Goal: Task Accomplishment & Management: Manage account settings

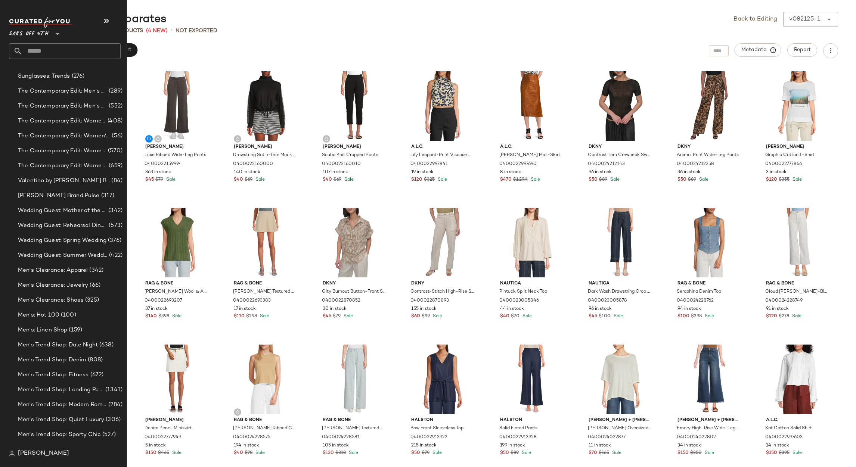
scroll to position [1738, 0]
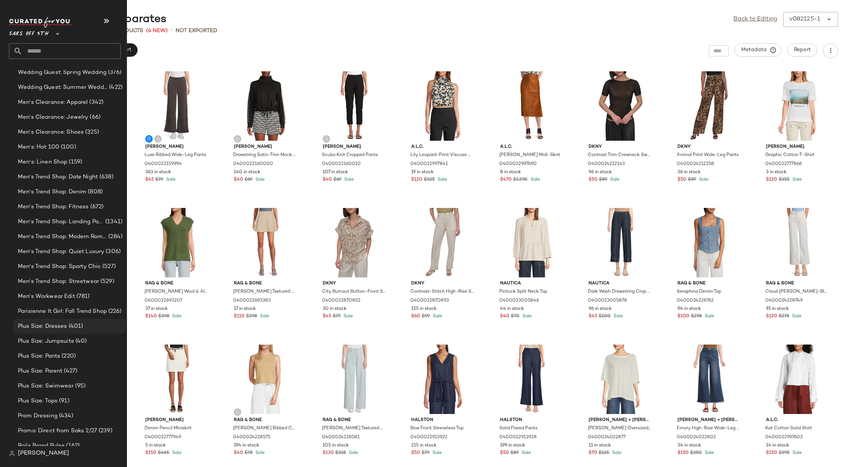
click at [68, 322] on span "(401)" at bounding box center [75, 326] width 16 height 9
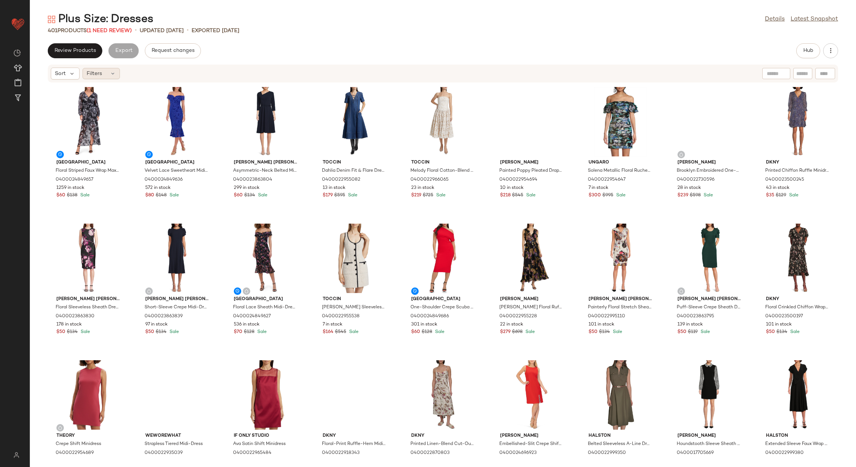
click at [103, 77] on div "Filters" at bounding box center [101, 73] width 37 height 11
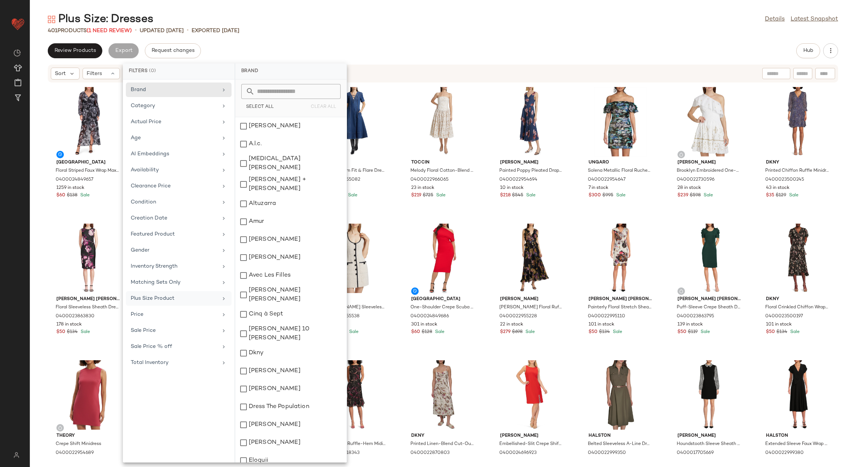
click at [171, 298] on div "Plus Size Product" at bounding box center [174, 299] width 87 height 8
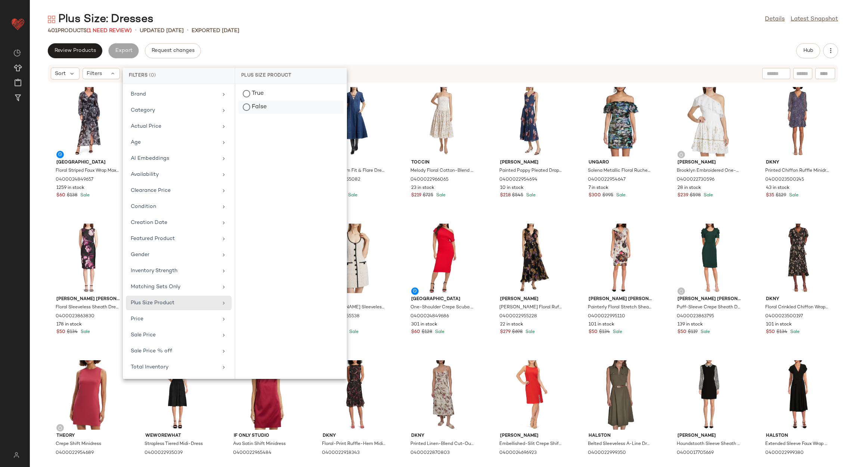
click at [261, 107] on div "False" at bounding box center [290, 106] width 105 height 13
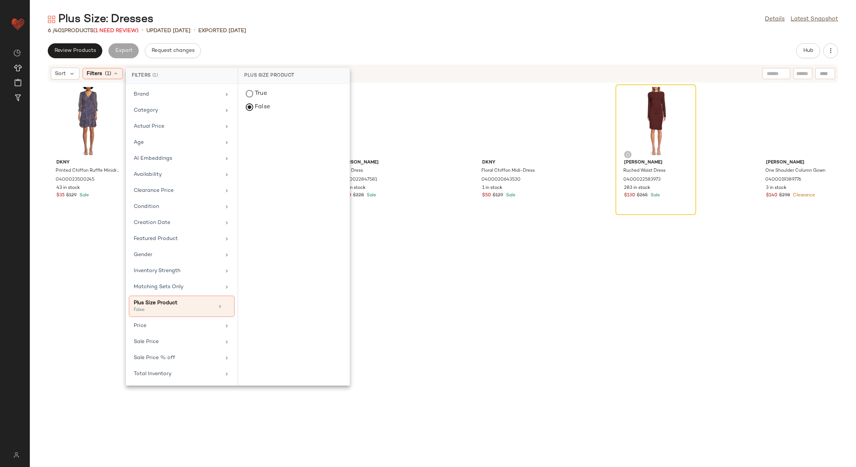
click at [315, 34] on div "6 / 401 Products (1 Need Review) • updated Aug 19th • Exported Aug 19th" at bounding box center [443, 30] width 826 height 7
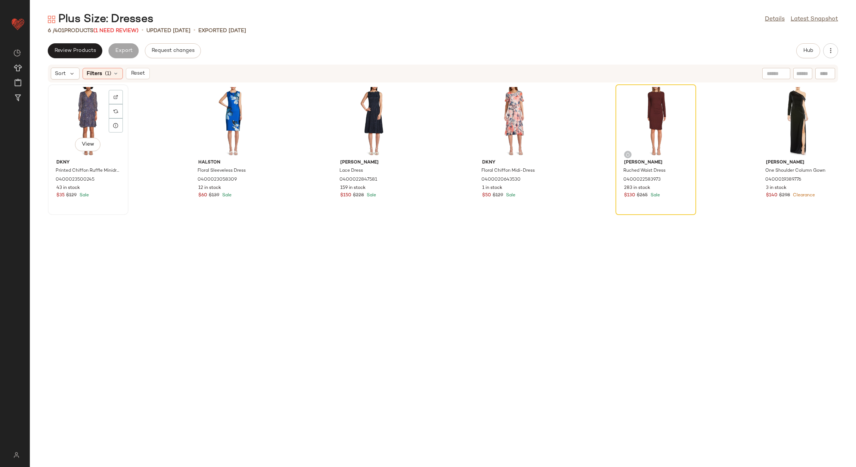
click at [83, 113] on div "View" at bounding box center [87, 121] width 75 height 69
click at [799, 99] on div "View" at bounding box center [797, 121] width 75 height 69
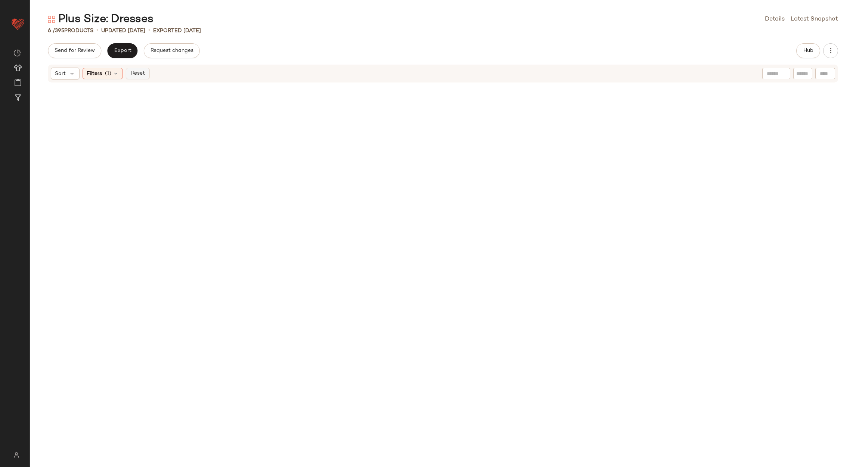
click at [149, 70] on button "Reset" at bounding box center [138, 73] width 24 height 11
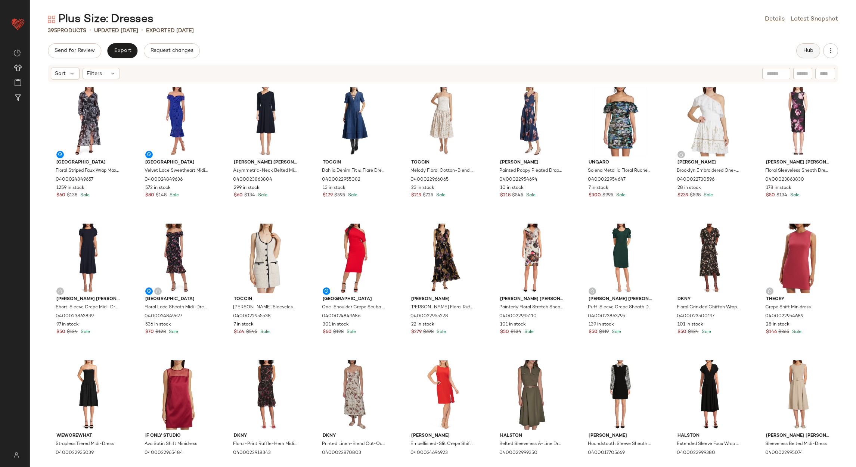
click at [808, 46] on button "Hub" at bounding box center [808, 50] width 24 height 15
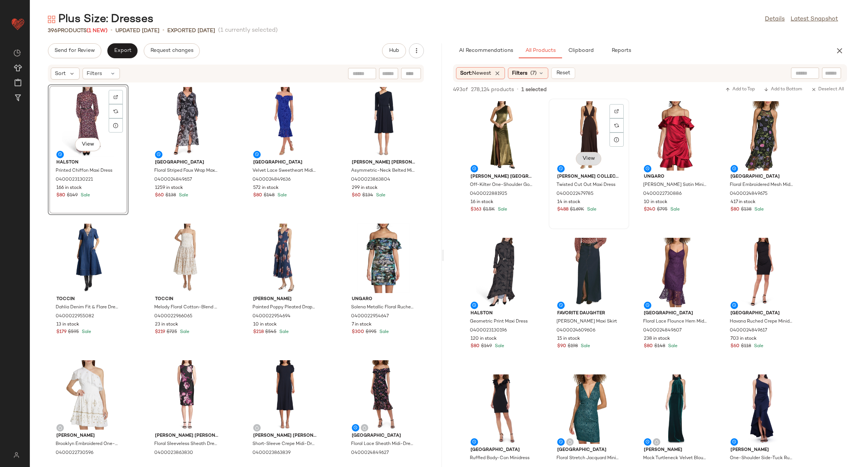
click at [599, 159] on button "View" at bounding box center [588, 158] width 25 height 13
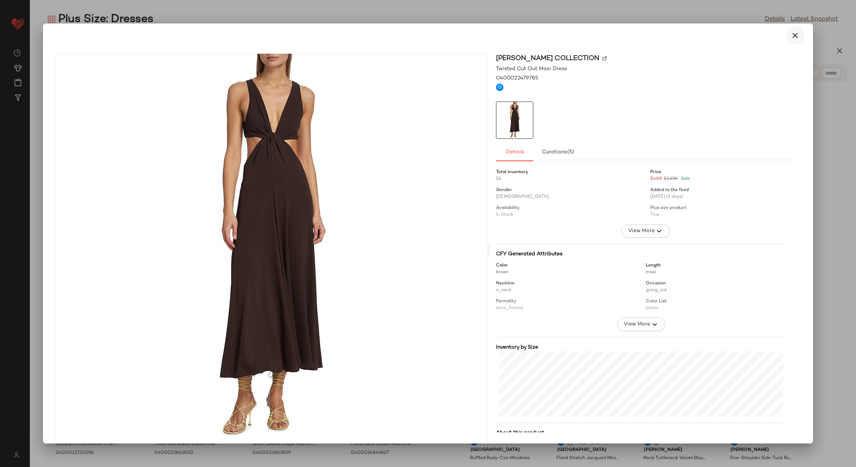
click at [794, 34] on icon "button" at bounding box center [794, 35] width 9 height 9
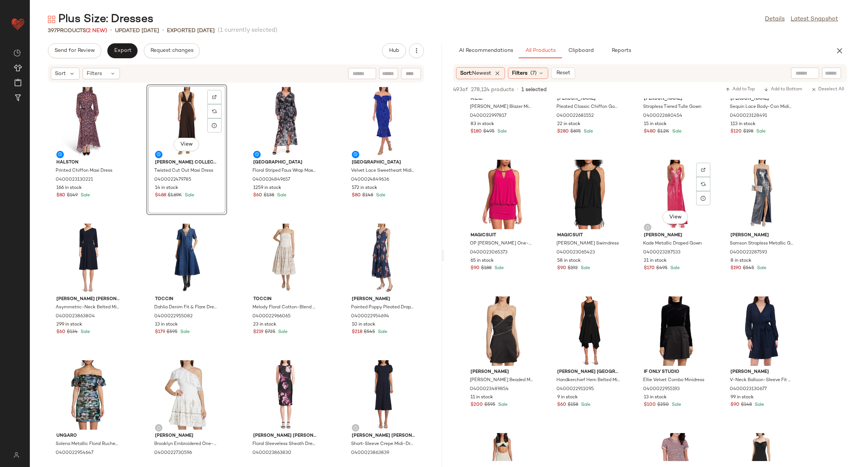
scroll to position [2240, 0]
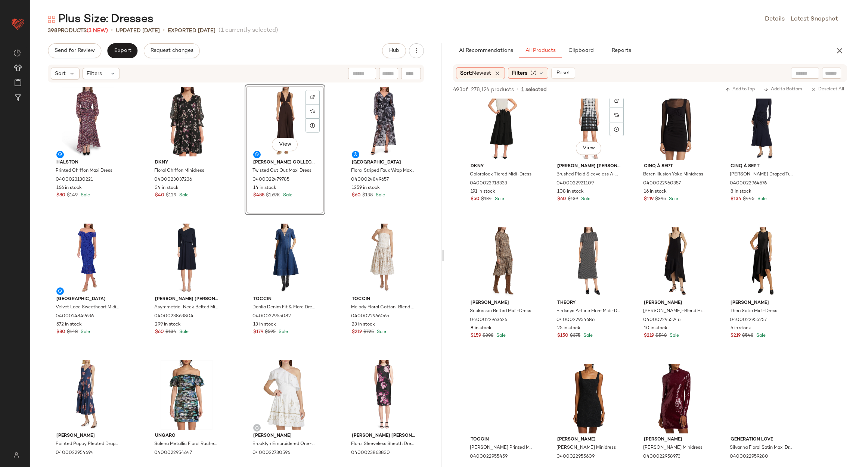
scroll to position [2744, 0]
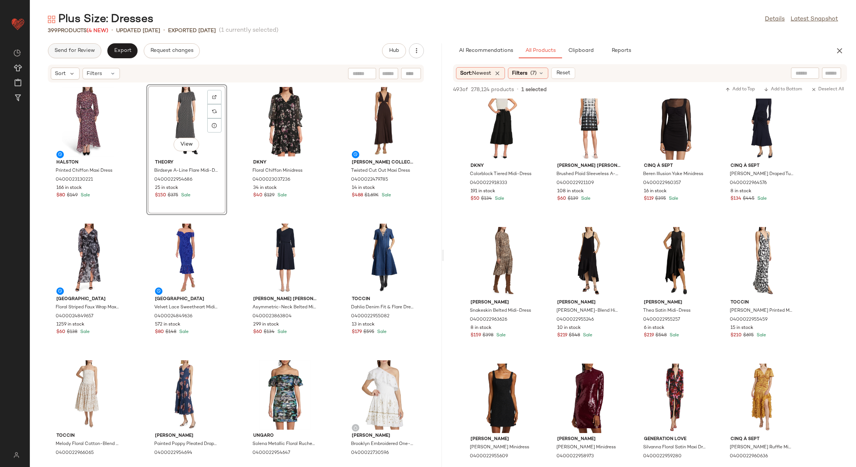
click at [87, 50] on span "Send for Review" at bounding box center [74, 51] width 41 height 6
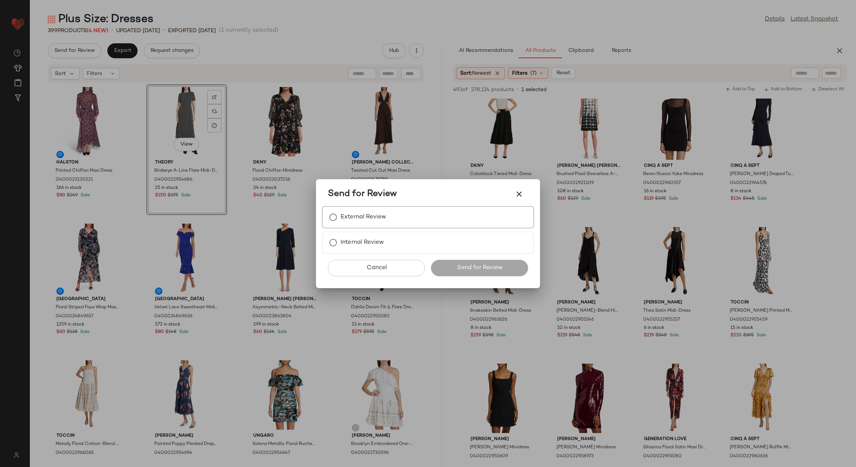
click at [384, 214] on label "External Review" at bounding box center [364, 217] width 46 height 15
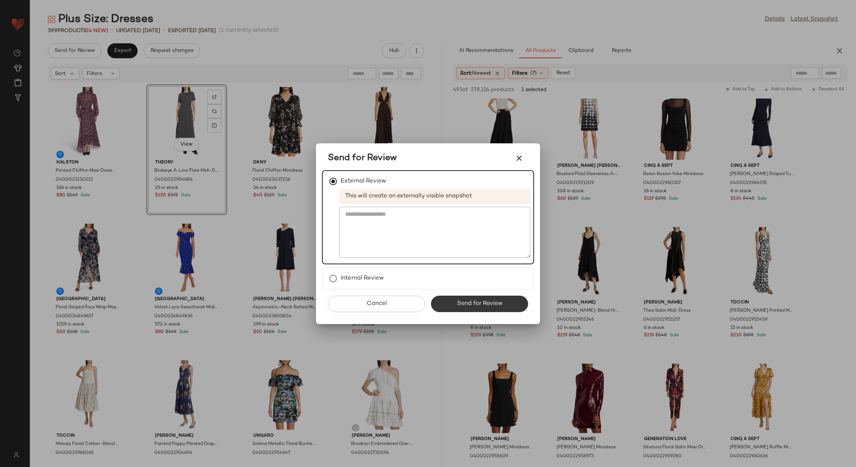
click at [449, 307] on button "Send for Review" at bounding box center [479, 304] width 97 height 16
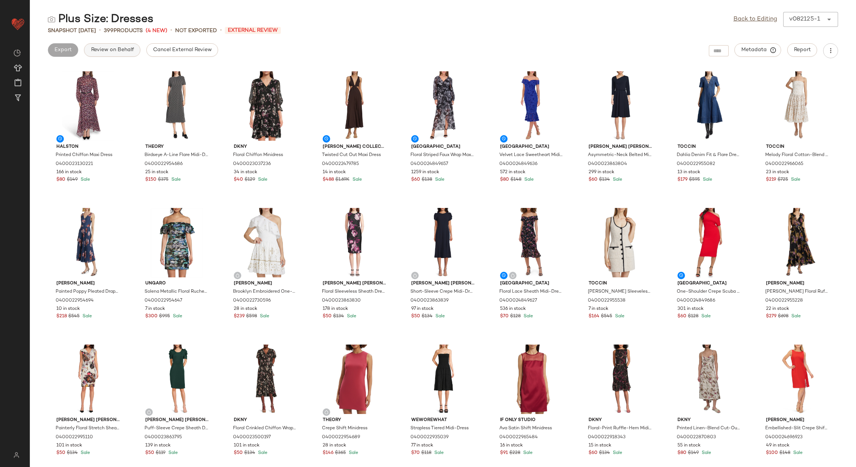
click at [108, 43] on button "Review on Behalf" at bounding box center [112, 49] width 56 height 13
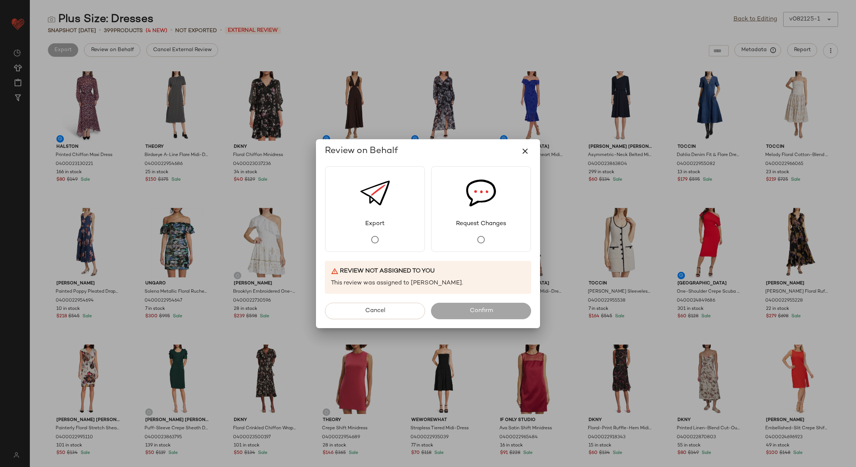
drag, startPoint x: 362, startPoint y: 25, endPoint x: 201, endPoint y: 99, distance: 177.8
click at [363, 25] on div at bounding box center [428, 233] width 856 height 467
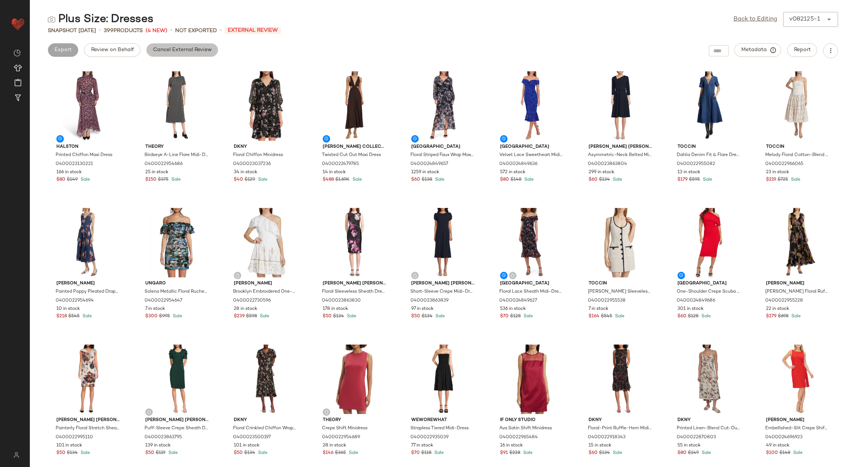
click at [173, 47] on span "Cancel External Review" at bounding box center [182, 50] width 59 height 6
click at [752, 20] on link "Back to Editing" at bounding box center [755, 19] width 44 height 9
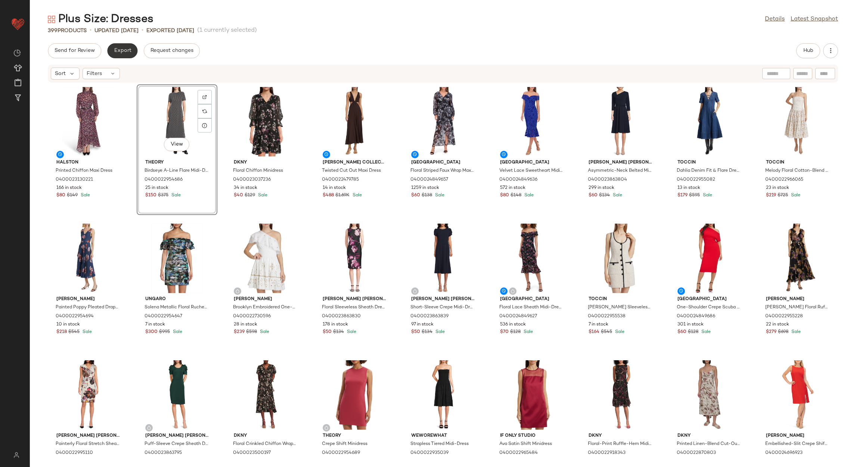
click at [121, 51] on span "Export" at bounding box center [123, 51] width 18 height 6
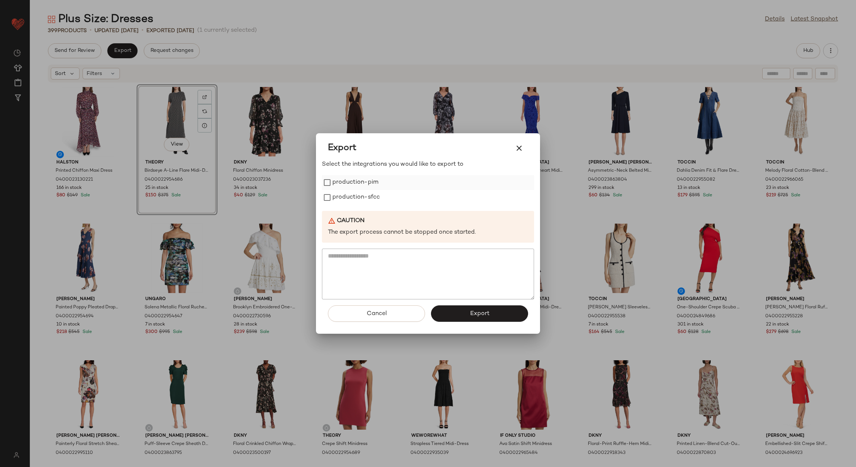
click at [340, 185] on label "production-pim" at bounding box center [355, 182] width 46 height 15
click at [340, 190] on label "production-sfcc" at bounding box center [355, 197] width 47 height 15
click at [450, 307] on button "Export" at bounding box center [479, 313] width 97 height 16
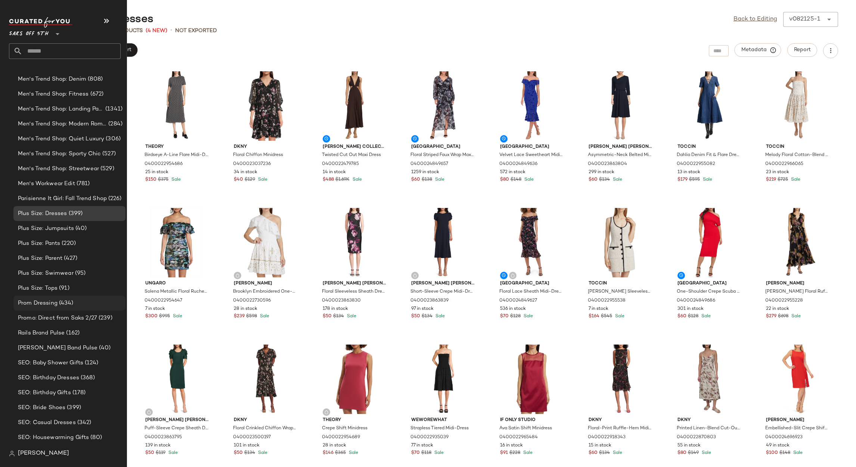
scroll to position [1103, 0]
click at [74, 228] on span "(40)" at bounding box center [80, 229] width 13 height 9
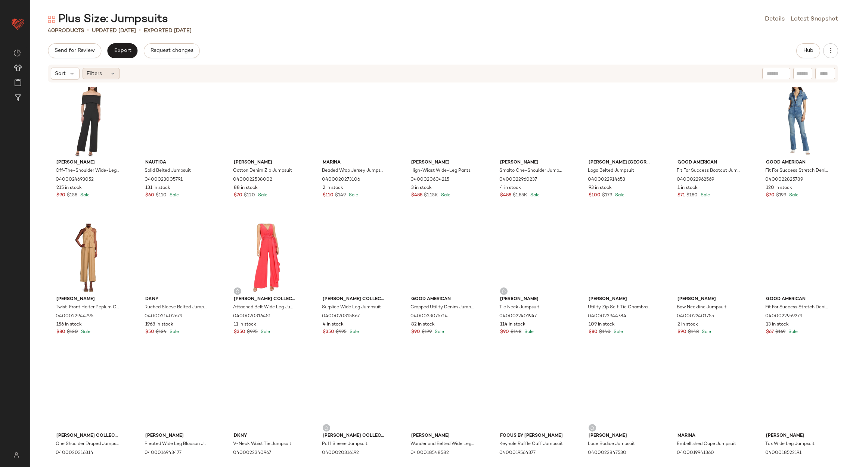
click at [109, 78] on div "Filters" at bounding box center [101, 73] width 37 height 11
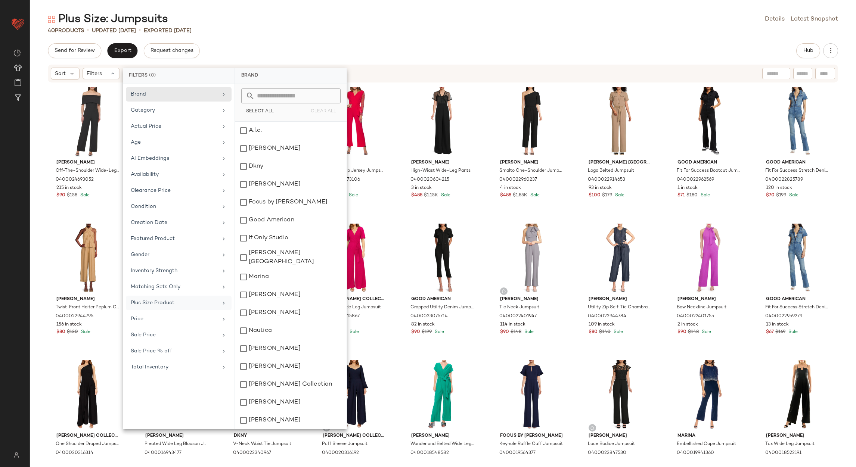
click at [169, 307] on div "Plus Size Product" at bounding box center [174, 303] width 87 height 8
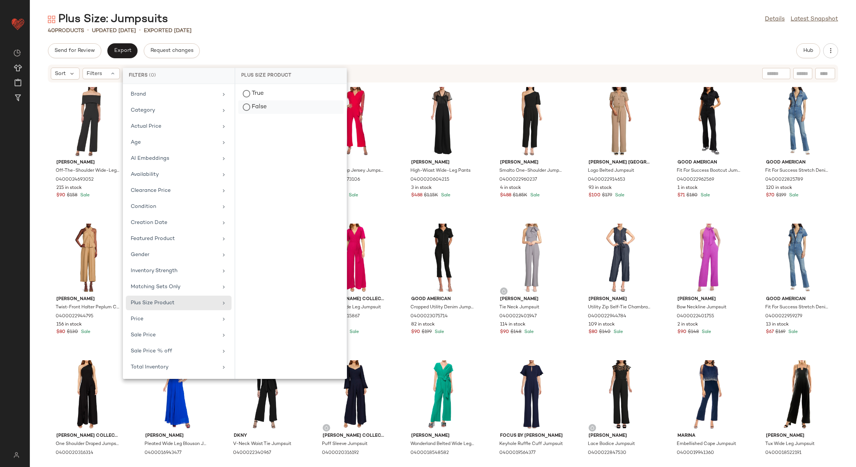
click at [251, 101] on div "False" at bounding box center [290, 106] width 105 height 13
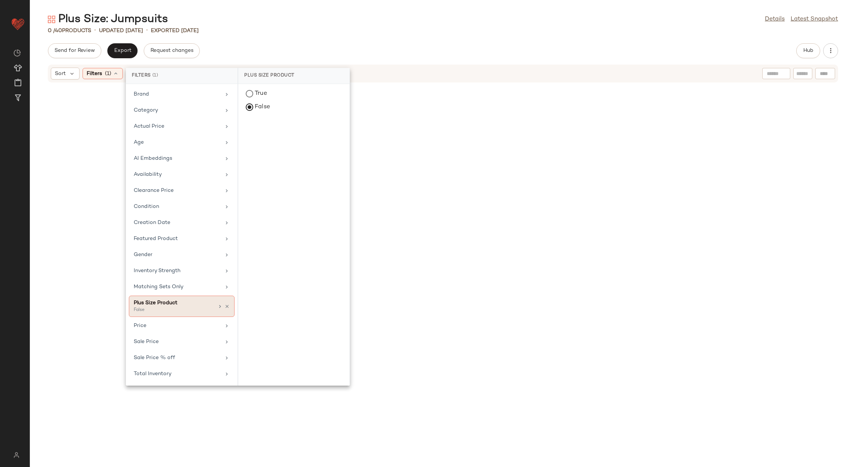
click at [227, 309] on icon at bounding box center [226, 306] width 5 height 5
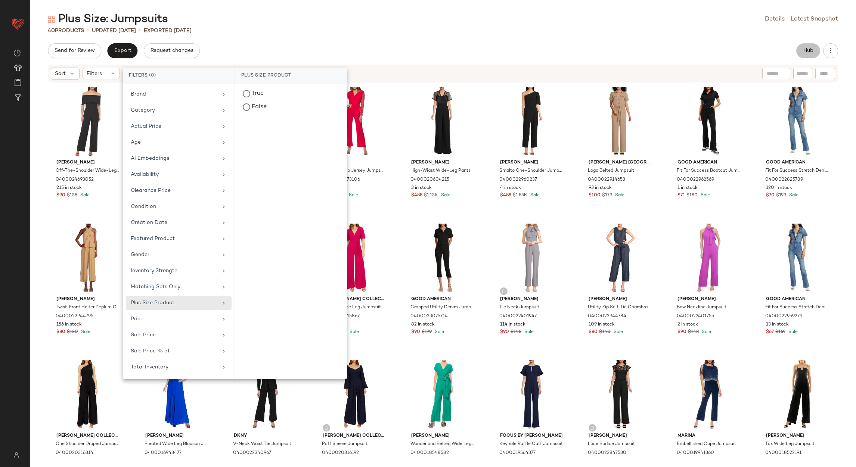
click at [808, 46] on button "Hub" at bounding box center [808, 50] width 24 height 15
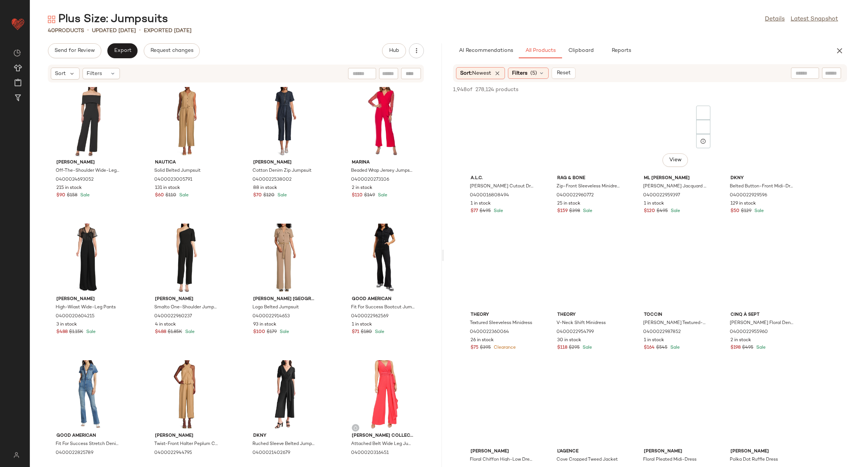
scroll to position [6161, 0]
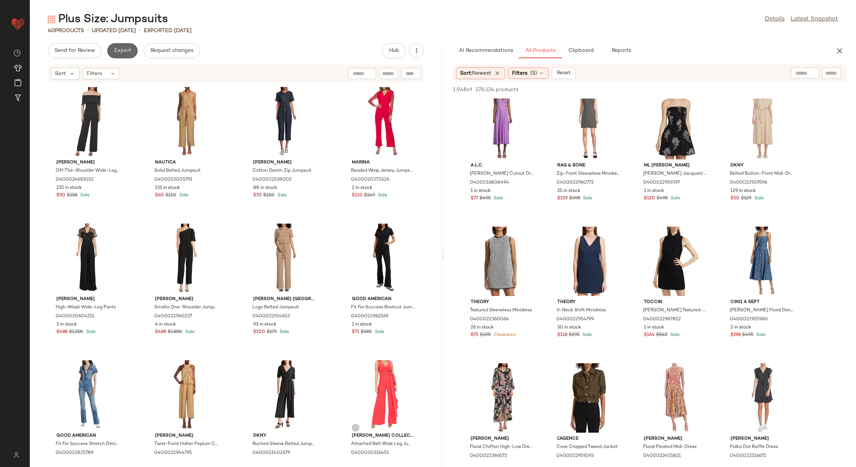
click at [117, 45] on button "Export" at bounding box center [122, 50] width 30 height 15
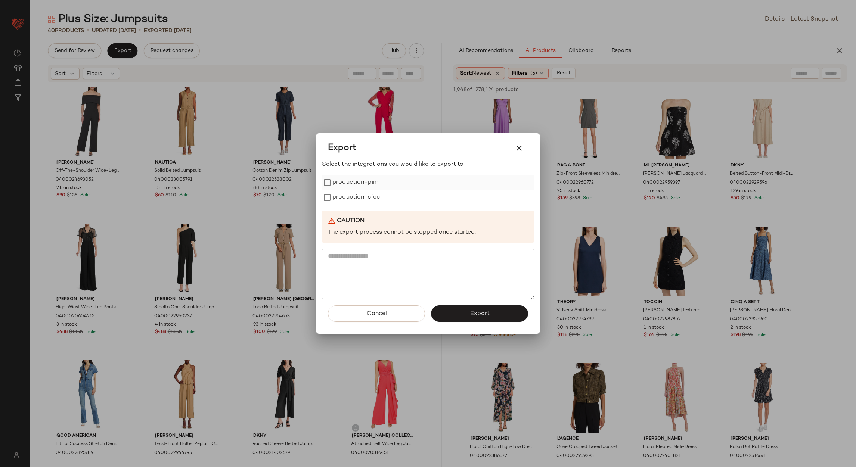
drag, startPoint x: 344, startPoint y: 173, endPoint x: 340, endPoint y: 183, distance: 11.2
click at [344, 175] on div "Select the integrations you would like to export to production-pim production-s…" at bounding box center [428, 230] width 212 height 140
click at [338, 188] on label "production-pim" at bounding box center [355, 182] width 46 height 15
click at [335, 206] on div "Select the integrations you would like to export to production-pim production-s…" at bounding box center [428, 230] width 212 height 140
click at [344, 198] on label "production-sfcc" at bounding box center [355, 197] width 47 height 15
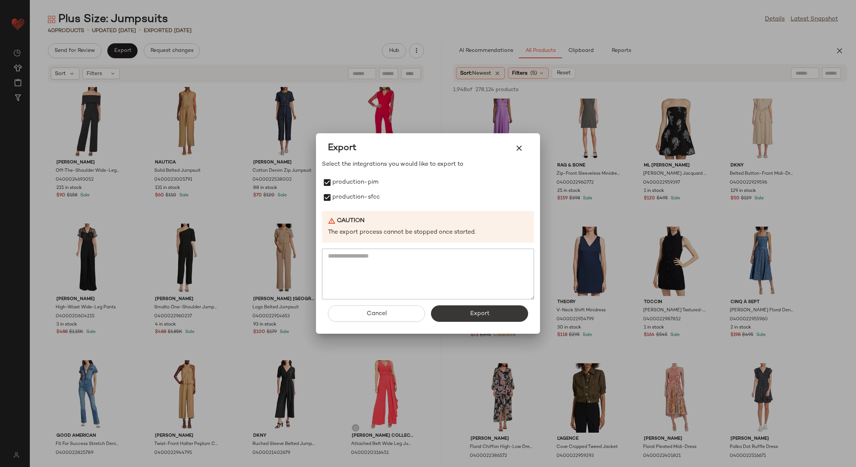
click at [509, 308] on button "Export" at bounding box center [479, 313] width 97 height 16
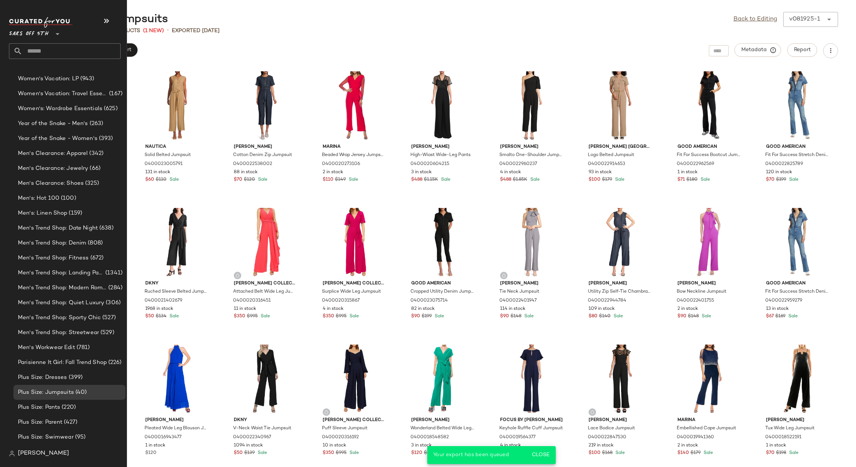
scroll to position [1482, 0]
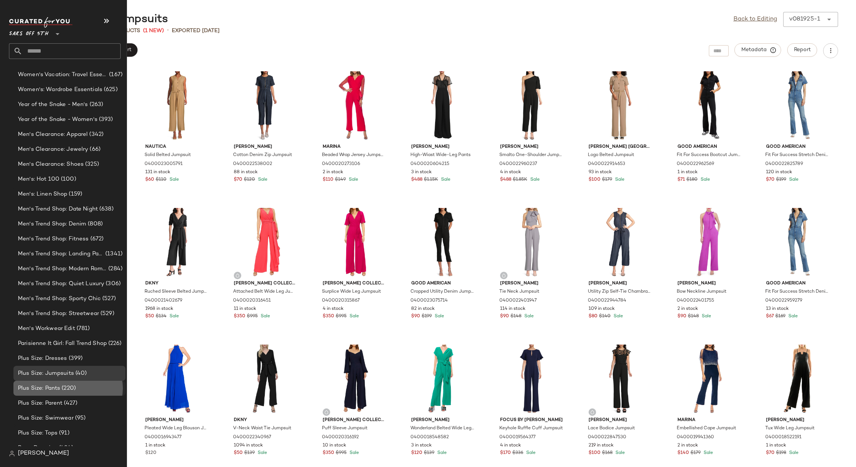
click at [59, 392] on span "Plus Size: Pants" at bounding box center [39, 388] width 42 height 9
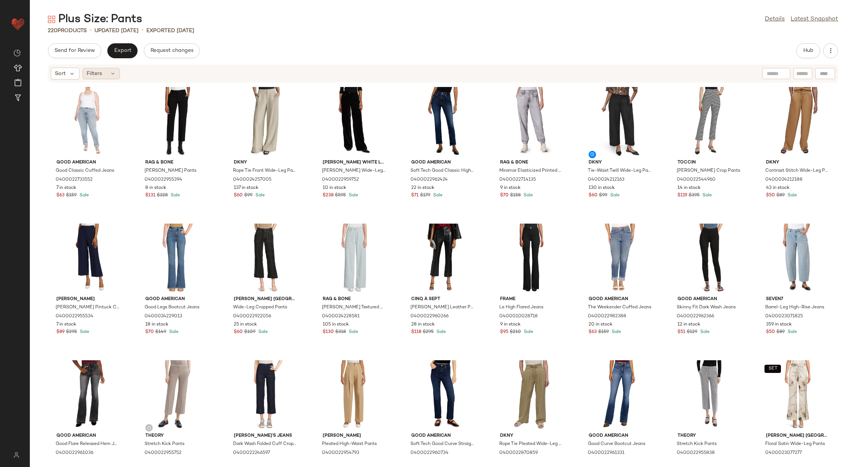
click at [116, 71] on div "Filters" at bounding box center [101, 73] width 37 height 11
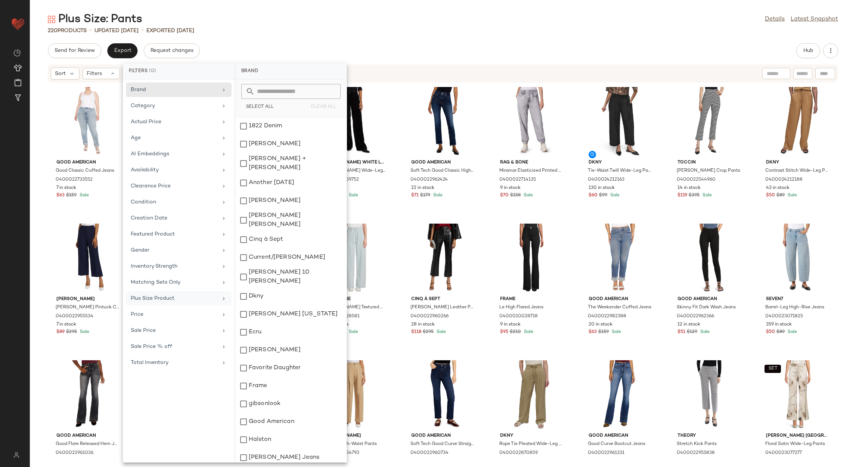
click at [189, 300] on div "Plus Size Product" at bounding box center [174, 299] width 87 height 8
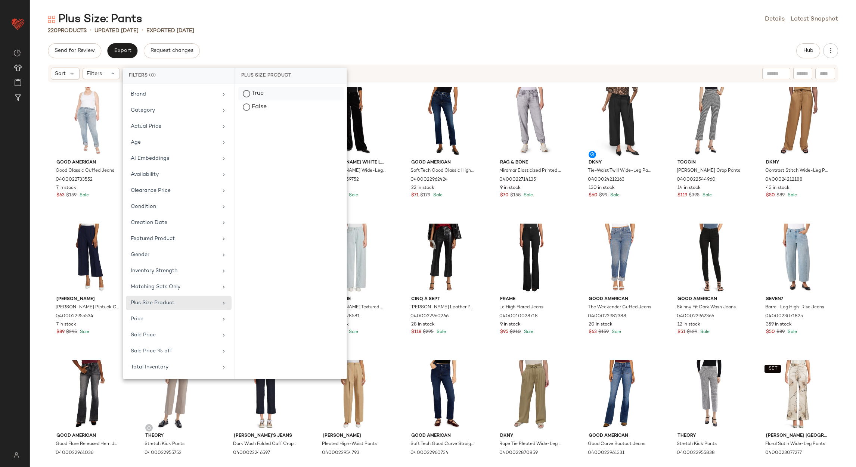
click at [265, 100] on div "True" at bounding box center [290, 106] width 105 height 13
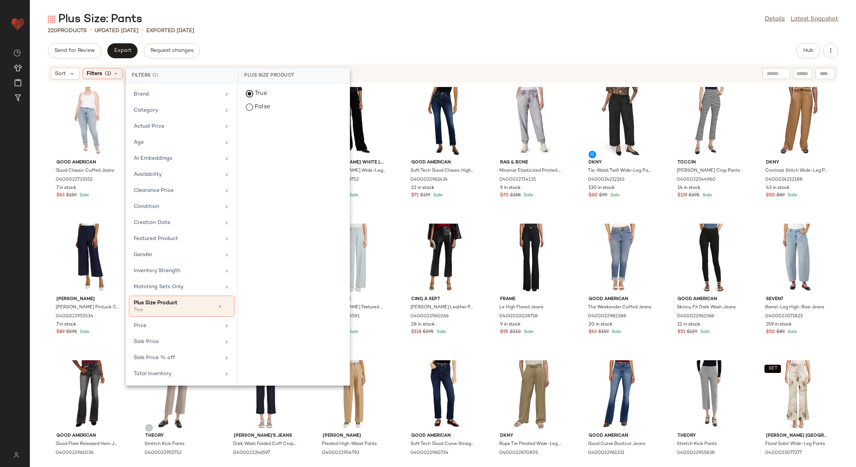
click at [254, 117] on div "True False" at bounding box center [293, 235] width 111 height 302
click at [258, 112] on div "False" at bounding box center [293, 106] width 105 height 13
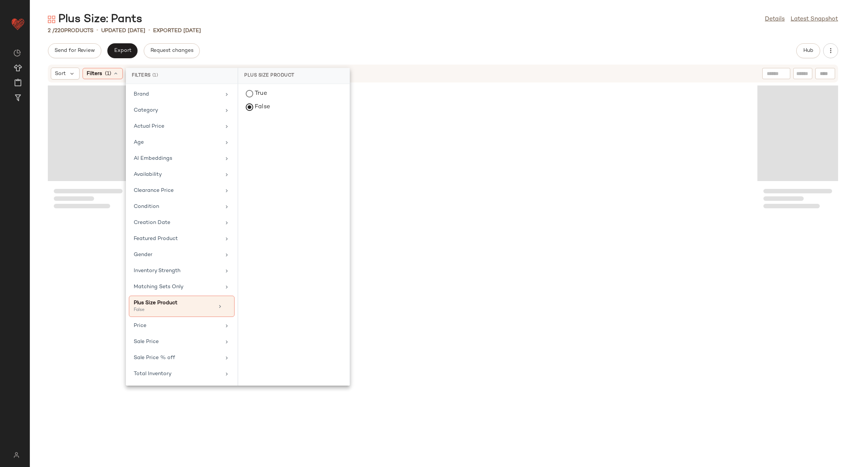
click at [260, 38] on div "Plus Size: Pants Details Latest Snapshot 2 / 220 Products • updated Aug 19th • …" at bounding box center [443, 239] width 826 height 455
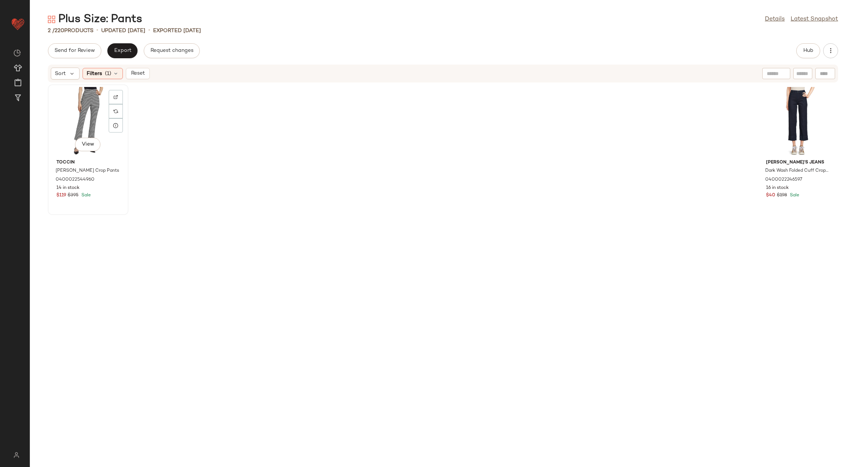
click at [88, 116] on div "View" at bounding box center [87, 121] width 75 height 69
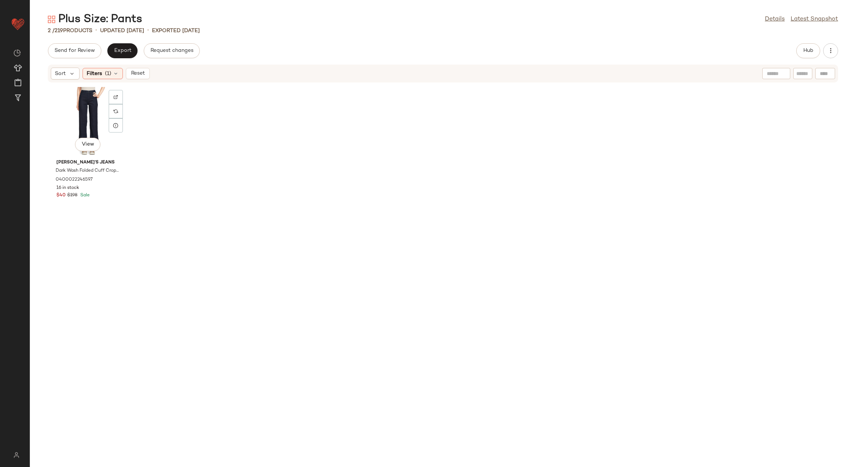
click at [87, 113] on div "View" at bounding box center [87, 121] width 75 height 69
click at [136, 78] on button "Reset" at bounding box center [138, 73] width 24 height 11
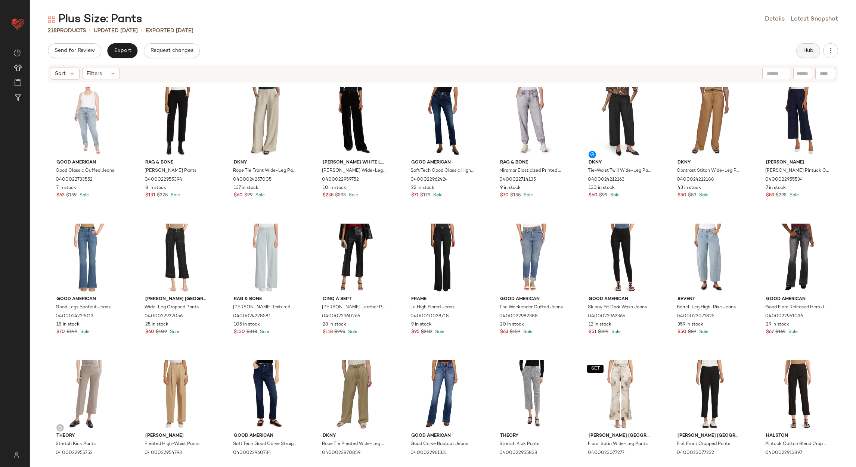
click at [797, 52] on button "Hub" at bounding box center [808, 50] width 24 height 15
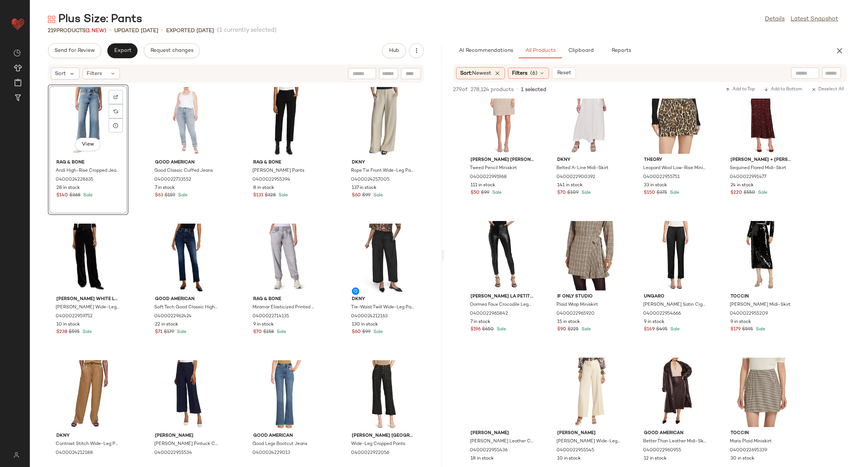
scroll to position [448, 0]
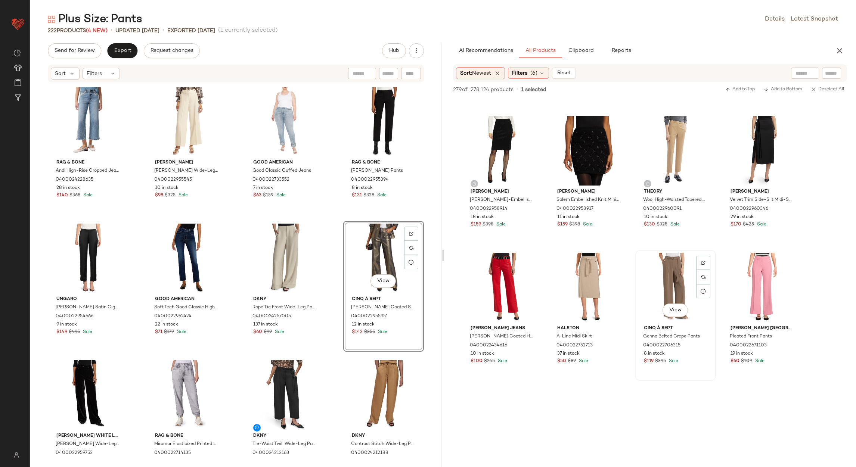
scroll to position [1456, 0]
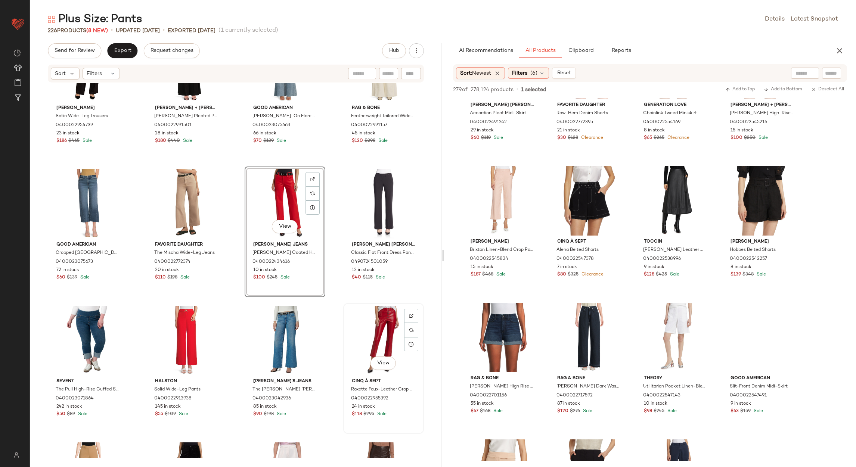
scroll to position [1924, 0]
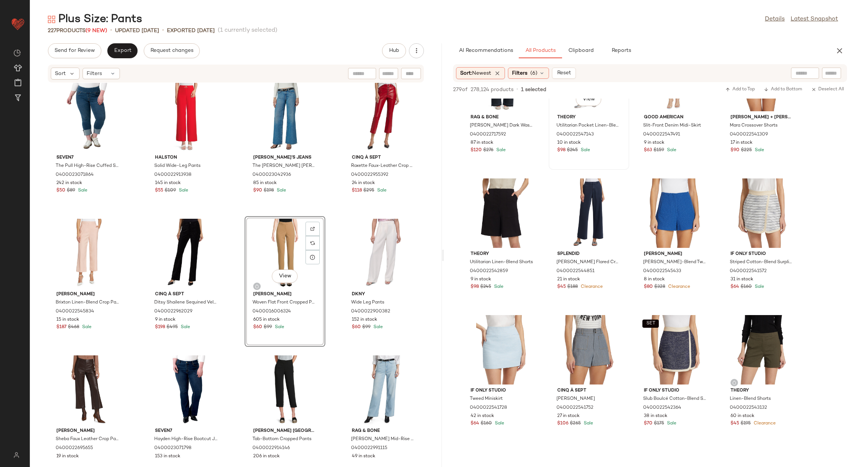
scroll to position [2128, 0]
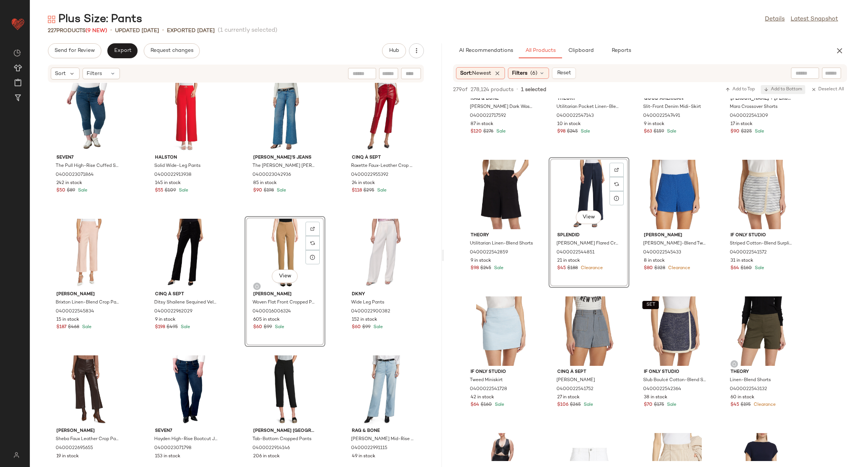
click at [779, 88] on span "Add to Bottom" at bounding box center [783, 89] width 38 height 5
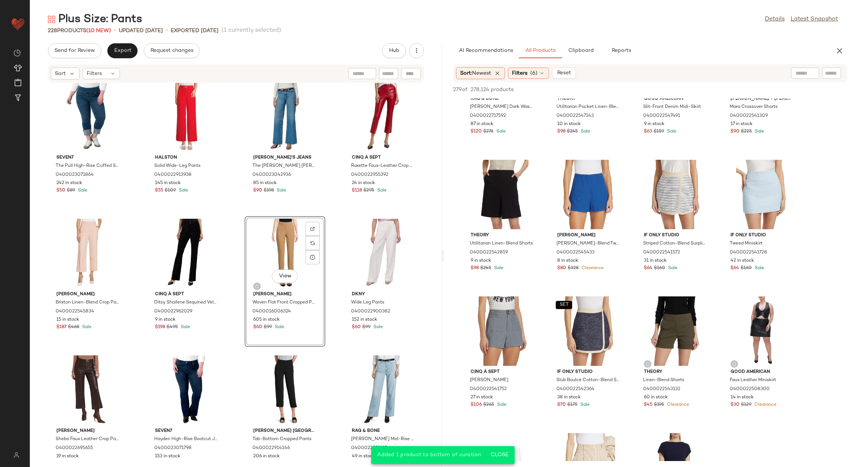
scroll to position [2352, 0]
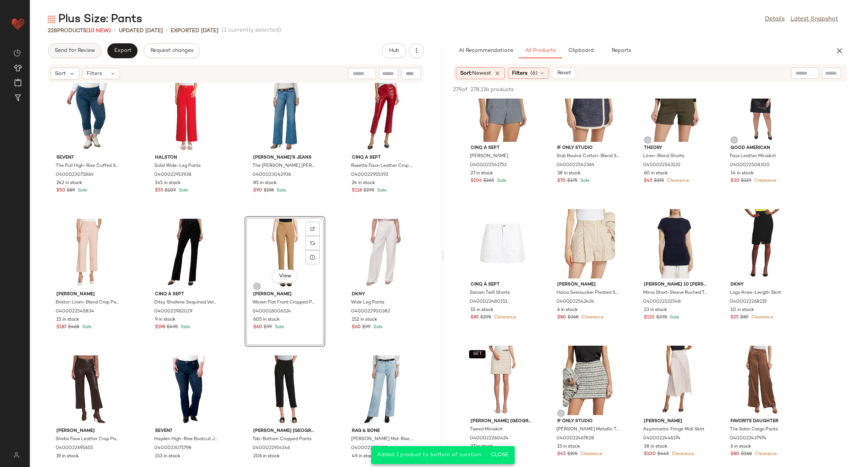
click at [91, 48] on span "Send for Review" at bounding box center [74, 51] width 41 height 6
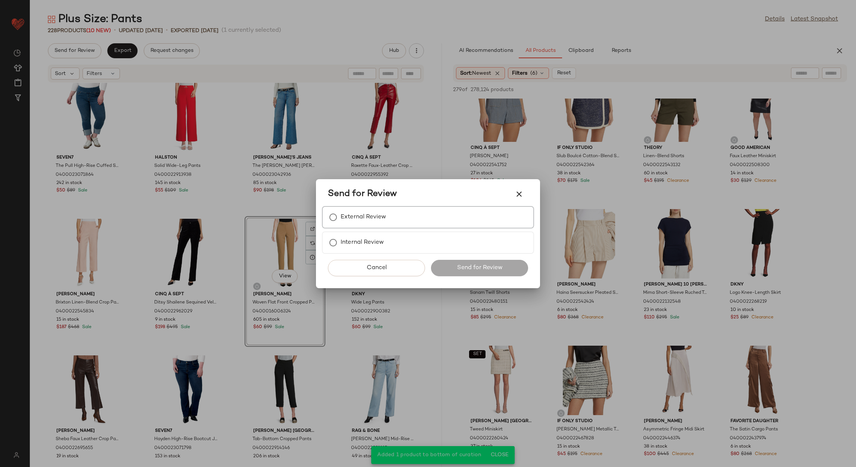
click at [341, 219] on label "External Review" at bounding box center [364, 217] width 46 height 15
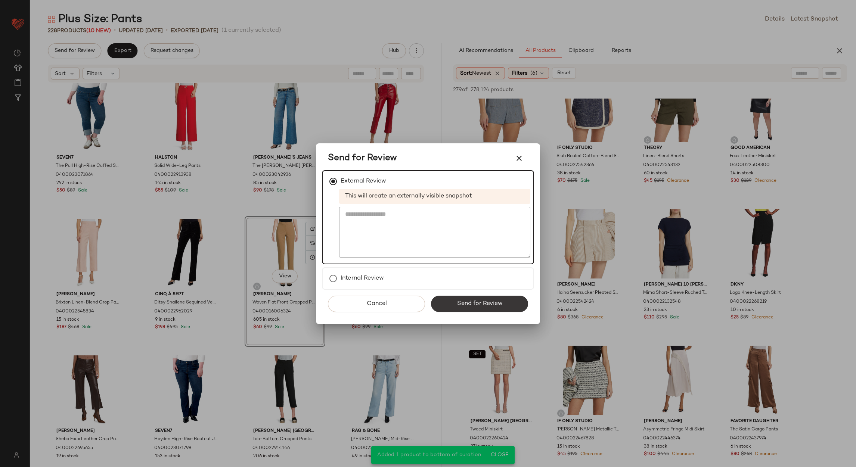
click at [478, 304] on span "Send for Review" at bounding box center [479, 303] width 46 height 7
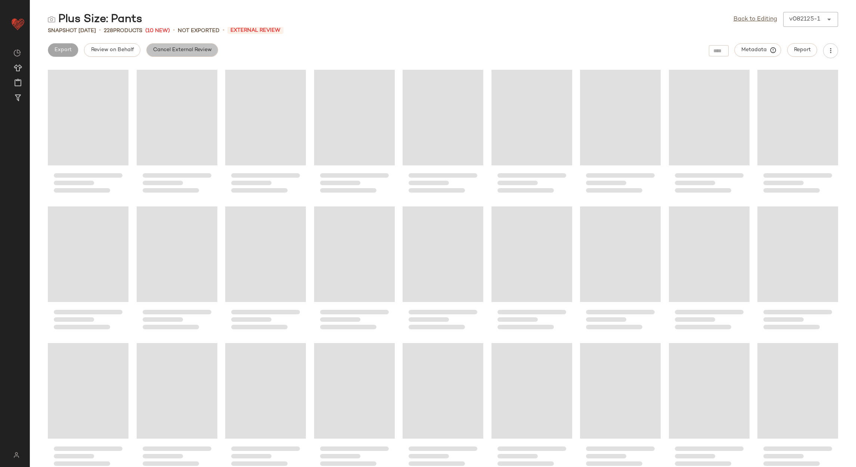
click at [157, 56] on button "Cancel External Review" at bounding box center [182, 49] width 72 height 13
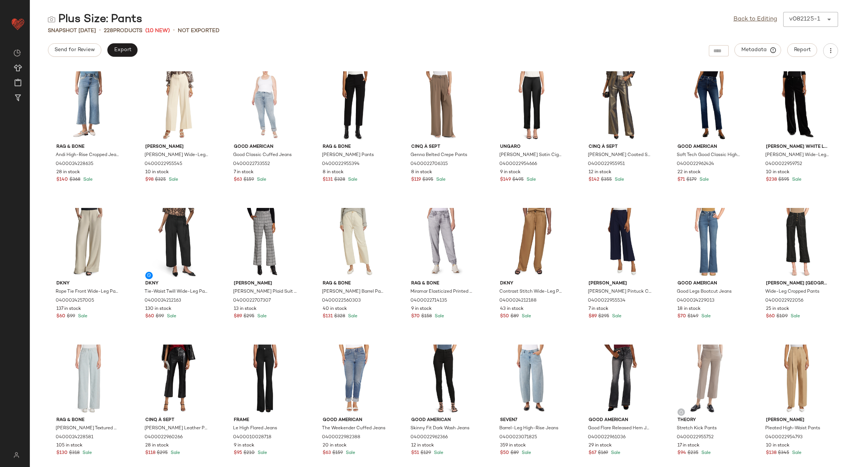
click at [742, 13] on div "Back to Editing v082125-1 ******" at bounding box center [785, 19] width 105 height 15
click at [742, 18] on link "Back to Editing" at bounding box center [755, 19] width 44 height 9
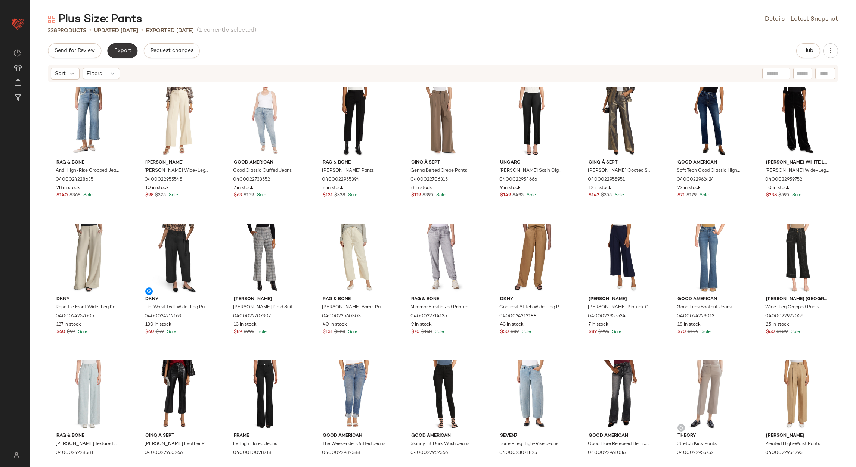
click at [118, 52] on span "Export" at bounding box center [123, 51] width 18 height 6
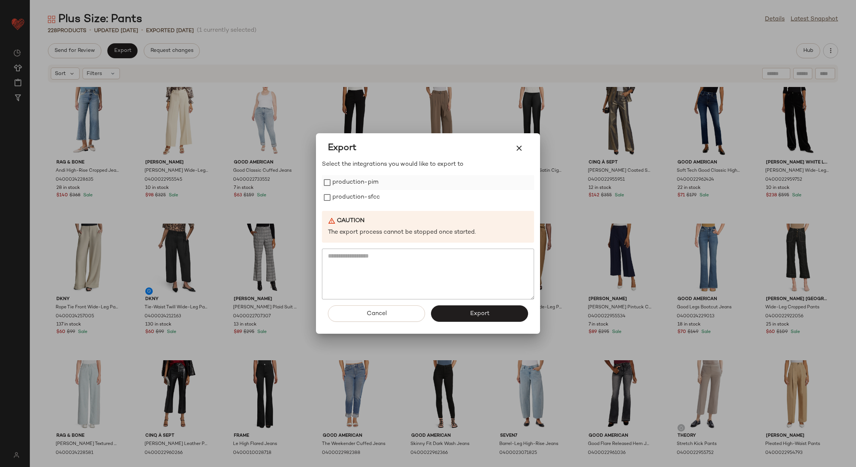
click at [344, 184] on label "production-pim" at bounding box center [355, 182] width 46 height 15
click at [346, 197] on label "production-sfcc" at bounding box center [355, 197] width 47 height 15
drag, startPoint x: 457, startPoint y: 314, endPoint x: 447, endPoint y: 309, distance: 10.5
click at [457, 314] on button "Export" at bounding box center [479, 313] width 97 height 16
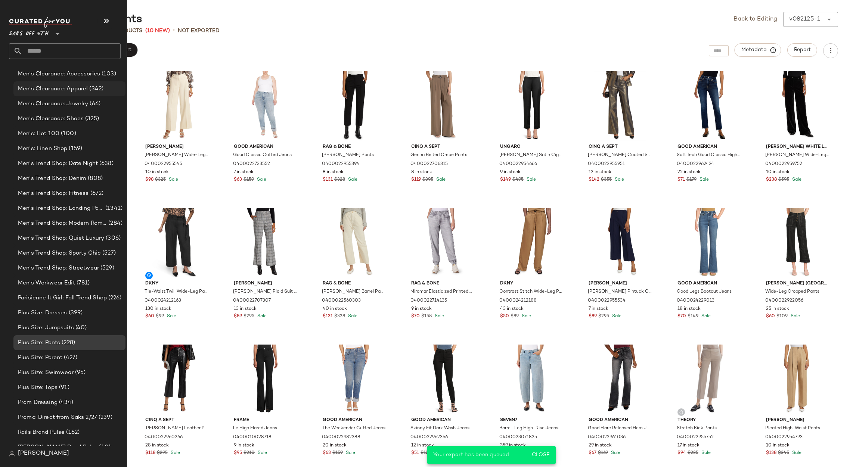
scroll to position [1104, 0]
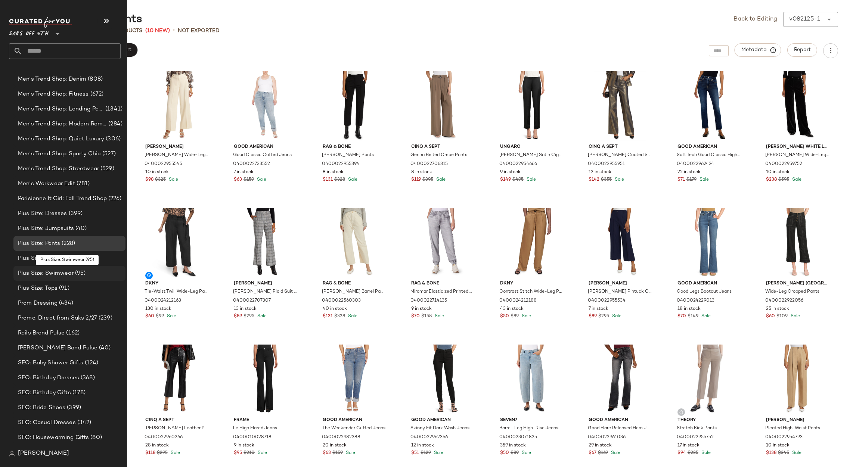
click at [59, 271] on span "Plus Size: Swimwear" at bounding box center [46, 273] width 56 height 9
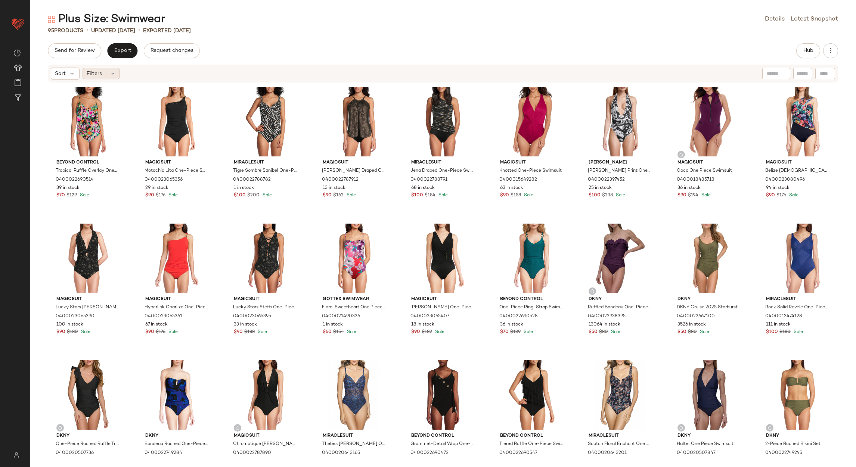
click at [96, 76] on span "Filters" at bounding box center [94, 74] width 15 height 8
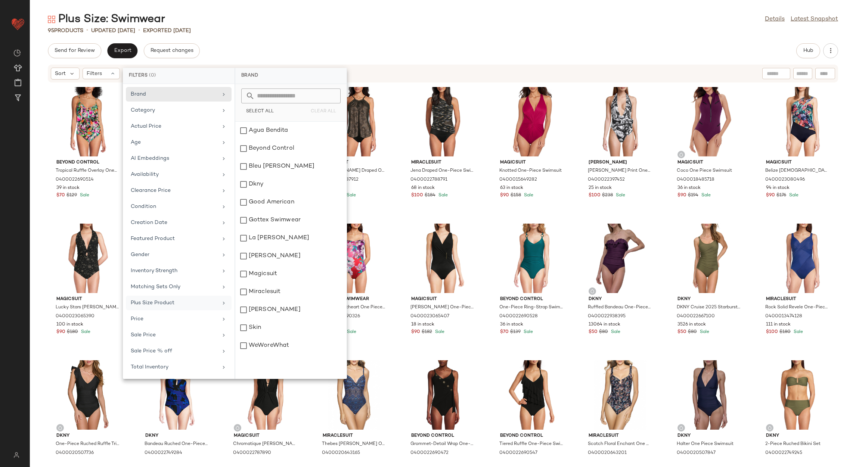
click at [181, 307] on div "Plus Size Product" at bounding box center [174, 303] width 87 height 8
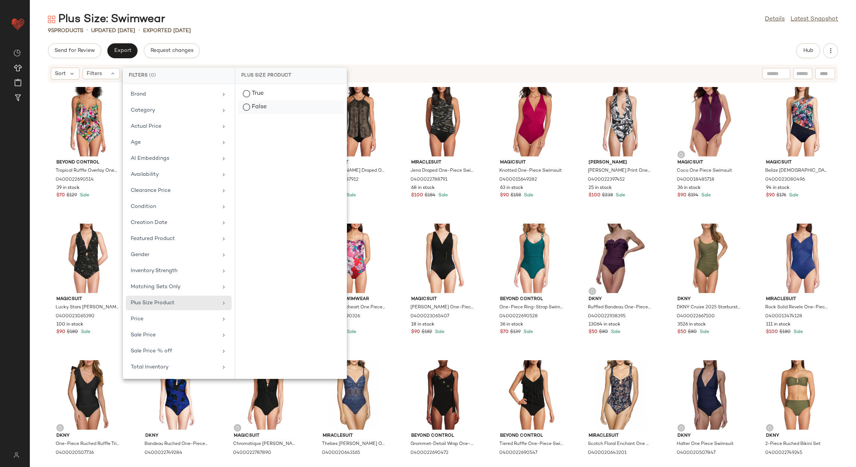
click at [265, 106] on div "False" at bounding box center [290, 106] width 105 height 13
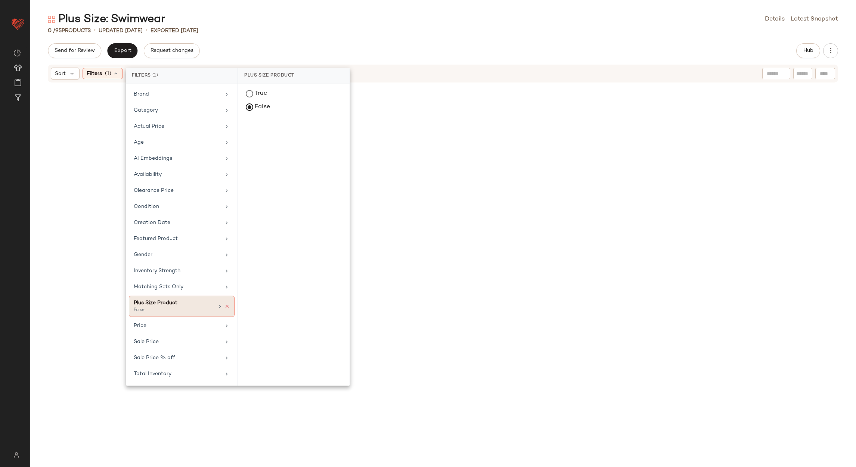
click at [224, 309] on icon at bounding box center [226, 306] width 5 height 5
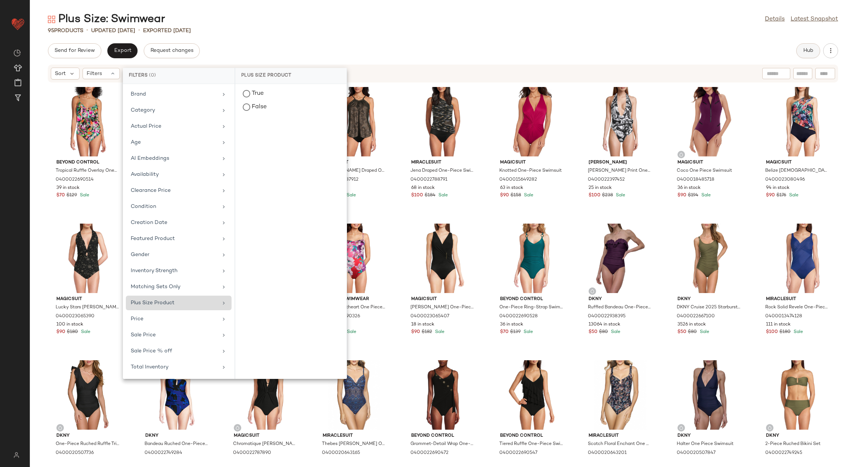
click at [813, 49] on span "Hub" at bounding box center [808, 51] width 10 height 6
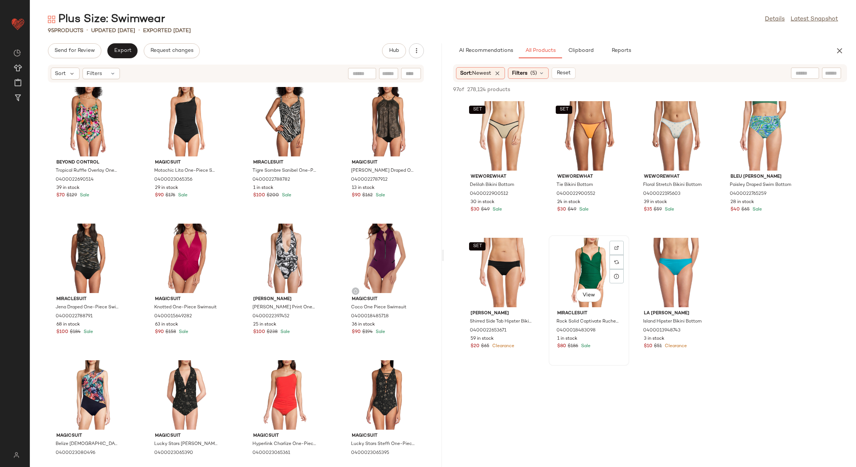
click at [595, 254] on div "View" at bounding box center [588, 272] width 75 height 69
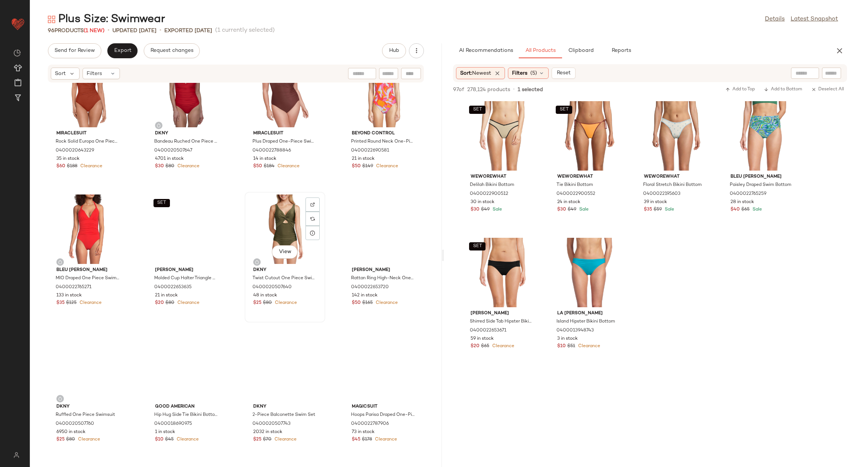
scroll to position [2905, 0]
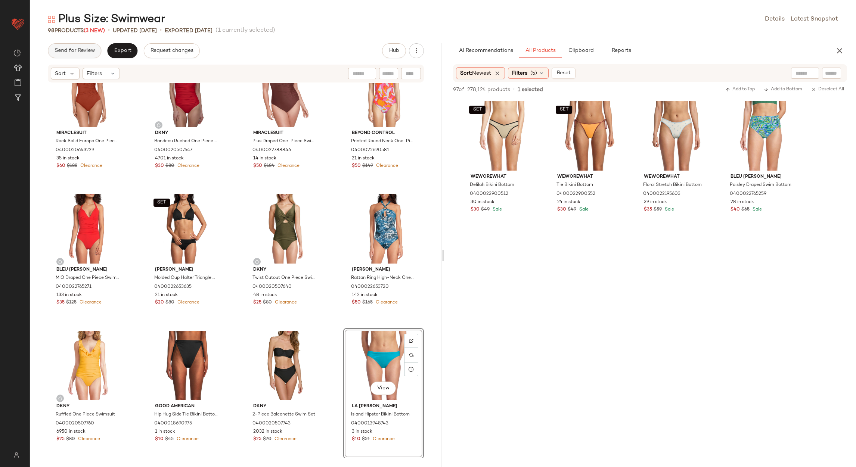
click at [89, 54] on button "Send for Review" at bounding box center [74, 50] width 53 height 15
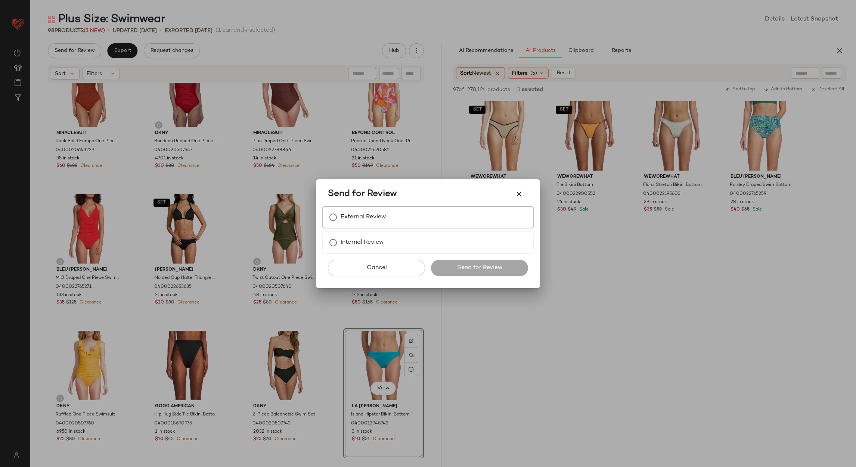
drag, startPoint x: 375, startPoint y: 221, endPoint x: 434, endPoint y: 270, distance: 75.9
click at [375, 222] on label "External Review" at bounding box center [364, 217] width 46 height 15
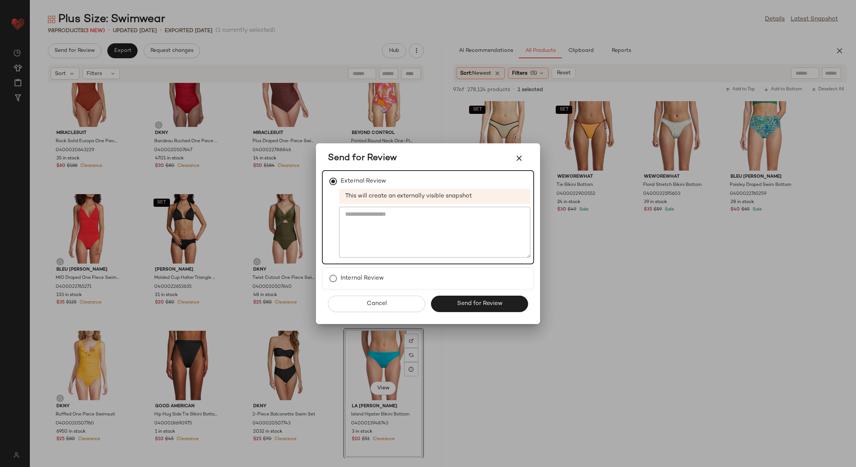
click at [463, 298] on button "Send for Review" at bounding box center [479, 304] width 97 height 16
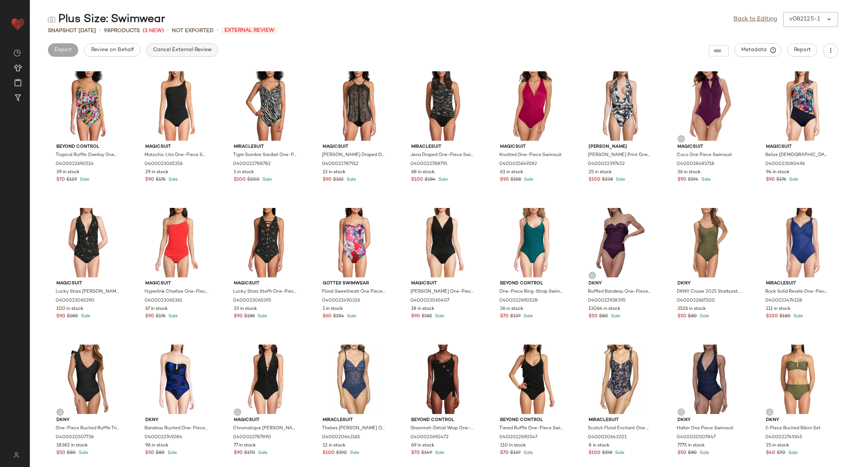
click at [199, 49] on span "Cancel External Review" at bounding box center [182, 50] width 59 height 6
click at [753, 24] on div "Back to Editing v082125-1 ******" at bounding box center [785, 19] width 105 height 15
click at [751, 18] on link "Back to Editing" at bounding box center [755, 19] width 44 height 9
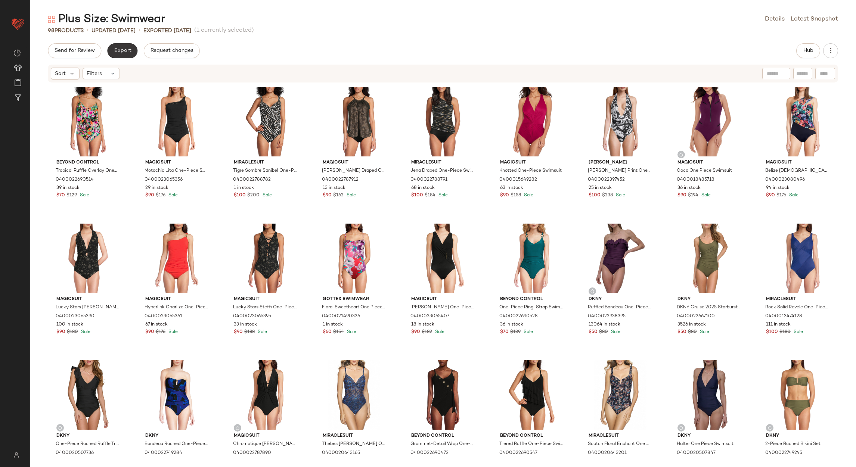
click at [121, 51] on span "Export" at bounding box center [123, 51] width 18 height 6
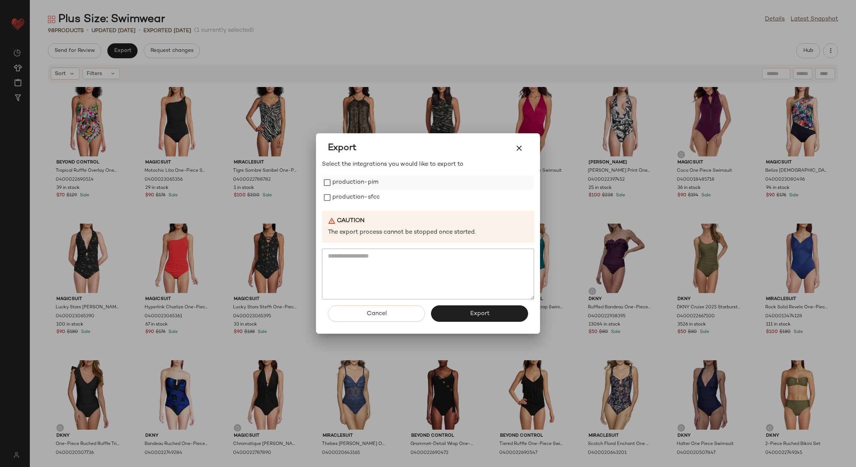
click at [352, 175] on label "production-pim" at bounding box center [355, 182] width 46 height 15
click at [351, 192] on label "production-sfcc" at bounding box center [355, 197] width 47 height 15
click at [452, 320] on button "Export" at bounding box center [479, 313] width 97 height 16
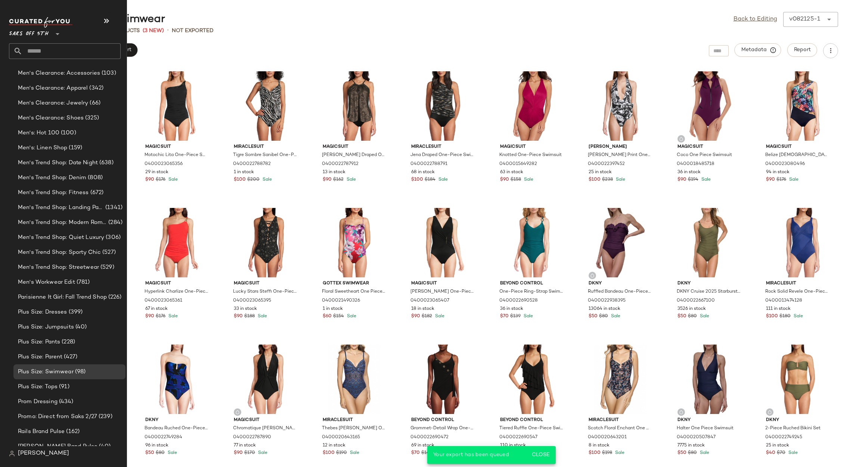
scroll to position [1216, 0]
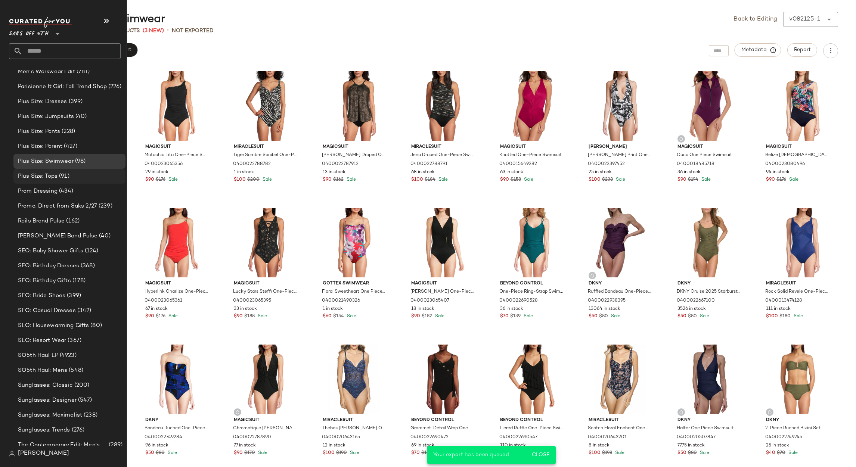
click at [47, 177] on span "Plus Size: Tops" at bounding box center [38, 176] width 40 height 9
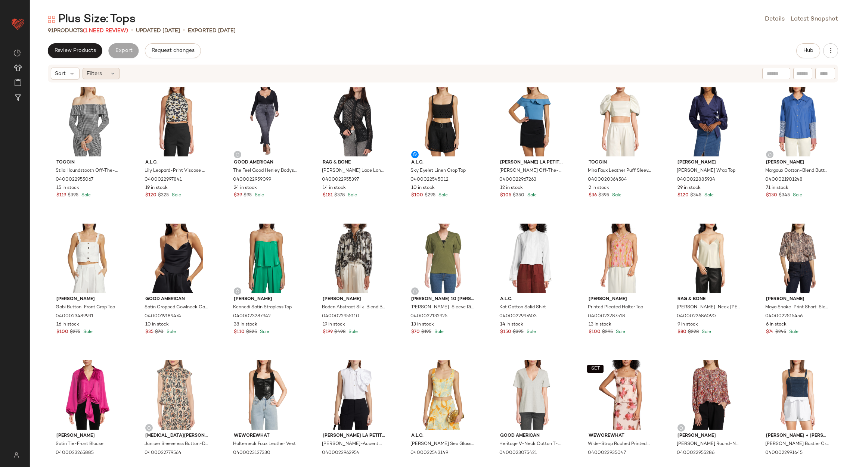
click at [91, 78] on div "Filters" at bounding box center [101, 73] width 37 height 11
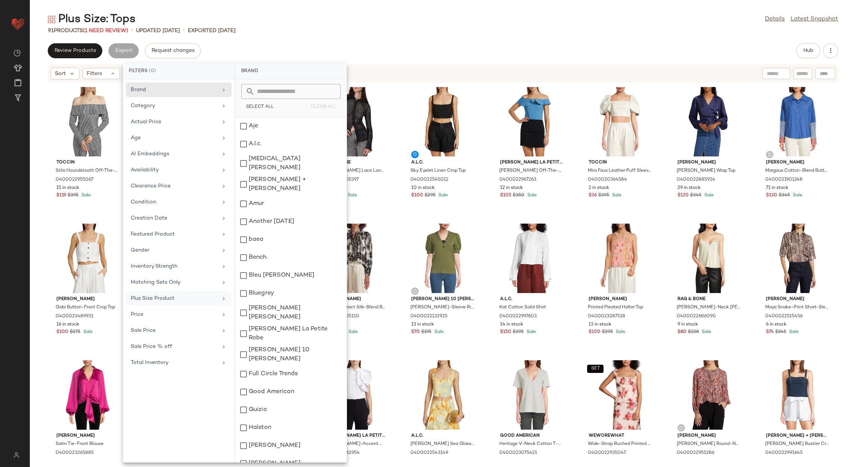
click at [178, 298] on div "Plus Size Product" at bounding box center [174, 299] width 87 height 8
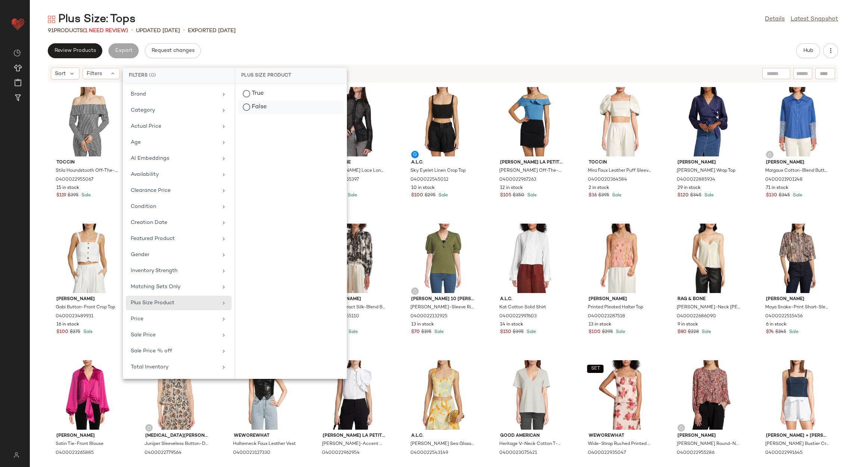
click at [272, 103] on div "False" at bounding box center [290, 106] width 105 height 13
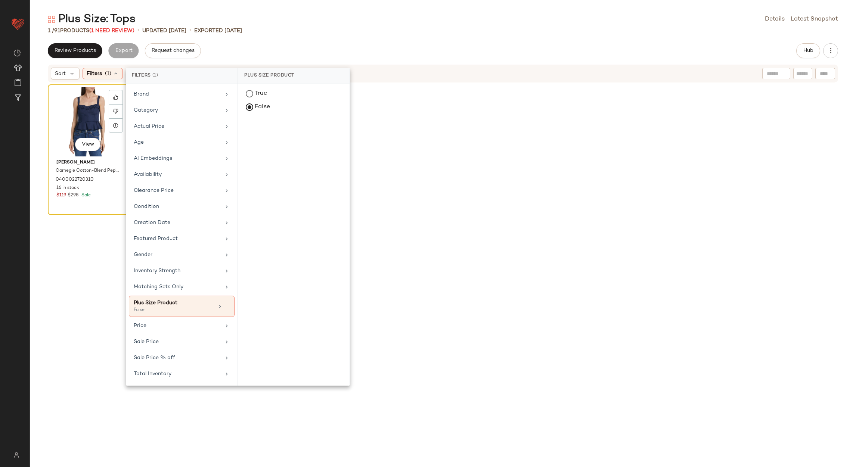
click at [84, 111] on div "View" at bounding box center [87, 121] width 75 height 69
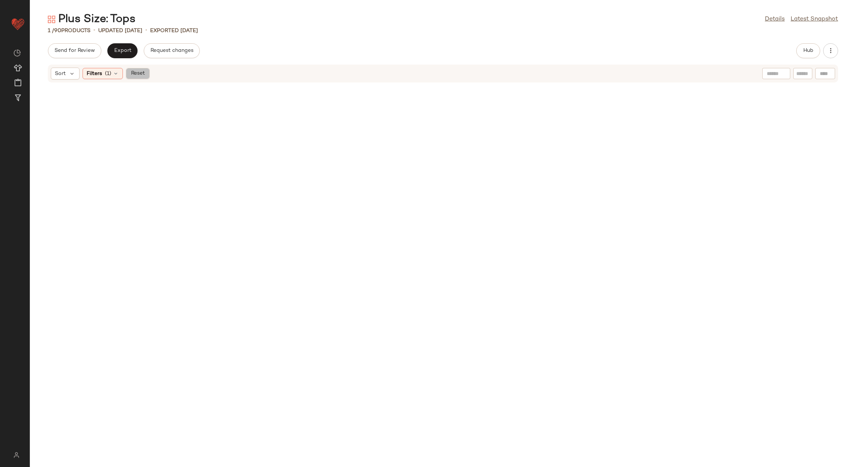
click at [140, 72] on span "Reset" at bounding box center [137, 74] width 14 height 6
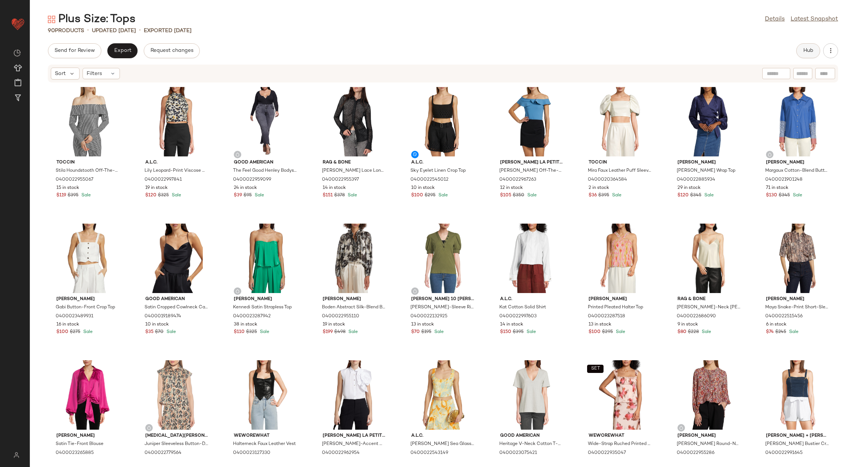
click at [806, 49] on span "Hub" at bounding box center [808, 51] width 10 height 6
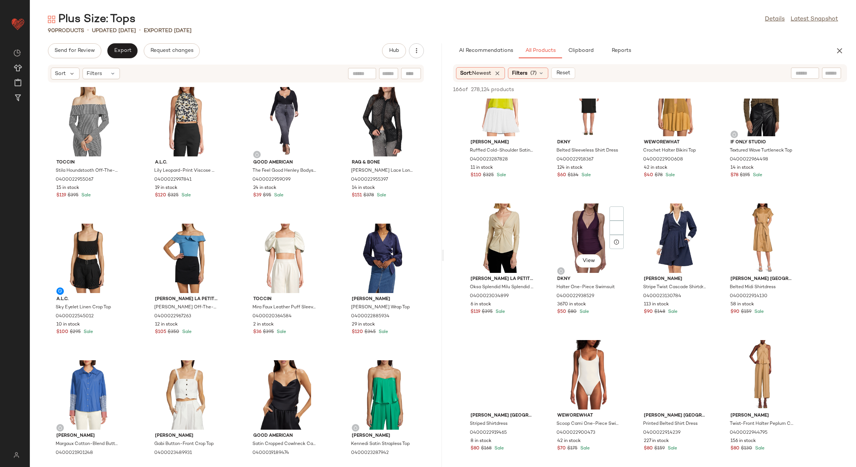
scroll to position [448, 0]
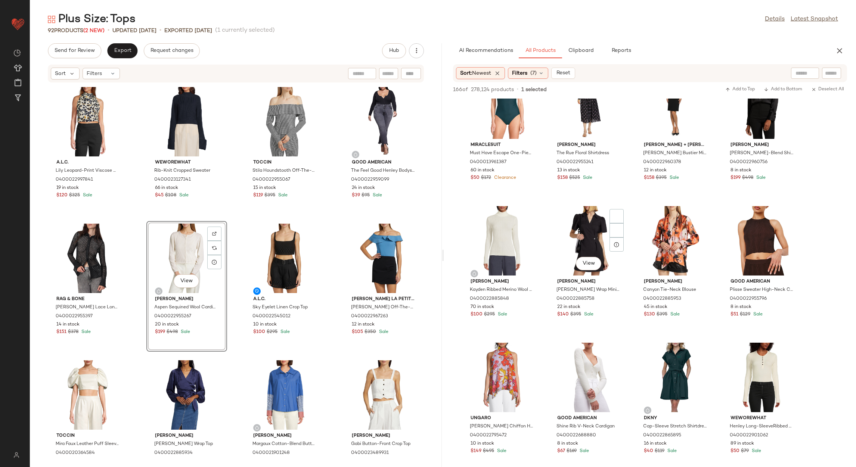
scroll to position [1008, 0]
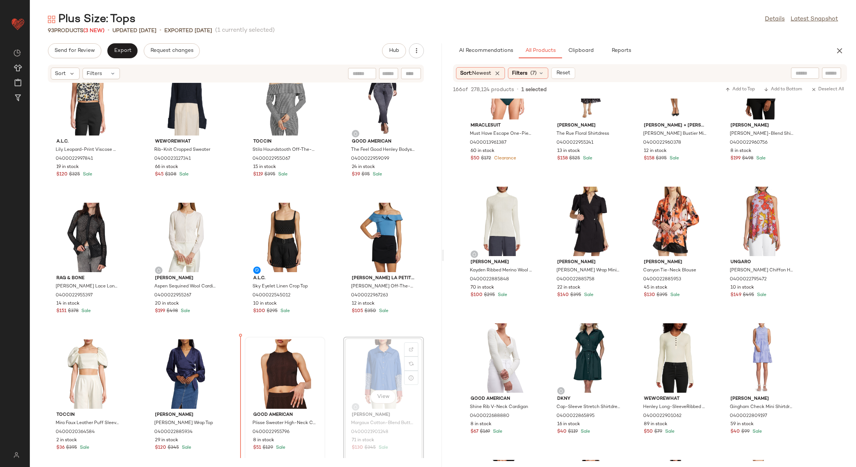
scroll to position [32, 0]
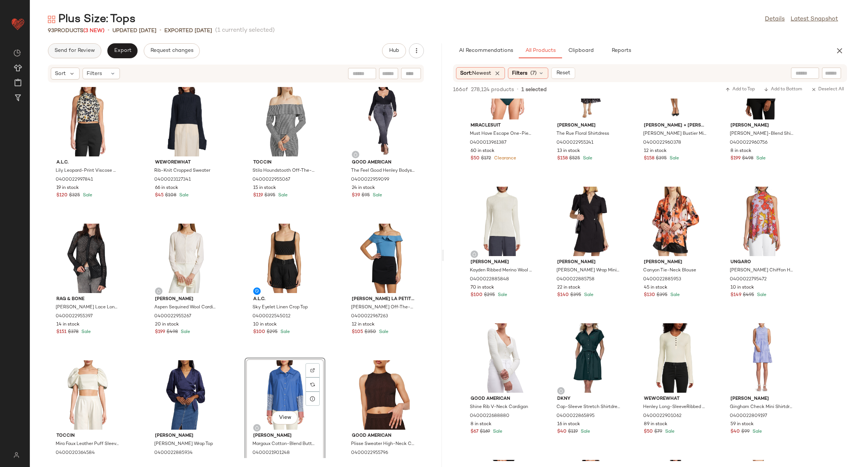
click at [78, 51] on span "Send for Review" at bounding box center [74, 51] width 41 height 6
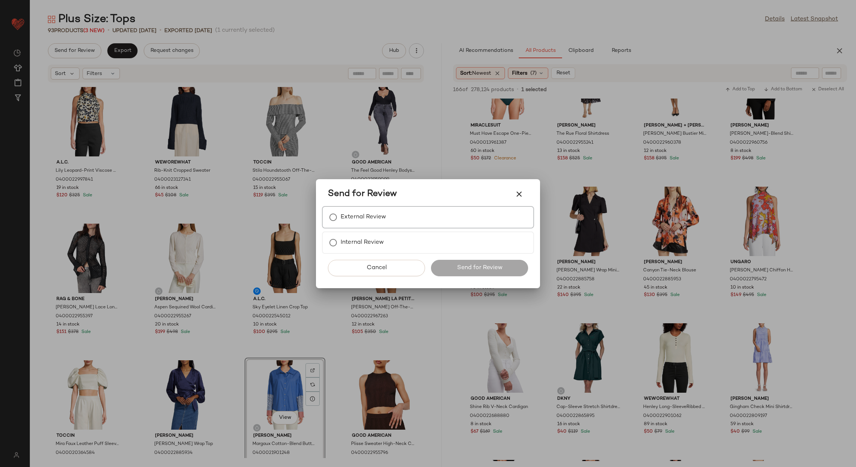
click at [349, 224] on label "External Review" at bounding box center [364, 217] width 46 height 15
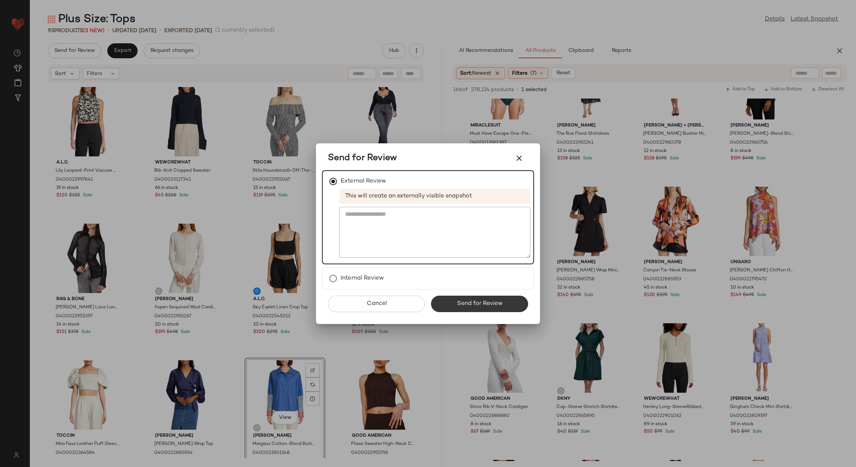
click at [471, 298] on button "Send for Review" at bounding box center [479, 304] width 97 height 16
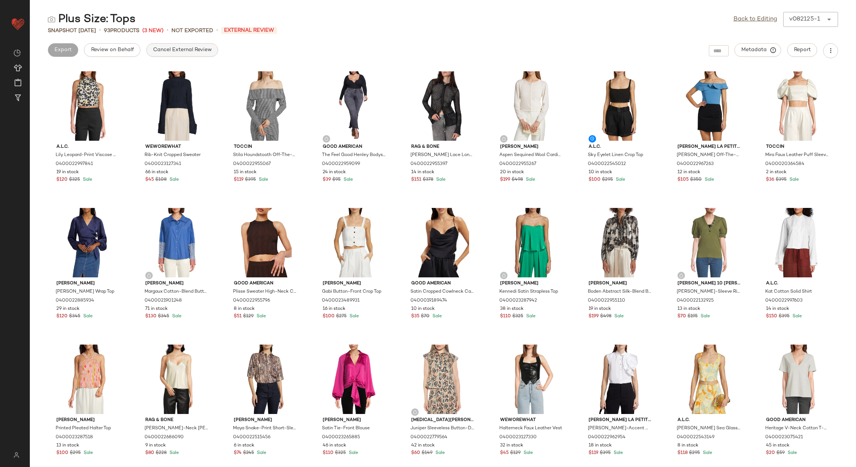
click at [172, 47] on span "Cancel External Review" at bounding box center [182, 50] width 59 height 6
drag, startPoint x: 755, startPoint y: 19, endPoint x: 751, endPoint y: 22, distance: 5.2
click at [755, 19] on link "Back to Editing" at bounding box center [755, 19] width 44 height 9
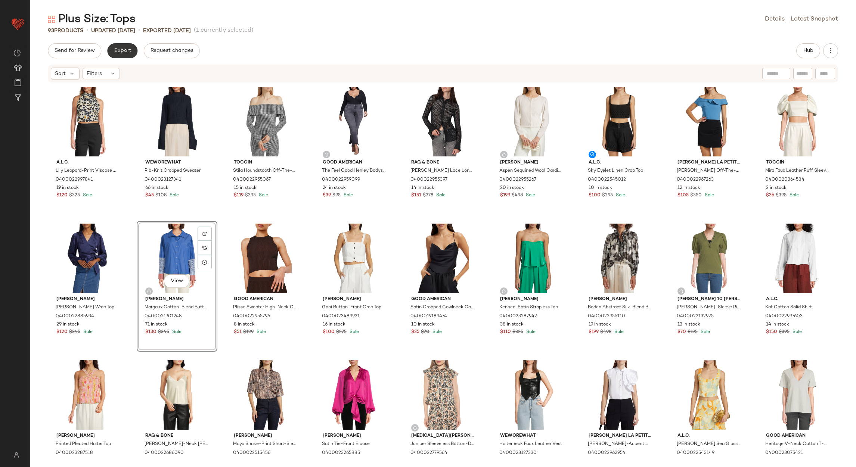
click at [127, 53] on span "Export" at bounding box center [123, 51] width 18 height 6
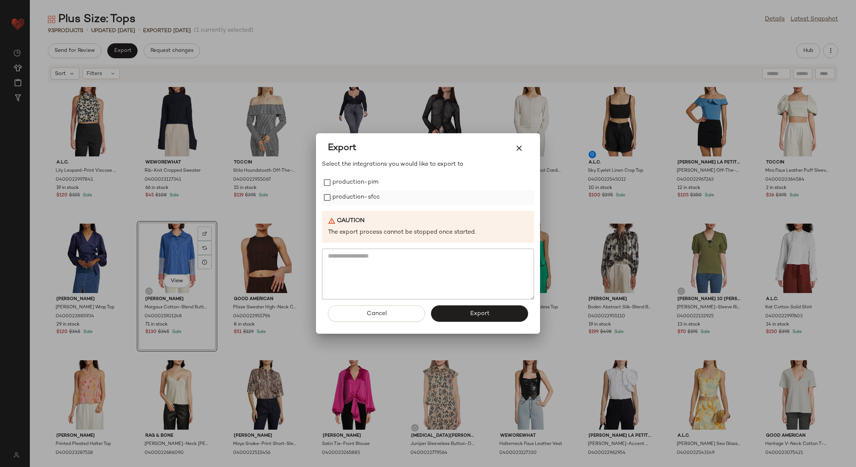
click at [349, 195] on label "production-sfcc" at bounding box center [355, 197] width 47 height 15
click at [354, 172] on div "Select the integrations you would like to export to production-pim production-s…" at bounding box center [428, 230] width 212 height 140
click at [353, 175] on label "production-pim" at bounding box center [355, 182] width 46 height 15
click at [467, 316] on button "Export" at bounding box center [479, 313] width 97 height 16
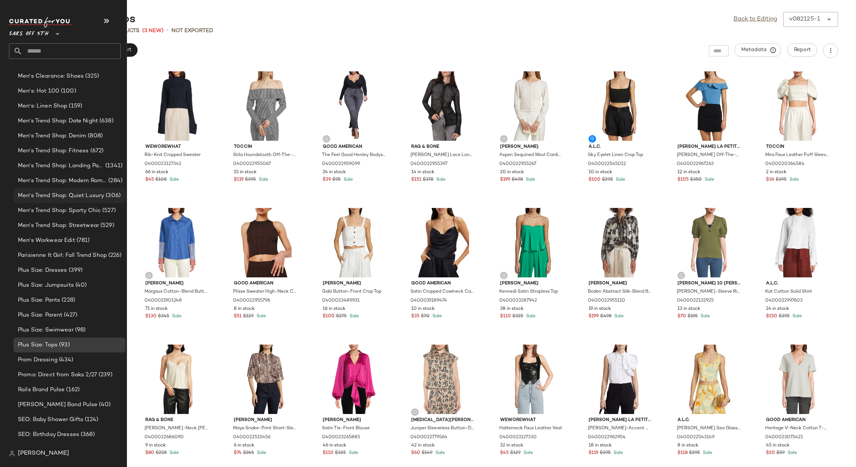
scroll to position [1048, 0]
click at [74, 313] on span "(427)" at bounding box center [69, 314] width 15 height 9
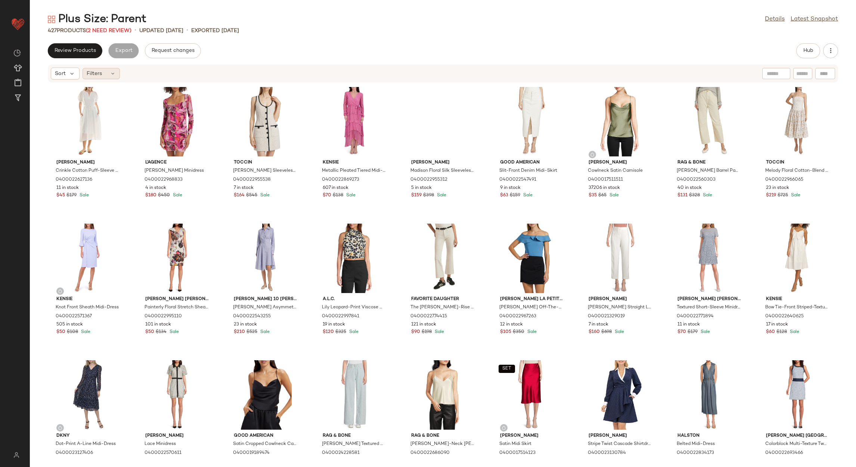
click at [117, 71] on div "Filters" at bounding box center [101, 73] width 37 height 11
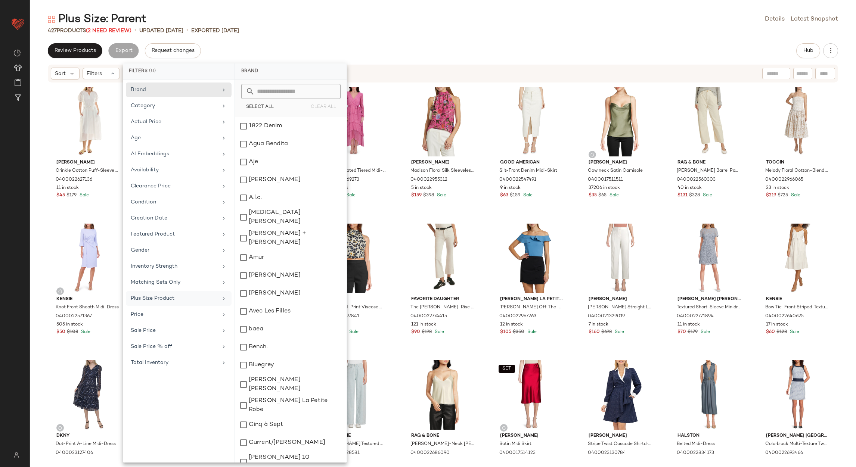
click at [174, 307] on div "Plus Size Product" at bounding box center [179, 314] width 106 height 15
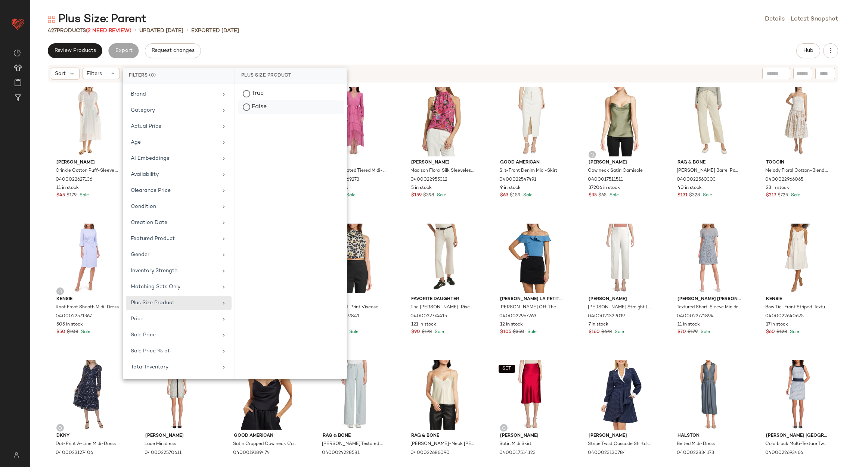
click at [298, 108] on div "False" at bounding box center [290, 106] width 105 height 13
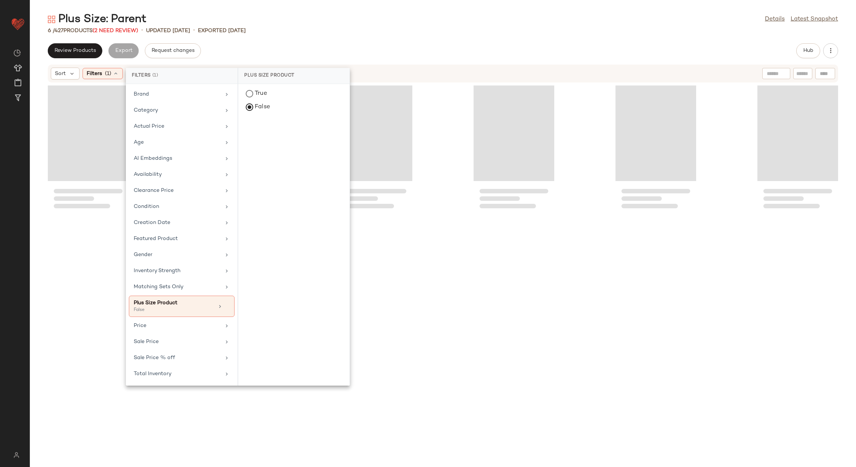
click at [331, 36] on div "Plus Size: Parent Details Latest Snapshot 6 / 427 Products (2 Need Review) • up…" at bounding box center [443, 239] width 826 height 455
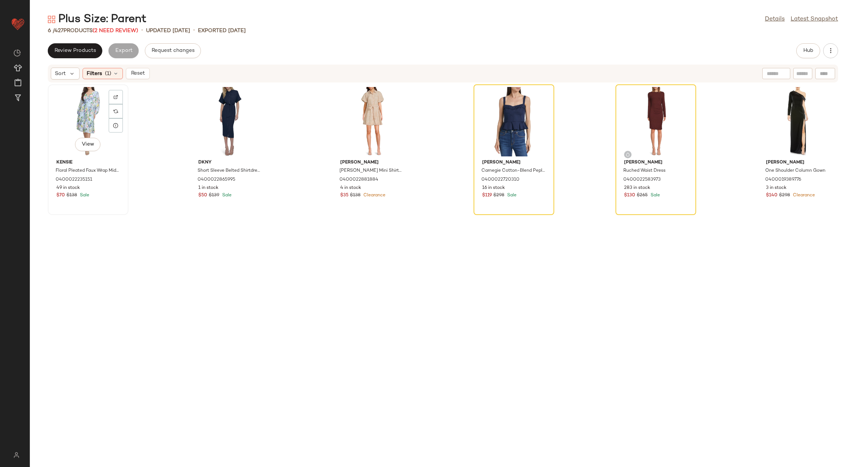
click at [97, 118] on div "View" at bounding box center [87, 121] width 75 height 69
click at [785, 99] on div "View" at bounding box center [797, 121] width 75 height 69
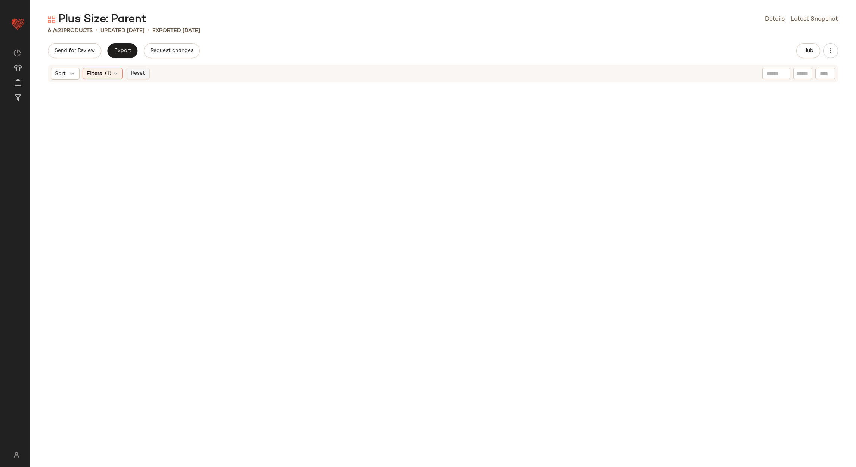
click at [140, 73] on span "Reset" at bounding box center [137, 74] width 14 height 6
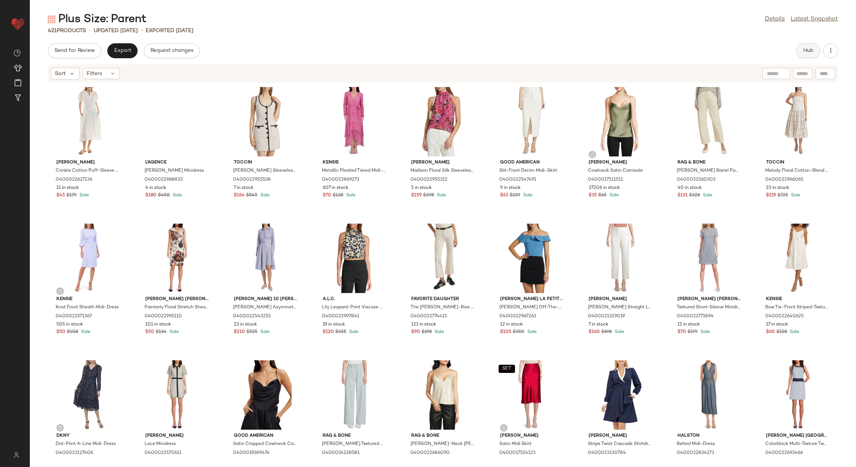
click at [816, 44] on button "Hub" at bounding box center [808, 50] width 24 height 15
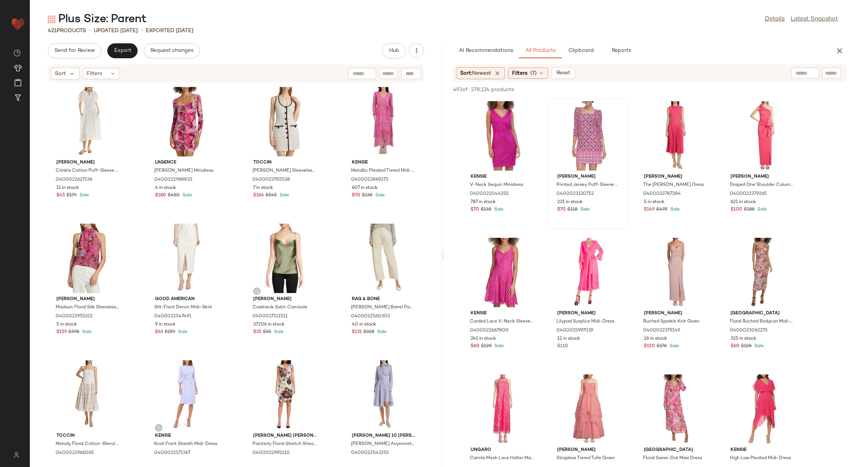
drag, startPoint x: 531, startPoint y: 74, endPoint x: 628, endPoint y: 103, distance: 101.0
click at [530, 76] on div "Filters (7)" at bounding box center [528, 73] width 40 height 11
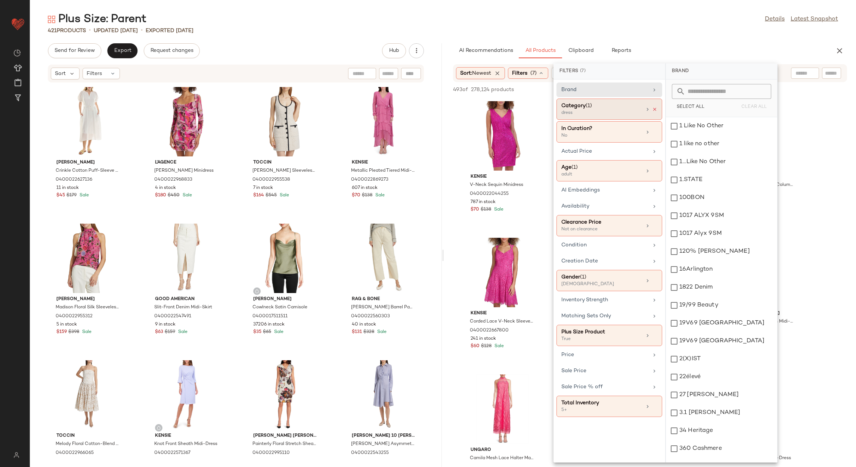
click at [655, 111] on icon at bounding box center [654, 109] width 5 height 5
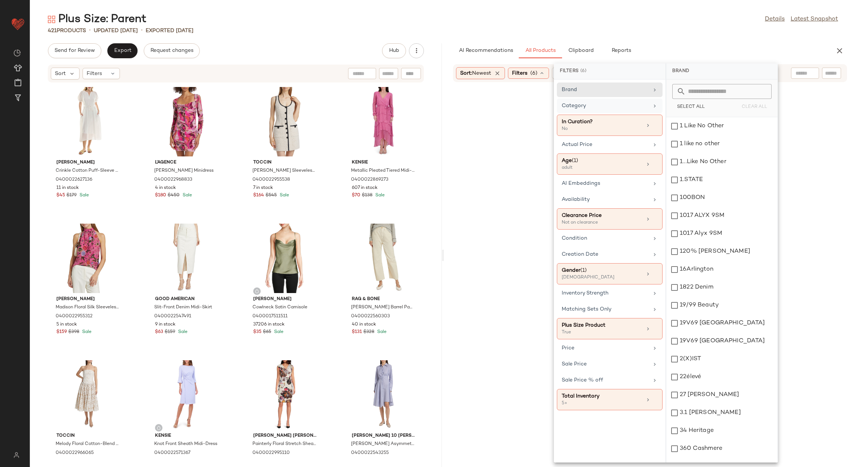
click at [639, 105] on div "Category" at bounding box center [605, 106] width 87 height 8
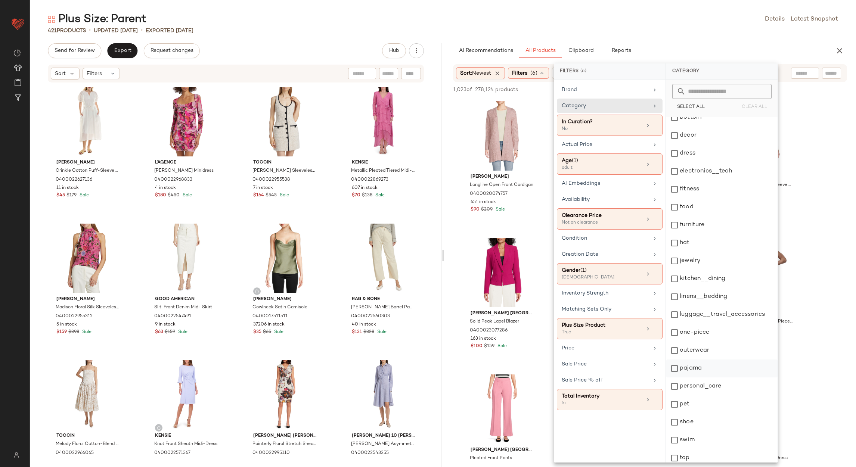
scroll to position [102, 0]
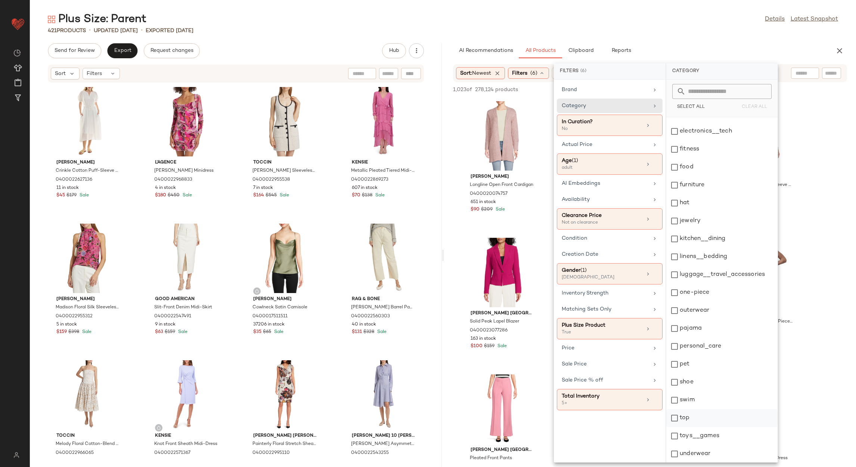
click at [687, 417] on div "top" at bounding box center [721, 418] width 111 height 18
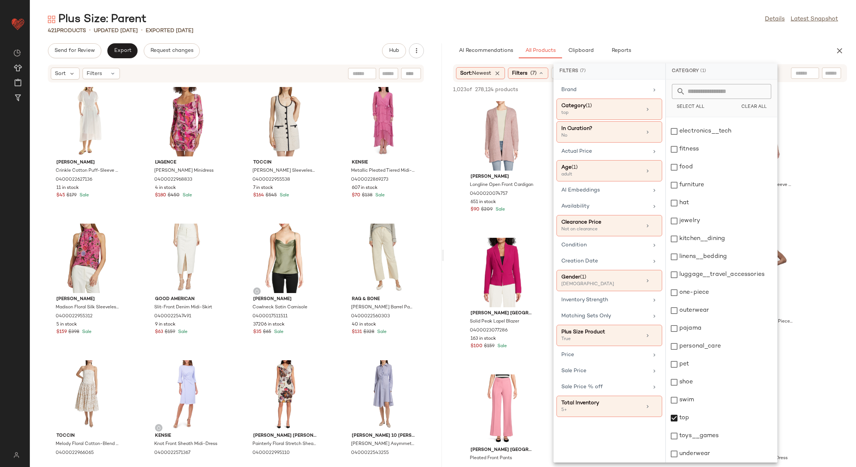
click at [715, 28] on div "421 Products • updated Aug 21st • Exported Aug 19th" at bounding box center [443, 30] width 826 height 7
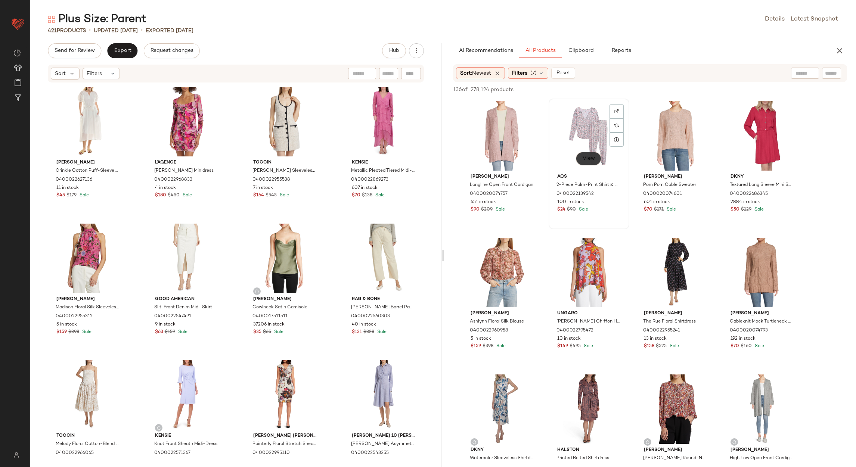
click at [589, 158] on span "View" at bounding box center [588, 159] width 13 height 6
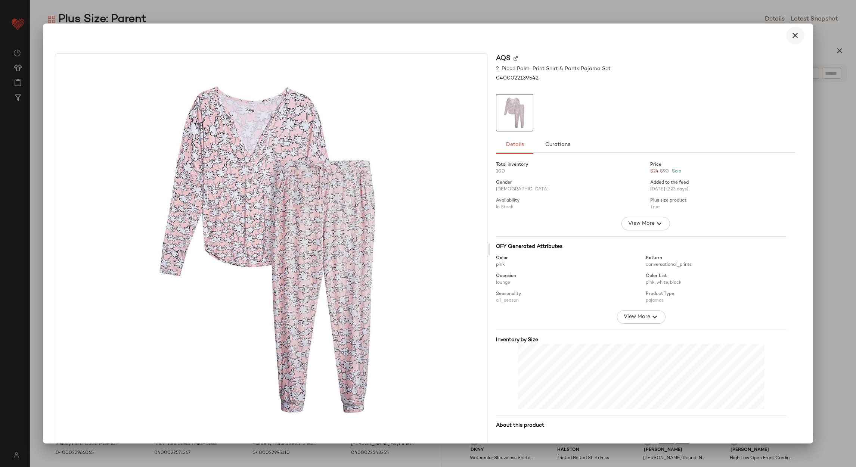
click at [787, 42] on button "button" at bounding box center [795, 36] width 18 height 18
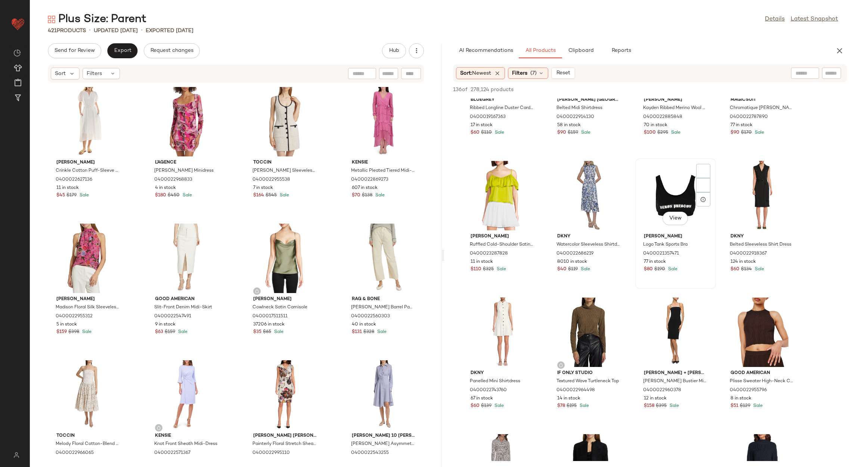
scroll to position [1736, 0]
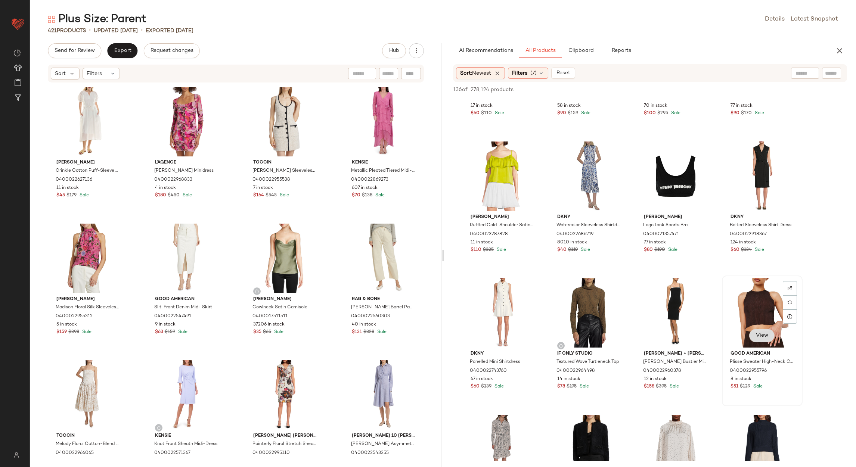
click at [759, 340] on button "View" at bounding box center [761, 335] width 25 height 13
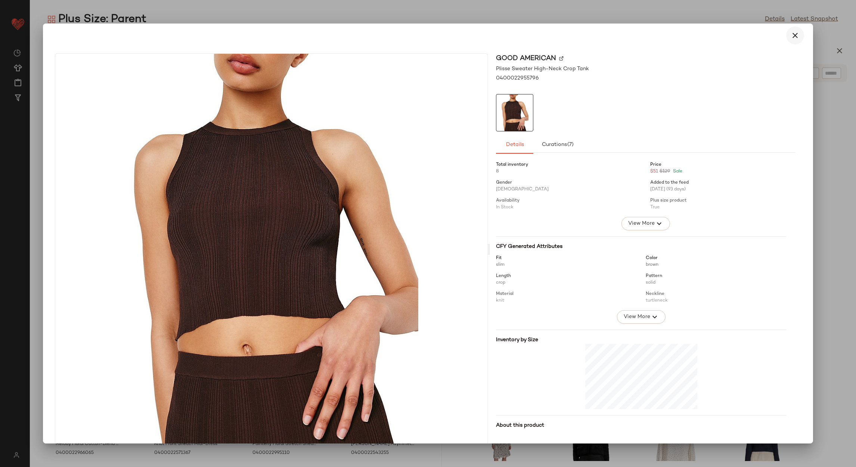
click at [791, 38] on icon "button" at bounding box center [794, 35] width 9 height 9
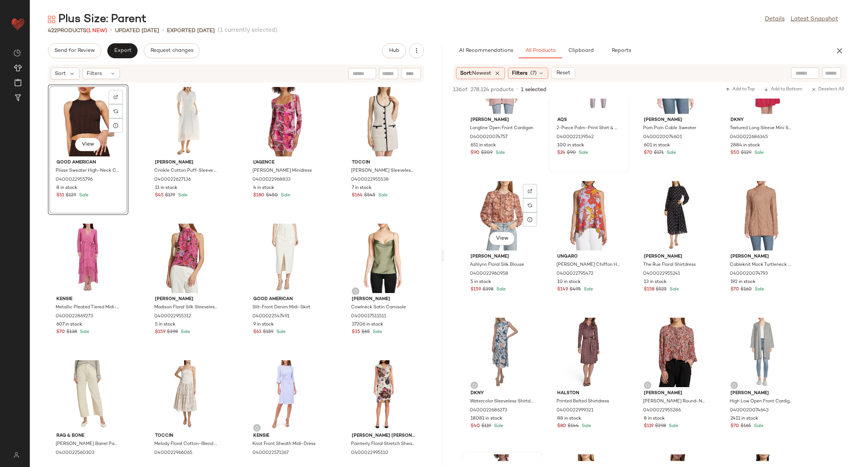
scroll to position [112, 0]
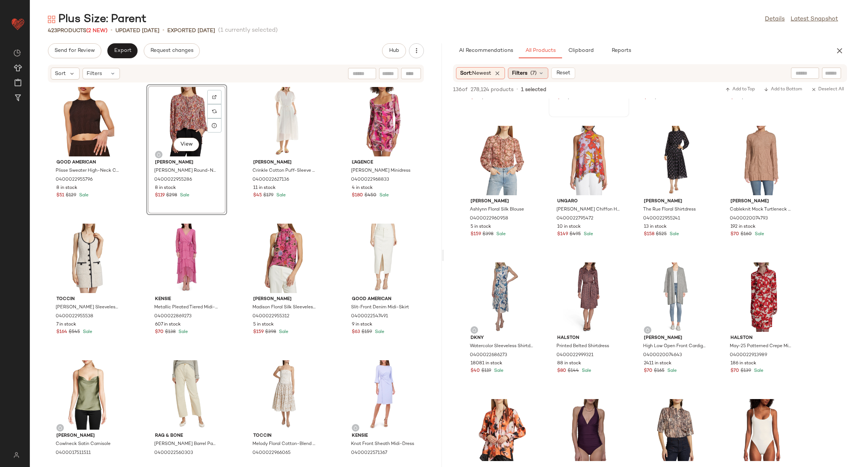
click at [527, 75] on span "Filters" at bounding box center [519, 73] width 15 height 8
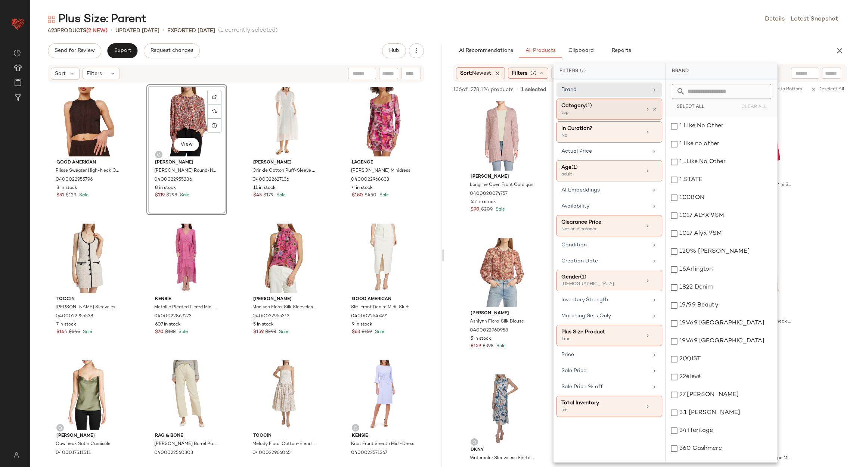
scroll to position [112, 0]
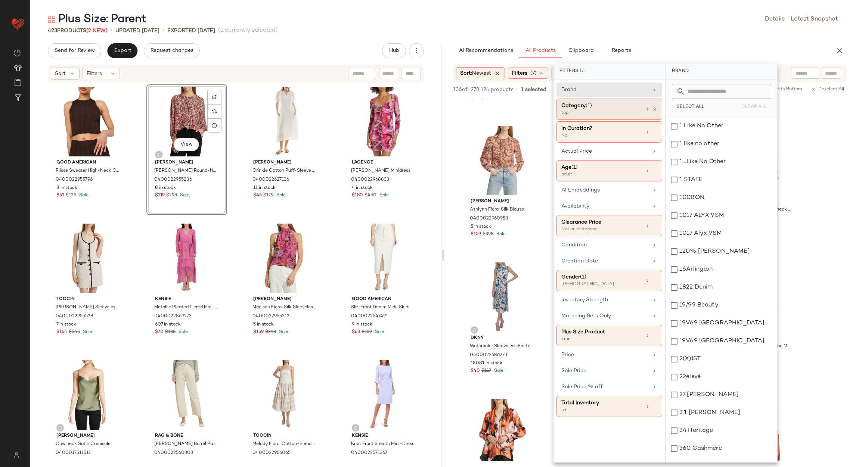
click at [653, 121] on div "Category (1) top" at bounding box center [609, 131] width 106 height 21
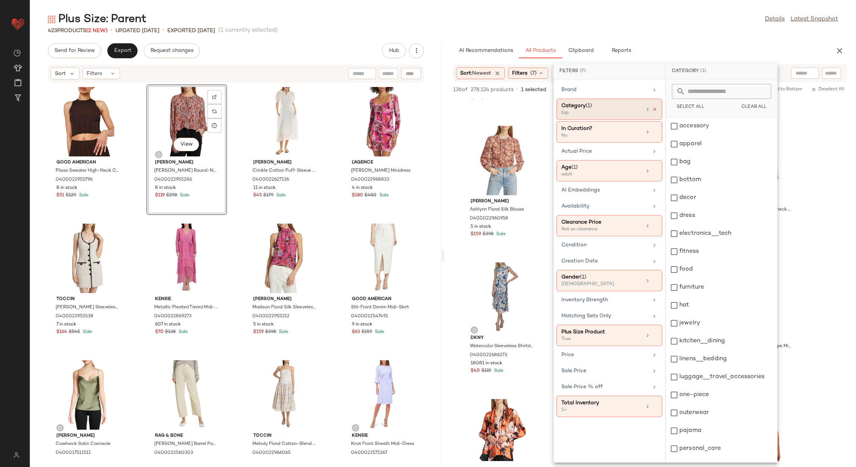
click at [652, 111] on icon at bounding box center [654, 109] width 5 height 5
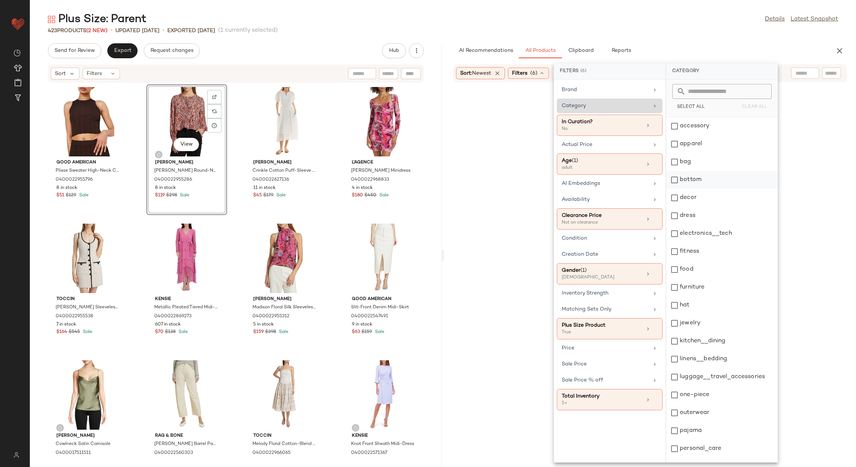
click at [687, 181] on div "bottom" at bounding box center [721, 180] width 111 height 18
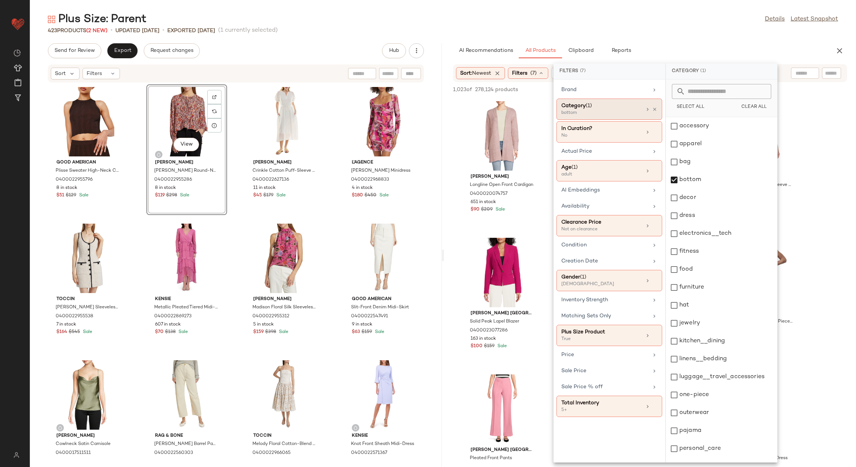
click at [693, 27] on div "423 Products (2 New) • updated [DATE] • Exported [DATE] (1 currently selected)" at bounding box center [443, 30] width 826 height 7
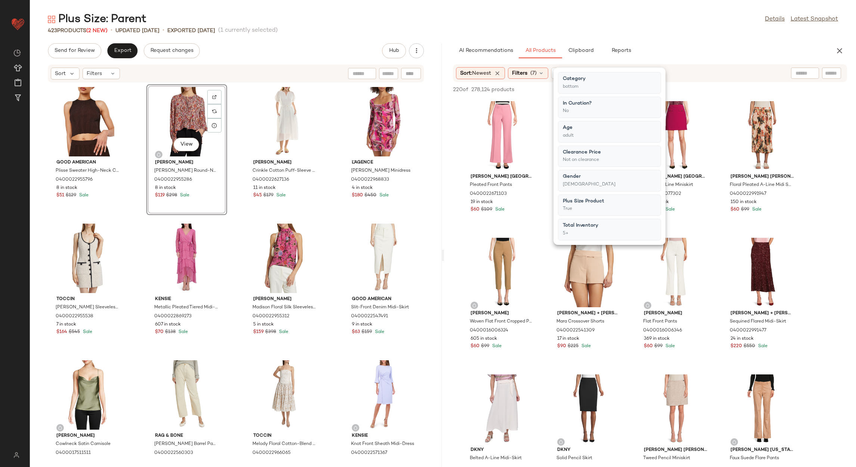
click at [647, 27] on div "423 Products (2 New) • updated [DATE] • Exported [DATE] (1 currently selected)" at bounding box center [443, 30] width 826 height 7
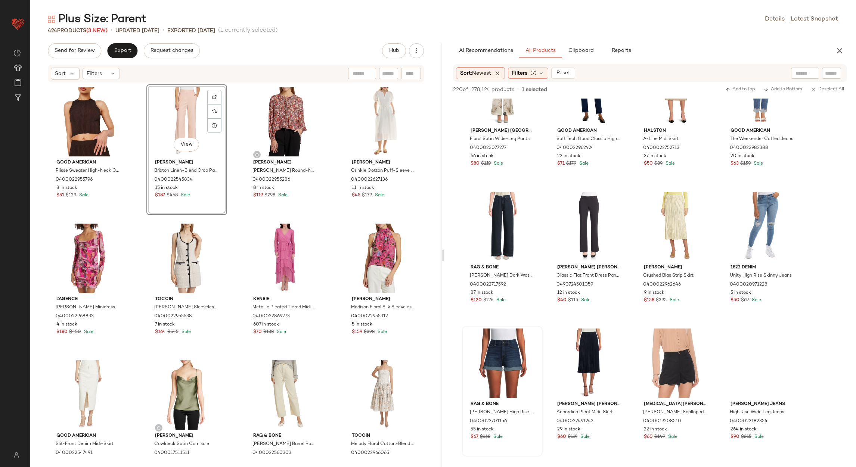
scroll to position [896, 0]
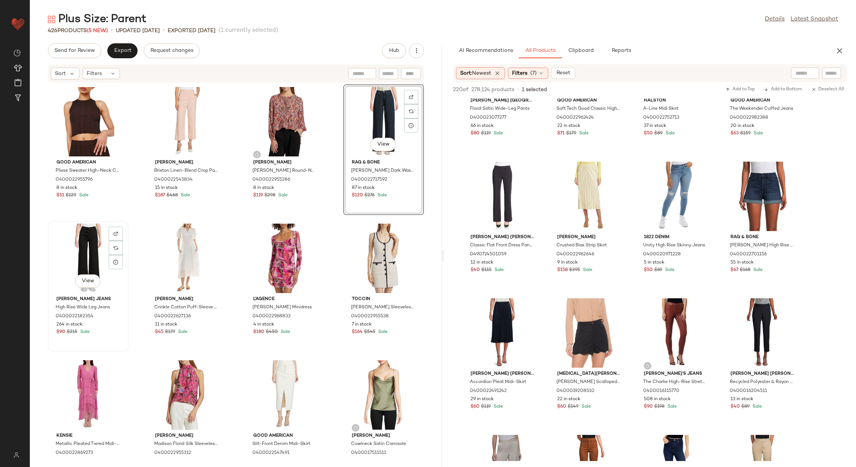
click at [83, 245] on div "View" at bounding box center [87, 258] width 75 height 69
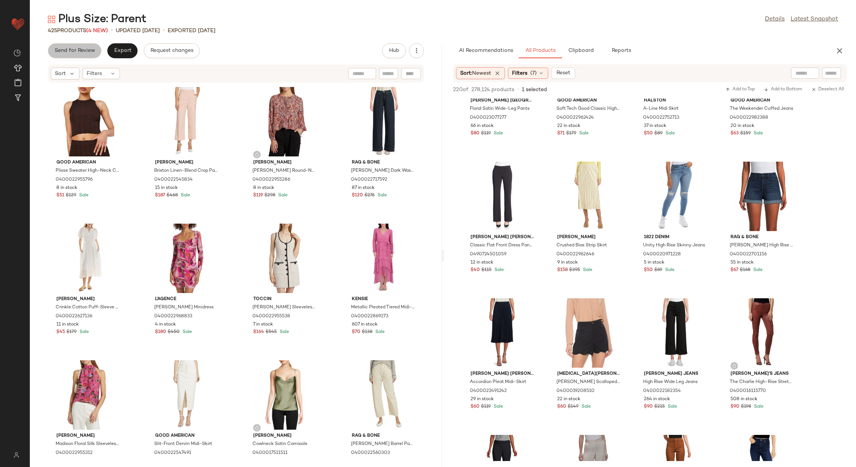
click at [85, 56] on button "Send for Review" at bounding box center [74, 50] width 53 height 15
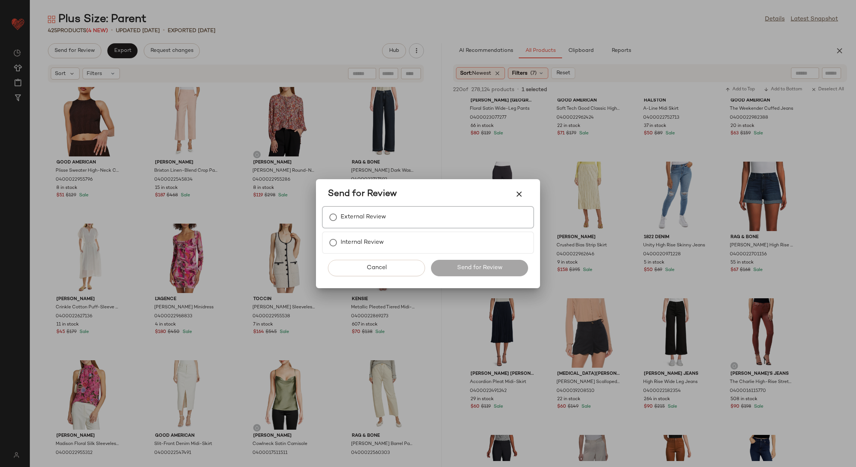
click at [372, 222] on label "External Review" at bounding box center [364, 217] width 46 height 15
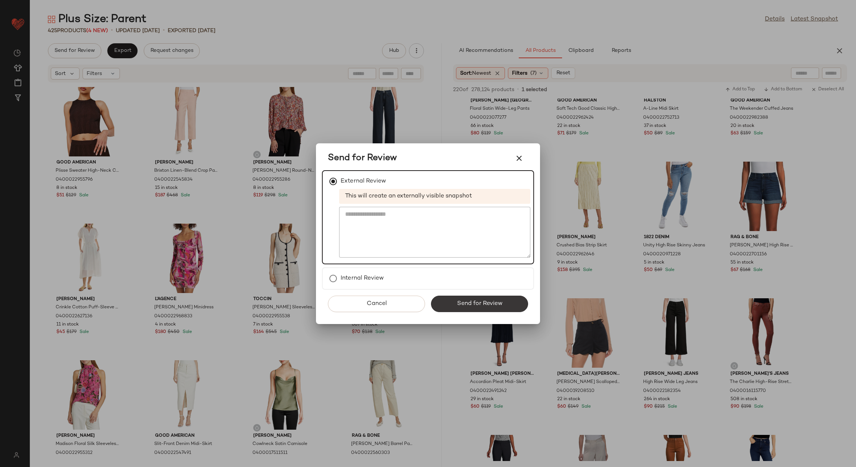
click at [465, 302] on span "Send for Review" at bounding box center [479, 303] width 46 height 7
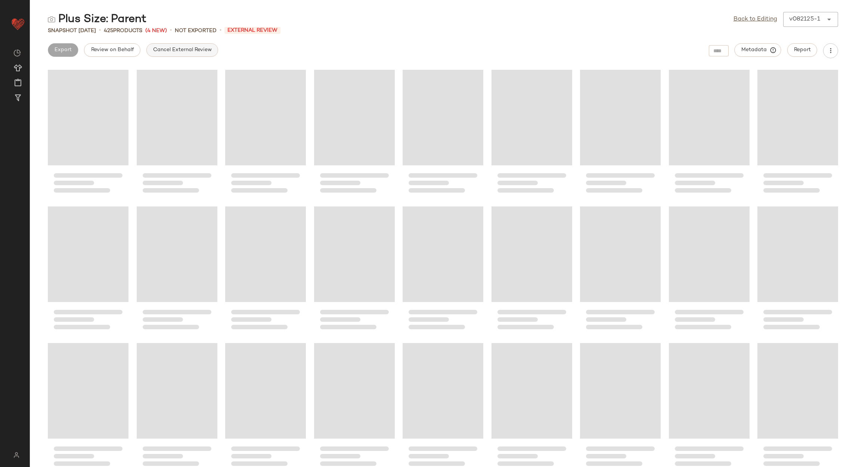
click at [180, 46] on button "Cancel External Review" at bounding box center [182, 49] width 72 height 13
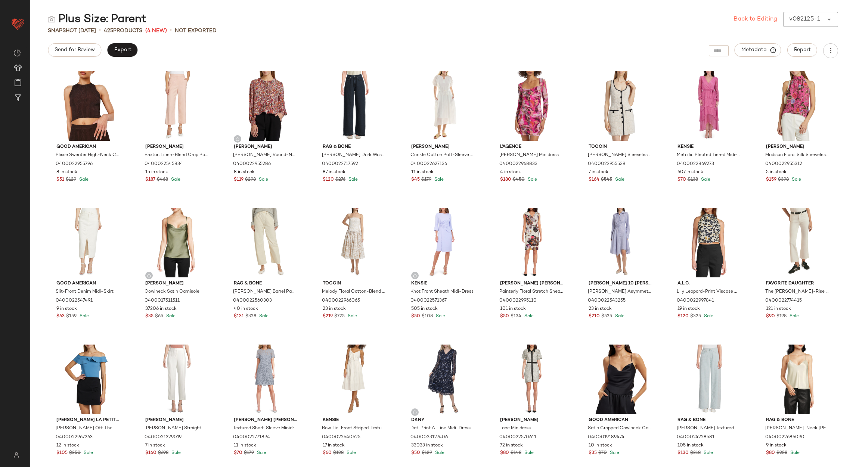
click at [736, 18] on link "Back to Editing" at bounding box center [755, 19] width 44 height 9
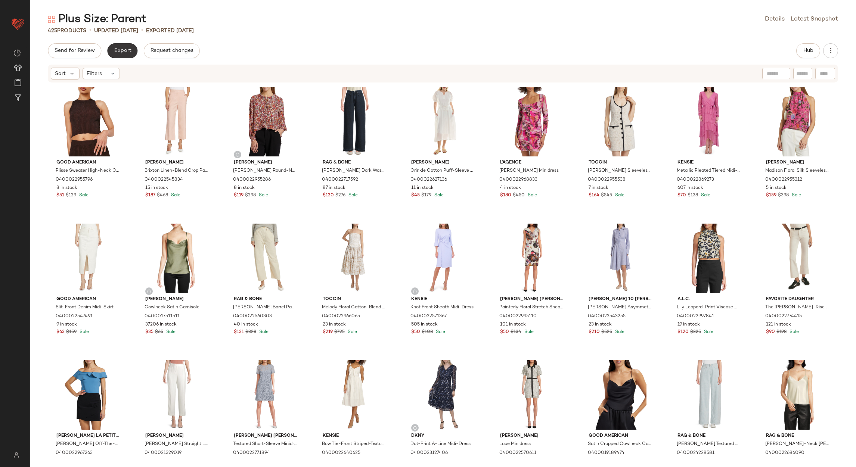
click at [128, 53] on span "Export" at bounding box center [123, 51] width 18 height 6
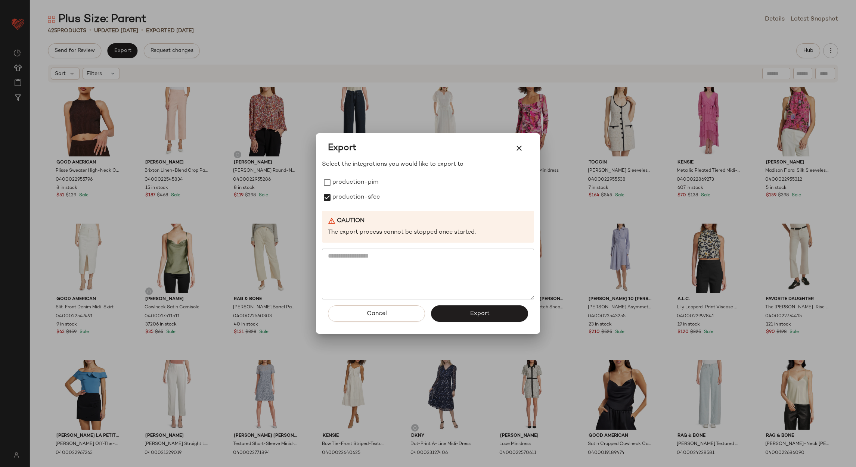
click at [342, 173] on div "Select the integrations you would like to export to production-pim production-s…" at bounding box center [428, 230] width 212 height 140
click at [344, 177] on label "production-pim" at bounding box center [355, 182] width 46 height 15
click at [482, 310] on span "Export" at bounding box center [479, 313] width 20 height 7
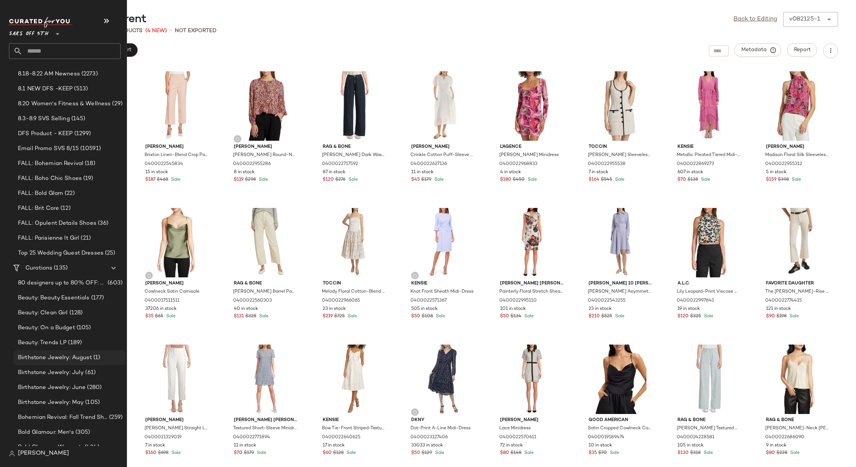
scroll to position [224, 0]
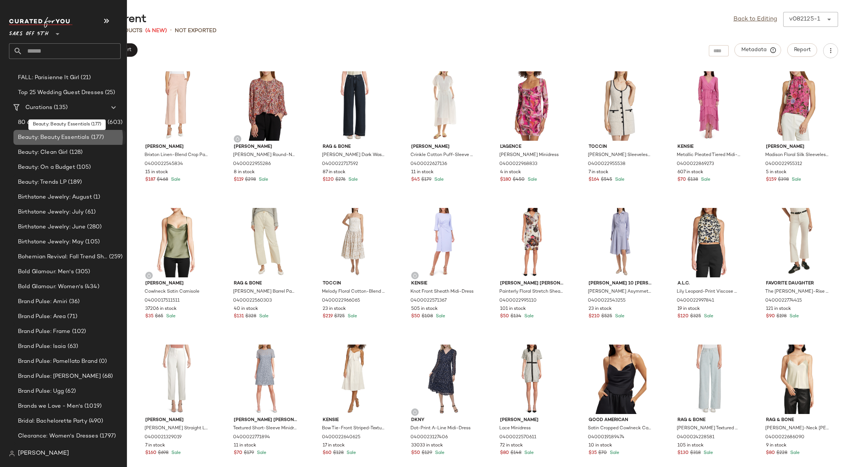
click at [87, 137] on span "Beauty: Beauty Essentials" at bounding box center [54, 137] width 72 height 9
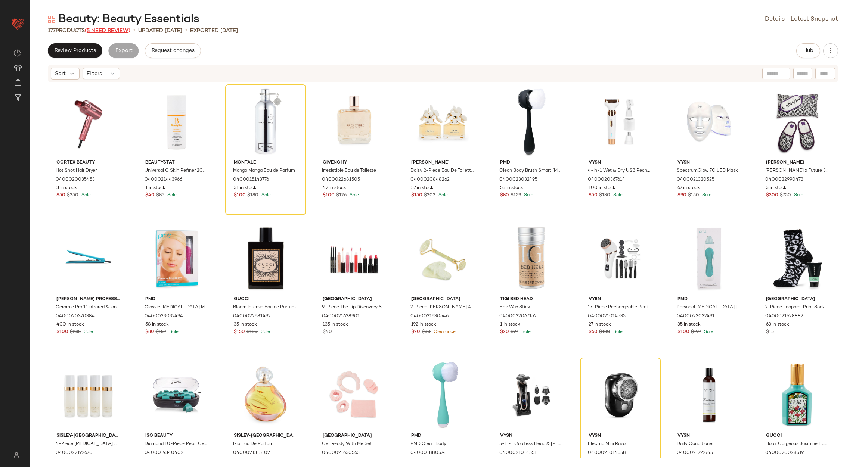
click at [126, 30] on span "(5 Need Review)" at bounding box center [108, 31] width 46 height 6
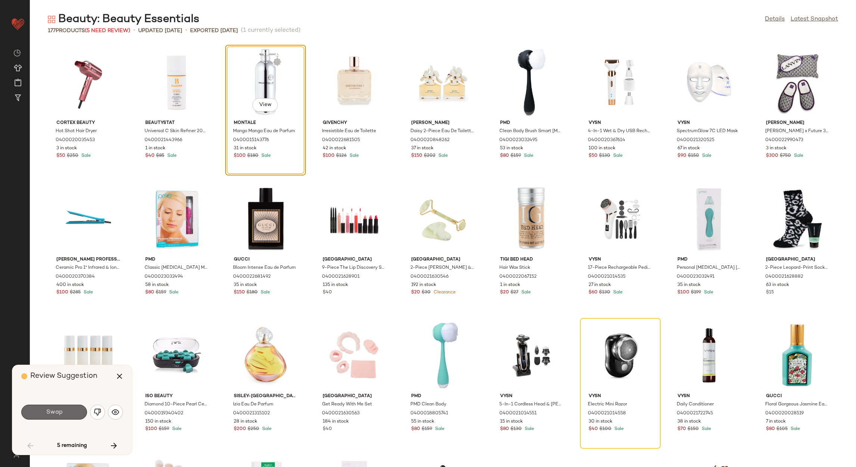
click at [65, 418] on button "Swap" at bounding box center [54, 412] width 66 height 15
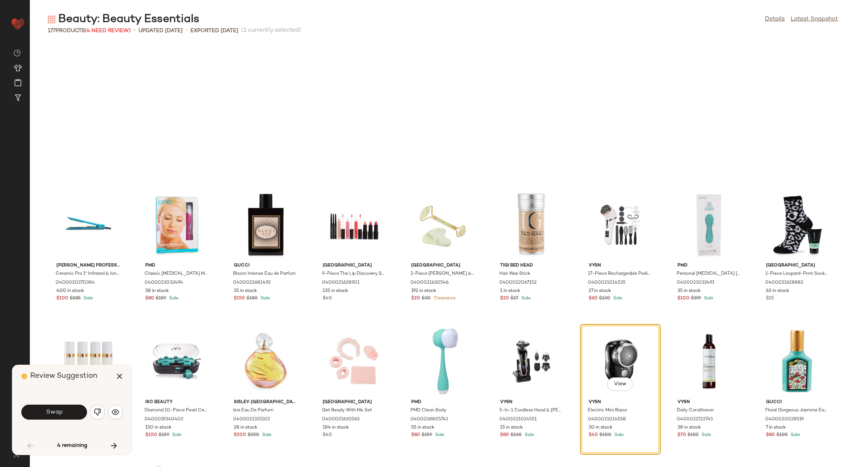
scroll to position [143, 0]
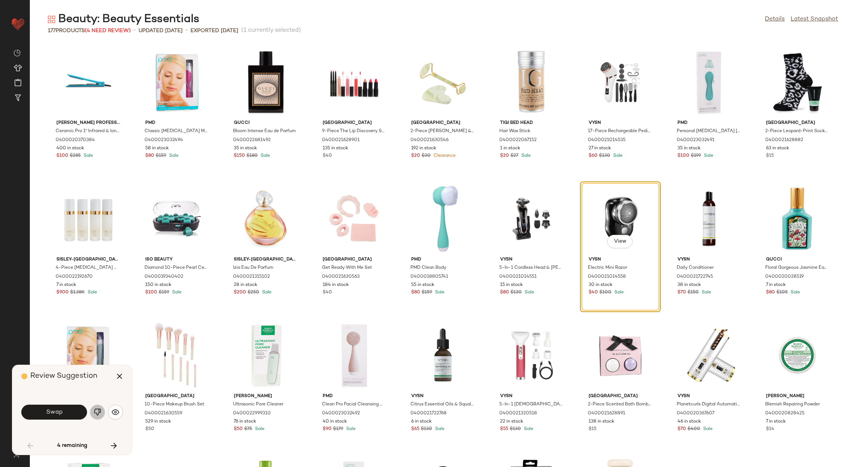
click at [103, 408] on button "button" at bounding box center [97, 412] width 15 height 15
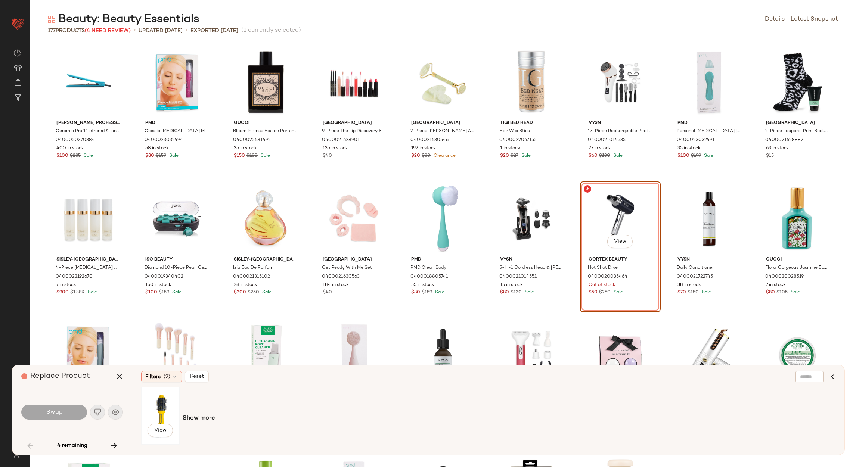
click at [174, 398] on div "View" at bounding box center [160, 415] width 33 height 53
click at [71, 405] on button "Swap" at bounding box center [54, 412] width 66 height 15
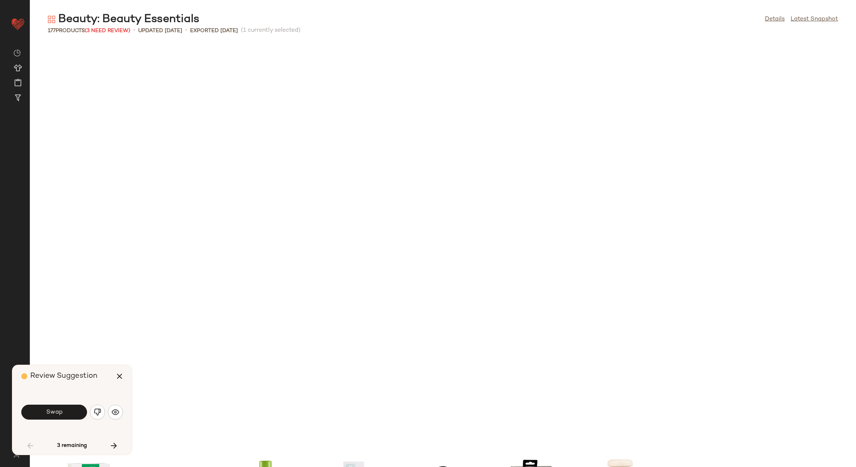
scroll to position [546, 0]
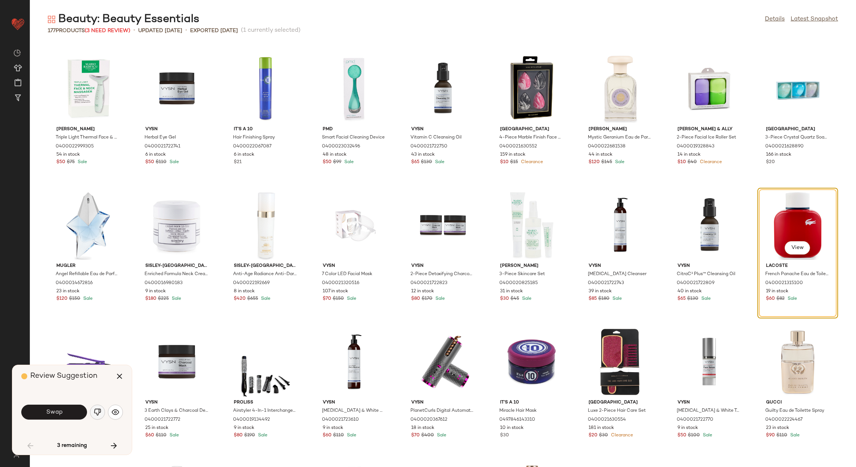
click at [97, 419] on button "button" at bounding box center [97, 412] width 15 height 15
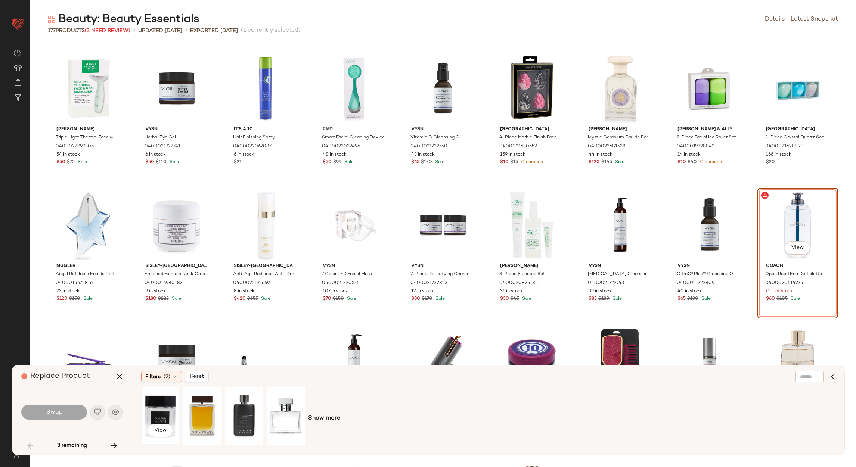
click at [147, 423] on div "View" at bounding box center [160, 415] width 33 height 53
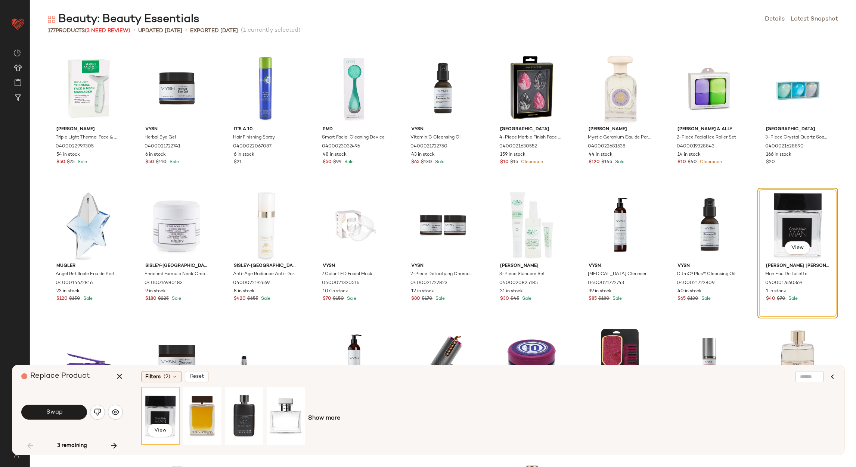
click at [69, 420] on div "Swap" at bounding box center [72, 412] width 102 height 18
click at [66, 415] on button "Swap" at bounding box center [54, 412] width 66 height 15
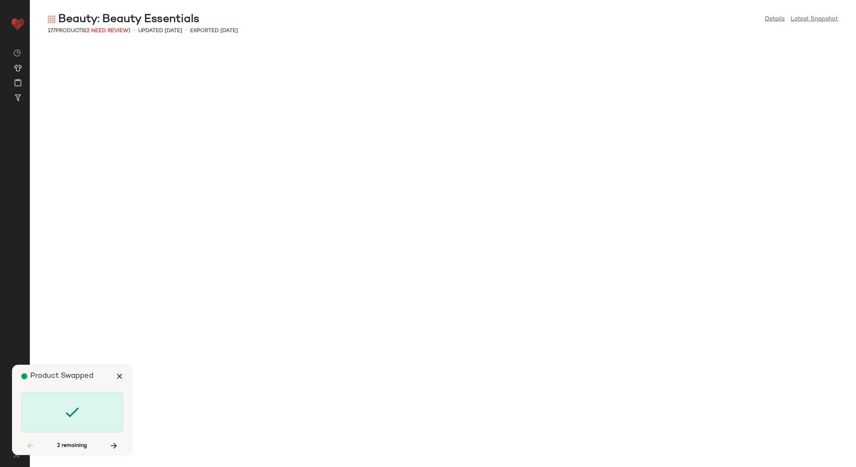
scroll to position [1777, 0]
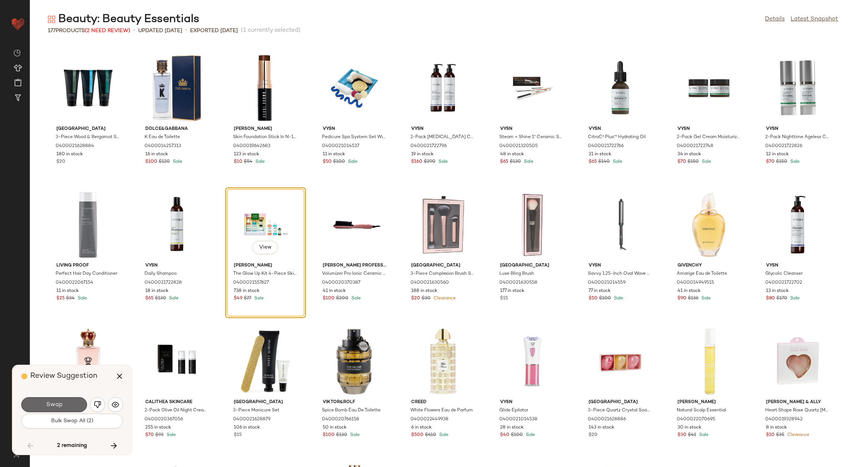
click at [61, 408] on button "Swap" at bounding box center [54, 404] width 66 height 15
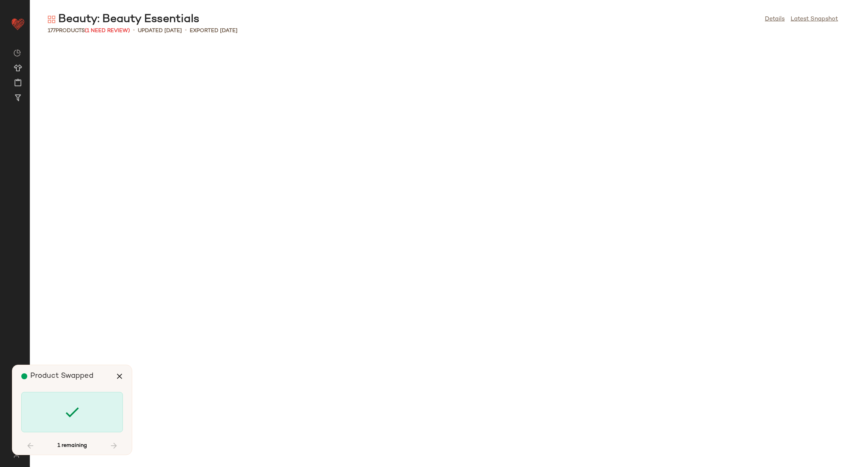
scroll to position [2311, 0]
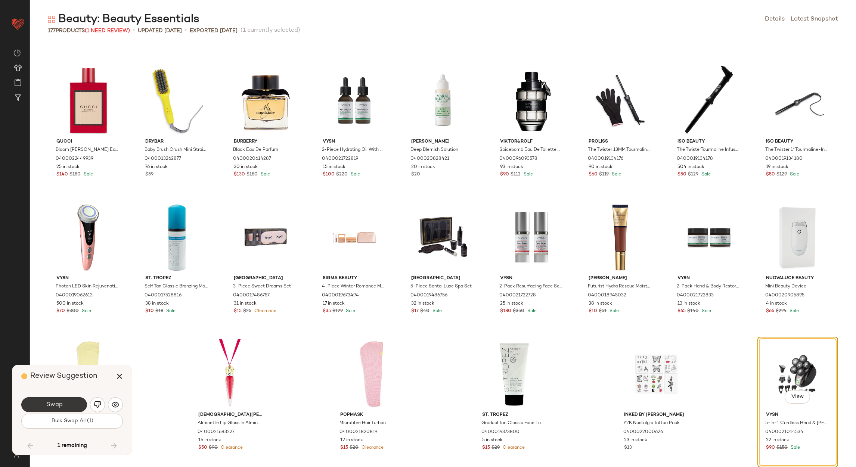
click at [62, 408] on button "Swap" at bounding box center [54, 404] width 66 height 15
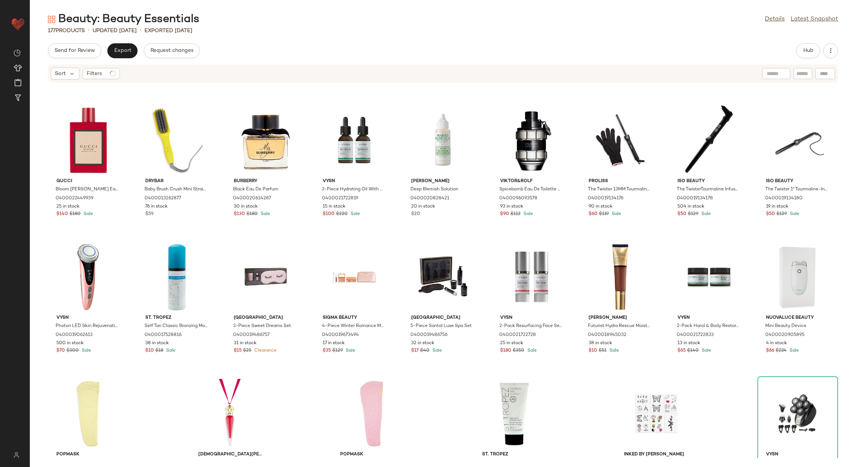
scroll to position [2317, 0]
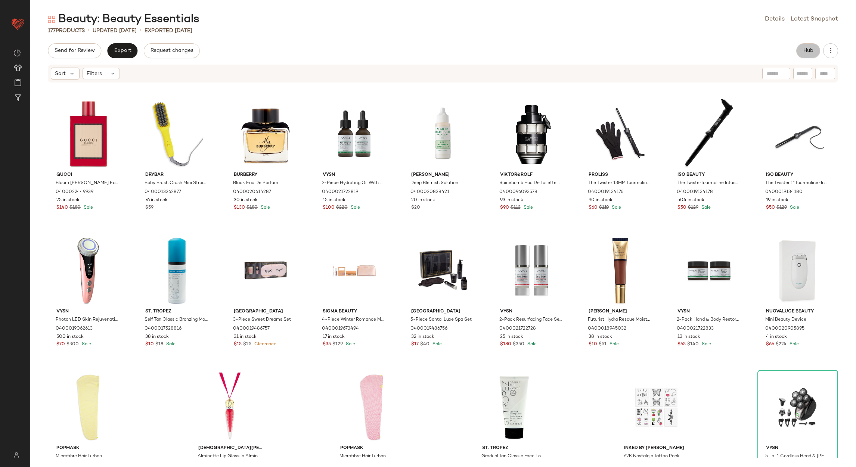
click at [801, 53] on button "Hub" at bounding box center [808, 50] width 24 height 15
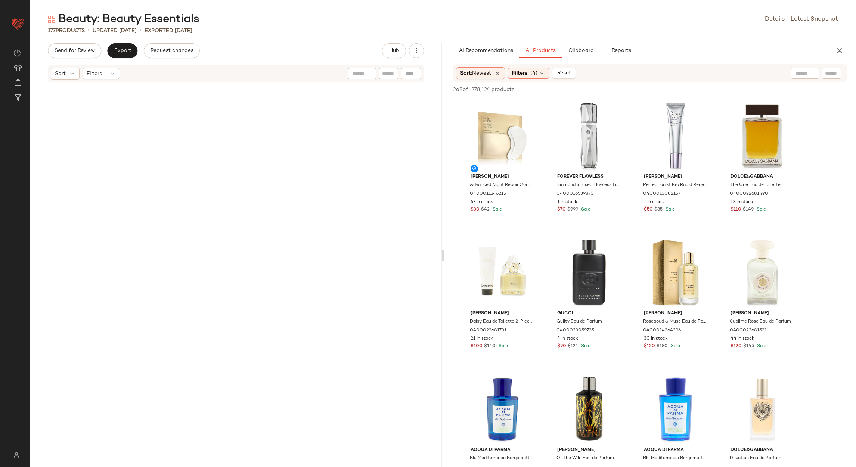
scroll to position [0, 0]
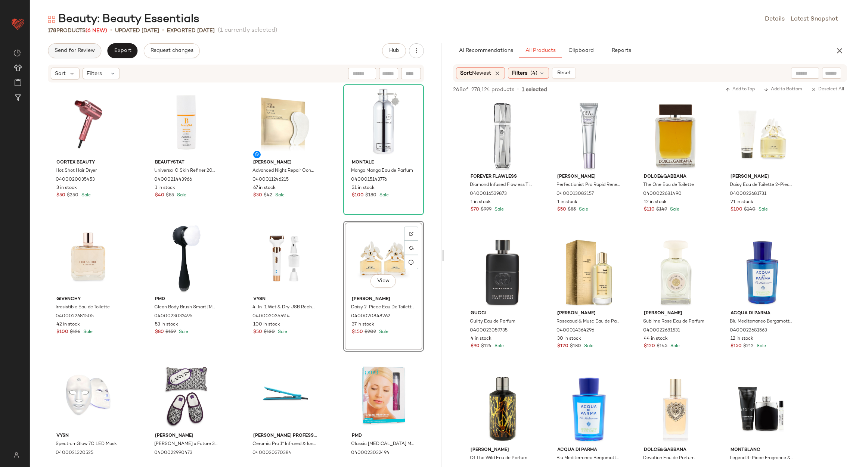
click at [71, 48] on span "Send for Review" at bounding box center [74, 51] width 41 height 6
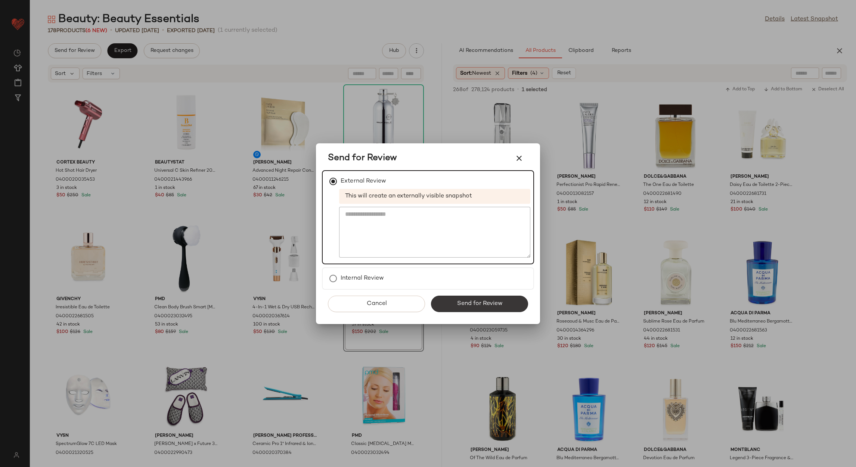
click at [444, 307] on button "Send for Review" at bounding box center [479, 304] width 97 height 16
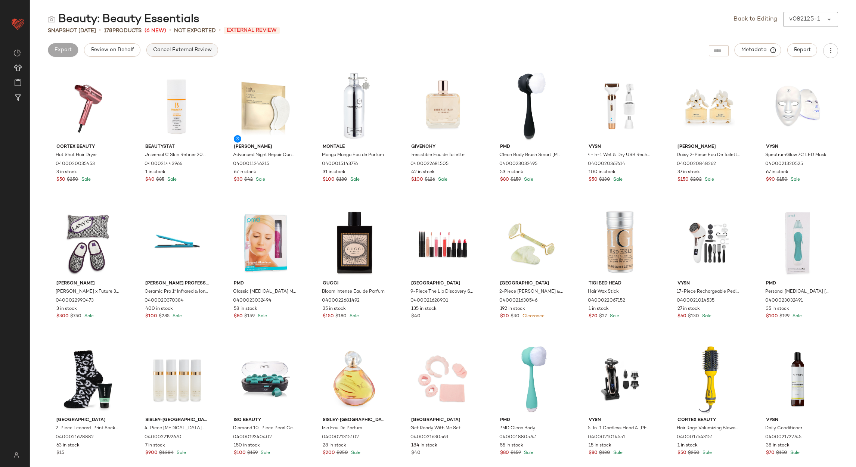
click at [191, 54] on button "Cancel External Review" at bounding box center [182, 49] width 72 height 13
drag, startPoint x: 769, startPoint y: 18, endPoint x: 763, endPoint y: 18, distance: 5.6
click at [768, 18] on link "Back to Editing" at bounding box center [755, 19] width 44 height 9
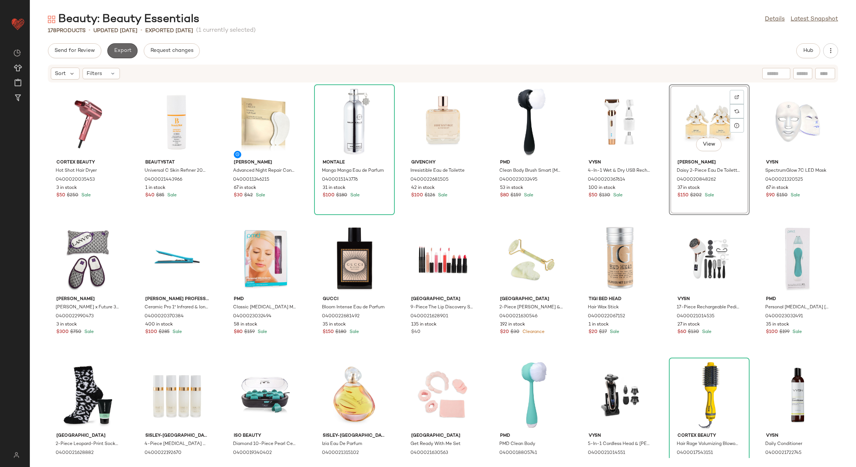
click at [115, 54] on button "Export" at bounding box center [122, 50] width 30 height 15
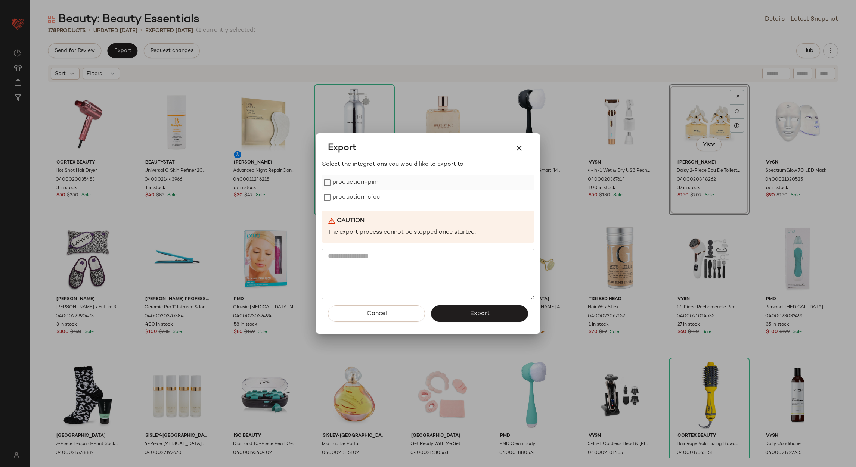
click at [355, 179] on label "production-pim" at bounding box center [355, 182] width 46 height 15
click at [352, 188] on label "production-pim" at bounding box center [355, 182] width 46 height 15
click at [364, 198] on label "production-sfcc" at bounding box center [355, 197] width 47 height 15
click at [361, 184] on label "production-pim" at bounding box center [355, 182] width 46 height 15
click at [487, 319] on button "Export" at bounding box center [479, 313] width 97 height 16
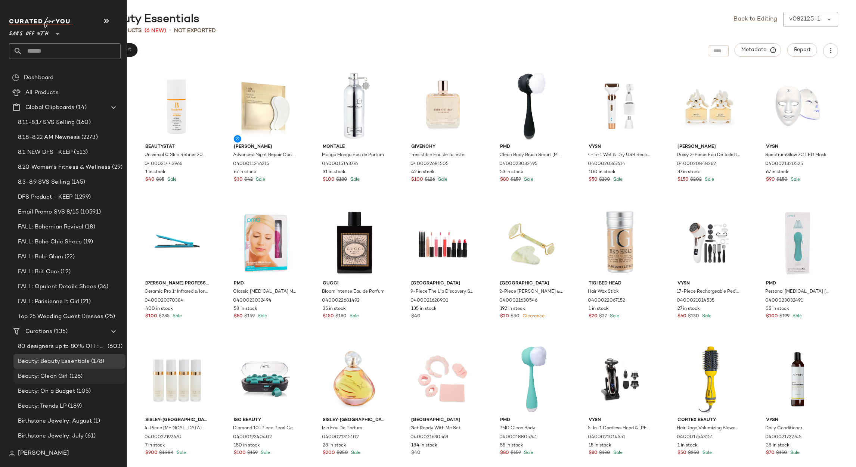
click at [79, 373] on span "(128)" at bounding box center [75, 376] width 15 height 9
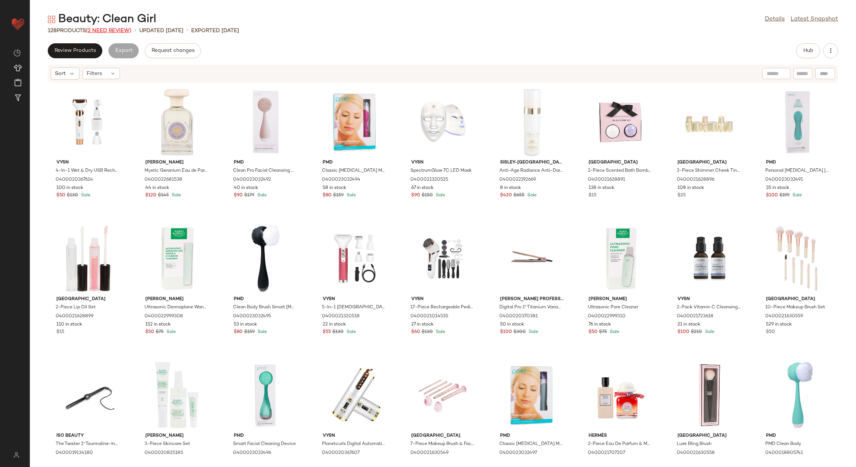
click at [100, 31] on span "(2 Need Review)" at bounding box center [109, 31] width 46 height 6
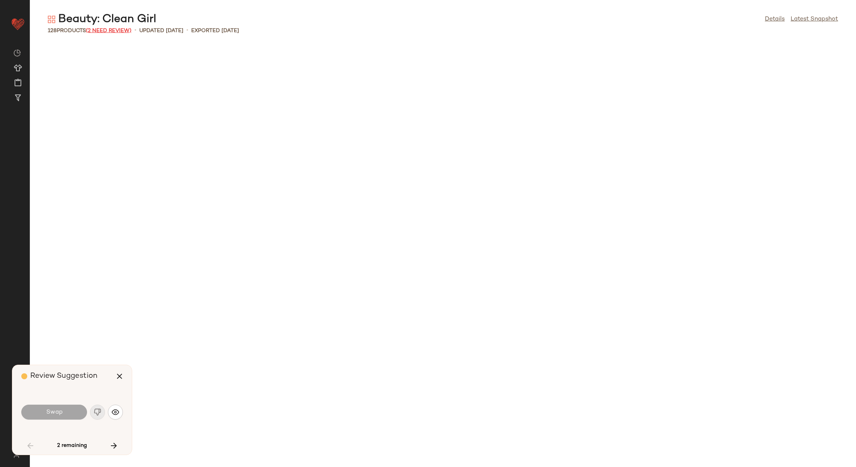
scroll to position [553, 0]
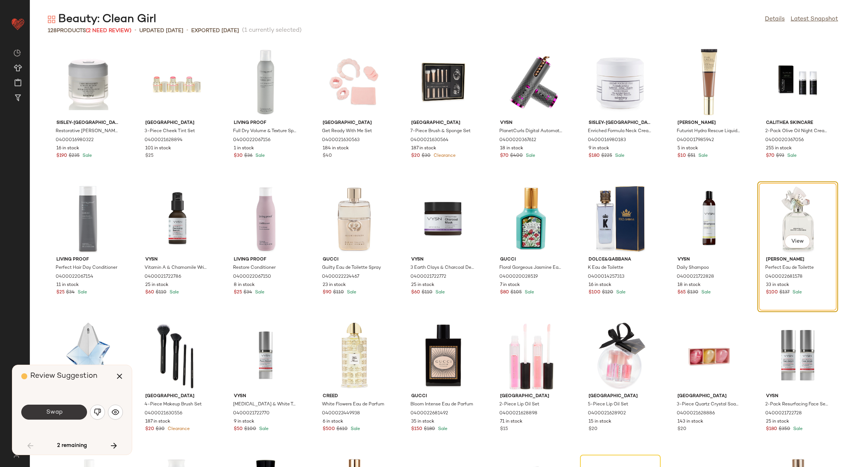
click at [71, 408] on button "Swap" at bounding box center [54, 412] width 66 height 15
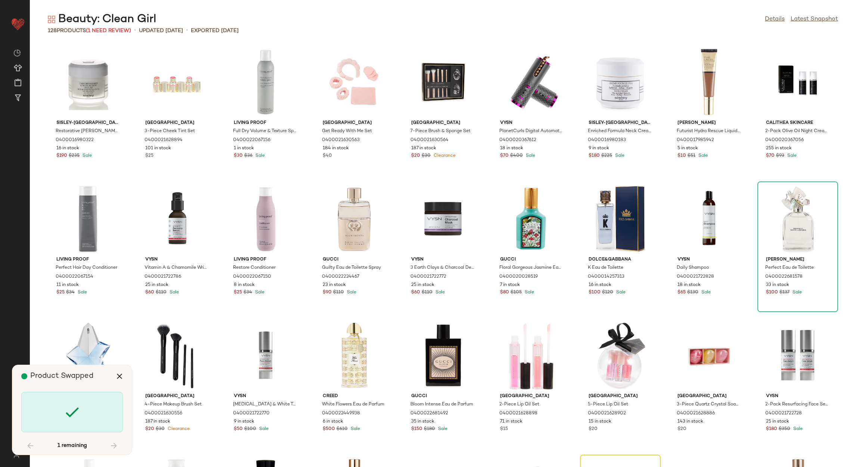
scroll to position [820, 0]
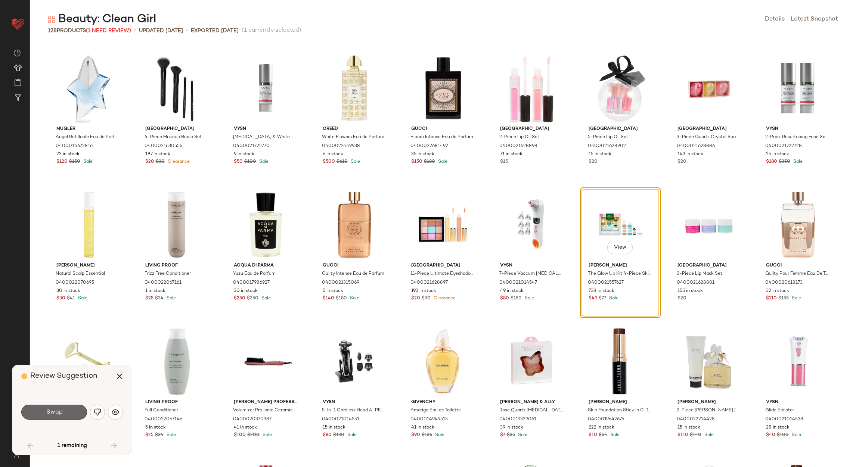
click at [71, 410] on button "Swap" at bounding box center [54, 412] width 66 height 15
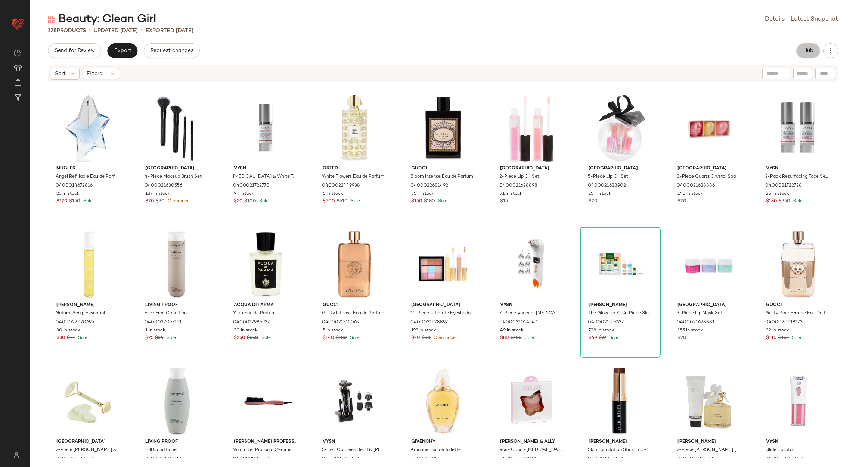
click at [805, 58] on button "Hub" at bounding box center [808, 50] width 24 height 15
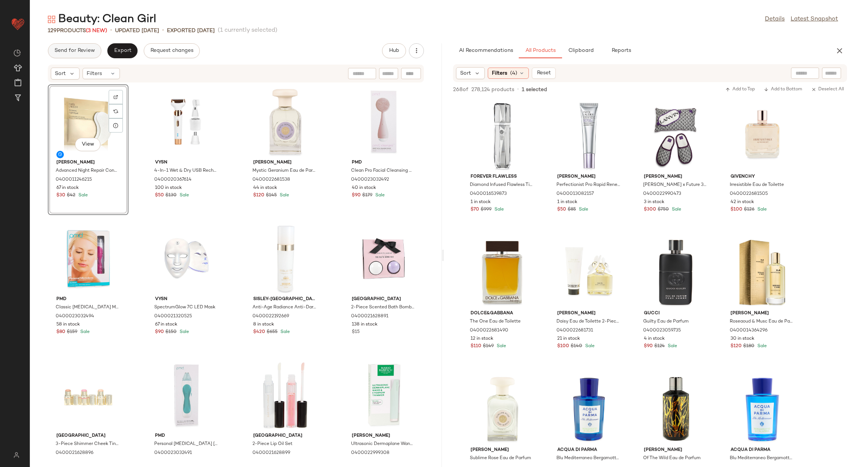
click at [81, 52] on span "Send for Review" at bounding box center [74, 51] width 41 height 6
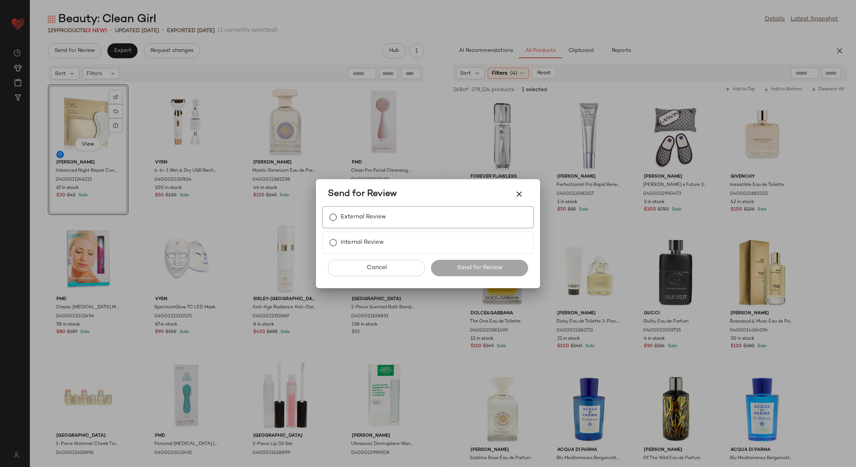
click at [379, 214] on label "External Review" at bounding box center [364, 217] width 46 height 15
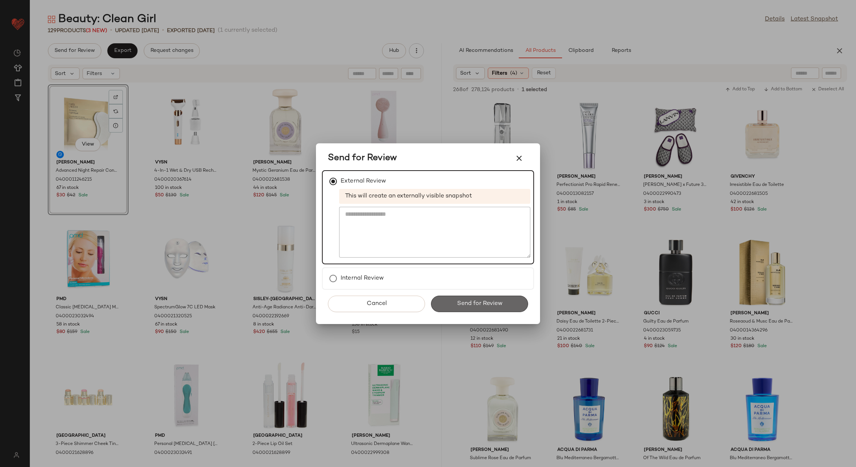
click at [457, 305] on span "Send for Review" at bounding box center [479, 303] width 46 height 7
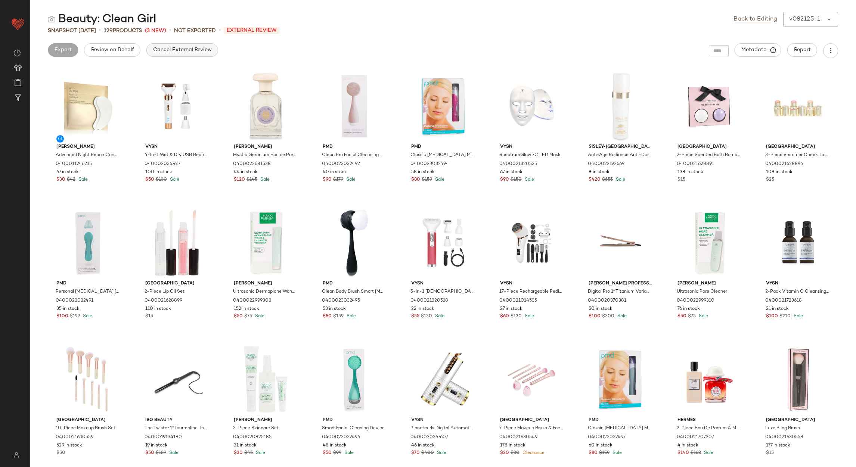
click at [174, 47] on span "Cancel External Review" at bounding box center [182, 50] width 59 height 6
click at [745, 16] on link "Back to Editing" at bounding box center [755, 19] width 44 height 9
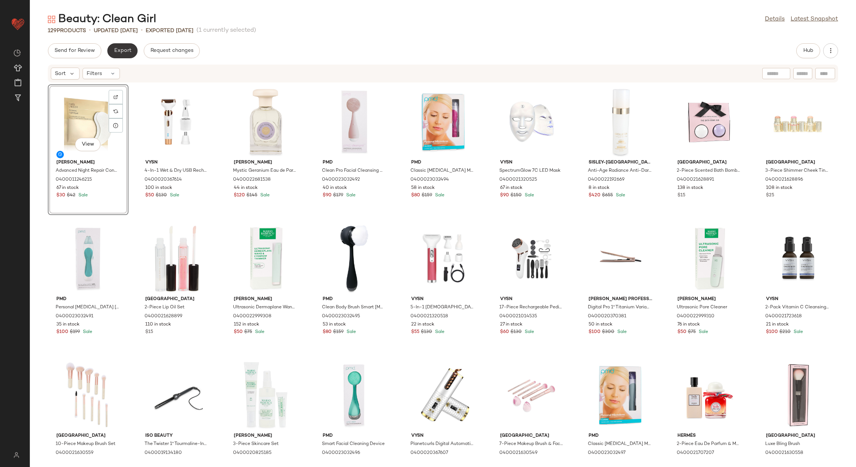
click at [134, 50] on button "Export" at bounding box center [122, 50] width 30 height 15
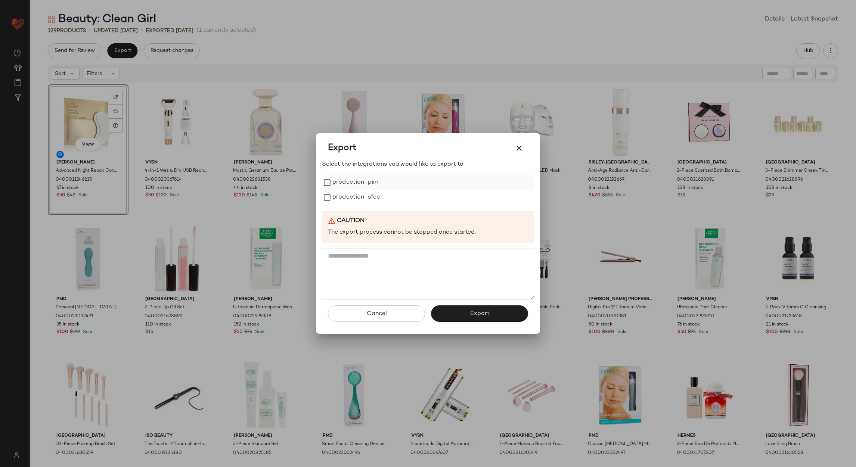
click at [366, 180] on label "production-pim" at bounding box center [355, 182] width 46 height 15
click at [369, 193] on label "production-sfcc" at bounding box center [355, 197] width 47 height 15
click at [485, 319] on button "Export" at bounding box center [479, 313] width 97 height 16
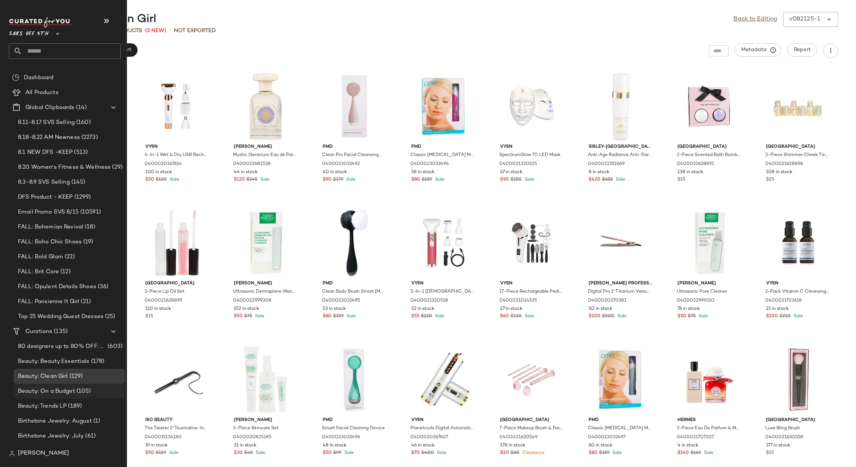
click at [68, 395] on span "Beauty: On a Budget" at bounding box center [46, 391] width 57 height 9
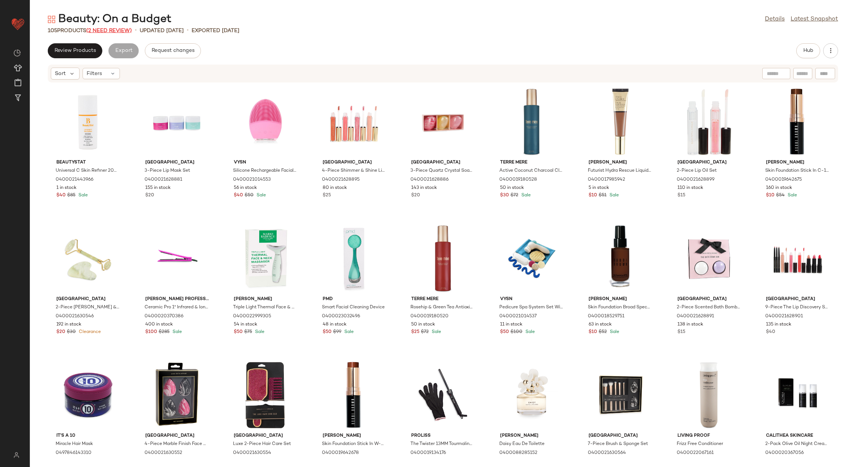
click at [117, 29] on span "(2 Need Review)" at bounding box center [109, 31] width 46 height 6
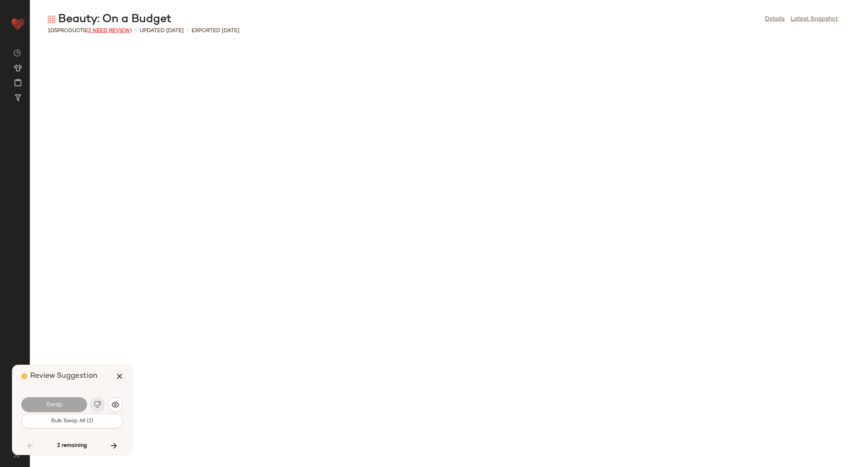
scroll to position [1217, 0]
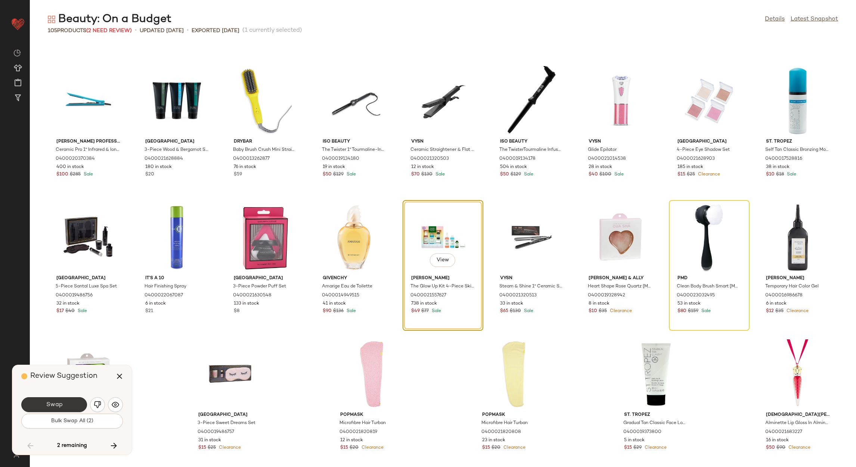
click at [52, 407] on span "Swap" at bounding box center [54, 404] width 17 height 7
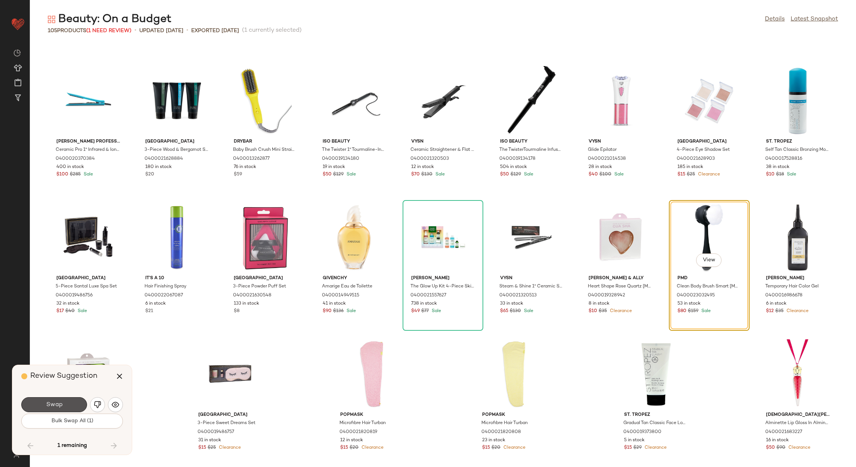
click at [52, 407] on span "Swap" at bounding box center [54, 404] width 17 height 7
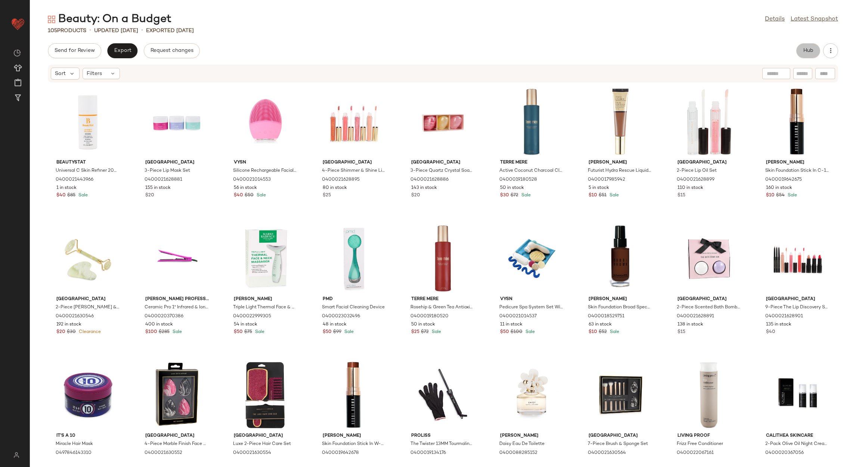
click at [802, 46] on button "Hub" at bounding box center [808, 50] width 24 height 15
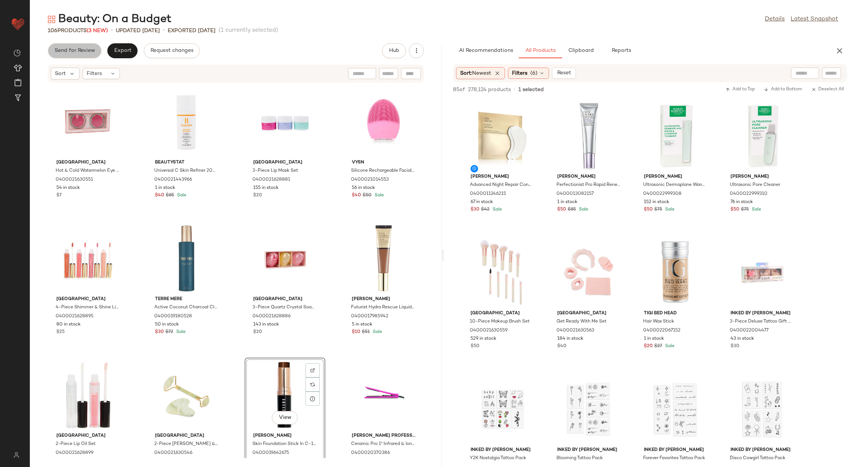
click at [90, 48] on span "Send for Review" at bounding box center [74, 51] width 41 height 6
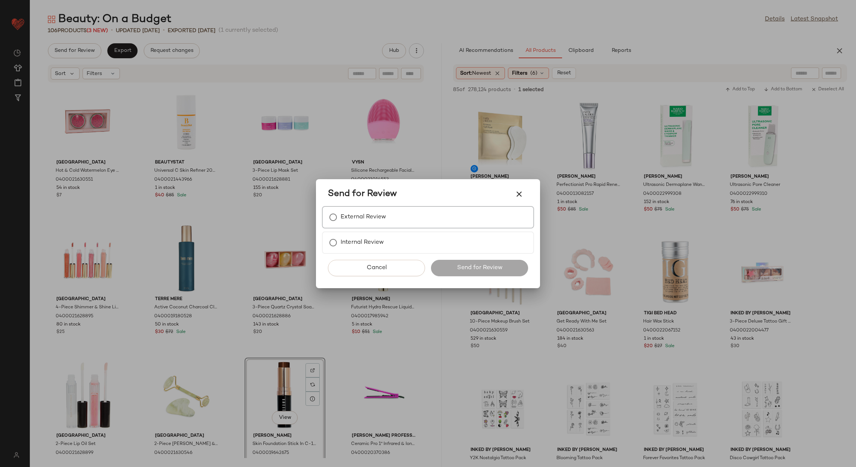
click at [352, 217] on label "External Review" at bounding box center [364, 217] width 46 height 15
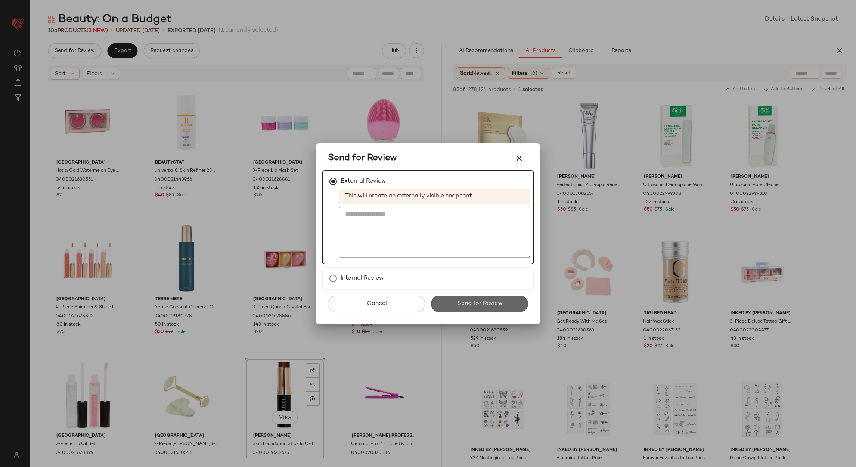
click at [461, 307] on span "Send for Review" at bounding box center [479, 303] width 46 height 7
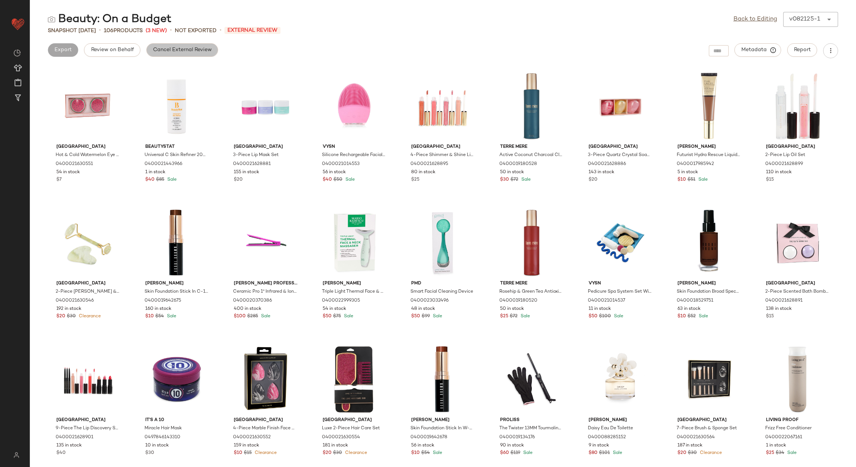
click at [178, 56] on button "Cancel External Review" at bounding box center [182, 49] width 72 height 13
click at [742, 21] on link "Back to Editing" at bounding box center [755, 19] width 44 height 9
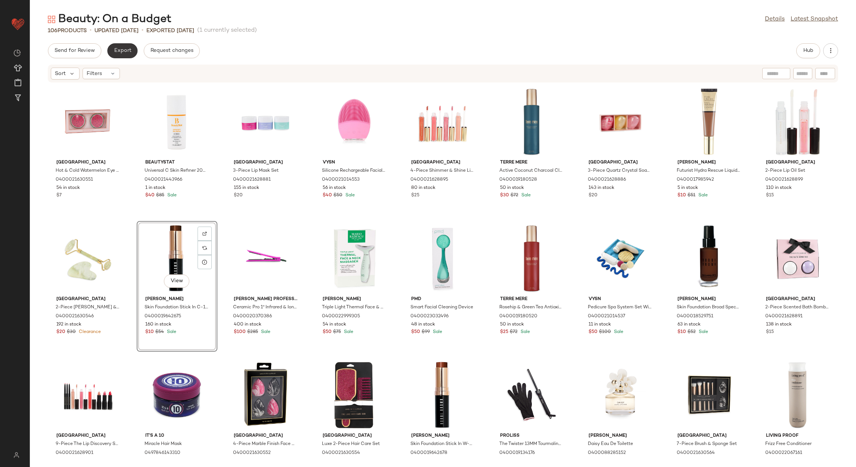
click at [117, 46] on button "Export" at bounding box center [122, 50] width 30 height 15
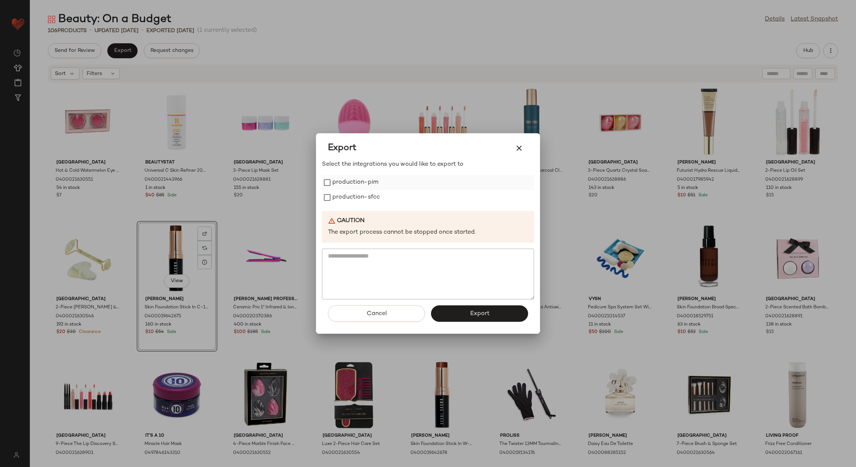
click at [355, 179] on label "production-pim" at bounding box center [355, 182] width 46 height 15
click at [360, 193] on label "production-sfcc" at bounding box center [355, 197] width 47 height 15
click at [479, 307] on button "Export" at bounding box center [479, 313] width 97 height 16
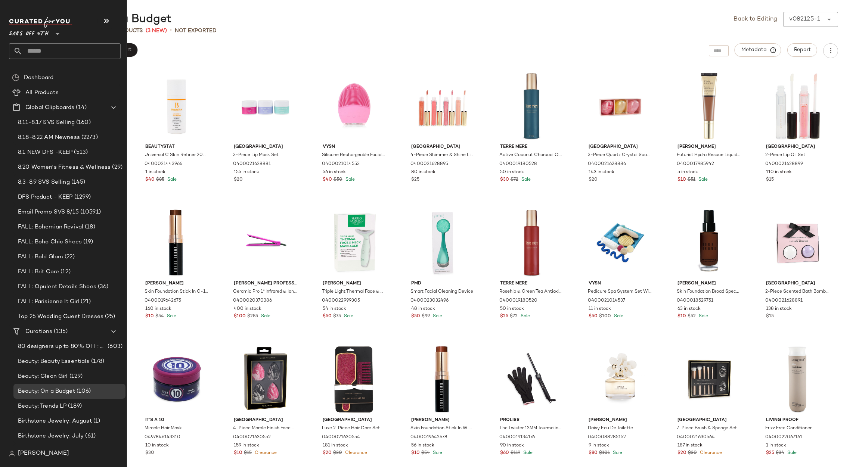
scroll to position [56, 0]
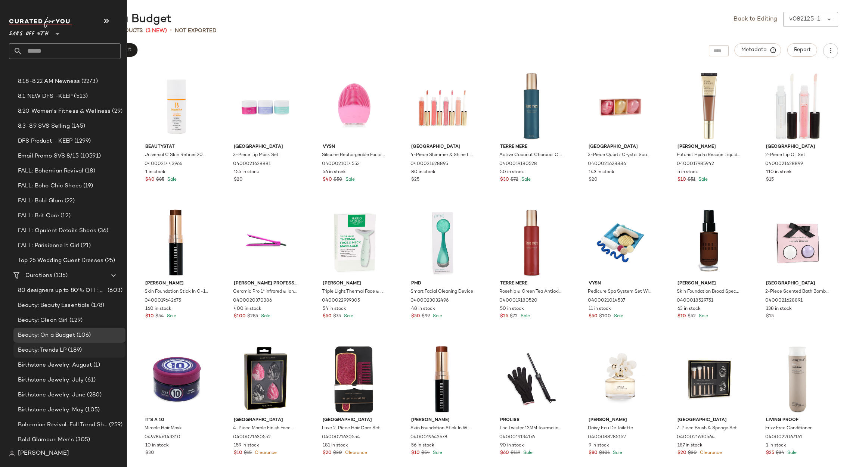
click at [48, 352] on span "Beauty: Trends LP" at bounding box center [42, 350] width 49 height 9
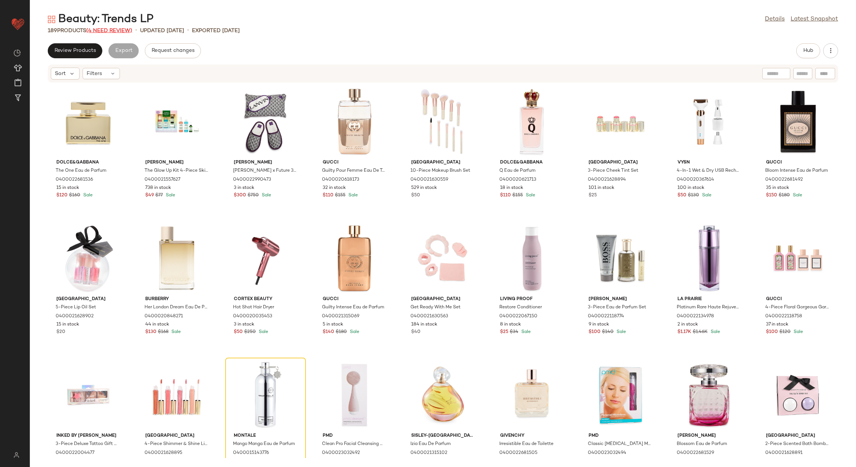
click at [114, 29] on span "(4 Need Review)" at bounding box center [109, 31] width 46 height 6
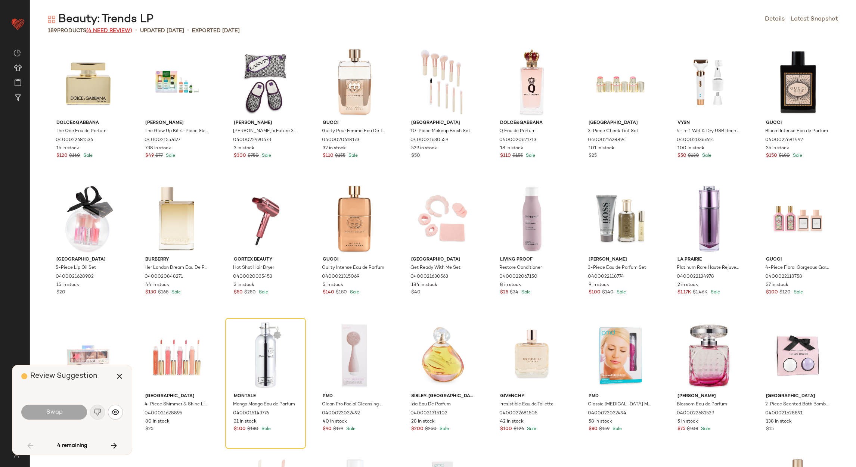
scroll to position [143, 0]
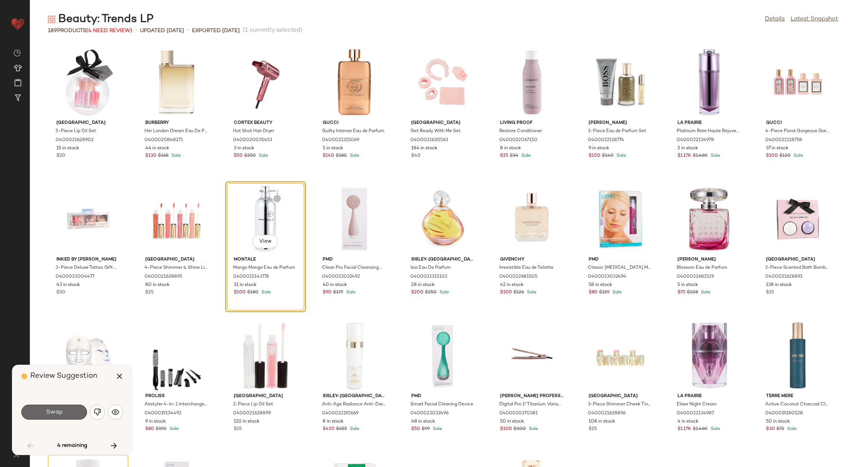
click at [55, 411] on span "Swap" at bounding box center [54, 412] width 17 height 7
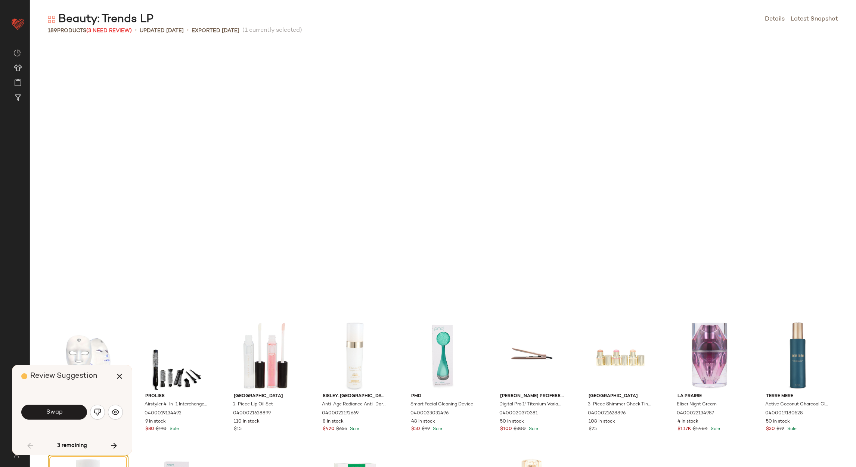
scroll to position [410, 0]
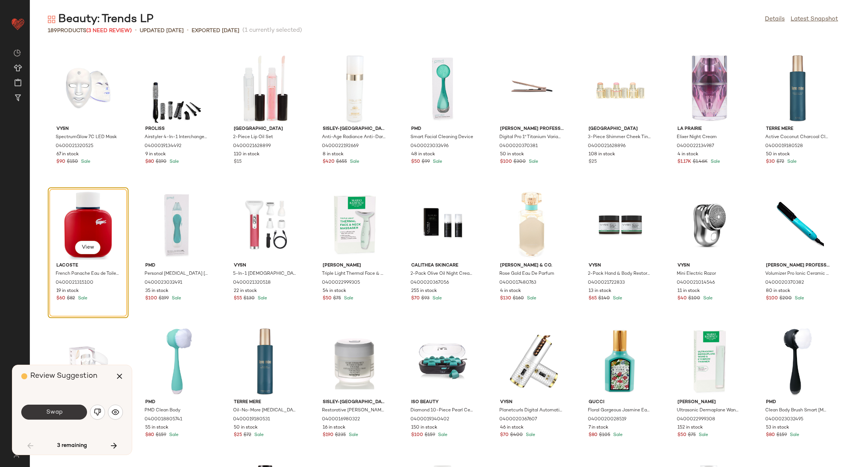
click at [56, 413] on span "Swap" at bounding box center [54, 412] width 17 height 7
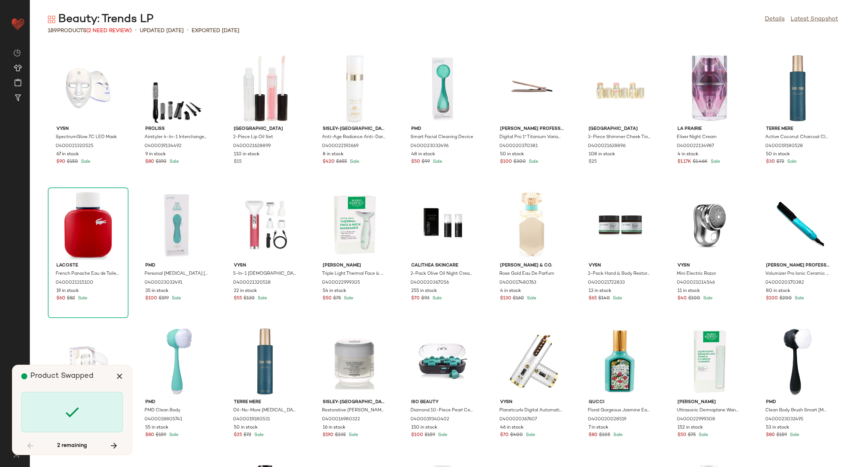
scroll to position [820, 0]
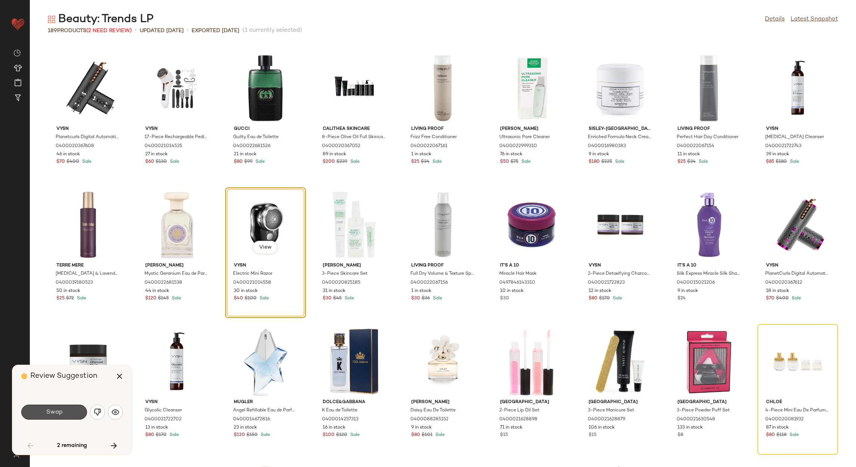
click at [56, 413] on span "Swap" at bounding box center [54, 412] width 17 height 7
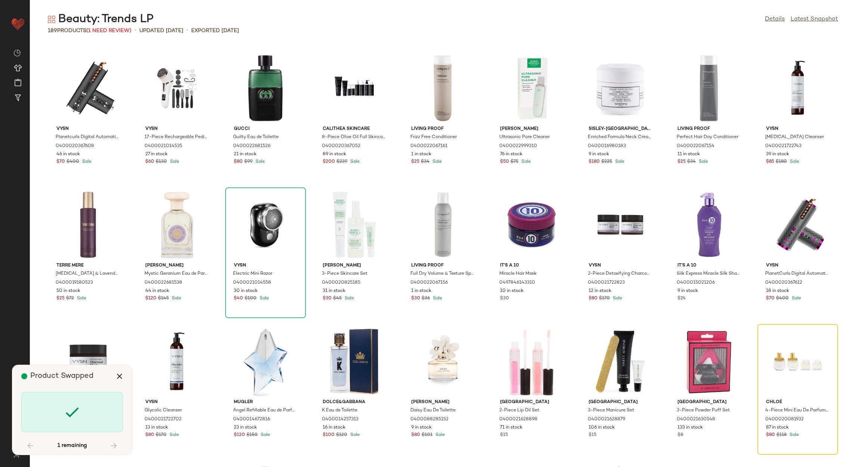
scroll to position [956, 0]
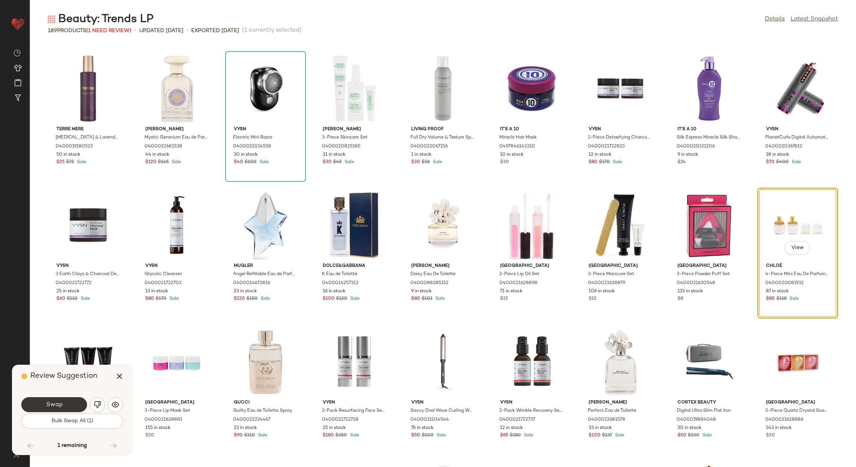
click at [55, 407] on span "Swap" at bounding box center [54, 404] width 17 height 7
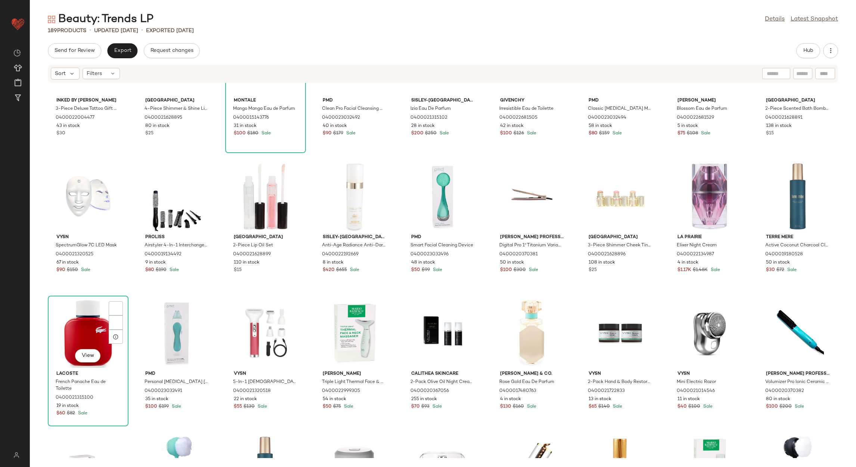
scroll to position [340, 0]
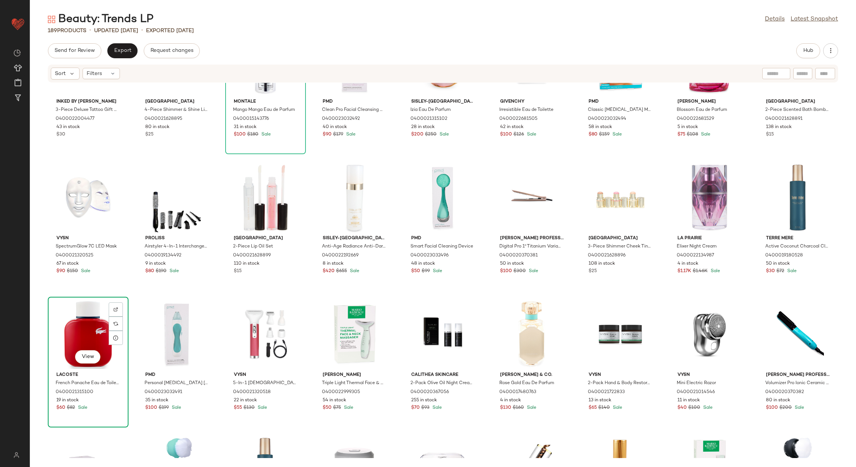
click at [81, 344] on div "View" at bounding box center [87, 333] width 75 height 69
click at [116, 323] on img at bounding box center [116, 323] width 4 height 4
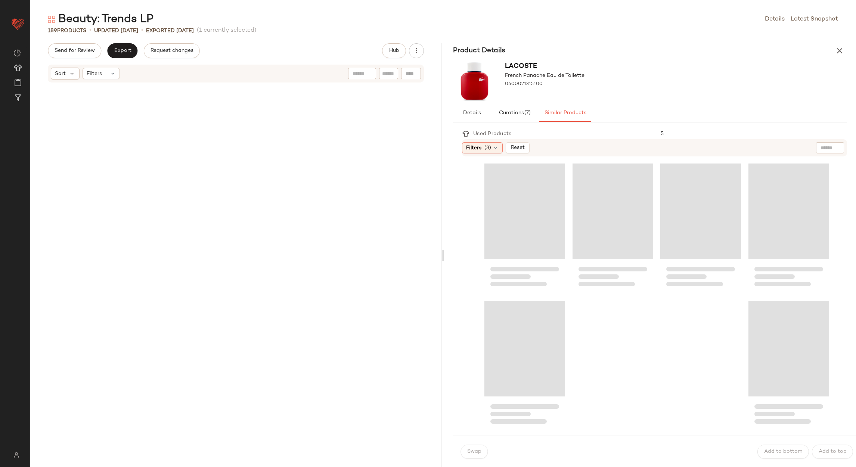
scroll to position [1093, 0]
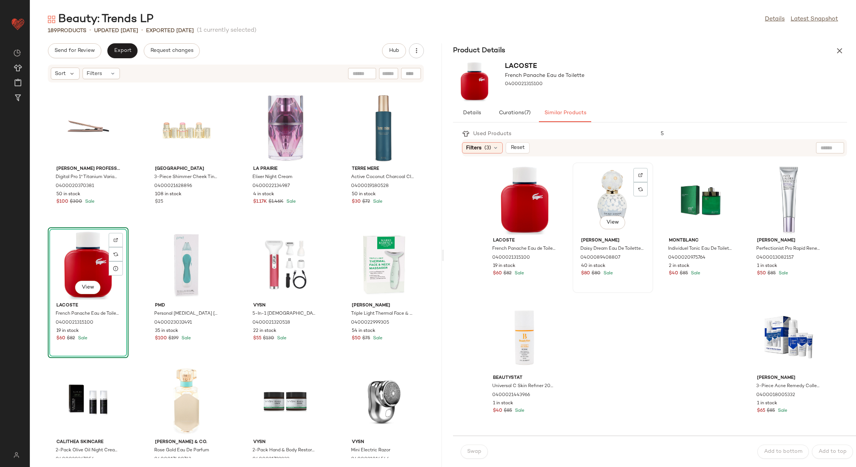
click at [650, 209] on div "View" at bounding box center [612, 199] width 75 height 69
click at [476, 455] on button "Swap" at bounding box center [473, 452] width 27 height 14
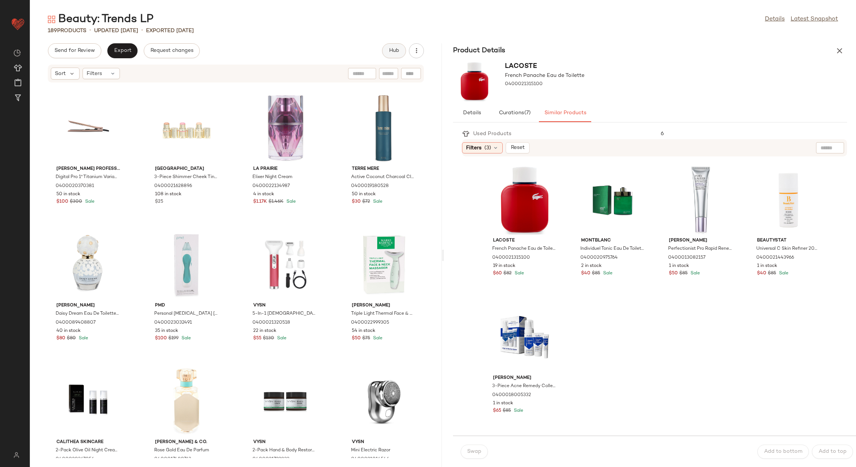
click at [393, 58] on button "Hub" at bounding box center [394, 50] width 24 height 15
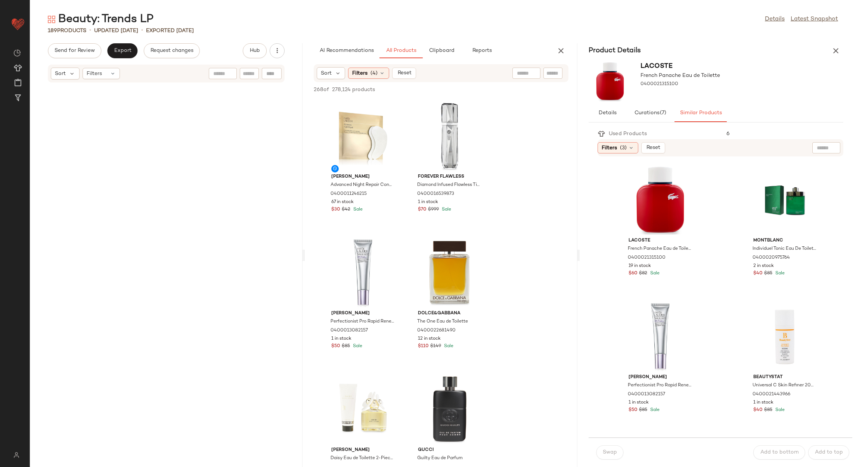
scroll to position [2050, 0]
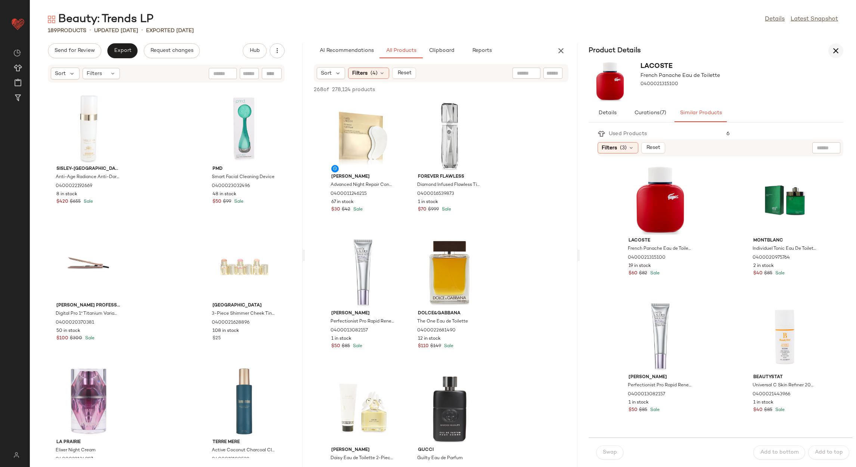
click at [836, 54] on icon "button" at bounding box center [835, 50] width 9 height 9
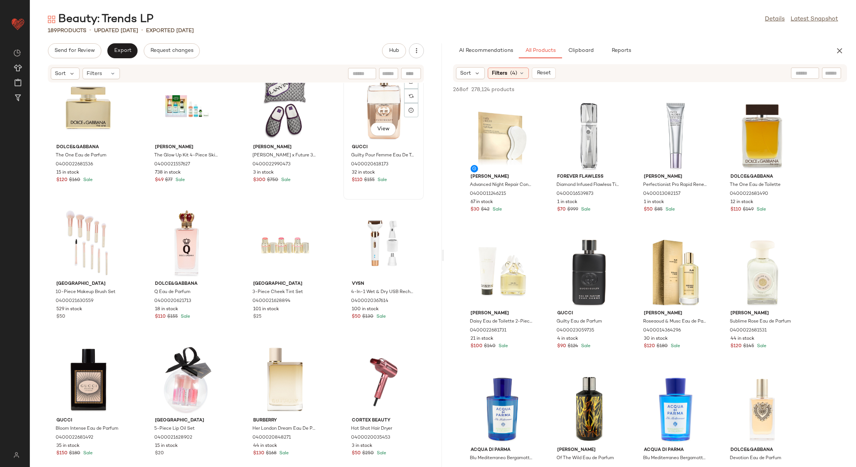
scroll to position [0, 0]
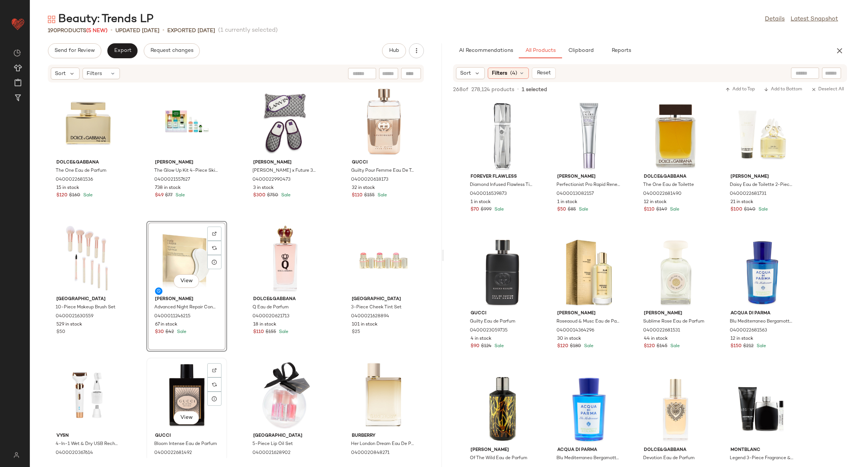
scroll to position [2, 0]
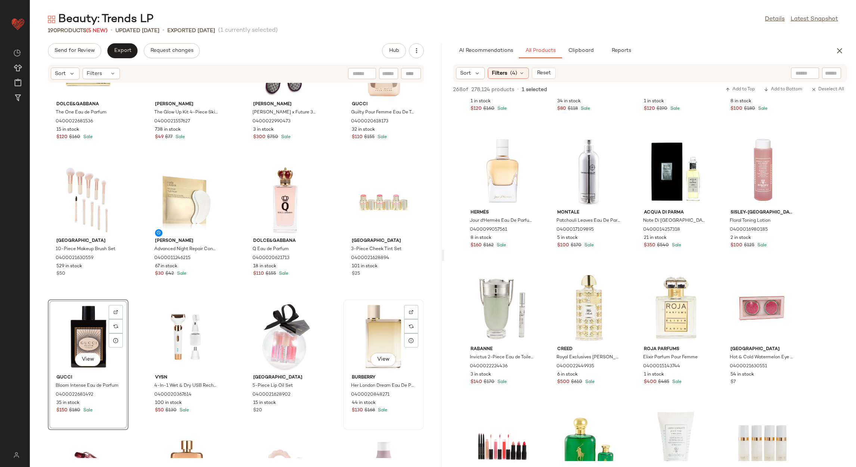
scroll to position [114, 0]
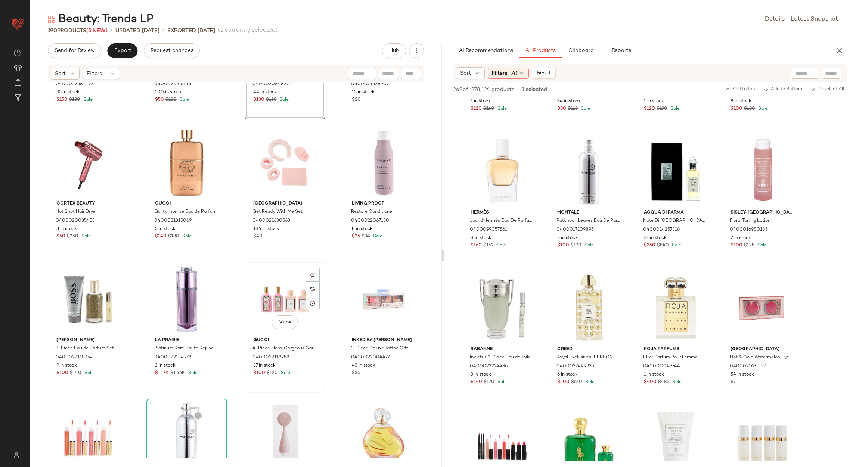
scroll to position [400, 0]
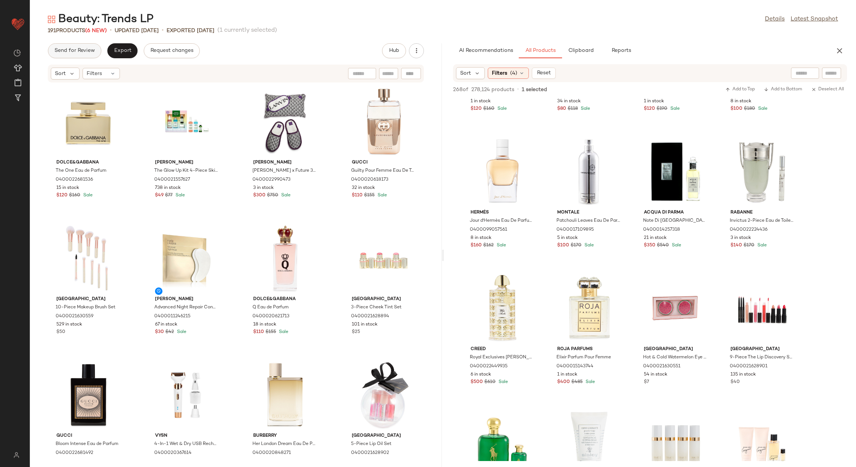
click at [68, 52] on span "Send for Review" at bounding box center [74, 51] width 41 height 6
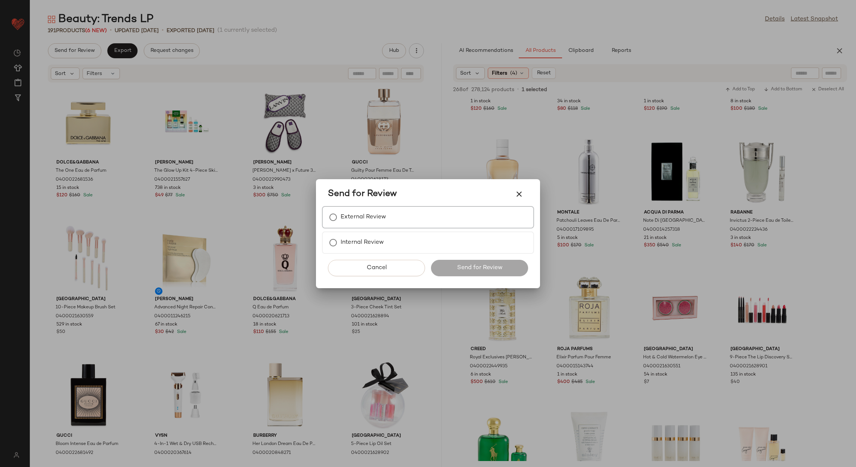
click at [353, 217] on label "External Review" at bounding box center [364, 217] width 46 height 15
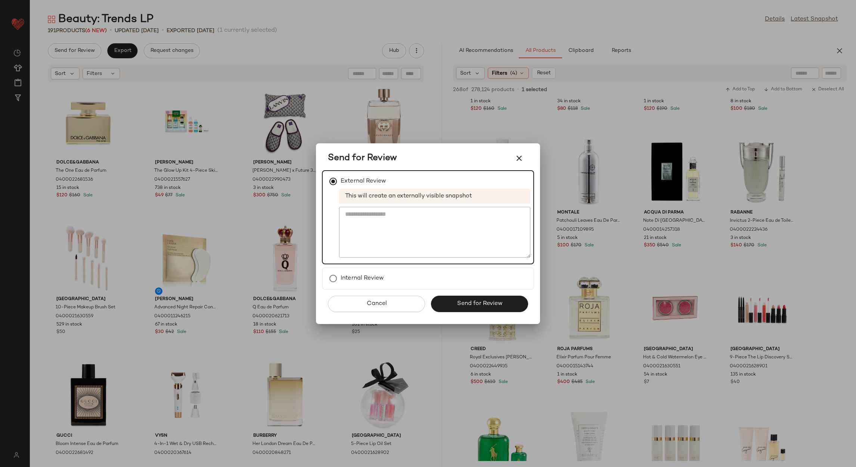
click at [466, 312] on div "Cancel Send for Review" at bounding box center [428, 307] width 212 height 34
click at [462, 301] on span "Send for Review" at bounding box center [479, 303] width 46 height 7
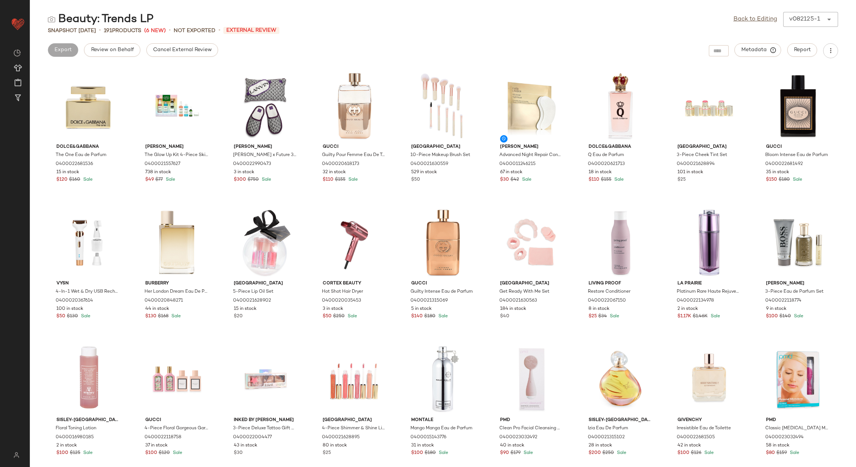
click at [208, 57] on div "Cancel External Review" at bounding box center [182, 50] width 72 height 15
click at [209, 53] on span "Cancel External Review" at bounding box center [182, 50] width 59 height 6
click at [734, 22] on link "Back to Editing" at bounding box center [755, 19] width 44 height 9
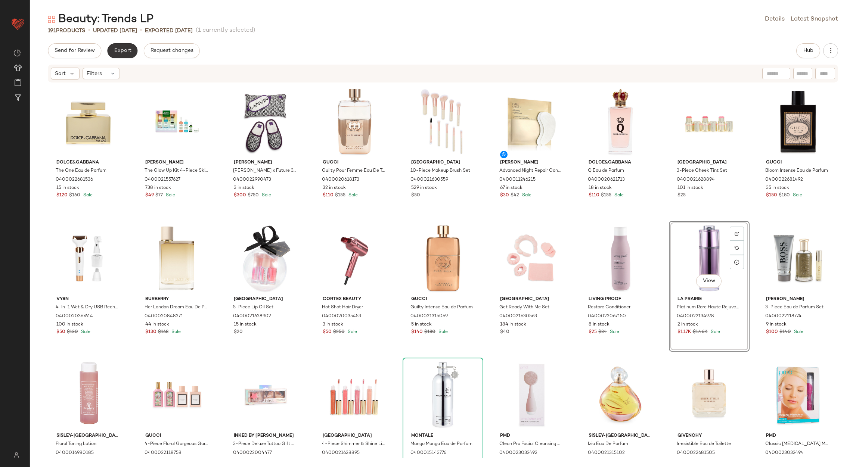
click at [116, 46] on button "Export" at bounding box center [122, 50] width 30 height 15
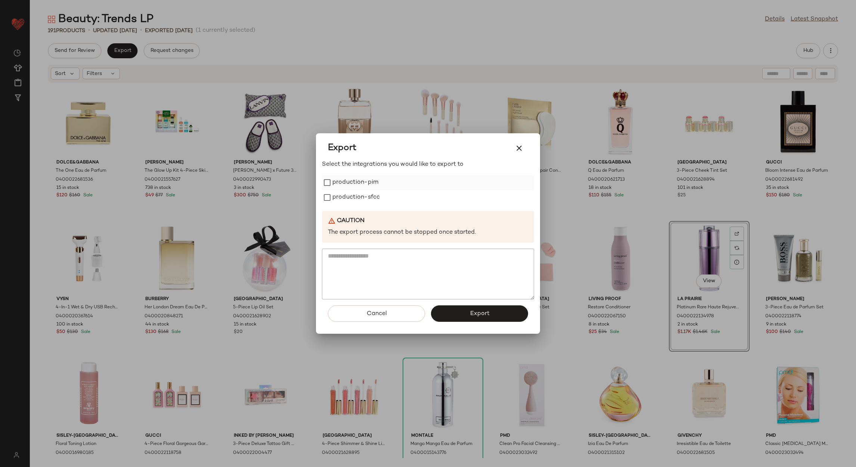
drag, startPoint x: 344, startPoint y: 182, endPoint x: 349, endPoint y: 202, distance: 21.2
click at [344, 183] on label "production-pim" at bounding box center [355, 182] width 46 height 15
click at [350, 203] on label "production-sfcc" at bounding box center [355, 197] width 47 height 15
click at [483, 316] on span "Export" at bounding box center [479, 313] width 20 height 7
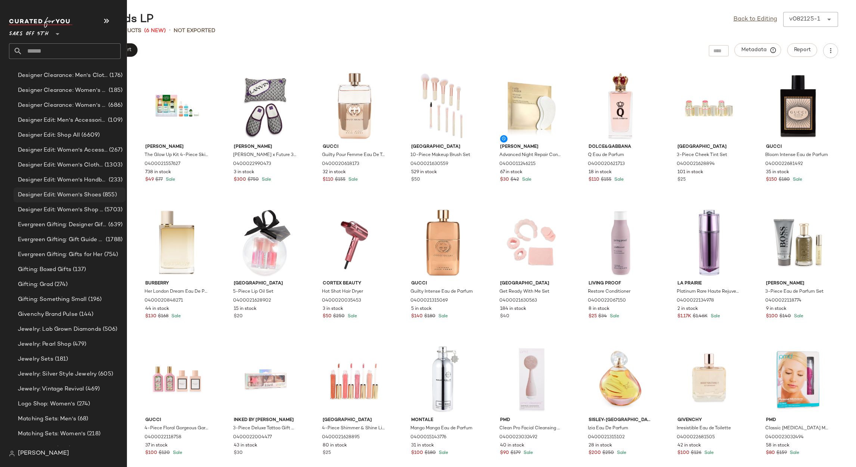
scroll to position [616, 0]
click at [80, 325] on span "Jewelry: Lab Grown Diamonds" at bounding box center [59, 328] width 83 height 9
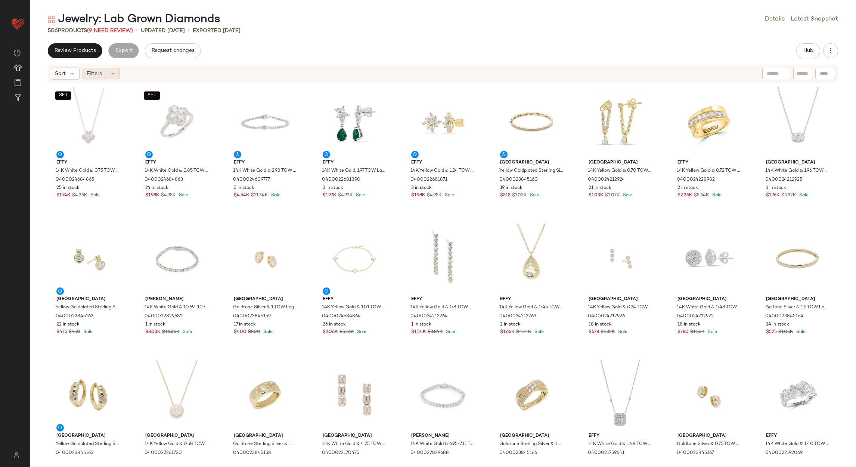
click at [107, 72] on div "Filters" at bounding box center [101, 73] width 37 height 11
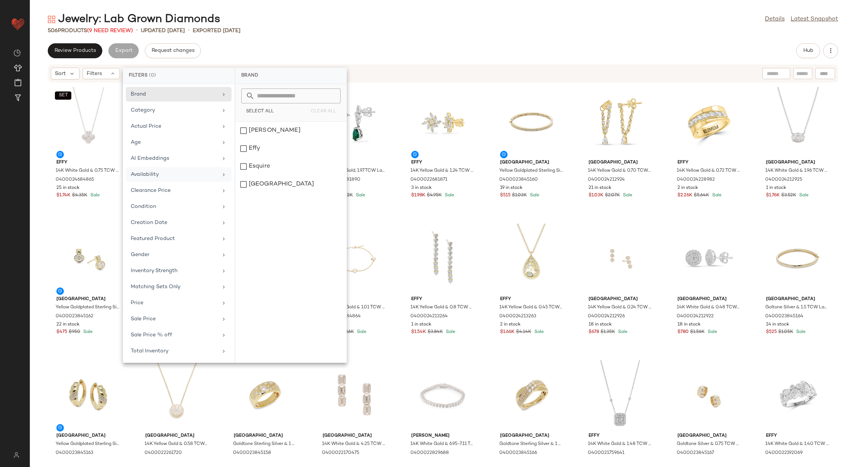
click at [167, 174] on div "Availability" at bounding box center [174, 175] width 87 height 8
click at [266, 154] on div "out_of_stock" at bounding box center [290, 149] width 111 height 18
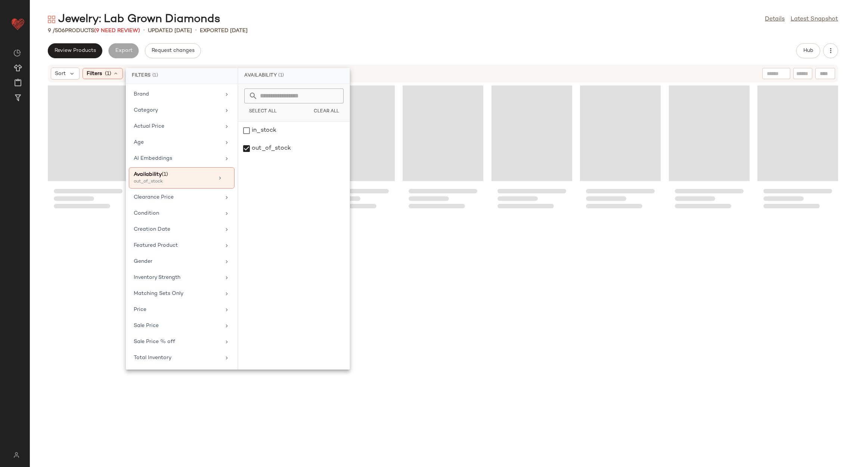
click at [331, 34] on div "Jewelry: Lab Grown Diamonds Details Latest Snapshot 9 / 506 Products (9 Need Re…" at bounding box center [443, 239] width 826 height 455
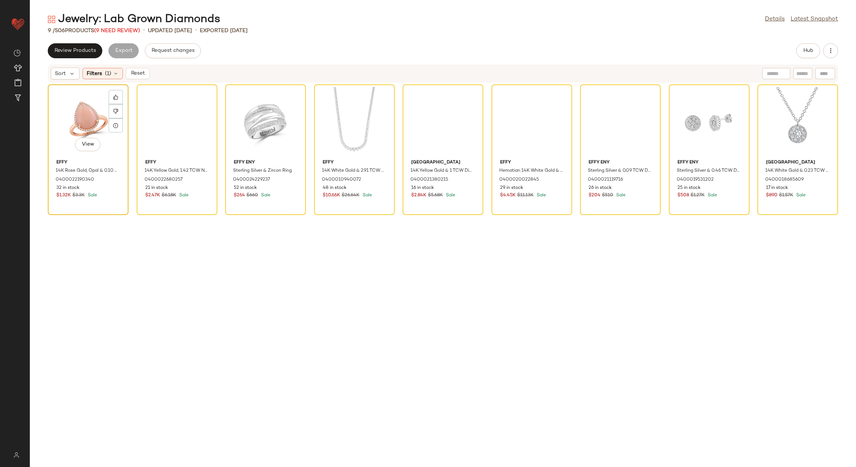
click at [86, 100] on div "View" at bounding box center [87, 121] width 75 height 69
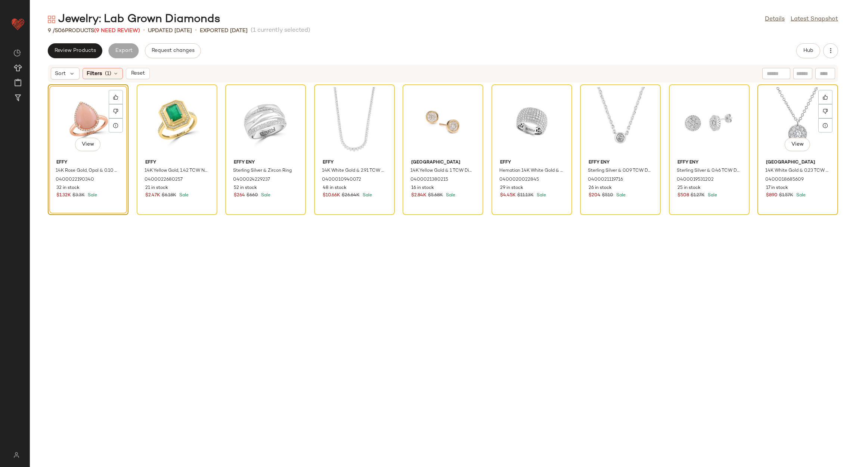
click at [778, 98] on div "View" at bounding box center [797, 121] width 75 height 69
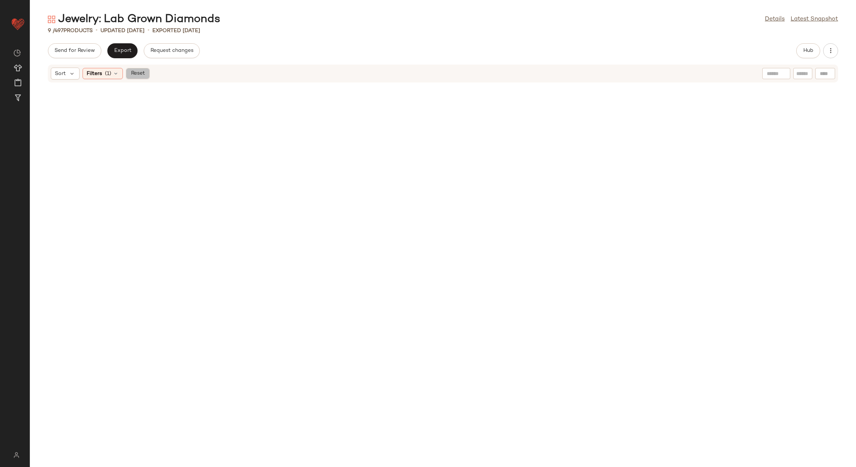
click at [140, 73] on span "Reset" at bounding box center [137, 74] width 14 height 6
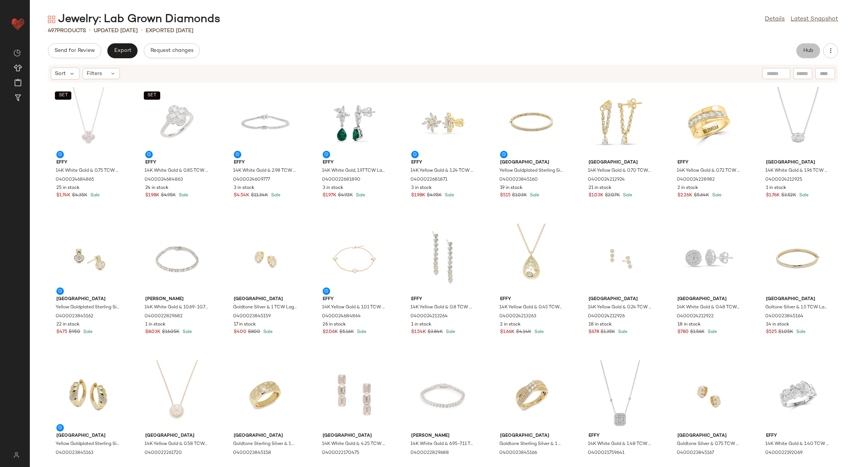
click at [799, 55] on button "Hub" at bounding box center [808, 50] width 24 height 15
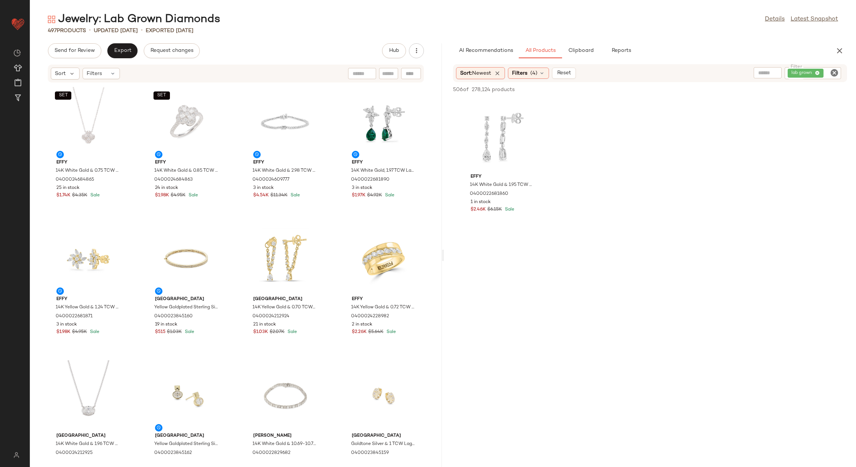
scroll to position [112, 0]
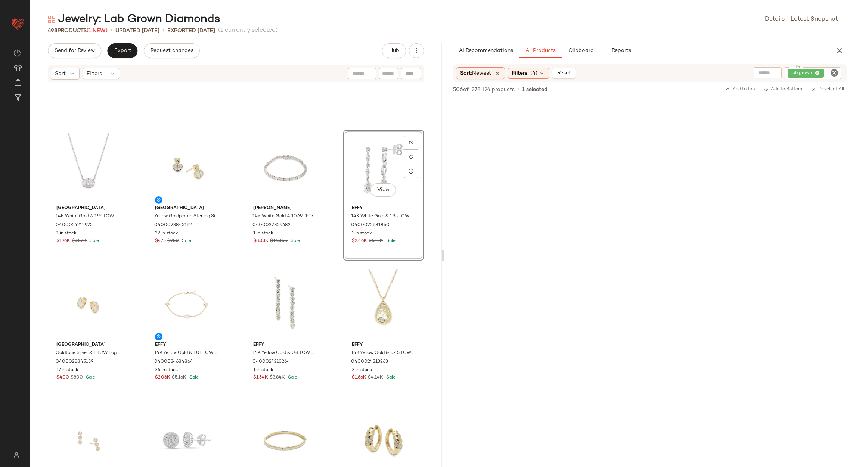
scroll to position [342, 0]
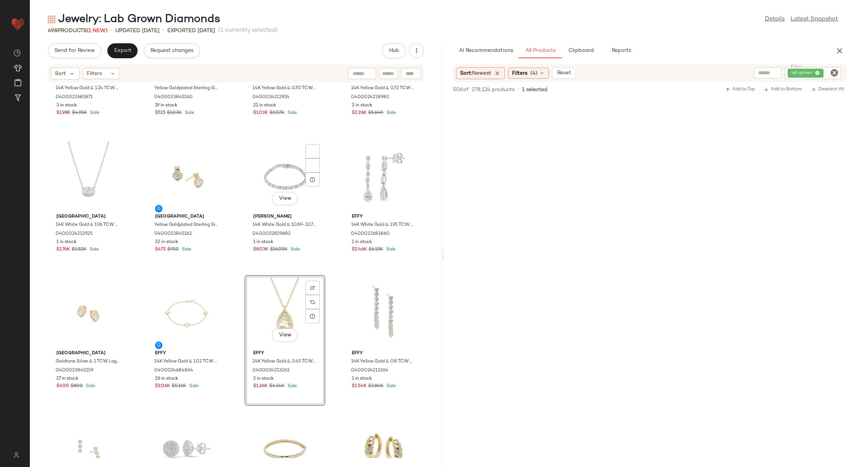
scroll to position [230, 0]
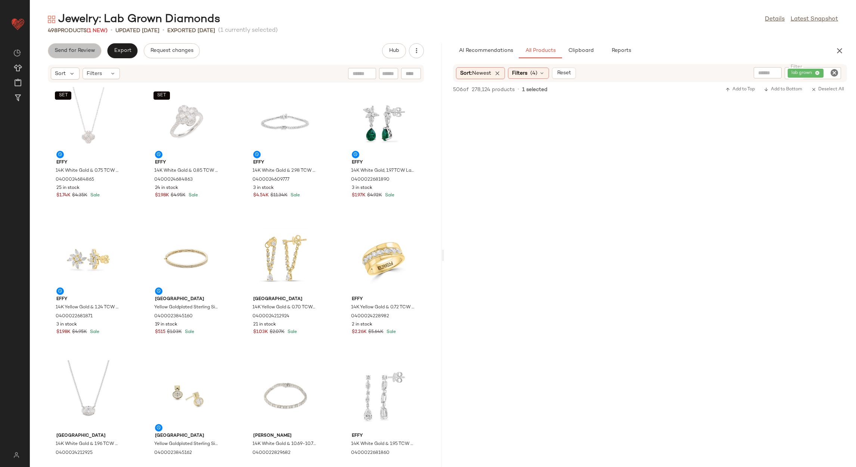
click at [86, 51] on span "Send for Review" at bounding box center [74, 51] width 41 height 6
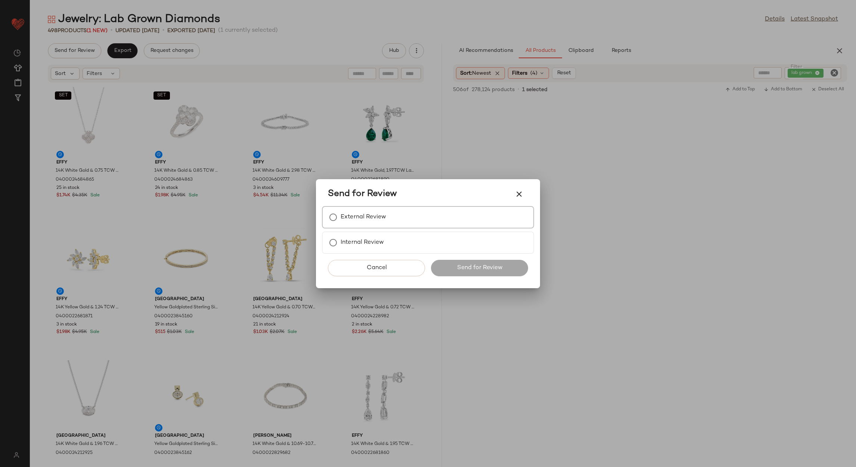
click at [368, 217] on label "External Review" at bounding box center [364, 217] width 46 height 15
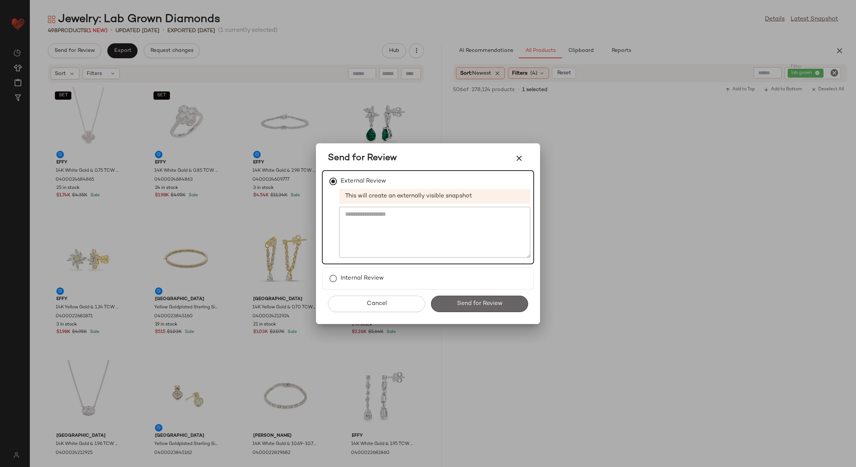
click at [469, 304] on span "Send for Review" at bounding box center [479, 303] width 46 height 7
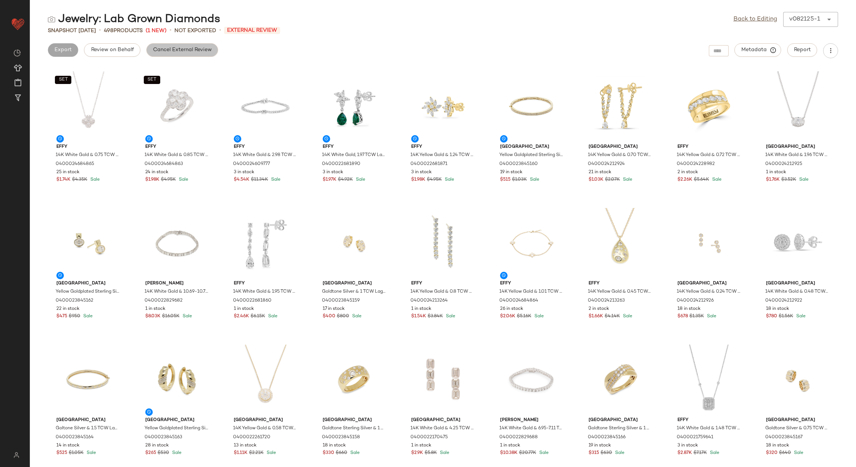
click at [175, 51] on span "Cancel External Review" at bounding box center [182, 50] width 59 height 6
drag, startPoint x: 754, startPoint y: 21, endPoint x: 636, endPoint y: 36, distance: 119.7
click at [754, 20] on link "Back to Editing" at bounding box center [755, 19] width 44 height 9
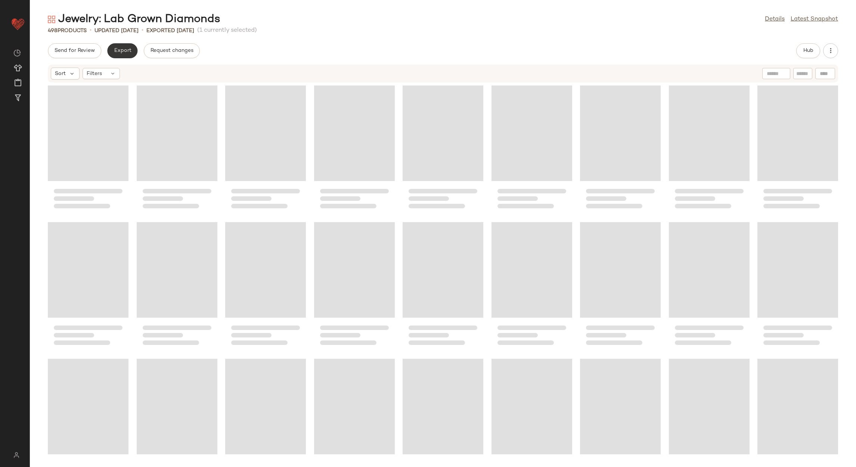
click at [131, 47] on button "Export" at bounding box center [122, 50] width 30 height 15
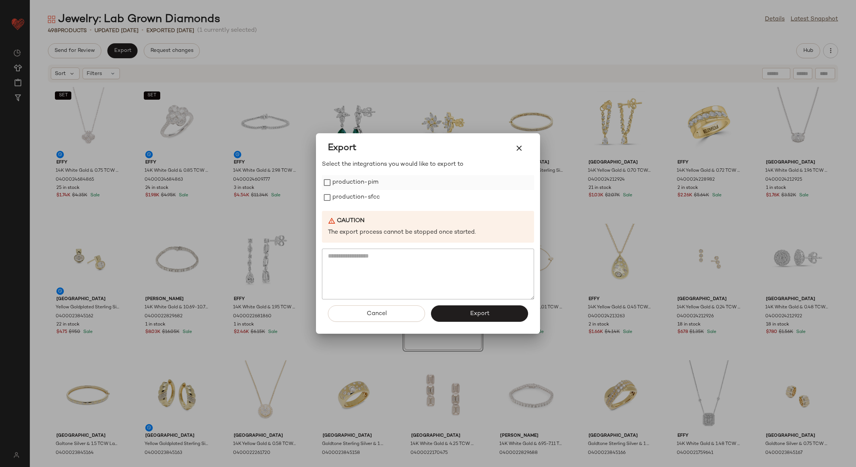
click at [357, 186] on label "production-pim" at bounding box center [355, 182] width 46 height 15
click at [355, 201] on label "production-sfcc" at bounding box center [355, 197] width 47 height 15
click at [484, 307] on button "Export" at bounding box center [479, 313] width 97 height 16
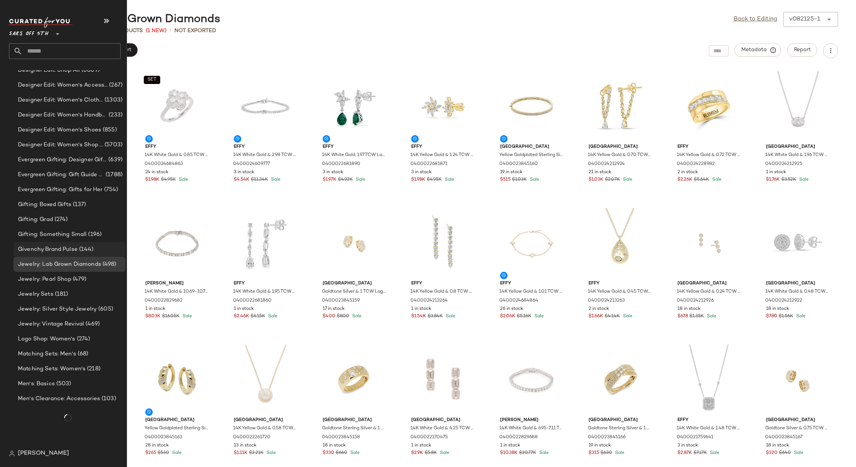
scroll to position [656, 0]
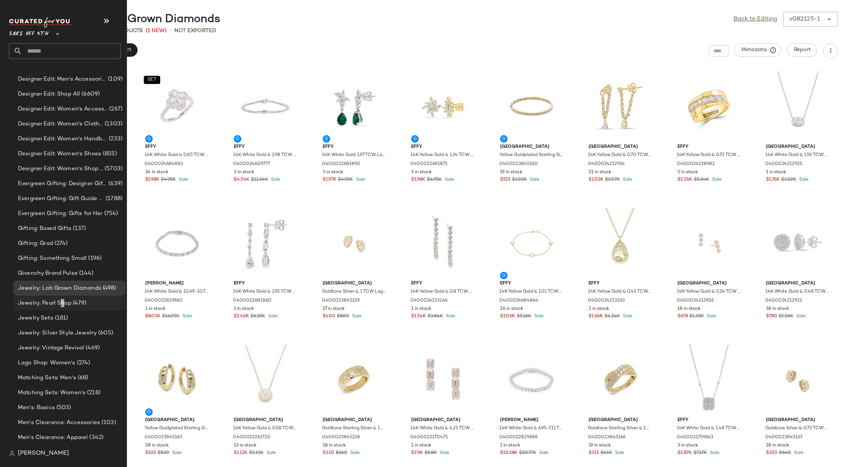
click at [62, 299] on span "Jewelry: Pearl Shop" at bounding box center [44, 303] width 53 height 9
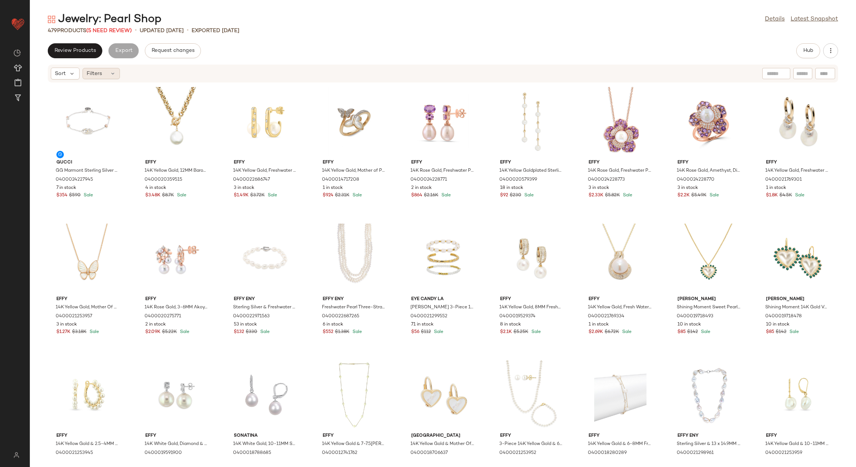
click at [103, 77] on div "Filters" at bounding box center [101, 73] width 37 height 11
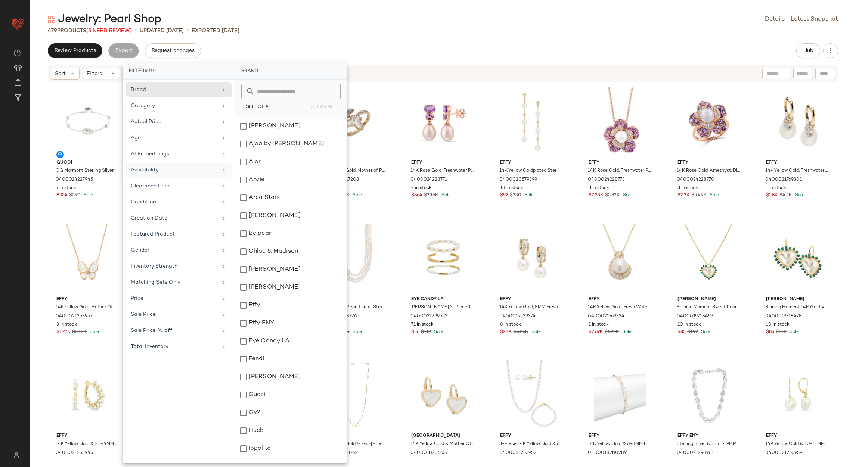
click at [176, 172] on div "Availability" at bounding box center [174, 170] width 87 height 8
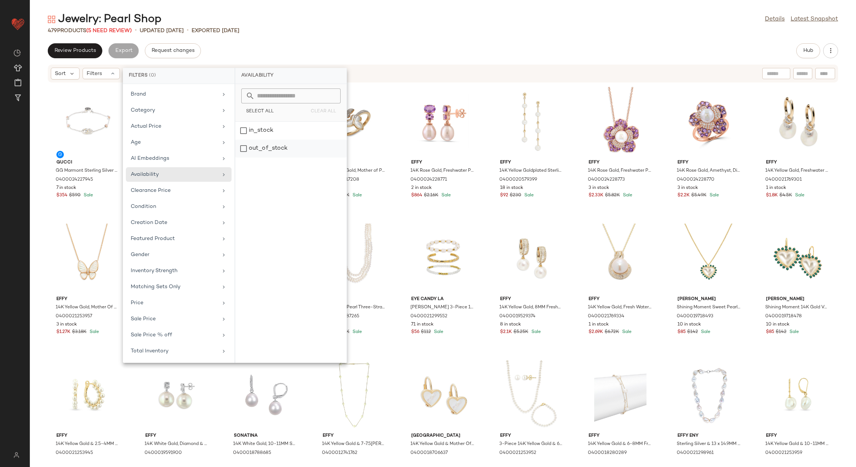
click at [260, 147] on div "out_of_stock" at bounding box center [290, 149] width 111 height 18
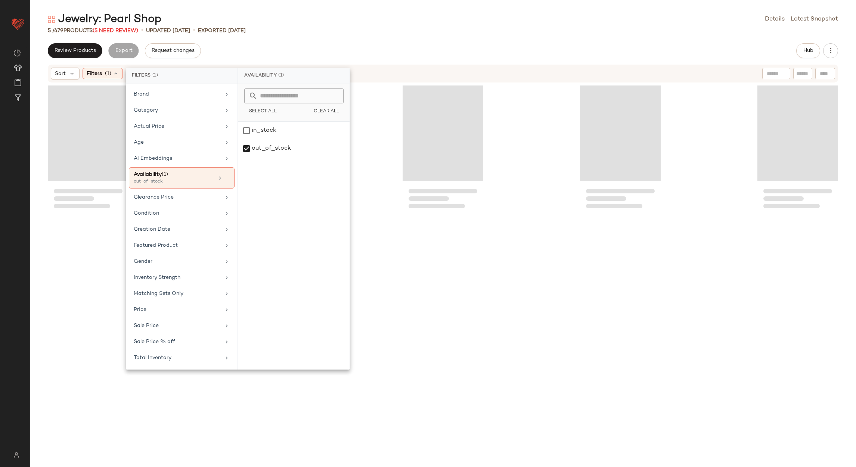
click at [371, 29] on div "5 / 479 Products (5 Need Review) • updated Aug 19th • Exported Aug 19th" at bounding box center [443, 30] width 826 height 7
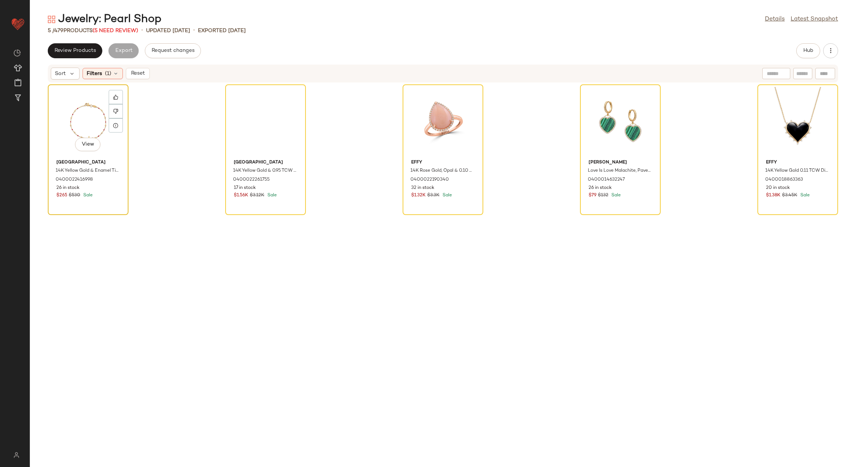
click at [76, 119] on div "View" at bounding box center [87, 121] width 75 height 69
click at [793, 119] on div "View" at bounding box center [797, 121] width 75 height 69
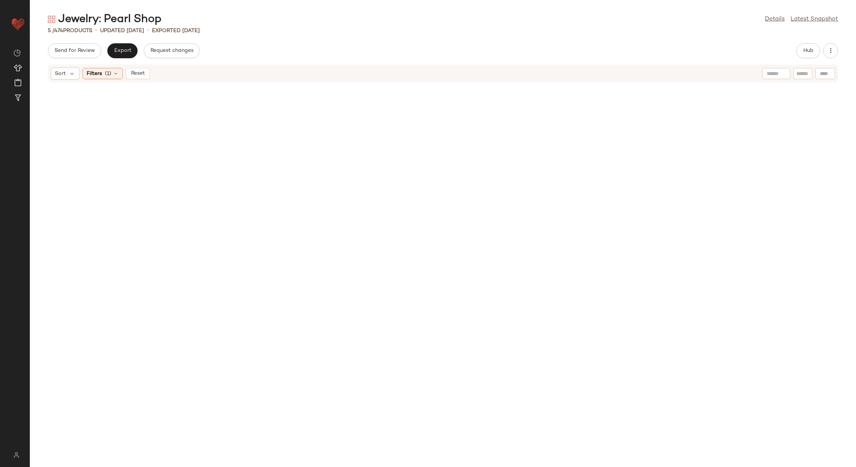
drag, startPoint x: 134, startPoint y: 79, endPoint x: 138, endPoint y: 81, distance: 4.2
click at [136, 79] on button "Reset" at bounding box center [138, 73] width 24 height 11
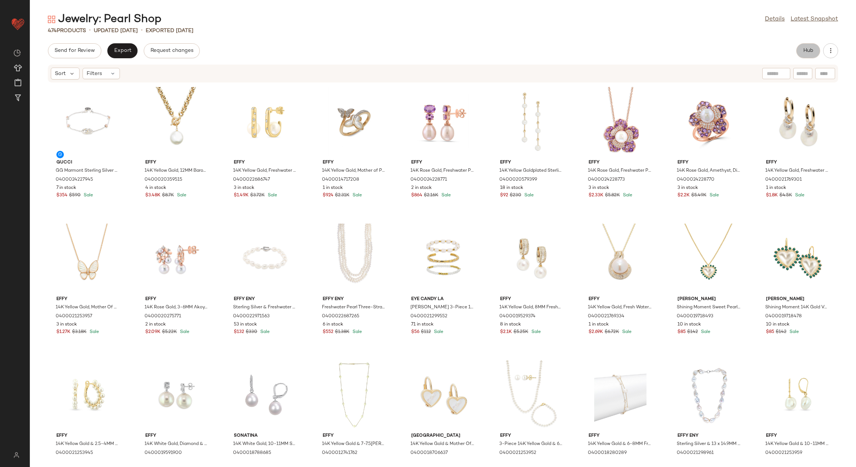
click at [803, 50] on span "Hub" at bounding box center [808, 51] width 10 height 6
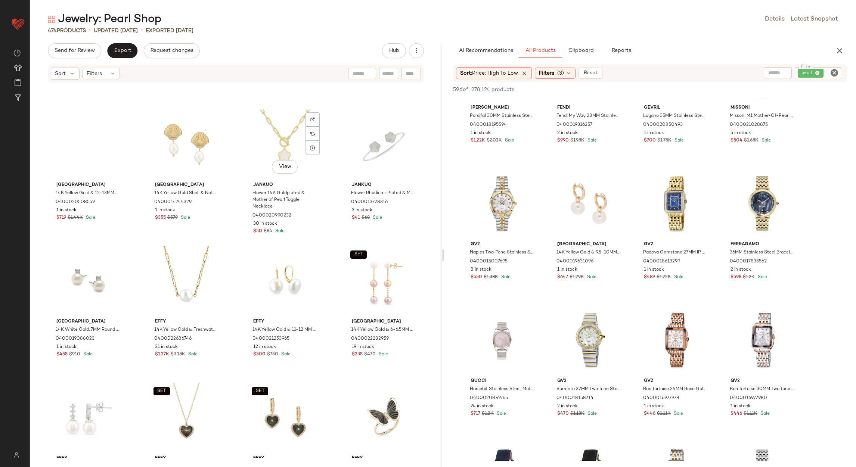
scroll to position [1574, 0]
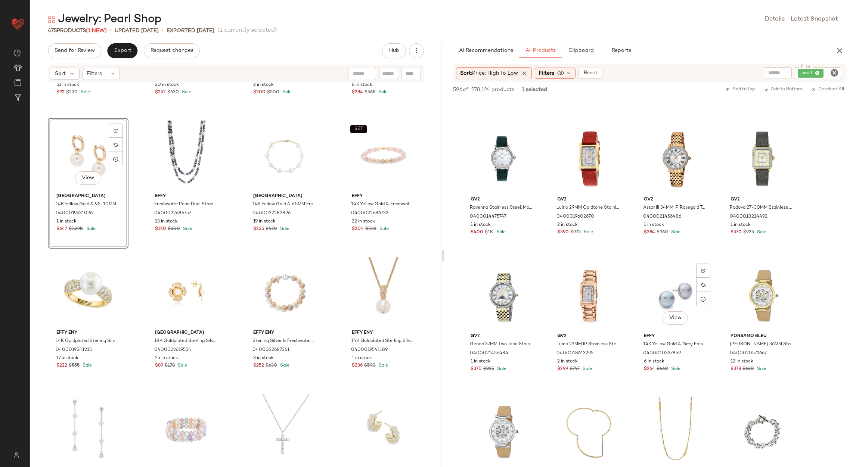
scroll to position [1512, 0]
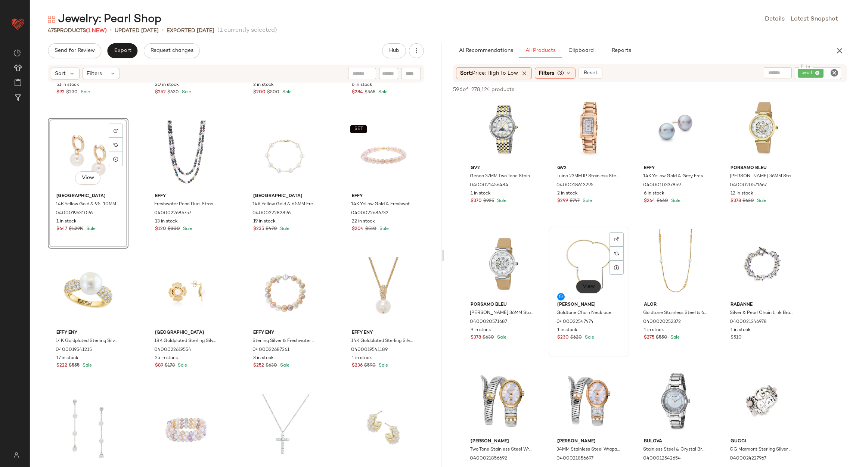
click at [591, 289] on button "View" at bounding box center [588, 286] width 25 height 13
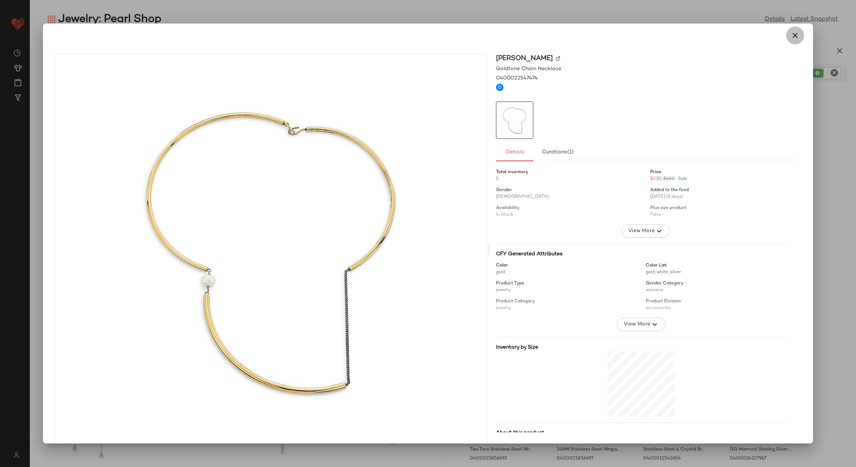
click at [795, 38] on button "button" at bounding box center [795, 36] width 18 height 18
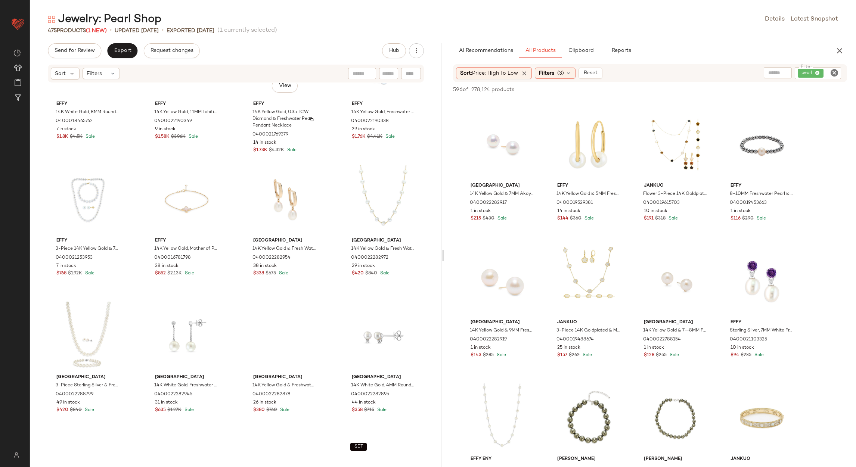
scroll to position [5943, 0]
click at [486, 132] on div "View" at bounding box center [502, 144] width 75 height 69
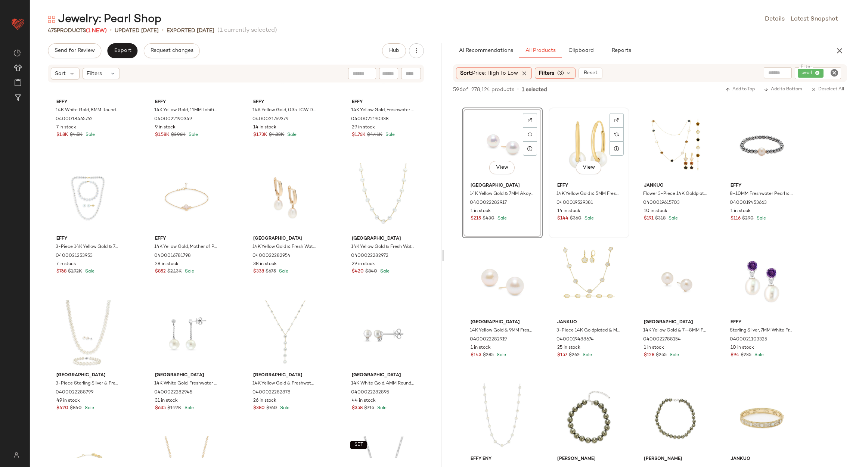
click at [590, 142] on div "View" at bounding box center [588, 144] width 75 height 69
click at [514, 265] on div "View" at bounding box center [502, 281] width 75 height 69
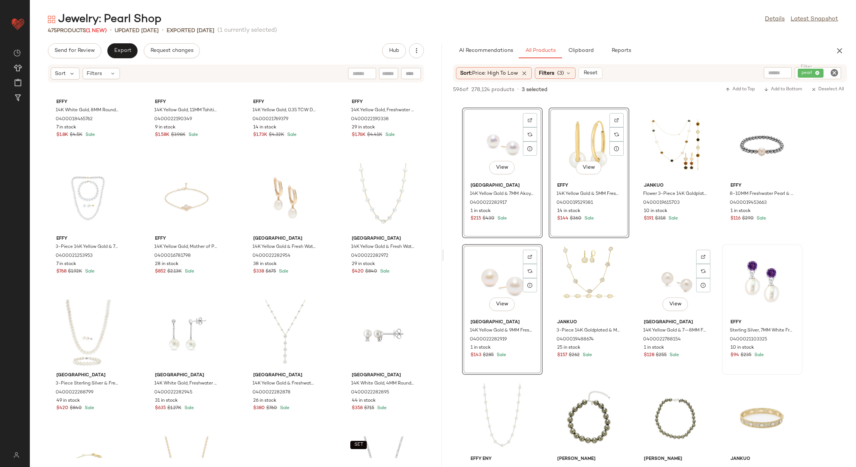
drag, startPoint x: 666, startPoint y: 291, endPoint x: 740, endPoint y: 288, distance: 74.4
click at [667, 291] on div "View" at bounding box center [675, 281] width 75 height 69
click at [755, 279] on div "View" at bounding box center [761, 281] width 75 height 69
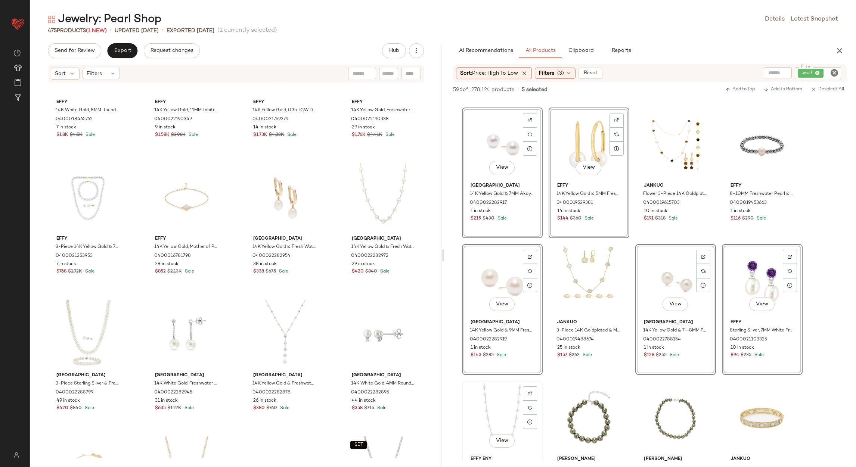
click at [501, 385] on div "View" at bounding box center [502, 417] width 75 height 69
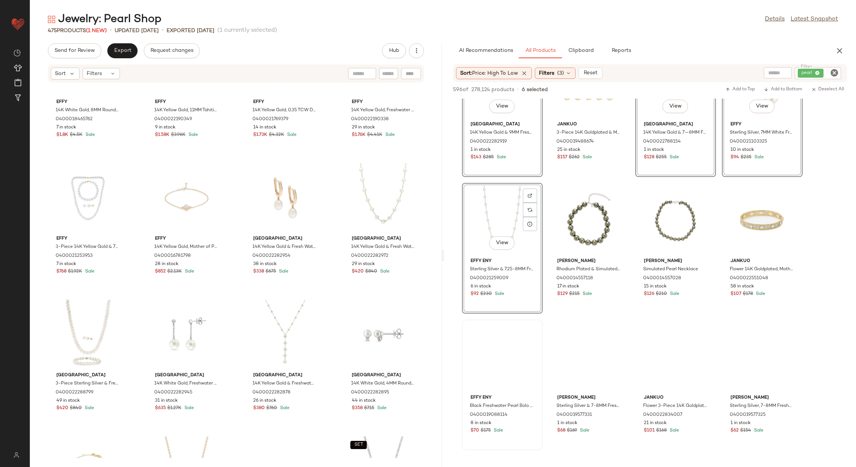
scroll to position [2128, 0]
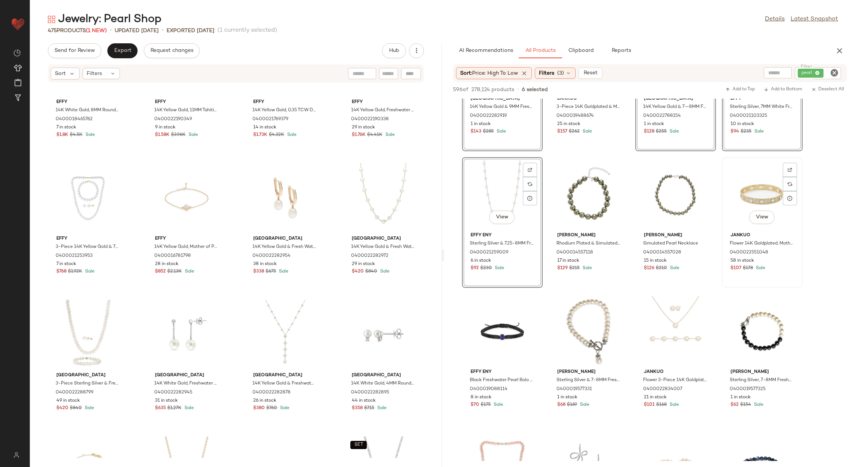
click at [754, 198] on div "View" at bounding box center [761, 194] width 75 height 69
click at [582, 334] on div "View" at bounding box center [588, 330] width 75 height 69
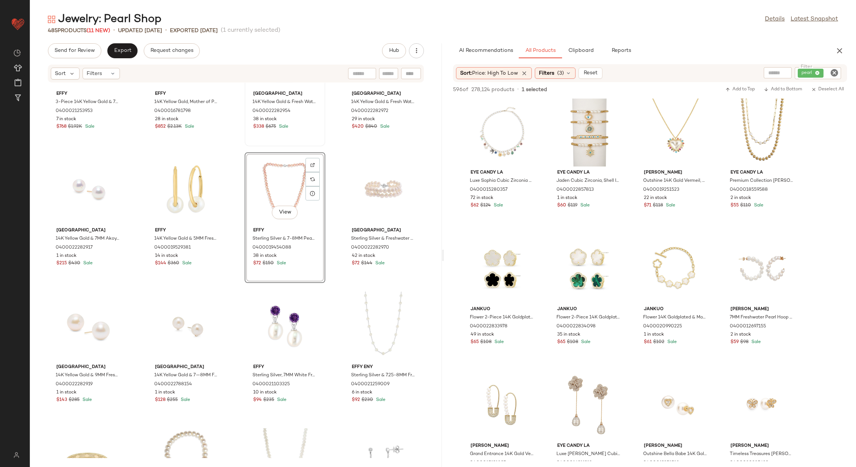
scroll to position [6111, 0]
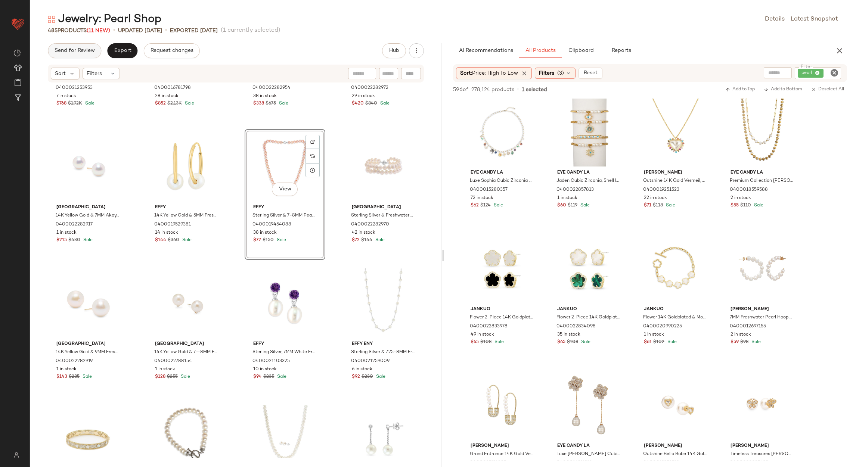
click at [87, 48] on span "Send for Review" at bounding box center [74, 51] width 41 height 6
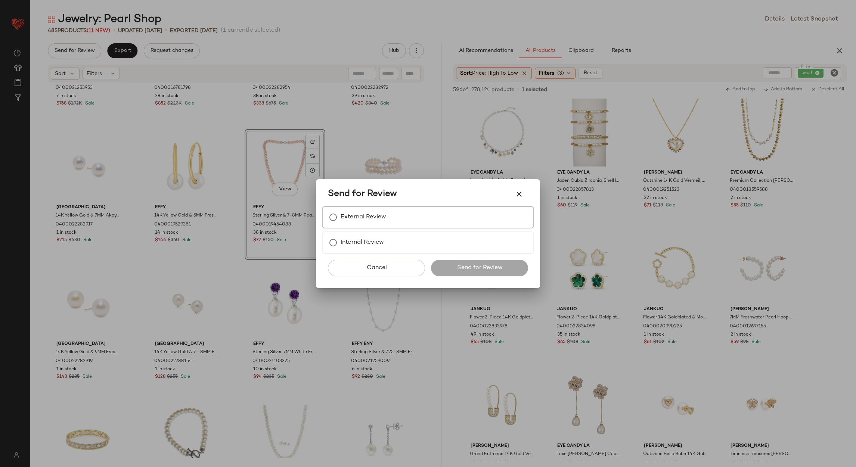
click at [372, 207] on div "External Review" at bounding box center [428, 217] width 212 height 22
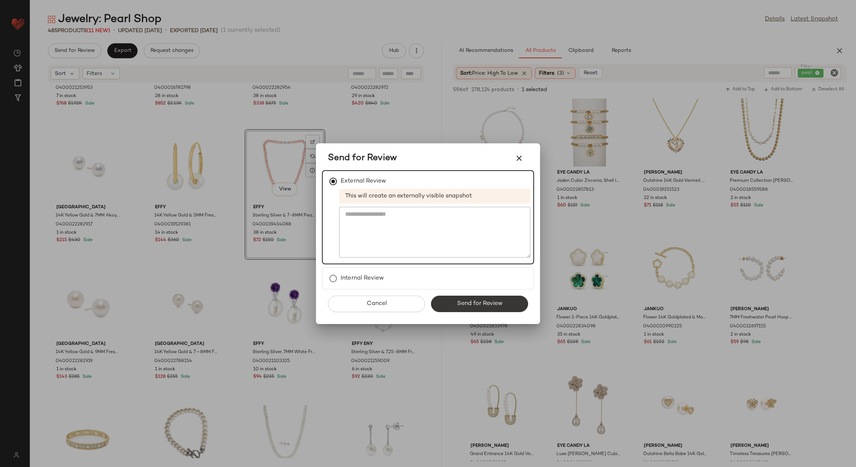
click at [478, 304] on span "Send for Review" at bounding box center [479, 303] width 46 height 7
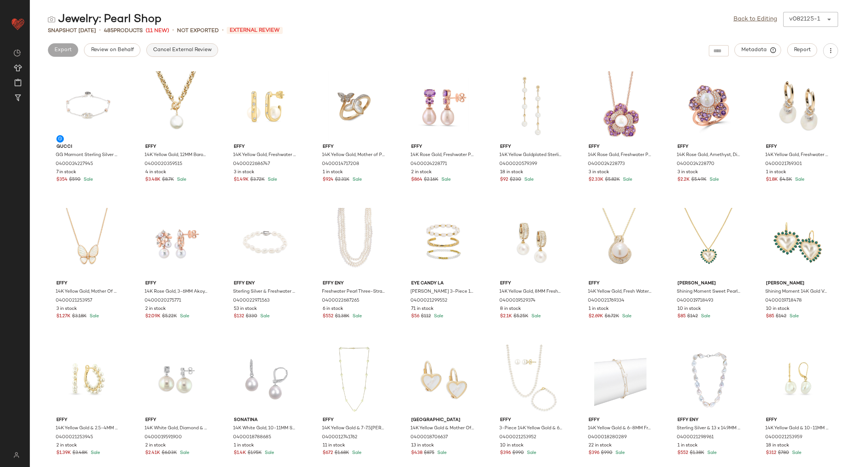
click at [193, 47] on span "Cancel External Review" at bounding box center [182, 50] width 59 height 6
click at [745, 21] on link "Back to Editing" at bounding box center [755, 19] width 44 height 9
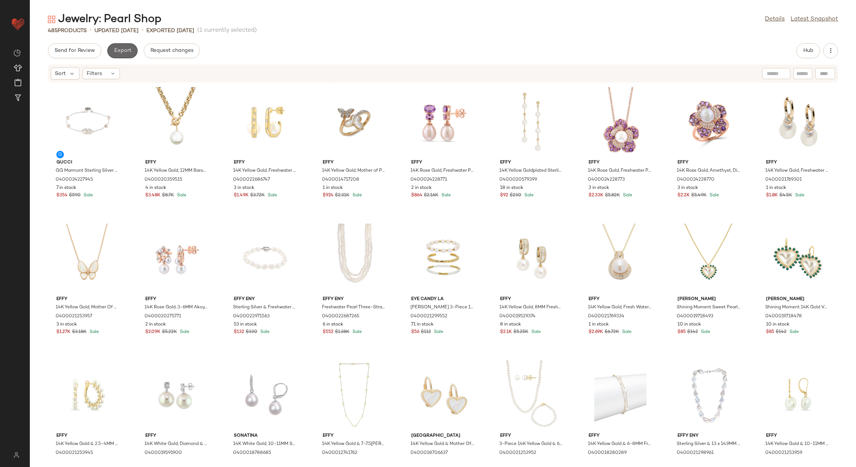
click at [126, 49] on span "Export" at bounding box center [123, 51] width 18 height 6
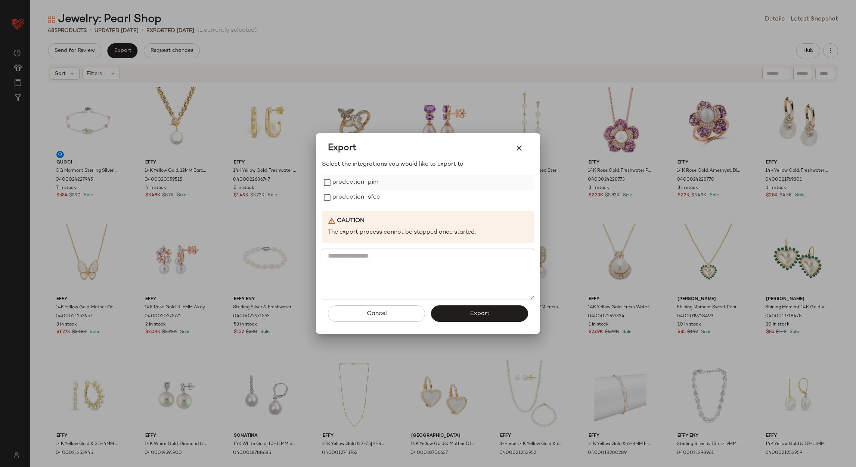
click at [345, 181] on label "production-pim" at bounding box center [355, 182] width 46 height 15
click at [350, 189] on label "production-pim" at bounding box center [355, 182] width 46 height 15
click at [360, 200] on label "production-sfcc" at bounding box center [355, 197] width 47 height 15
click at [351, 187] on label "production-pim" at bounding box center [355, 182] width 46 height 15
click at [500, 319] on button "Export" at bounding box center [479, 313] width 97 height 16
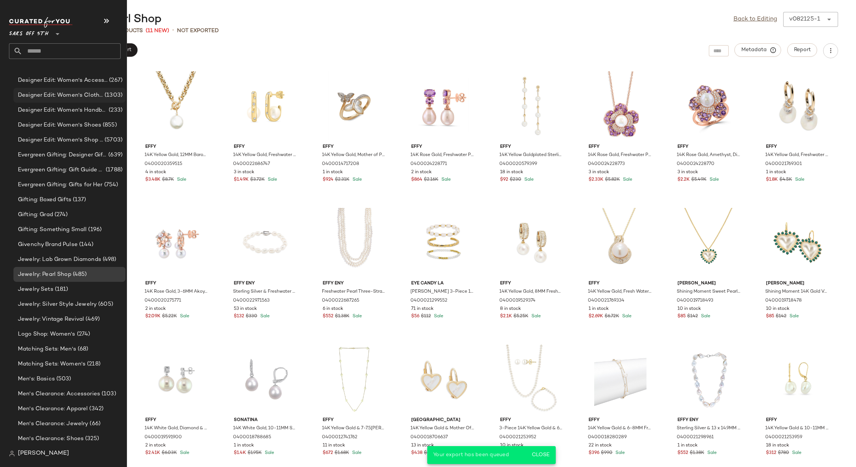
scroll to position [712, 0]
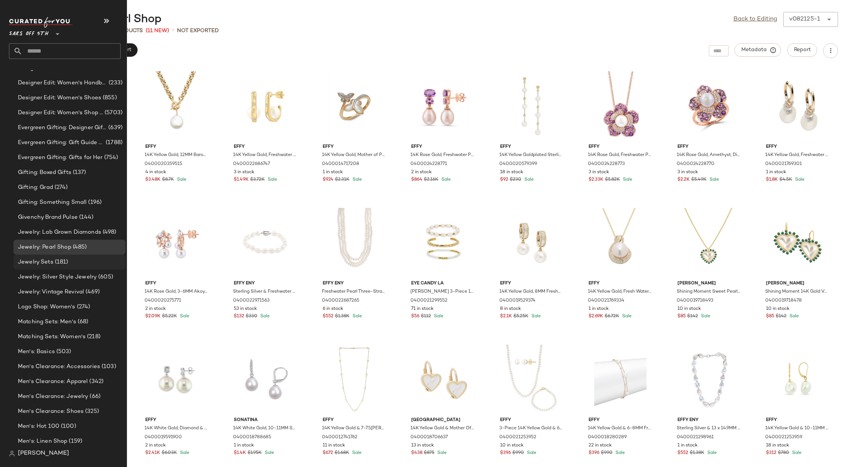
click at [31, 260] on span "Jewelry Sets" at bounding box center [35, 262] width 35 height 9
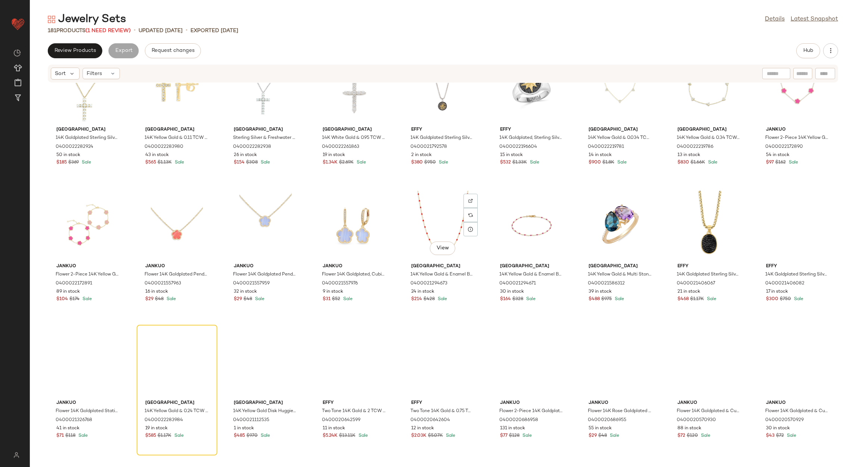
scroll to position [2246, 0]
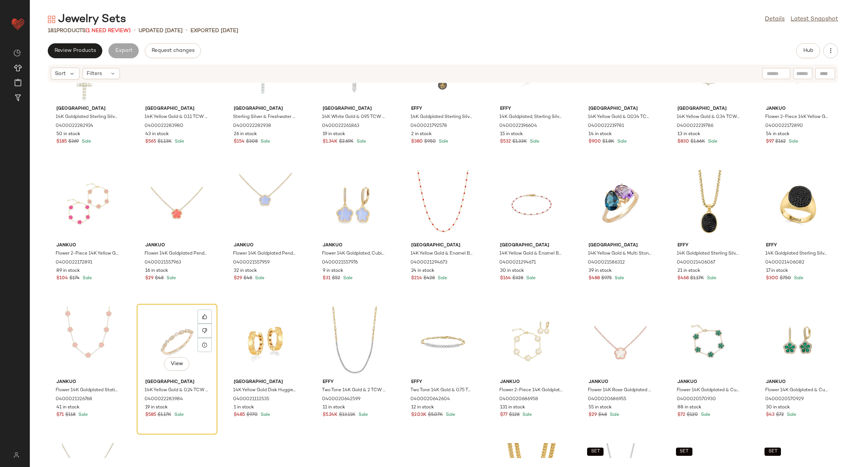
click at [180, 333] on div "View" at bounding box center [176, 341] width 75 height 69
click at [201, 333] on div at bounding box center [205, 331] width 14 height 14
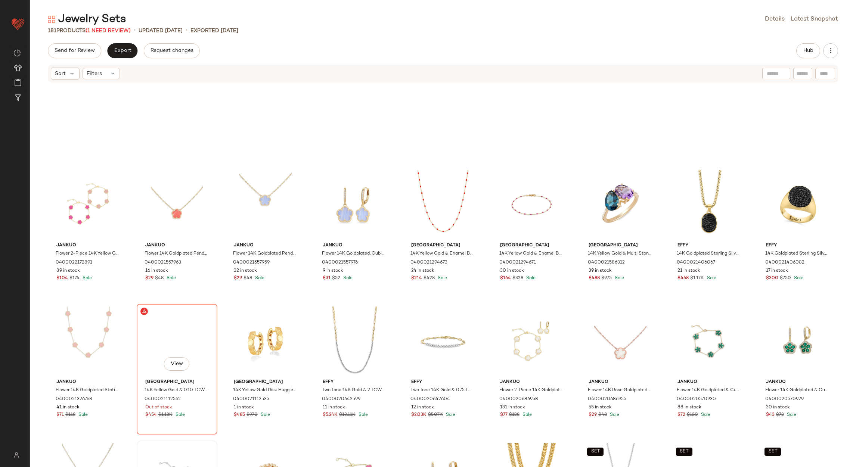
scroll to position [2323, 0]
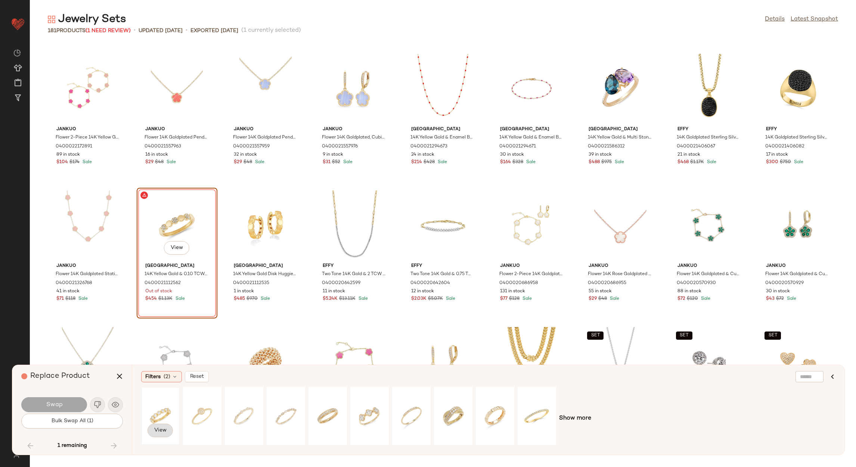
click at [164, 432] on span "View" at bounding box center [160, 431] width 13 height 6
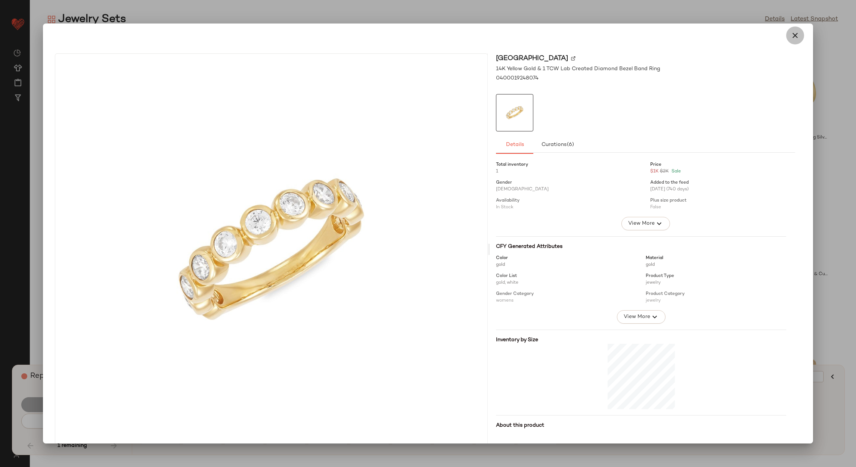
click at [792, 38] on icon "button" at bounding box center [794, 35] width 9 height 9
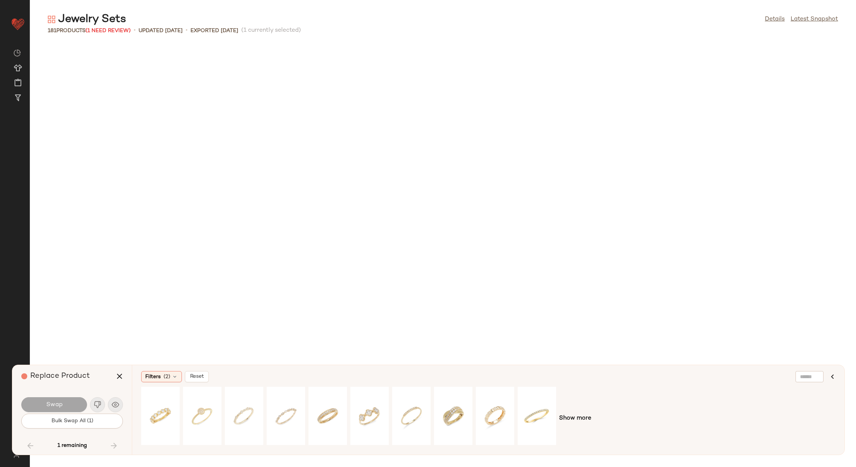
scroll to position [2323, 0]
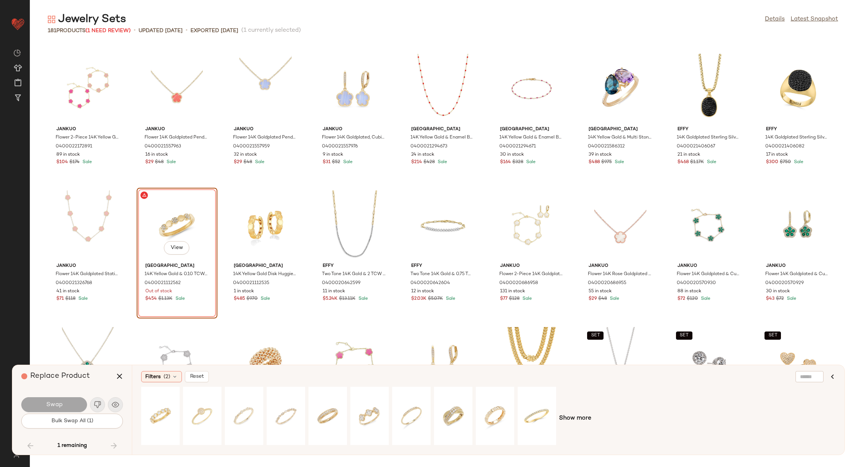
click at [176, 221] on div "View" at bounding box center [176, 224] width 75 height 69
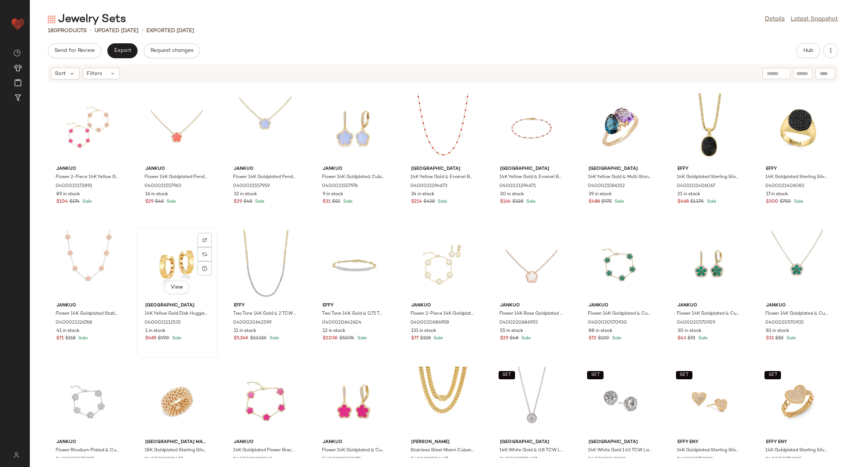
click at [194, 272] on div "View" at bounding box center [176, 264] width 75 height 69
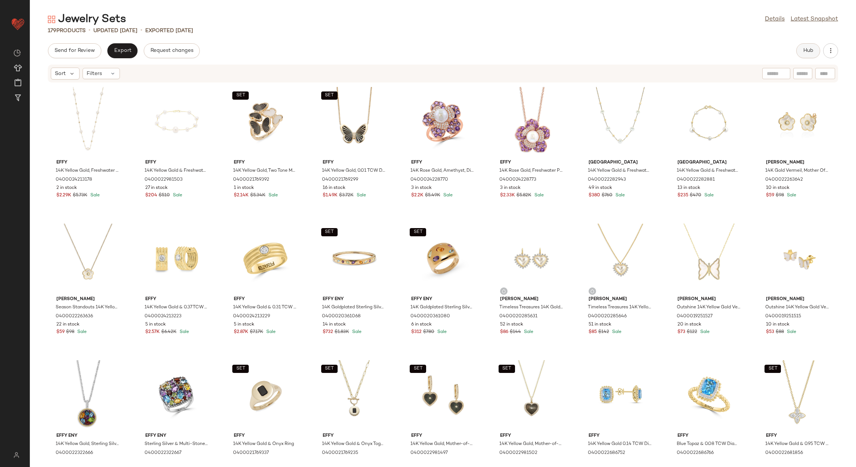
click at [810, 53] on span "Hub" at bounding box center [808, 51] width 10 height 6
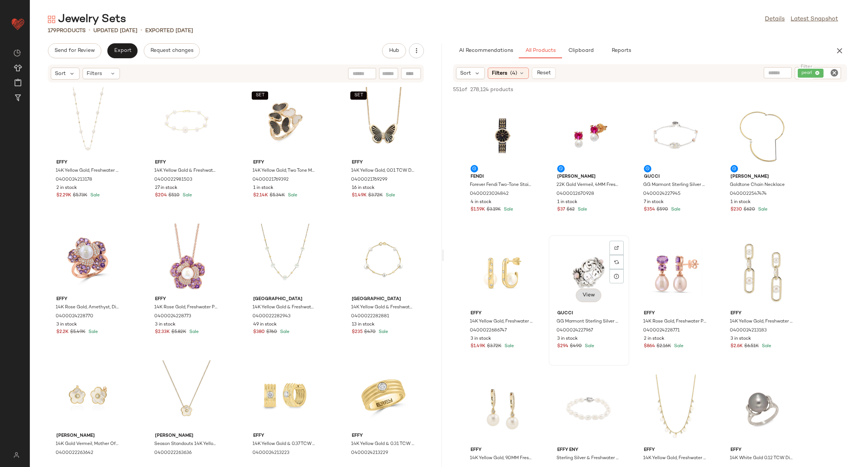
click at [584, 296] on span "View" at bounding box center [588, 295] width 13 height 6
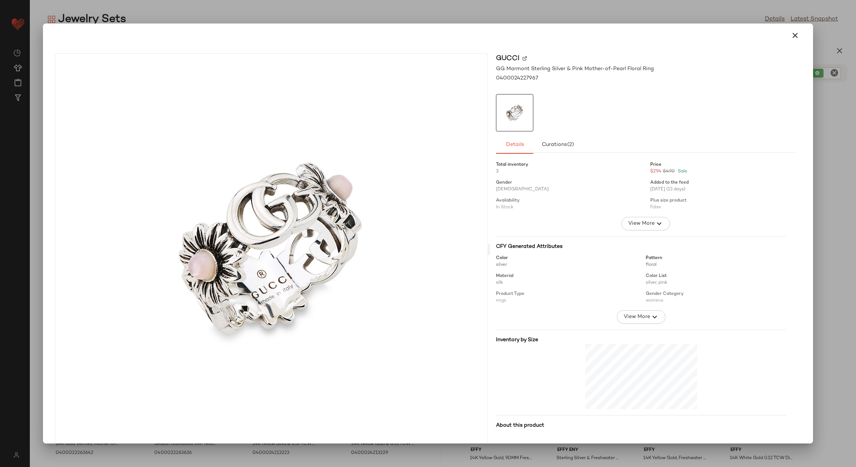
click at [795, 34] on icon "button" at bounding box center [794, 35] width 9 height 9
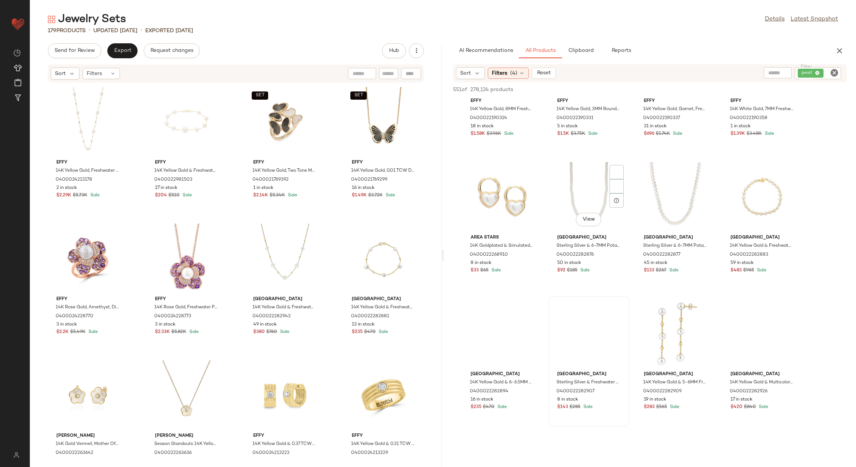
scroll to position [2856, 0]
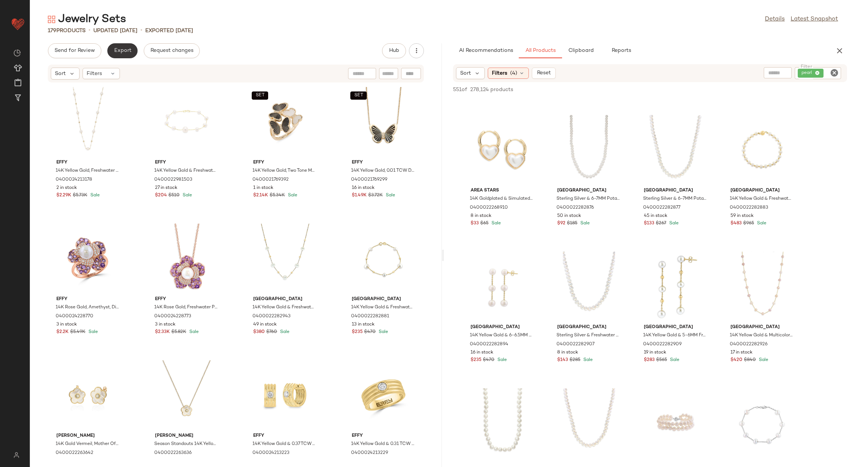
click at [115, 58] on button "Export" at bounding box center [122, 50] width 30 height 15
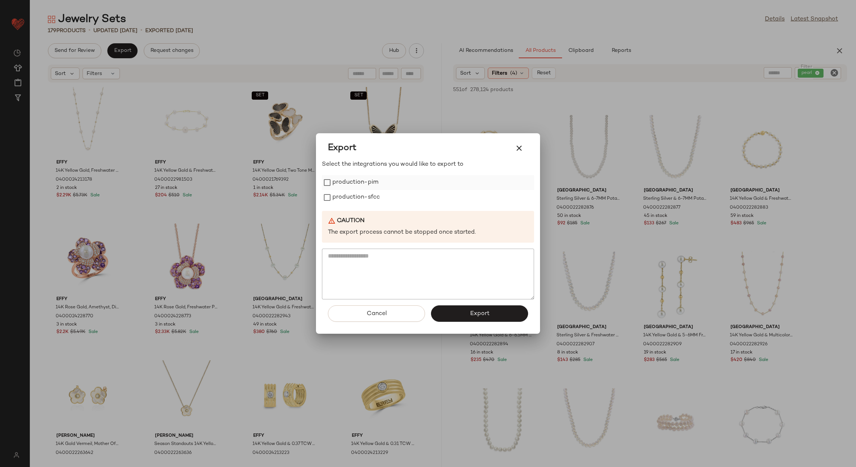
click at [367, 182] on label "production-pim" at bounding box center [355, 182] width 46 height 15
click at [368, 194] on label "production-sfcc" at bounding box center [355, 197] width 47 height 15
click at [471, 311] on span "Export" at bounding box center [479, 313] width 20 height 7
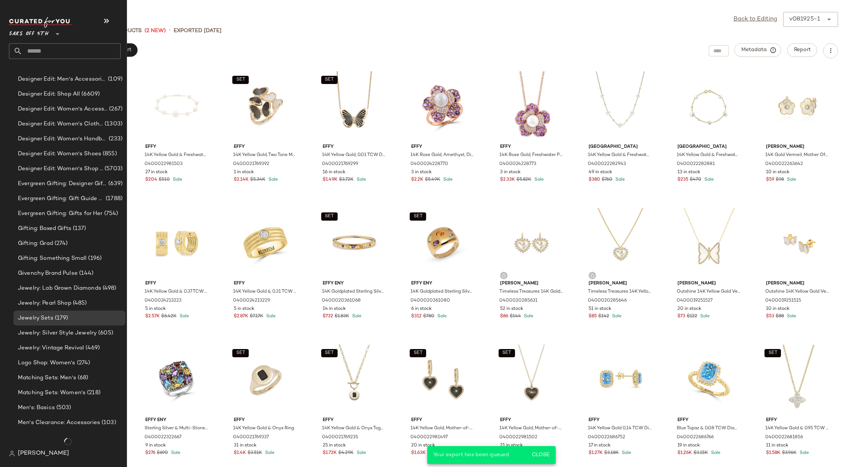
scroll to position [656, 0]
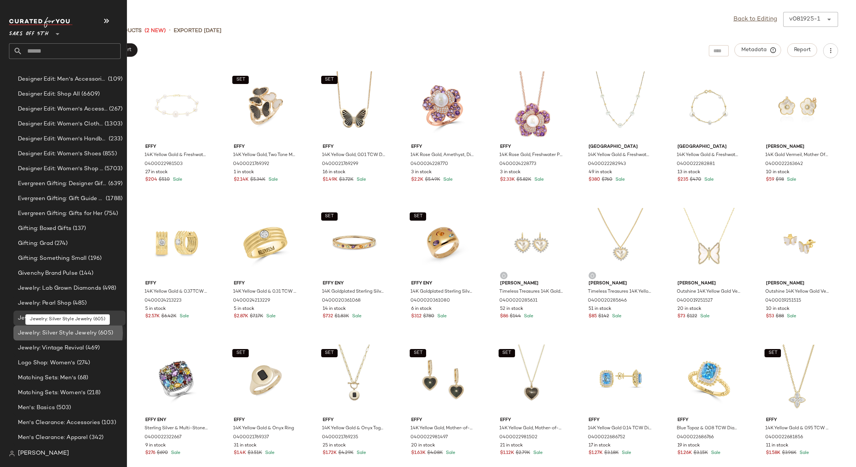
click at [59, 333] on span "Jewelry: Silver Style Jewelry" at bounding box center [57, 333] width 79 height 9
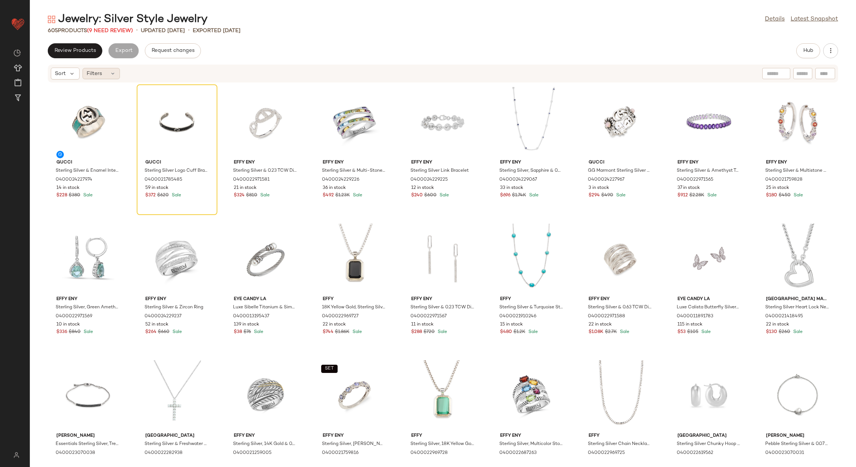
click at [114, 72] on icon at bounding box center [113, 74] width 6 height 6
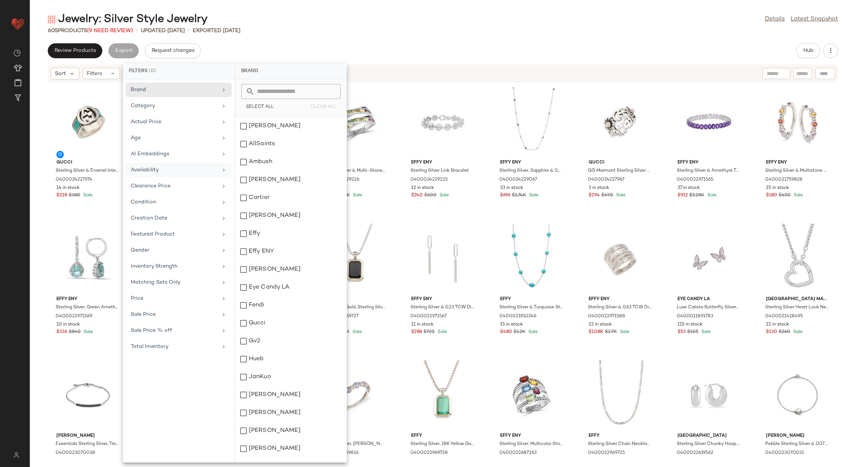
click at [174, 179] on div "Availability" at bounding box center [179, 186] width 106 height 15
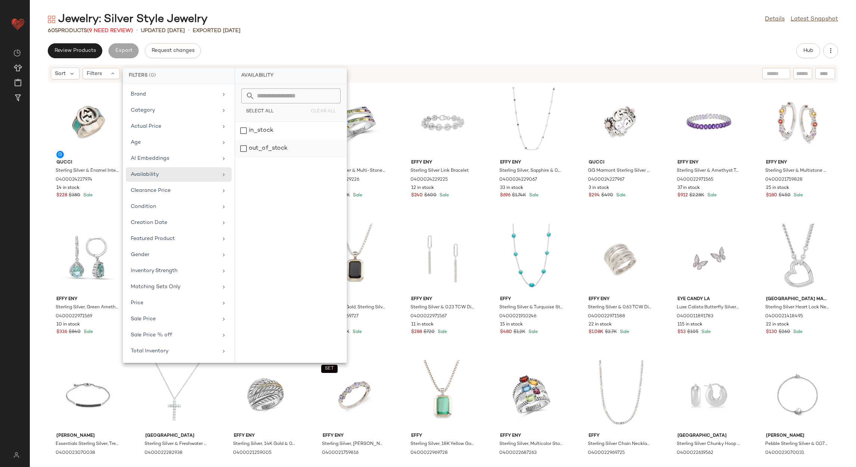
click at [248, 150] on div "out_of_stock" at bounding box center [290, 149] width 111 height 18
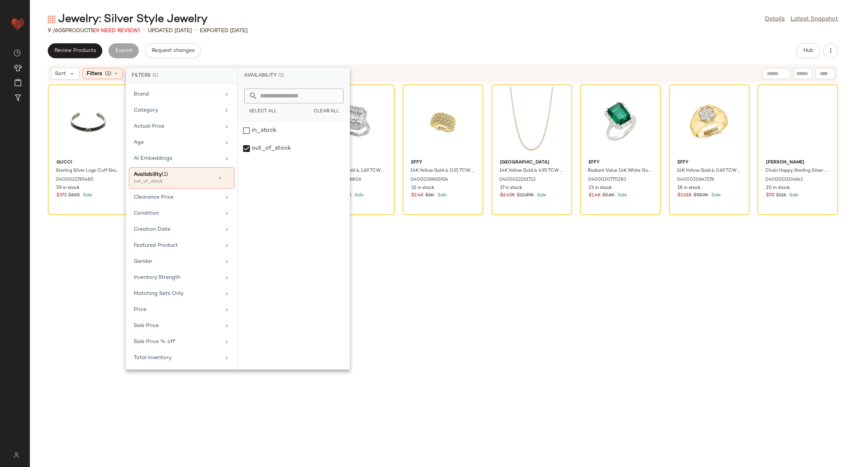
click at [413, 30] on div "9 / 605 Products (9 Need Review) • updated Aug 19th • Exported Aug 19th" at bounding box center [443, 30] width 826 height 7
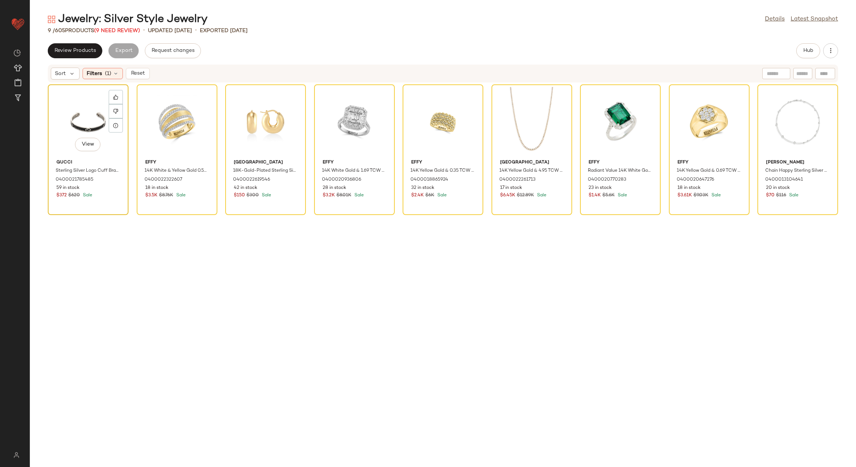
click at [80, 119] on div "View" at bounding box center [87, 121] width 75 height 69
click at [777, 119] on div "View" at bounding box center [797, 121] width 75 height 69
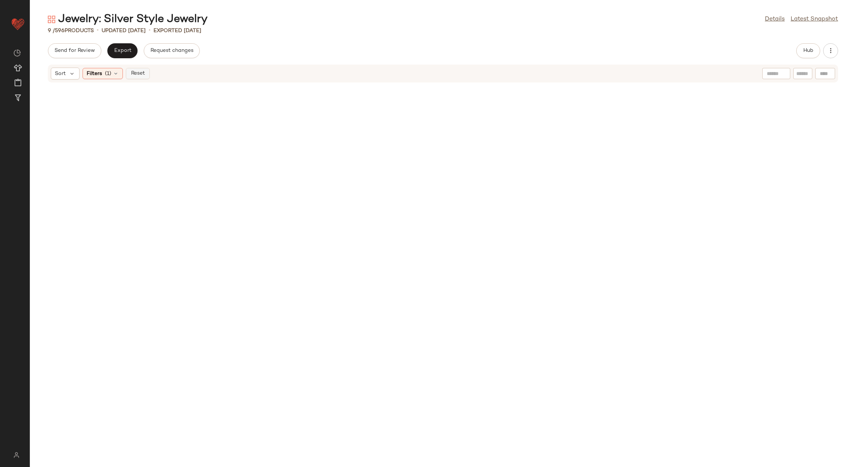
click at [136, 71] on span "Reset" at bounding box center [137, 74] width 14 height 6
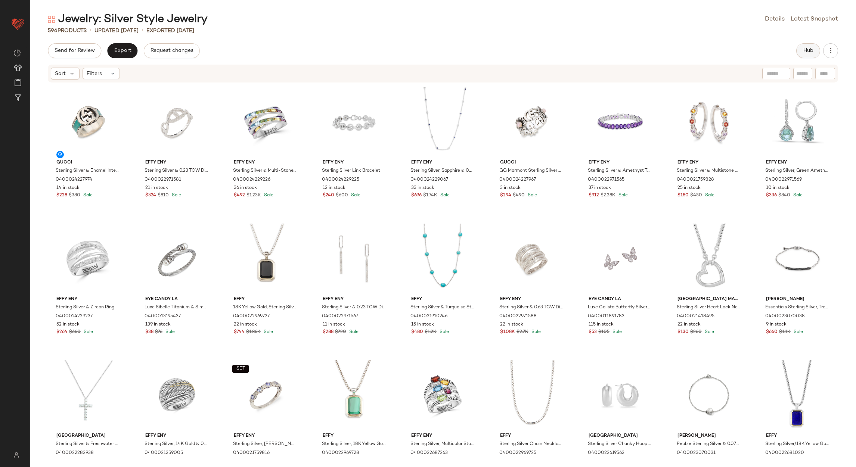
click at [805, 51] on span "Hub" at bounding box center [808, 51] width 10 height 6
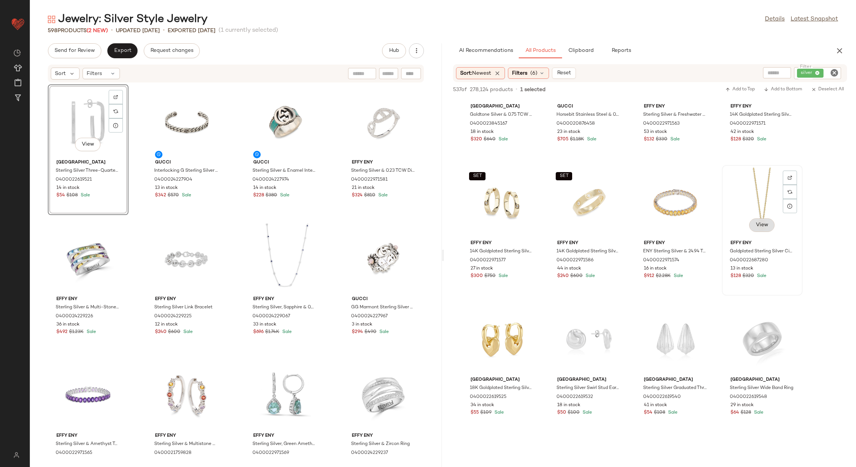
scroll to position [672, 0]
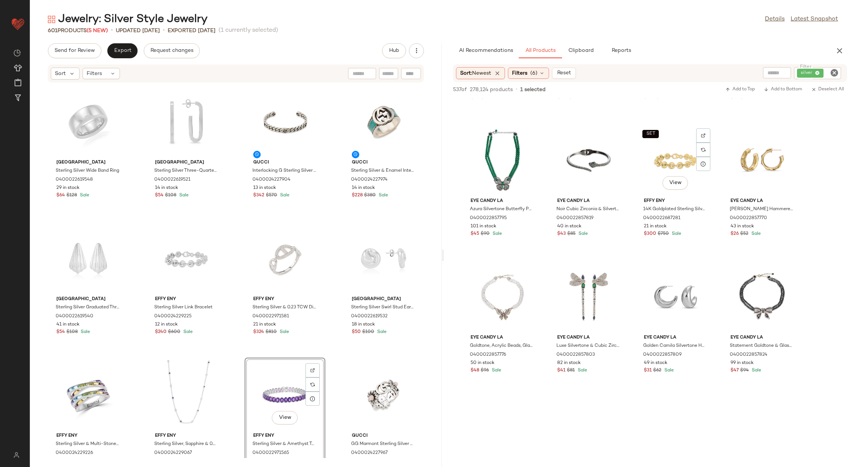
scroll to position [1344, 0]
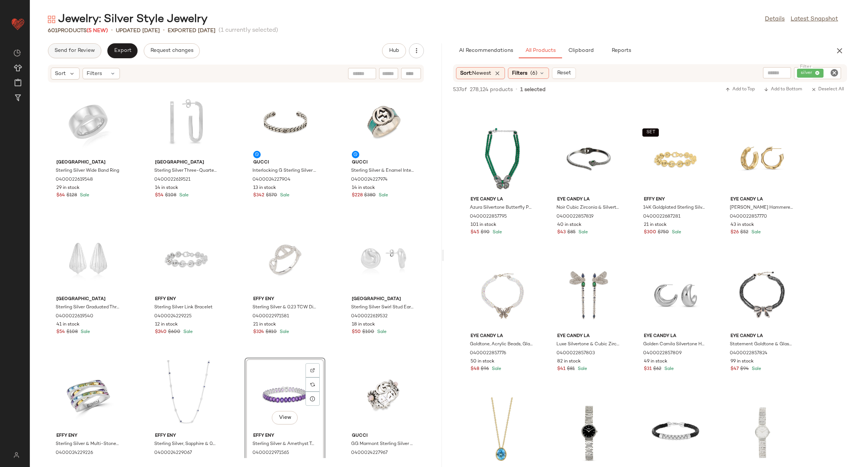
click at [89, 53] on span "Send for Review" at bounding box center [74, 51] width 41 height 6
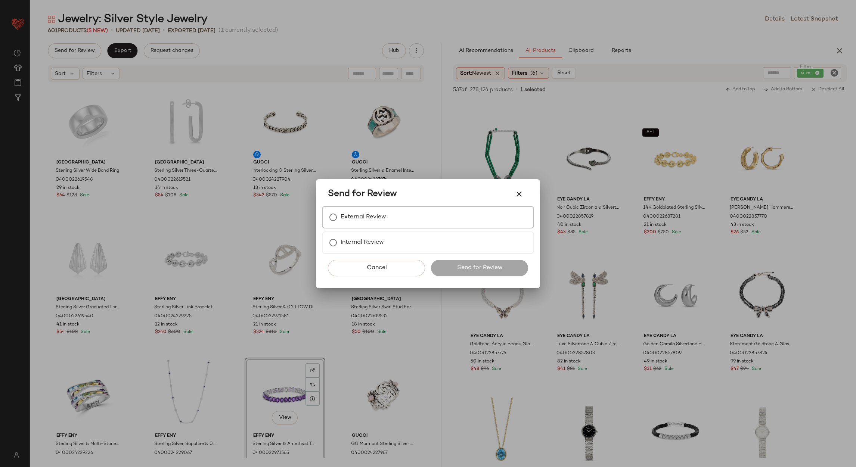
click at [385, 218] on label "External Review" at bounding box center [364, 217] width 46 height 15
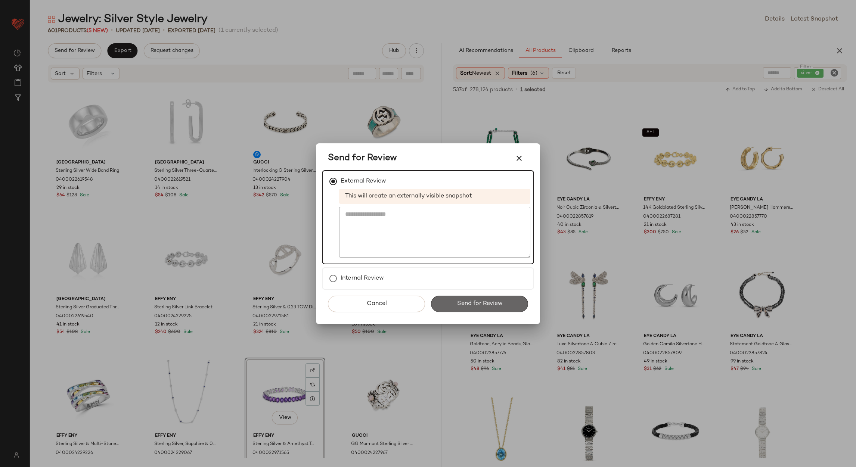
click at [476, 304] on span "Send for Review" at bounding box center [479, 303] width 46 height 7
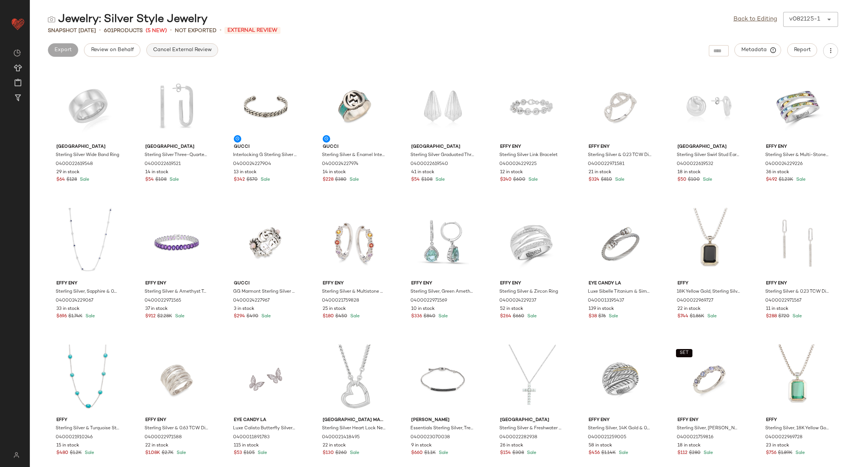
click at [189, 51] on span "Cancel External Review" at bounding box center [182, 50] width 59 height 6
click at [741, 22] on link "Back to Editing" at bounding box center [755, 19] width 44 height 9
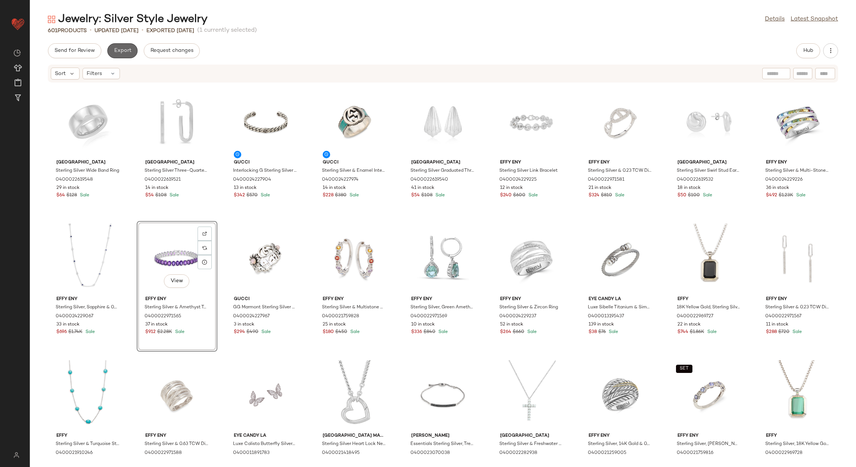
click at [120, 50] on span "Export" at bounding box center [123, 51] width 18 height 6
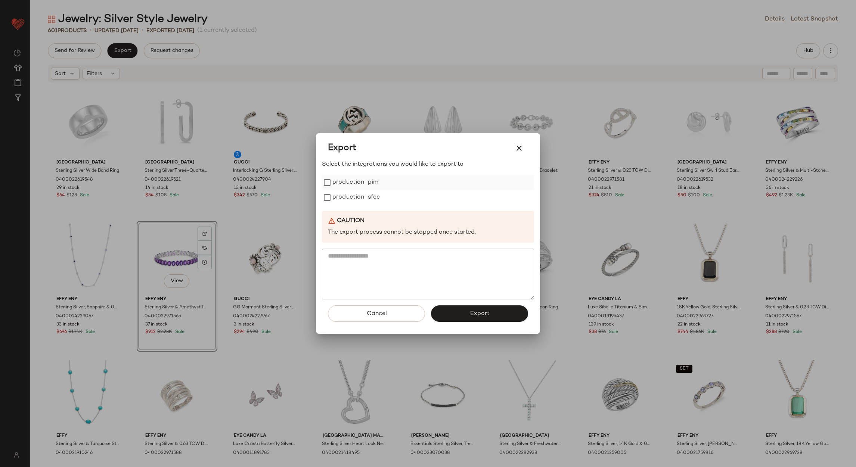
click at [367, 181] on label "production-pim" at bounding box center [355, 182] width 46 height 15
click at [369, 199] on label "production-sfcc" at bounding box center [355, 197] width 47 height 15
click at [505, 312] on button "Export" at bounding box center [479, 313] width 97 height 16
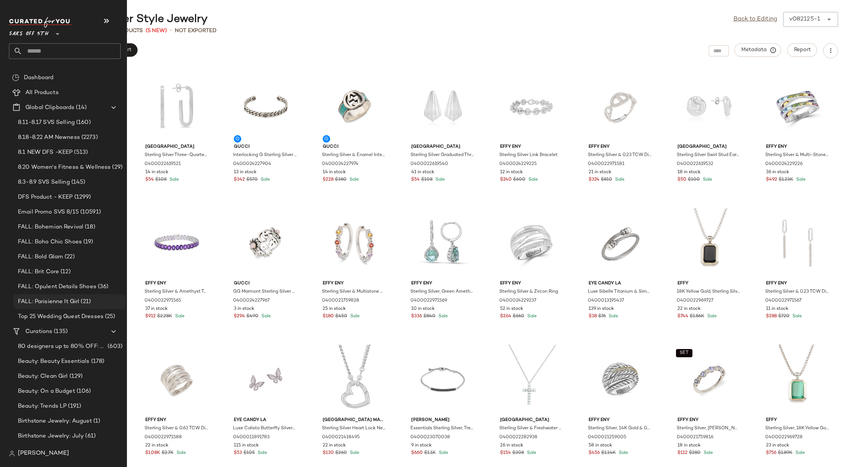
scroll to position [168, 0]
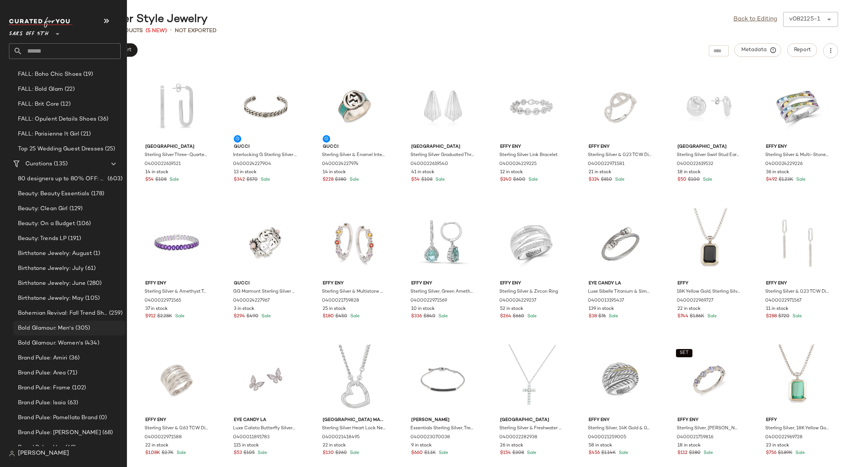
click at [73, 329] on div "Bold Glamour: Men's (305)" at bounding box center [69, 328] width 107 height 9
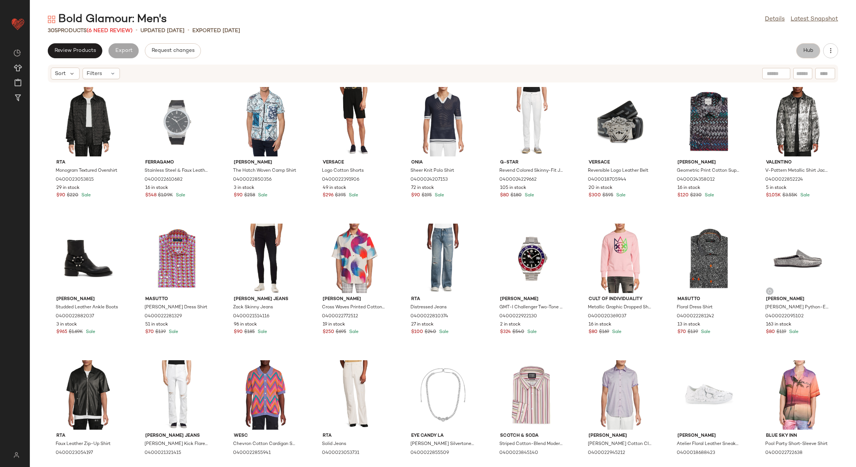
click at [805, 56] on button "Hub" at bounding box center [808, 50] width 24 height 15
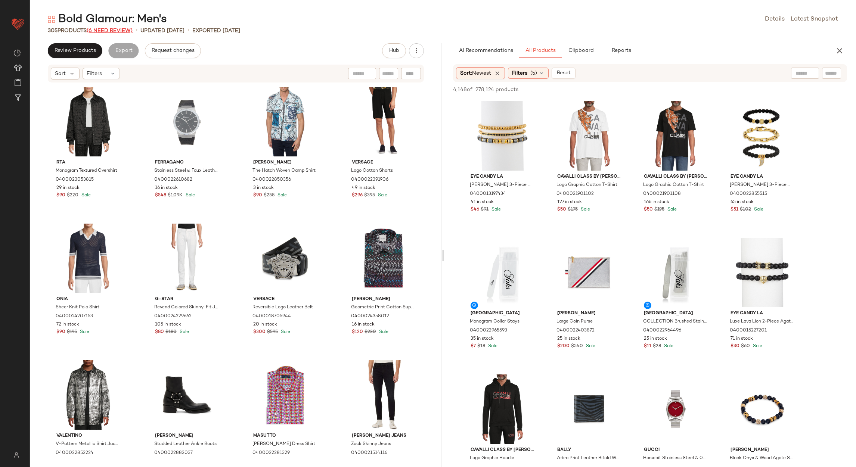
click at [105, 31] on span "(6 Need Review)" at bounding box center [110, 31] width 46 height 6
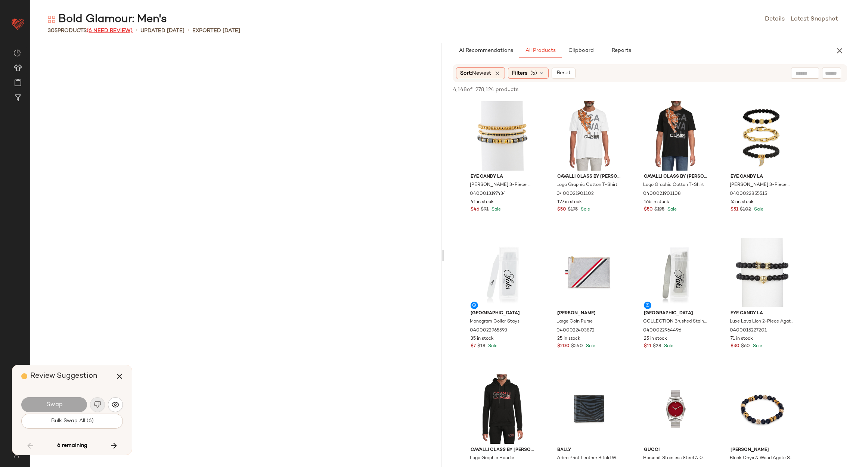
scroll to position [2870, 0]
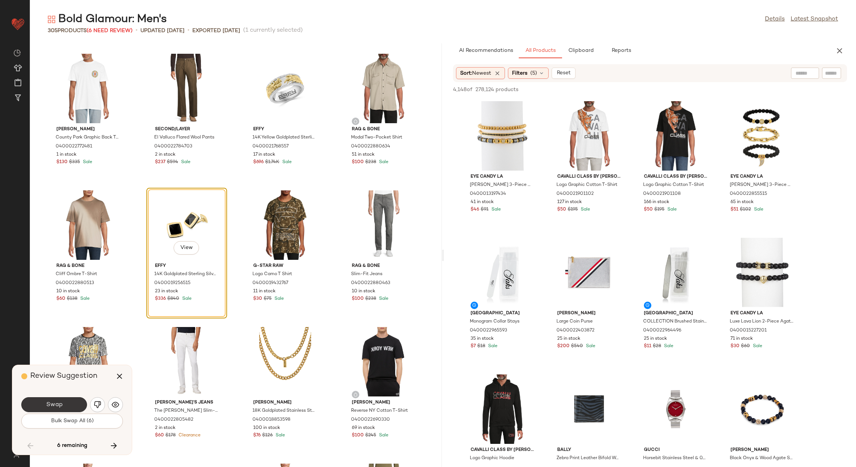
click at [53, 408] on span "Swap" at bounding box center [54, 404] width 17 height 7
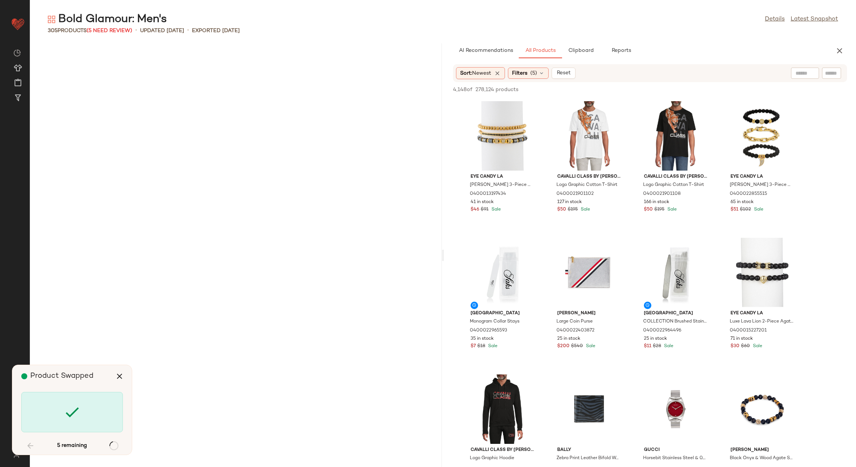
scroll to position [5603, 0]
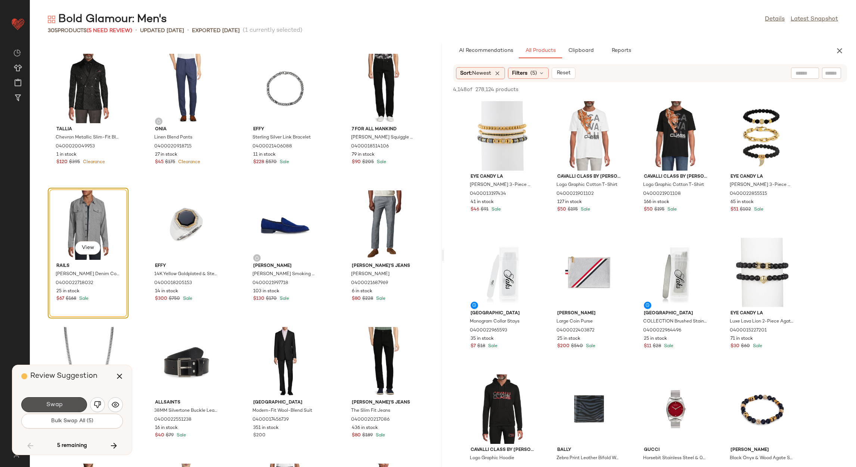
click at [53, 408] on span "Swap" at bounding box center [54, 404] width 17 height 7
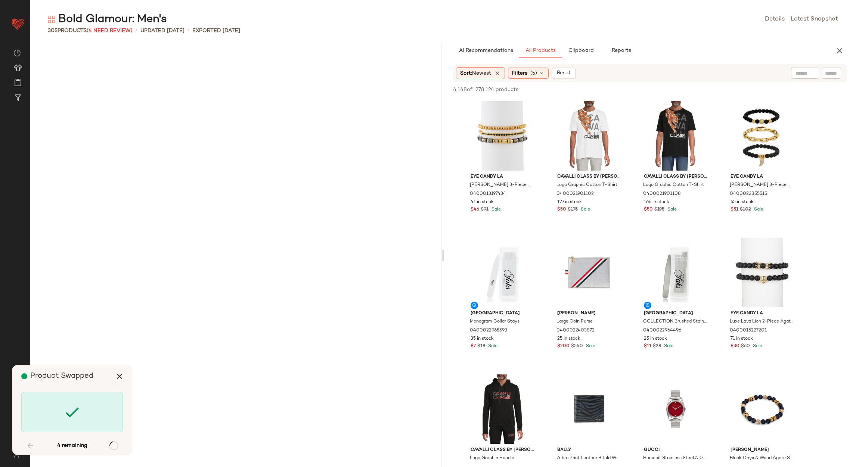
scroll to position [7653, 0]
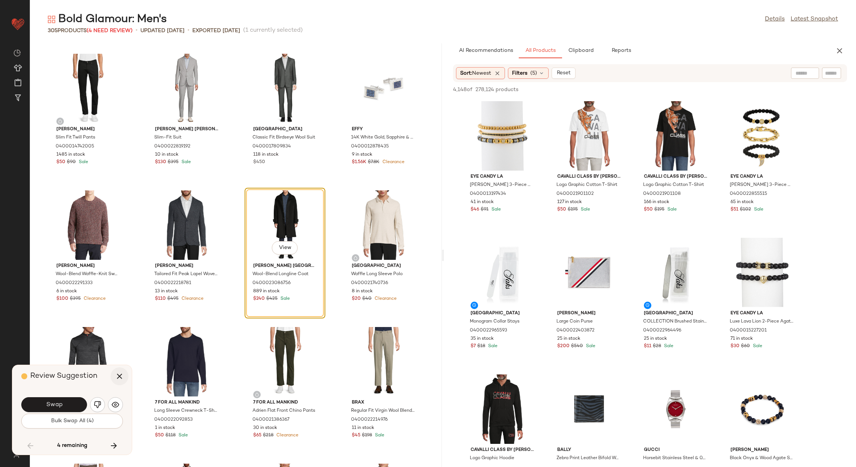
drag, startPoint x: 118, startPoint y: 376, endPoint x: 129, endPoint y: 383, distance: 12.9
click at [119, 376] on icon "button" at bounding box center [119, 376] width 9 height 9
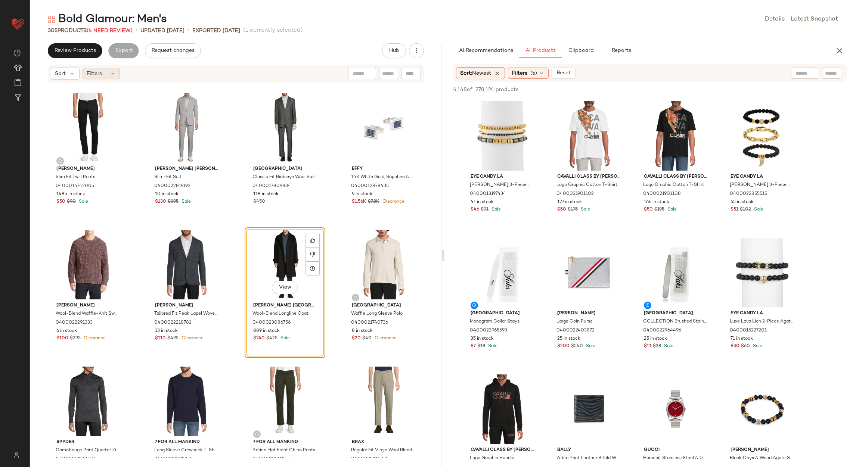
click at [105, 77] on div "Filters" at bounding box center [101, 73] width 37 height 11
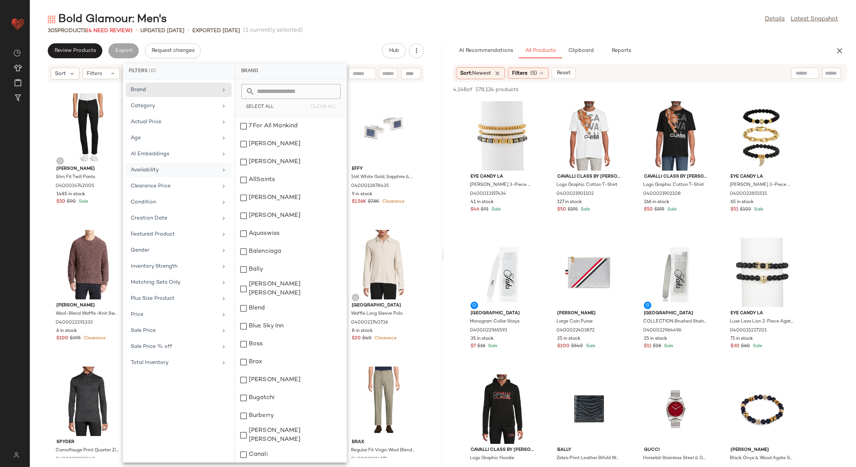
click at [169, 173] on div "Availability" at bounding box center [174, 170] width 87 height 8
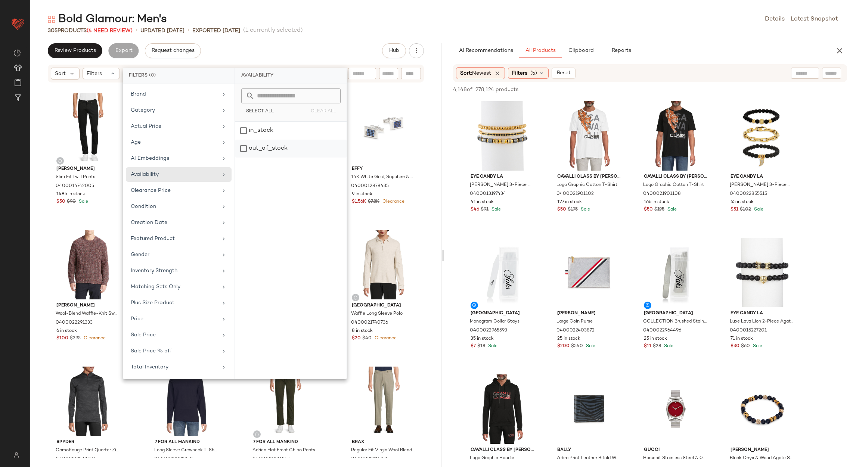
click at [296, 146] on div "out_of_stock" at bounding box center [290, 149] width 111 height 18
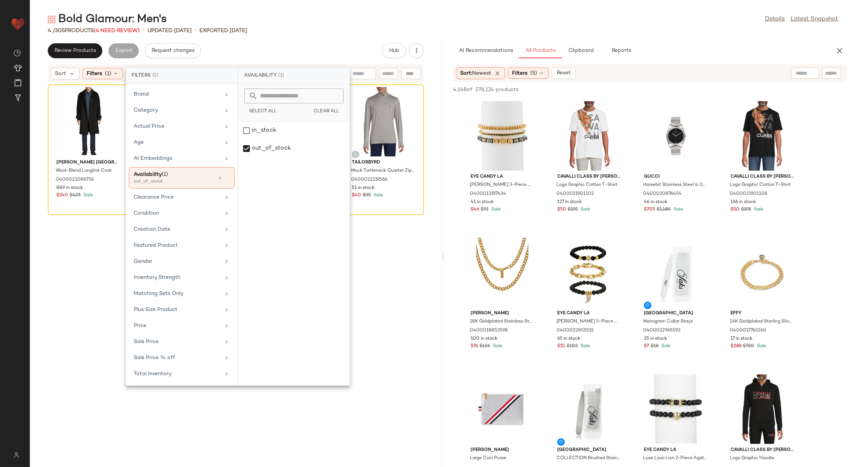
click at [245, 248] on div "Karl Lagerfeld Paris Wool-Blend Longline Coat 0400023086756 889 in stock $240 $…" at bounding box center [285, 271] width 81 height 374
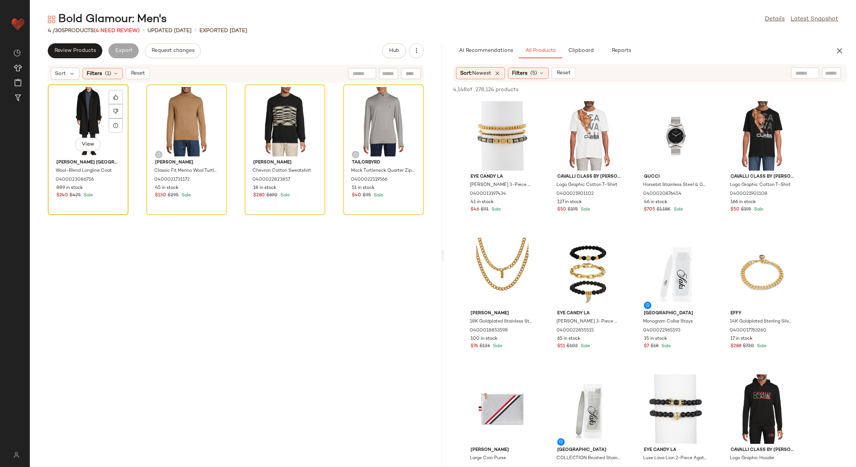
click at [80, 113] on div "View" at bounding box center [87, 121] width 75 height 69
click at [376, 100] on div "View" at bounding box center [383, 121] width 75 height 69
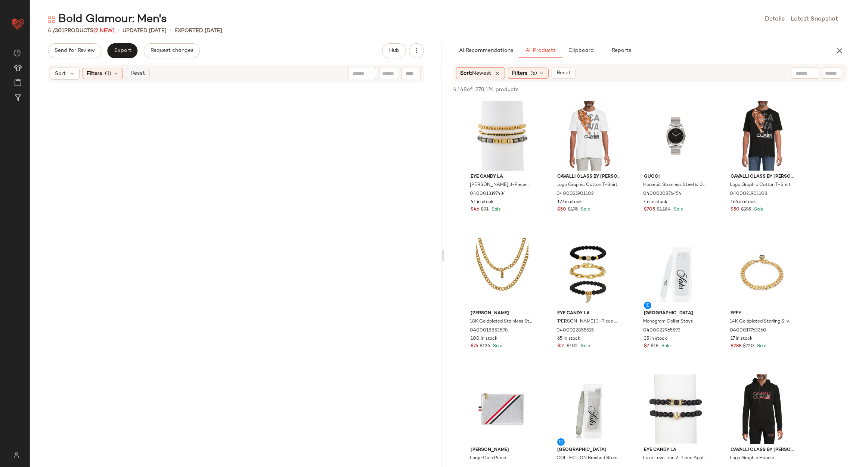
click at [136, 68] on button "Reset" at bounding box center [138, 73] width 24 height 11
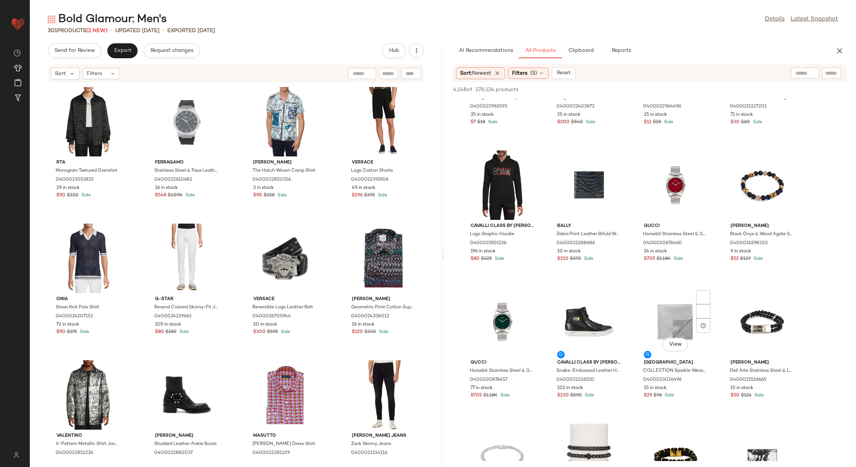
scroll to position [336, 0]
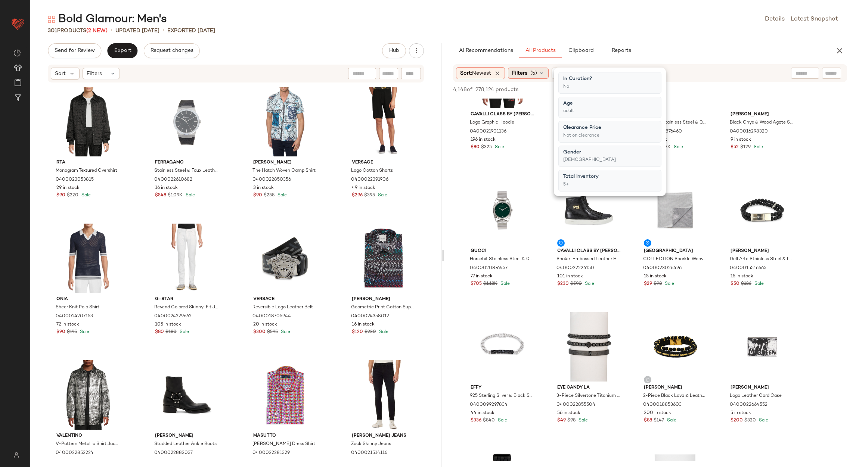
click at [537, 69] on span "(5)" at bounding box center [533, 73] width 7 height 8
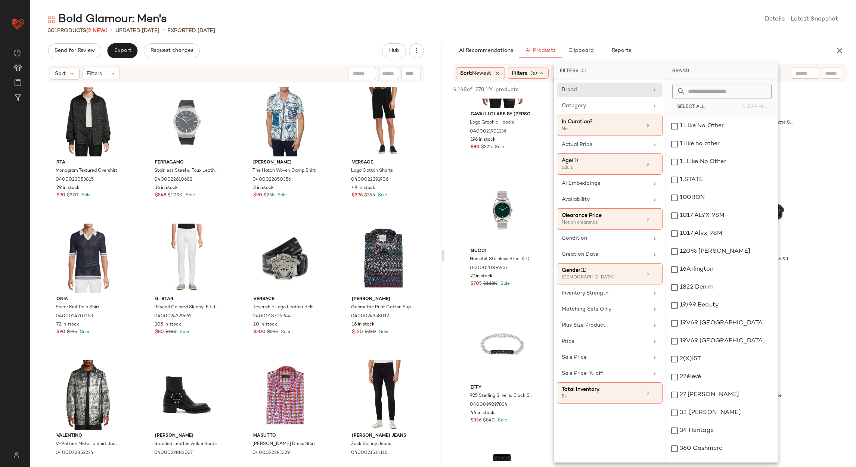
click at [723, 35] on div "Bold Glamour: Men's Details Latest Snapshot 301 Products (2 New) • updated Aug …" at bounding box center [443, 239] width 826 height 455
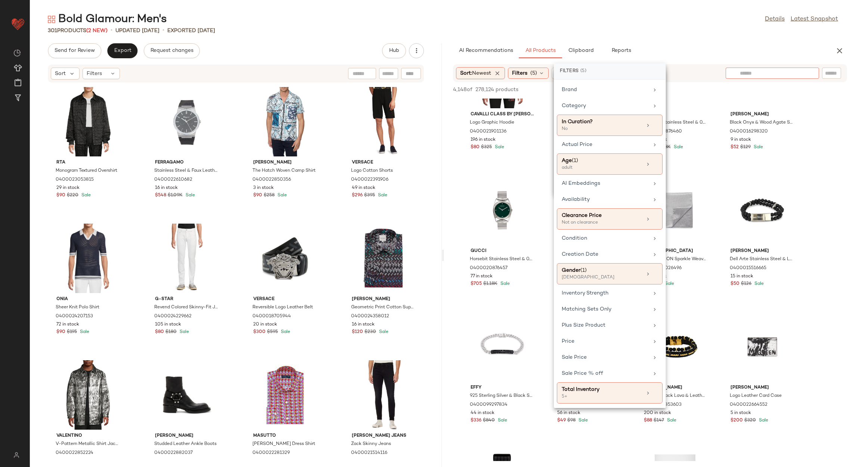
click at [801, 76] on input "text" at bounding box center [772, 73] width 65 height 8
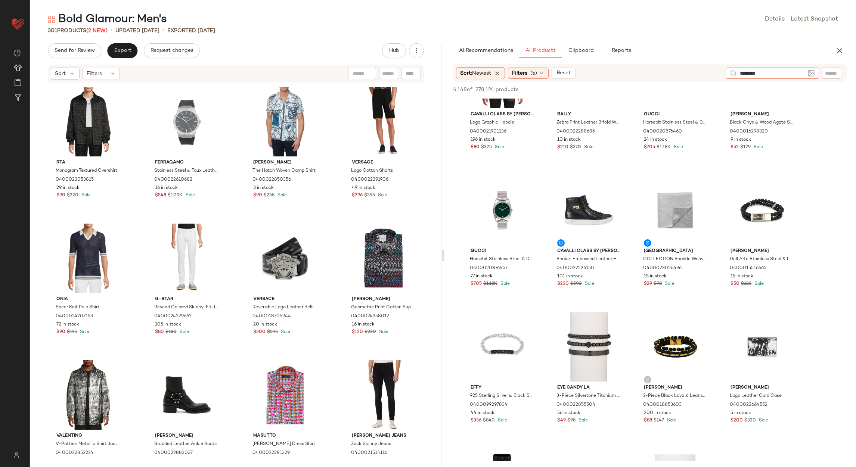
type input "*********"
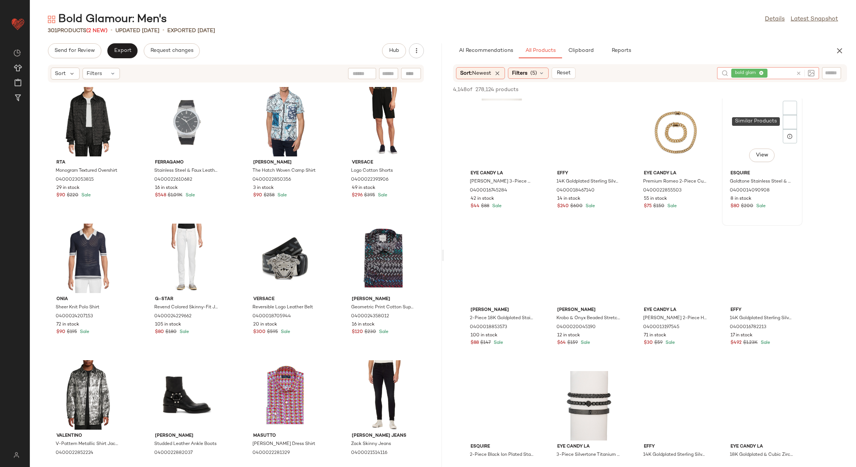
scroll to position [336, 0]
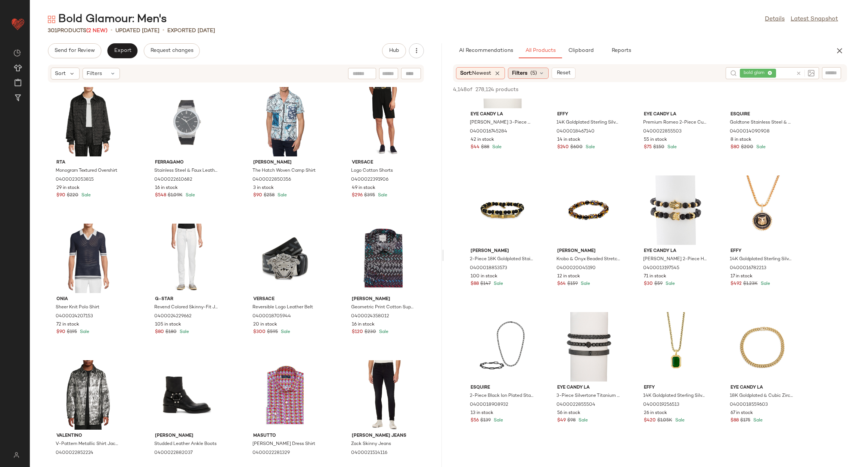
click at [519, 72] on span "Filters" at bounding box center [519, 73] width 15 height 8
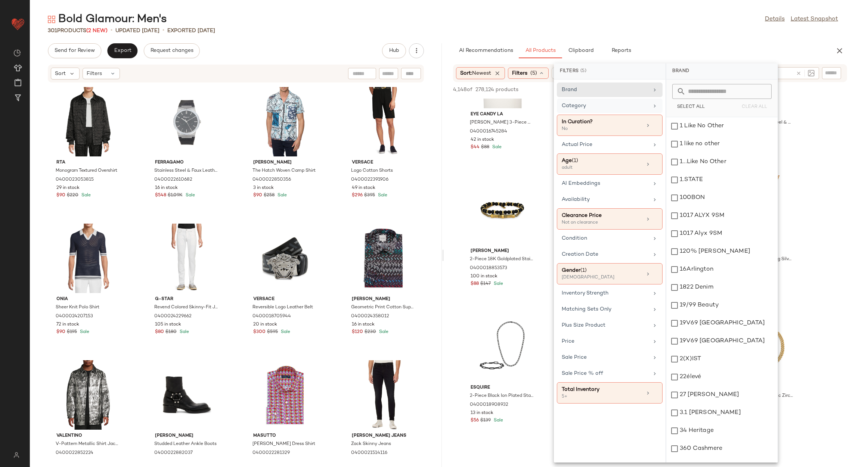
click at [619, 108] on div "Category" at bounding box center [605, 106] width 87 height 8
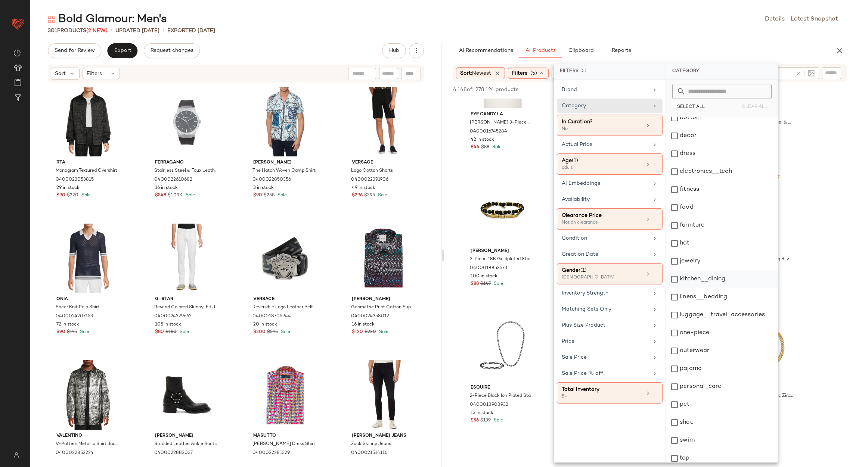
scroll to position [102, 0]
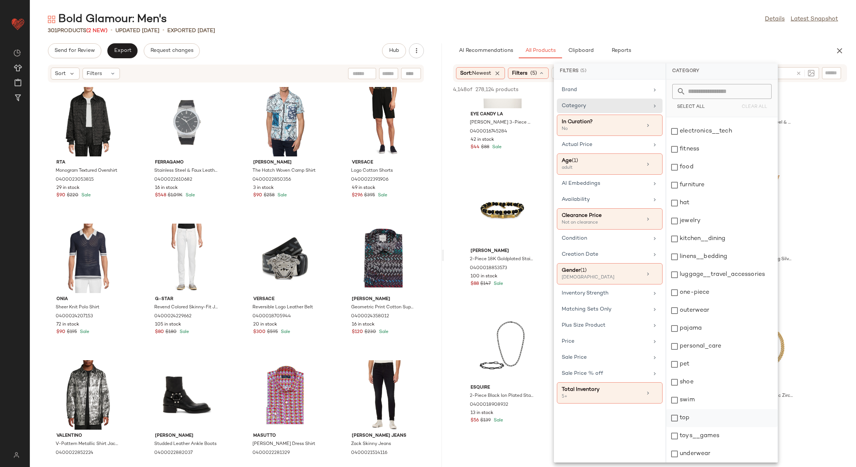
click at [702, 417] on div "top" at bounding box center [721, 418] width 111 height 18
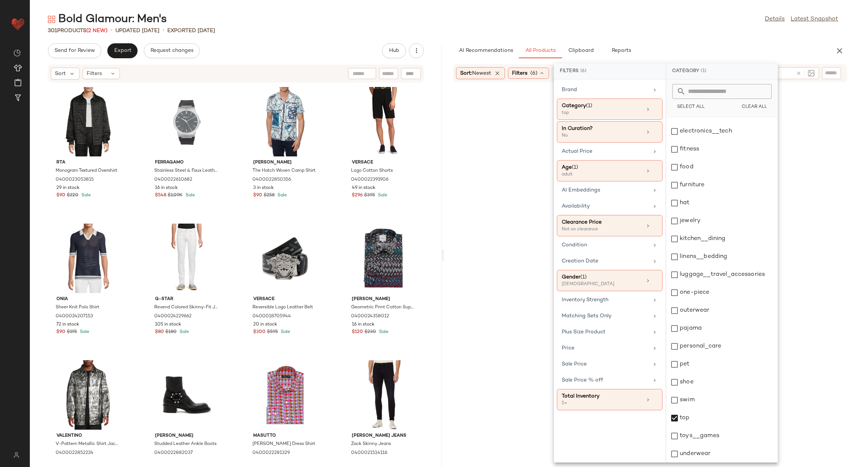
click at [641, 19] on div "Bold Glamour: Men's Details Latest Snapshot" at bounding box center [443, 19] width 826 height 15
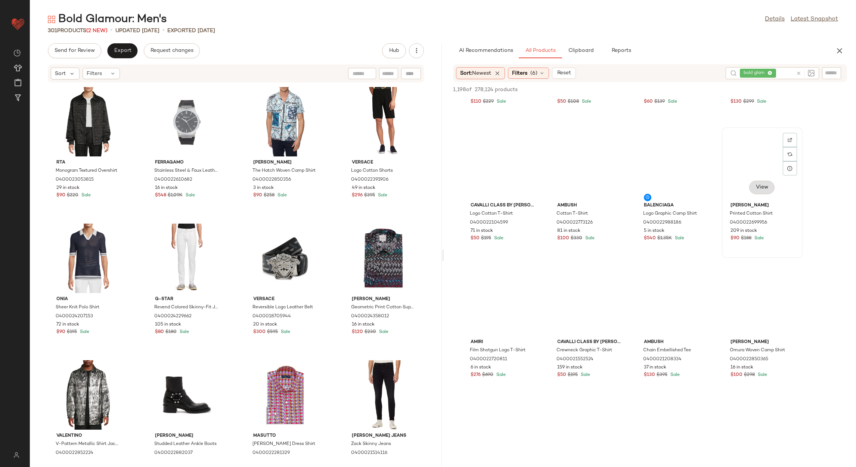
scroll to position [1232, 0]
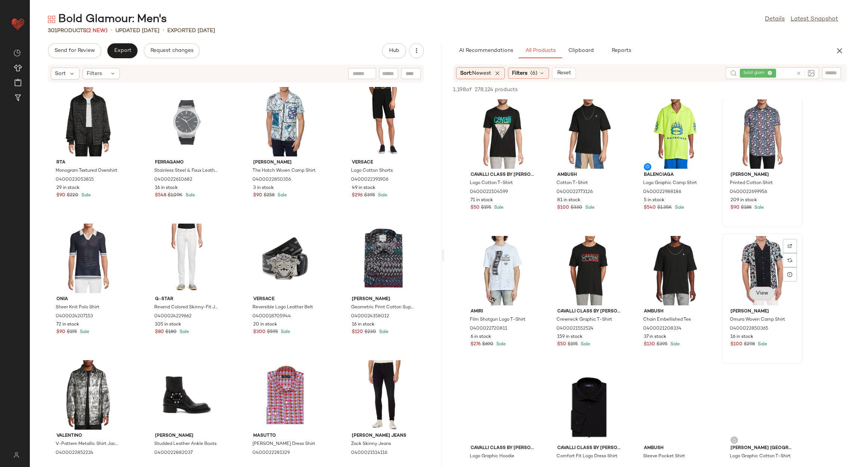
click at [773, 290] on button "View" at bounding box center [761, 293] width 25 height 13
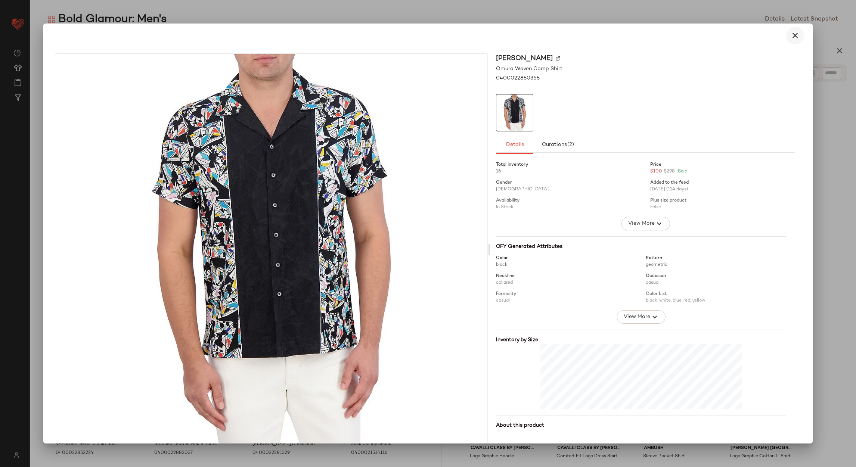
click at [790, 36] on icon "button" at bounding box center [794, 35] width 9 height 9
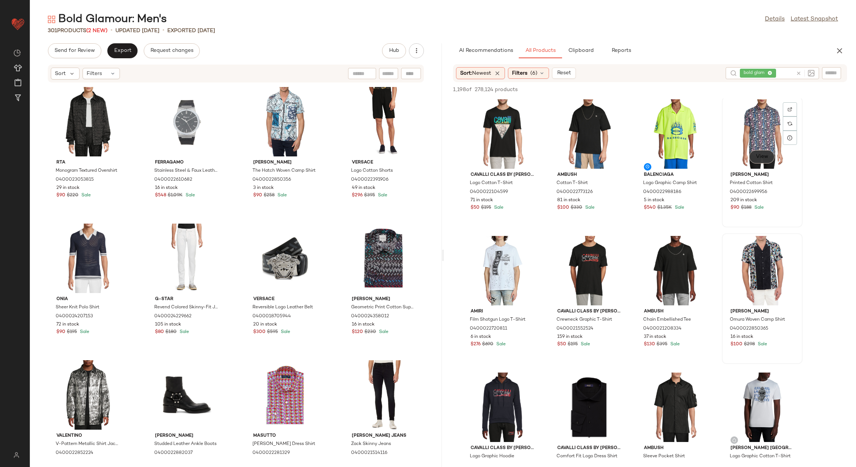
click at [761, 158] on span "View" at bounding box center [761, 157] width 13 height 6
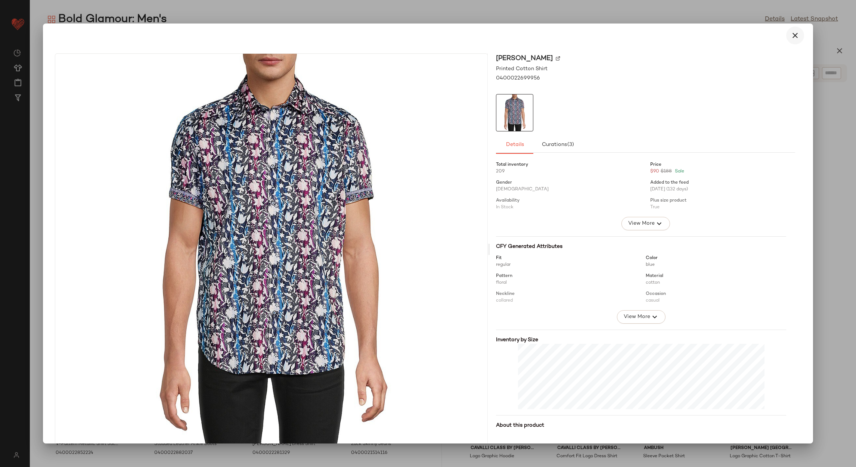
click at [790, 37] on icon "button" at bounding box center [794, 35] width 9 height 9
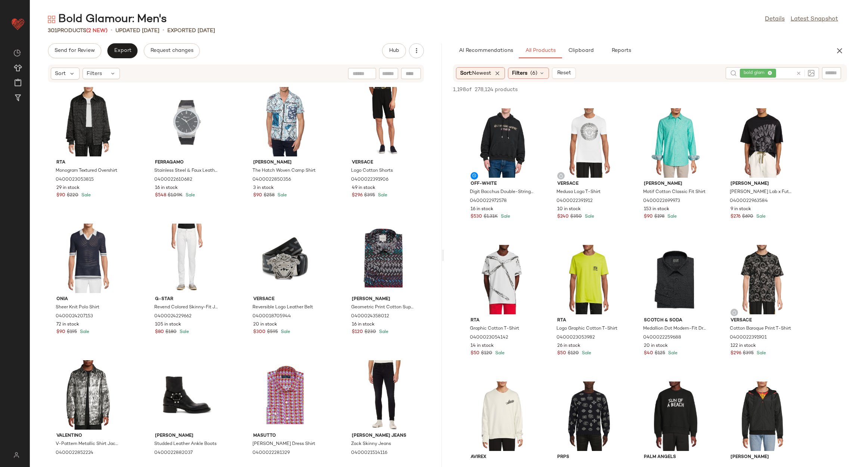
scroll to position [2520, 0]
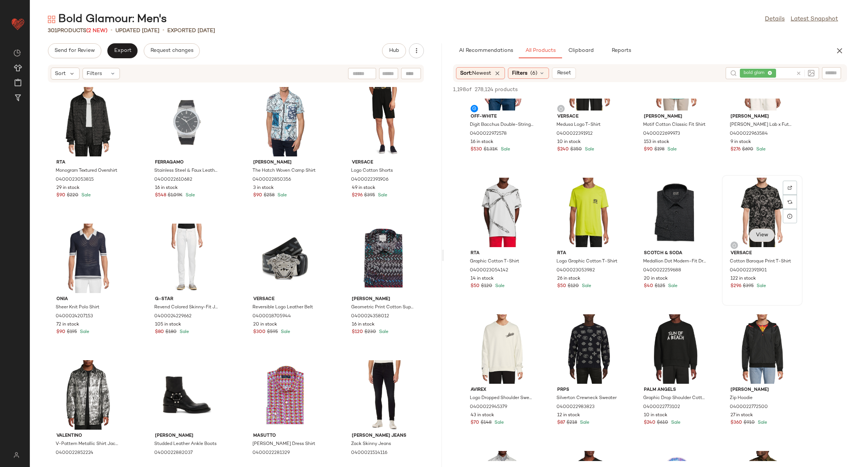
click at [762, 232] on span "View" at bounding box center [761, 235] width 13 height 6
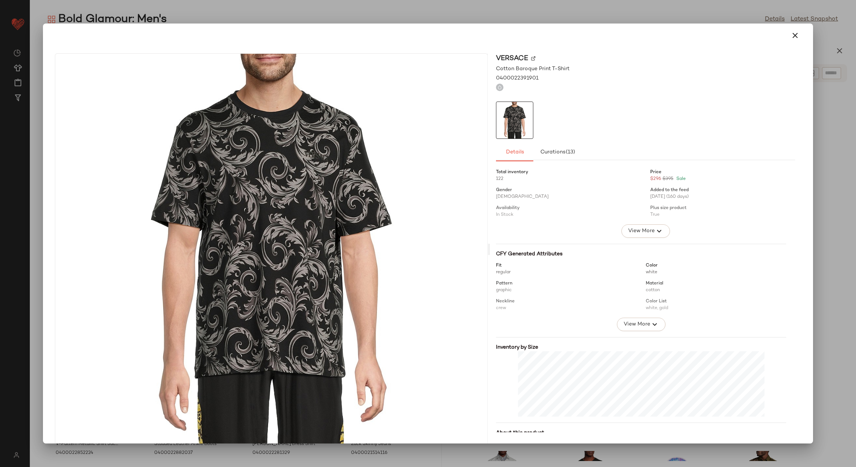
click at [792, 38] on icon "button" at bounding box center [794, 35] width 9 height 9
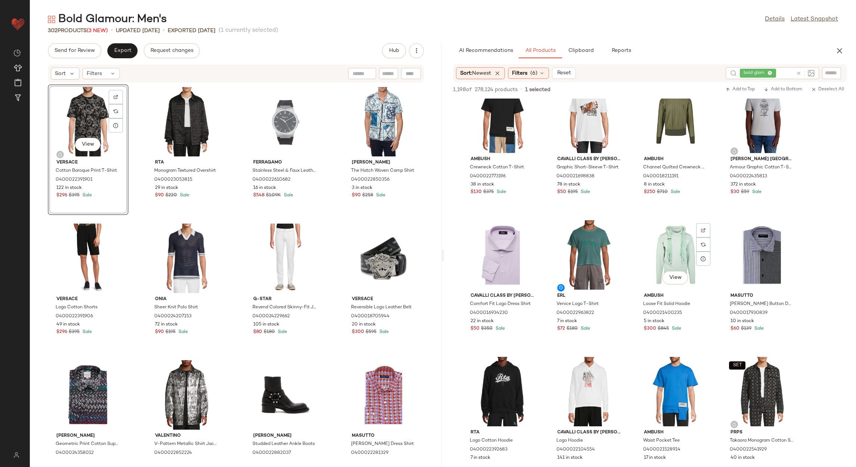
scroll to position [3137, 0]
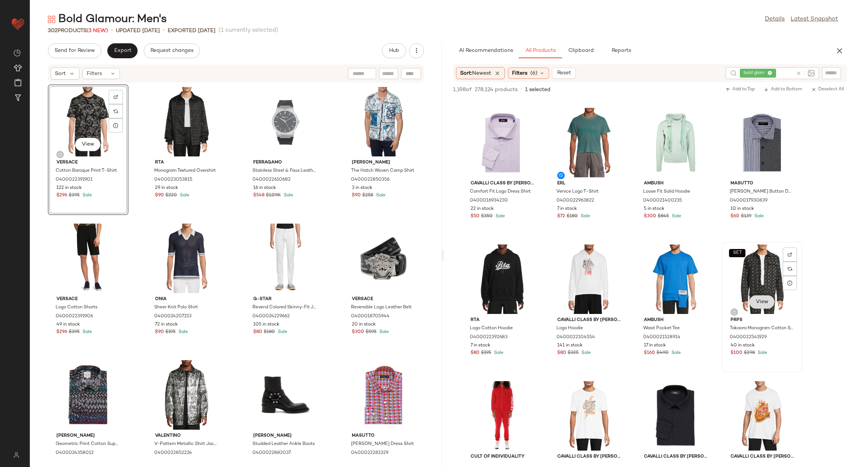
click at [760, 299] on span "View" at bounding box center [761, 302] width 13 height 6
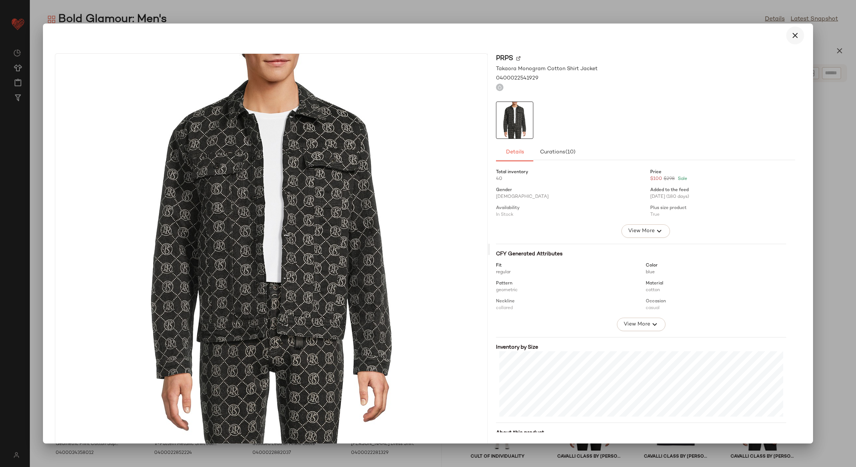
click at [792, 34] on icon "button" at bounding box center [794, 35] width 9 height 9
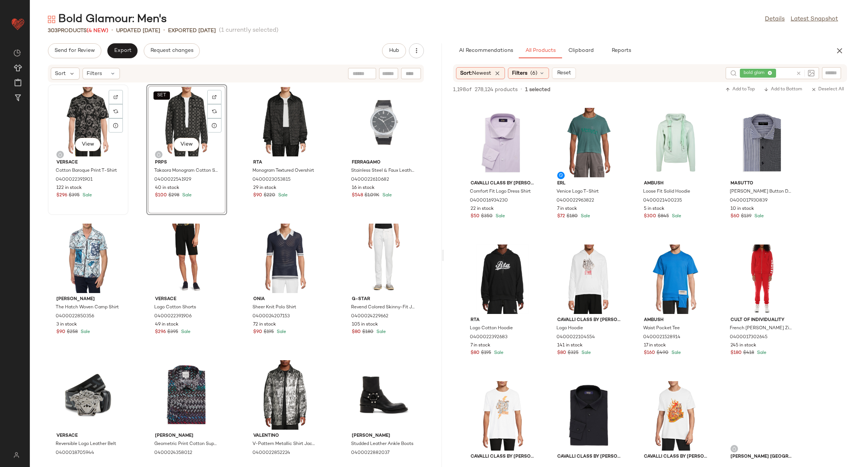
click at [107, 116] on div "View" at bounding box center [87, 121] width 75 height 69
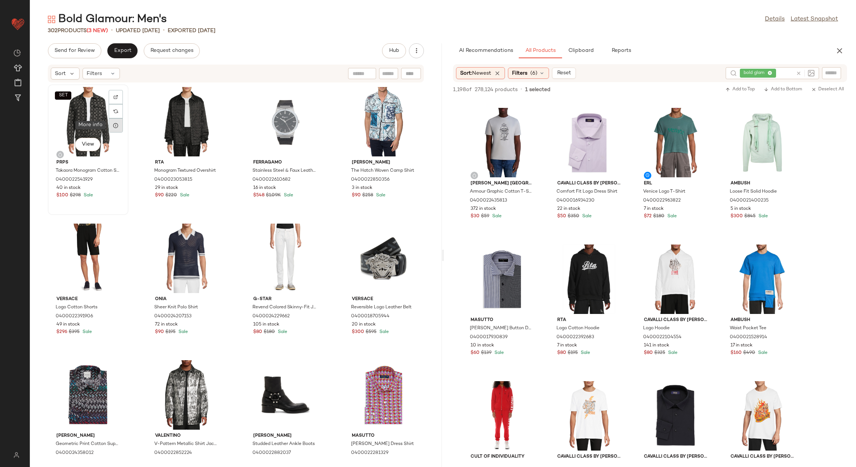
click at [118, 126] on icon at bounding box center [116, 125] width 6 height 6
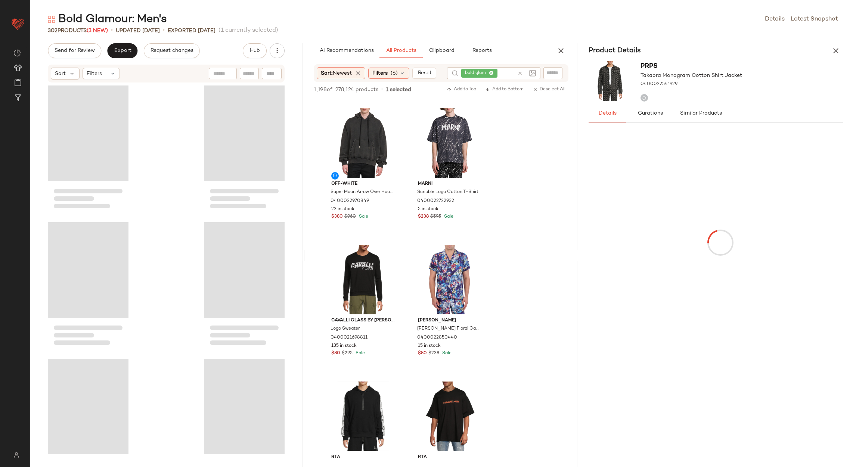
scroll to position [6142, 0]
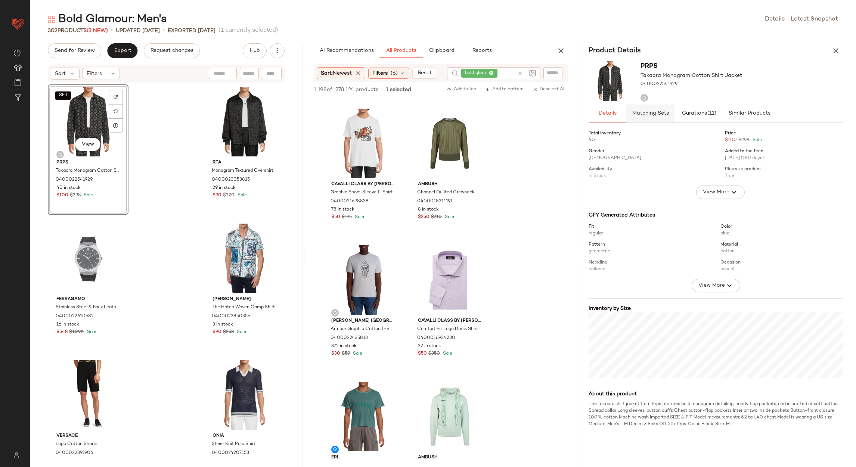
click at [723, 118] on button "Matching Sets" at bounding box center [749, 114] width 52 height 18
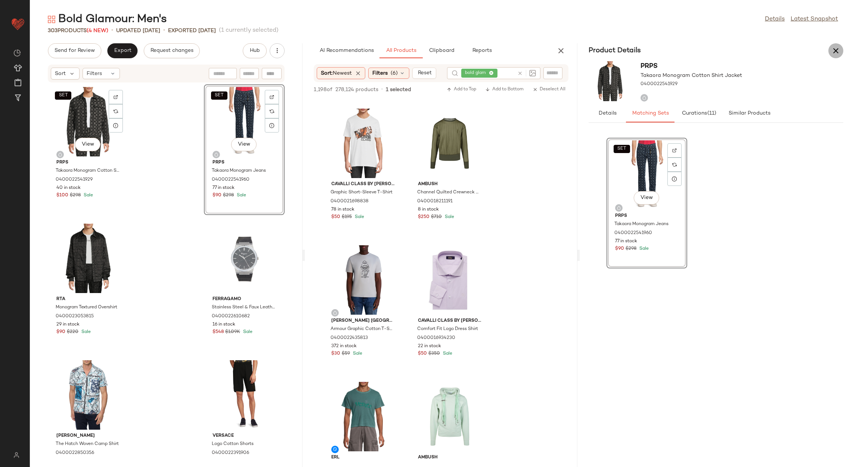
click at [834, 56] on button "button" at bounding box center [835, 50] width 15 height 15
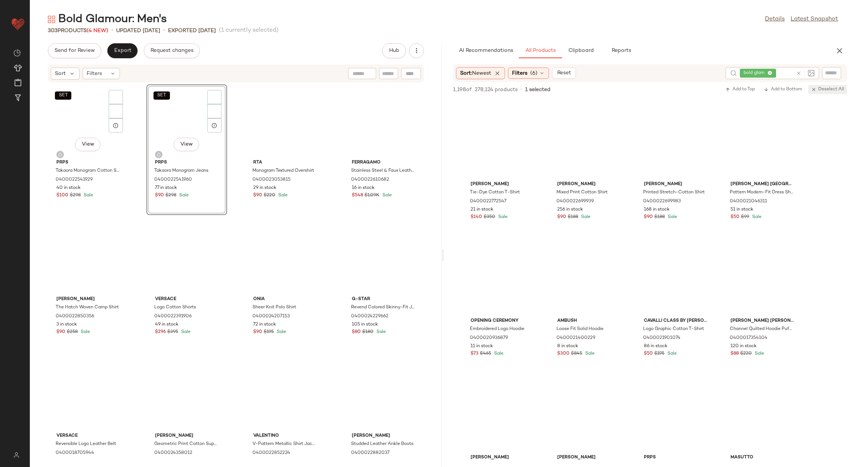
scroll to position [3137, 0]
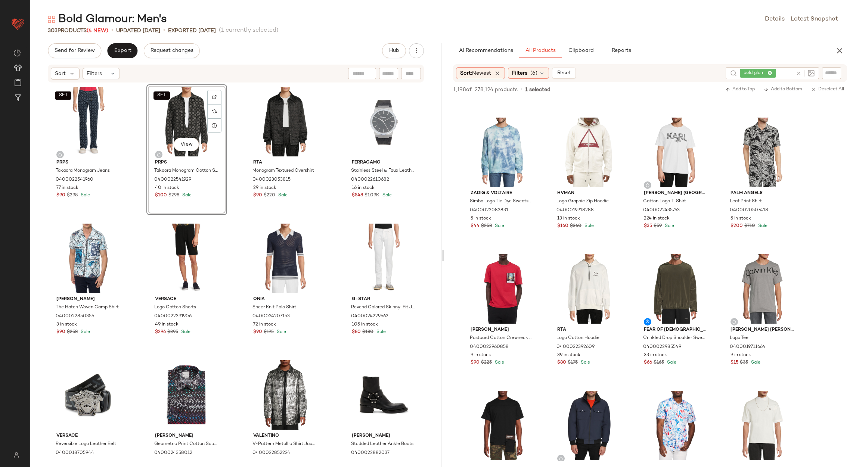
scroll to position [4368, 0]
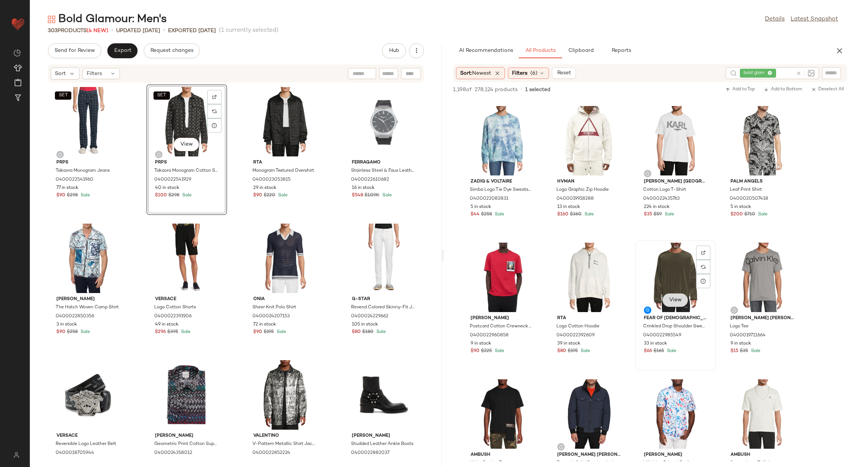
click at [673, 303] on button "View" at bounding box center [674, 299] width 25 height 13
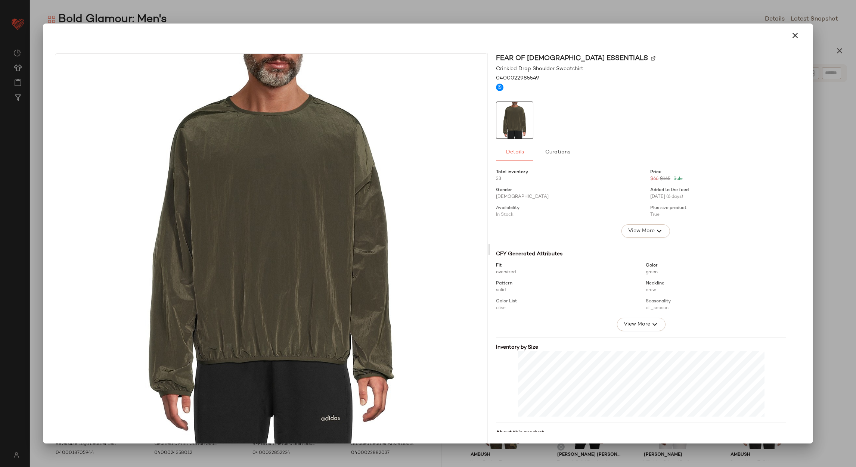
click at [787, 40] on button "button" at bounding box center [795, 36] width 18 height 18
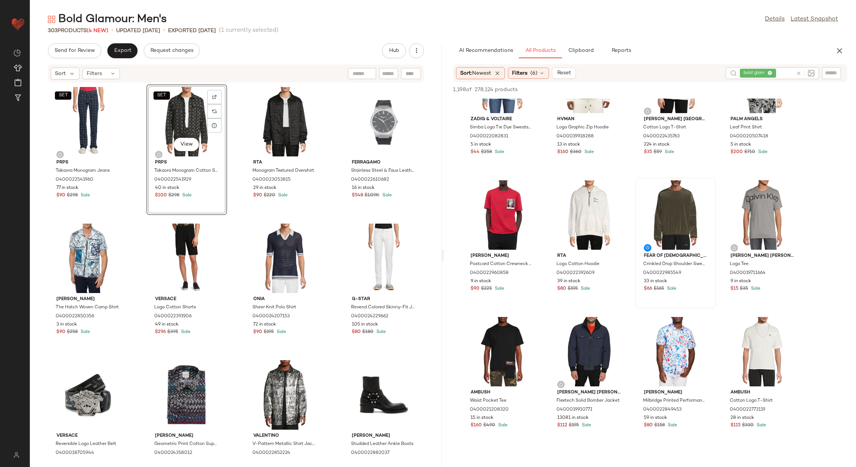
scroll to position [4480, 0]
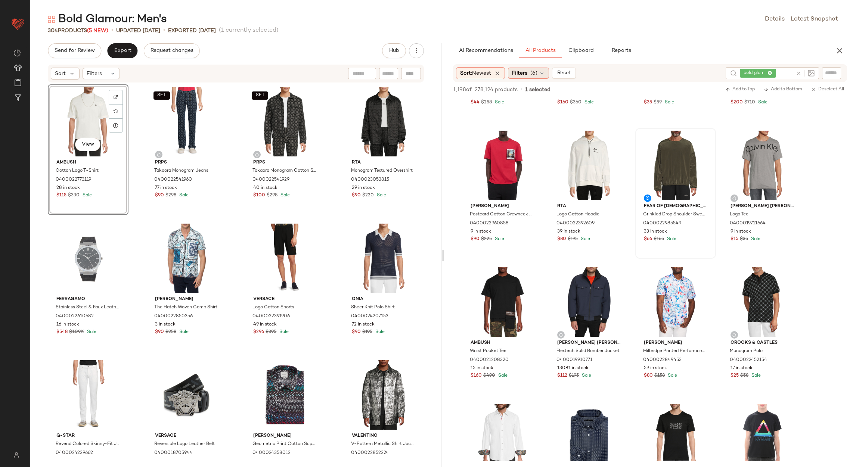
click at [535, 71] on span "(6)" at bounding box center [533, 73] width 7 height 8
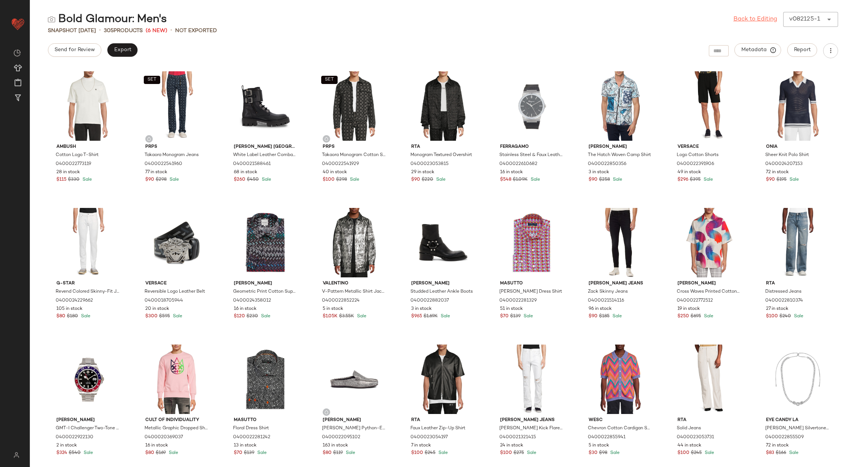
click at [752, 20] on link "Back to Editing" at bounding box center [755, 19] width 44 height 9
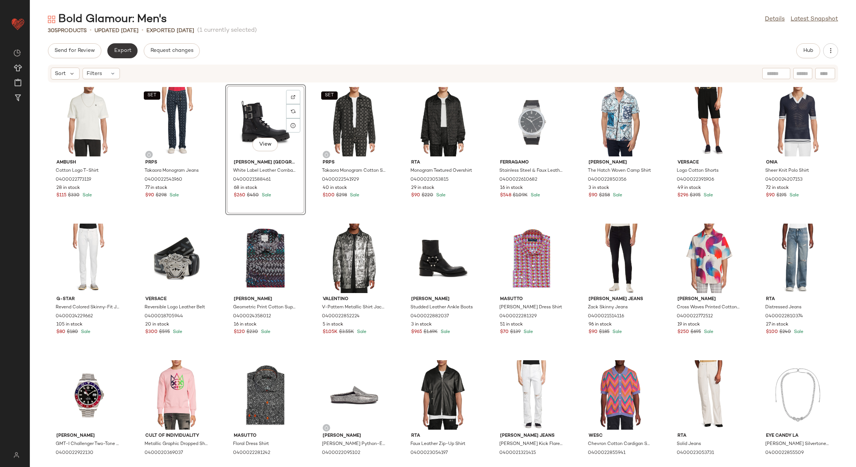
click at [120, 49] on span "Export" at bounding box center [123, 51] width 18 height 6
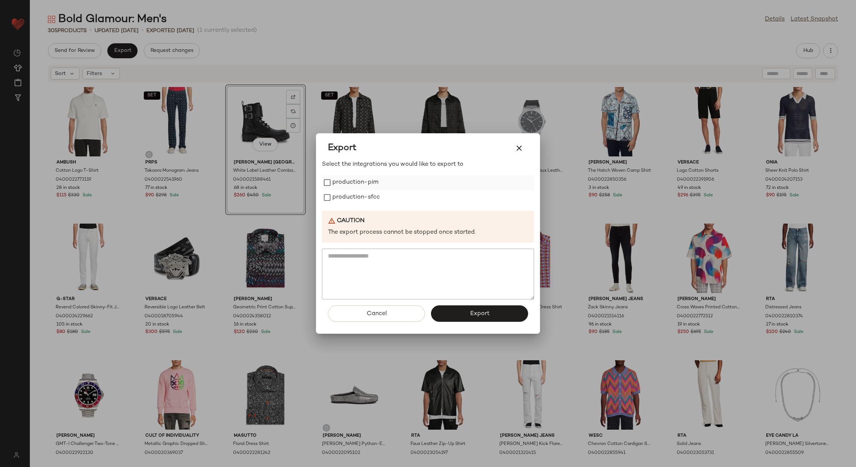
click at [369, 181] on label "production-pim" at bounding box center [355, 182] width 46 height 15
click at [370, 198] on label "production-sfcc" at bounding box center [355, 197] width 47 height 15
click at [483, 313] on span "Export" at bounding box center [479, 313] width 20 height 7
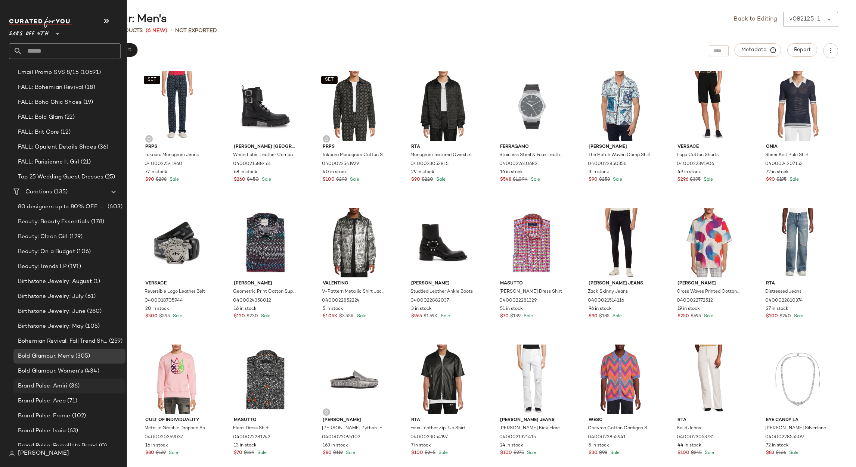
scroll to position [224, 0]
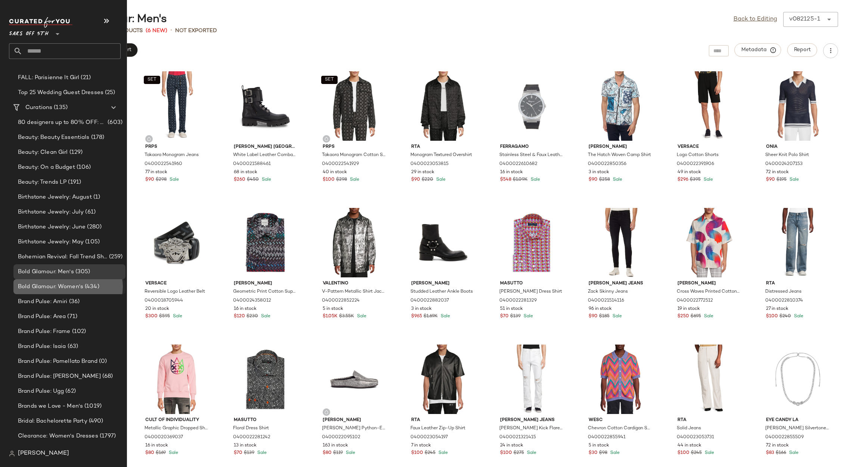
click at [53, 291] on div "Bold Glamour: Women's (434)" at bounding box center [69, 286] width 112 height 15
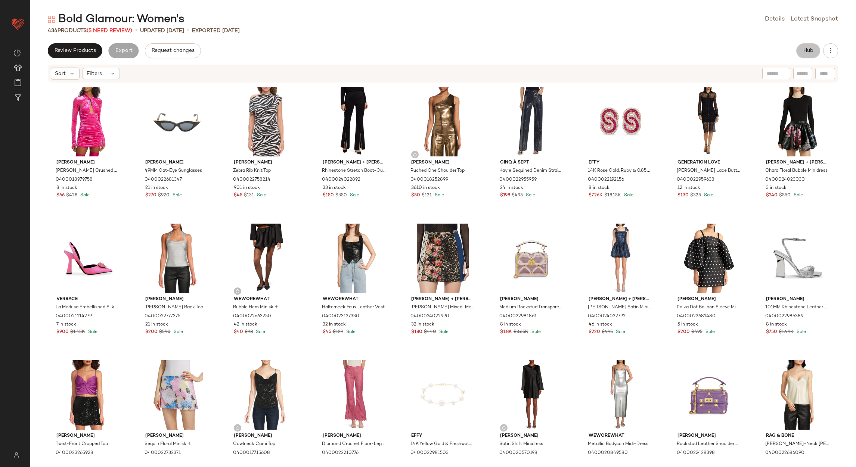
click at [810, 51] on span "Hub" at bounding box center [808, 51] width 10 height 6
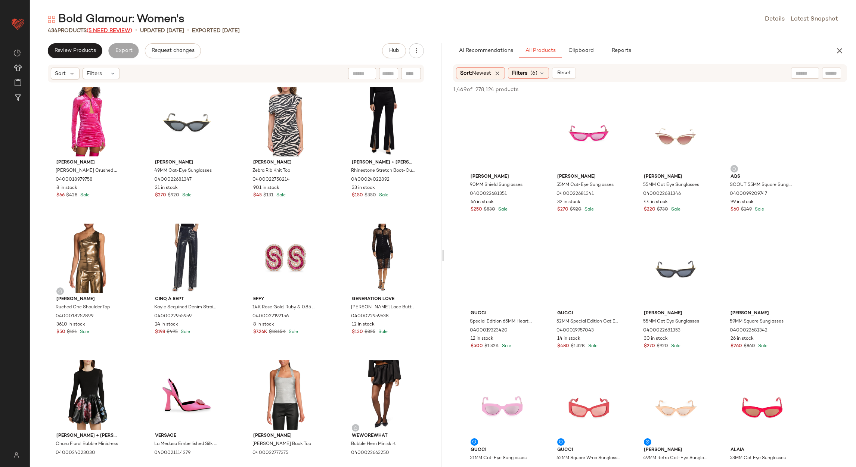
click at [114, 33] on span "(5 Need Review)" at bounding box center [110, 31] width 46 height 6
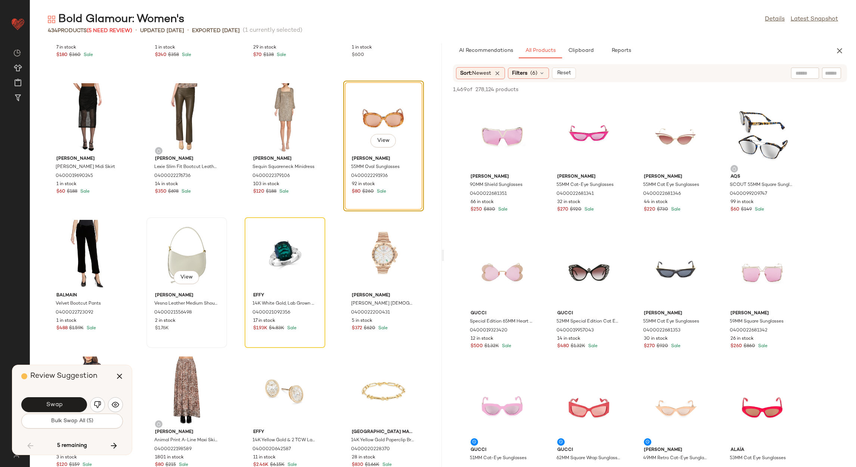
scroll to position [3665, 0]
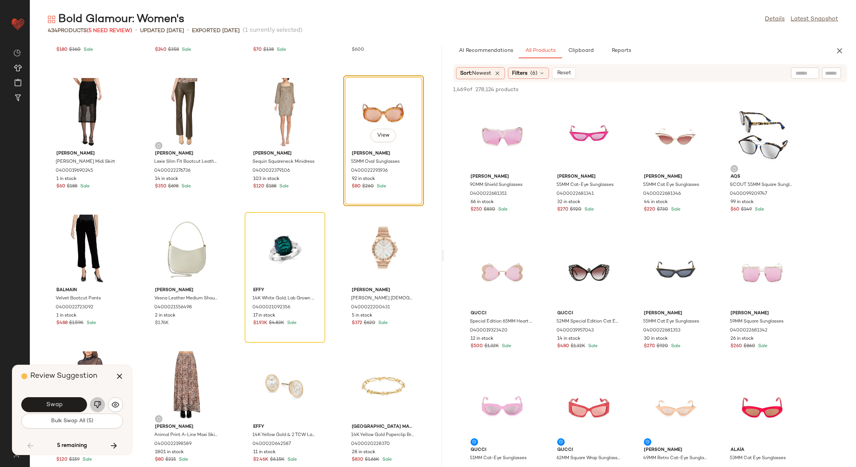
click at [94, 405] on img "button" at bounding box center [97, 404] width 7 height 7
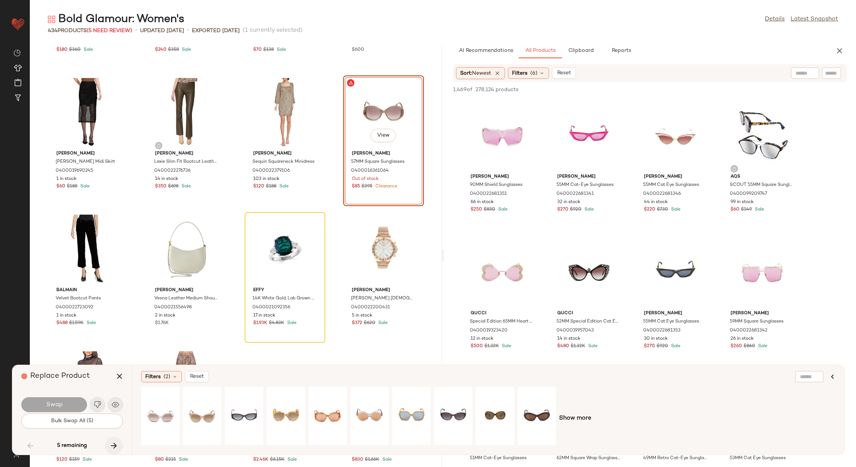
click at [115, 445] on icon "button" at bounding box center [113, 445] width 9 height 9
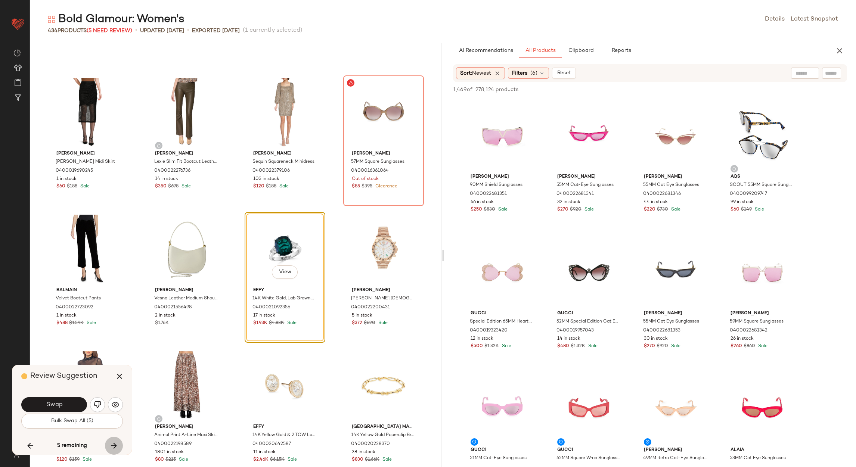
scroll to position [3690, 0]
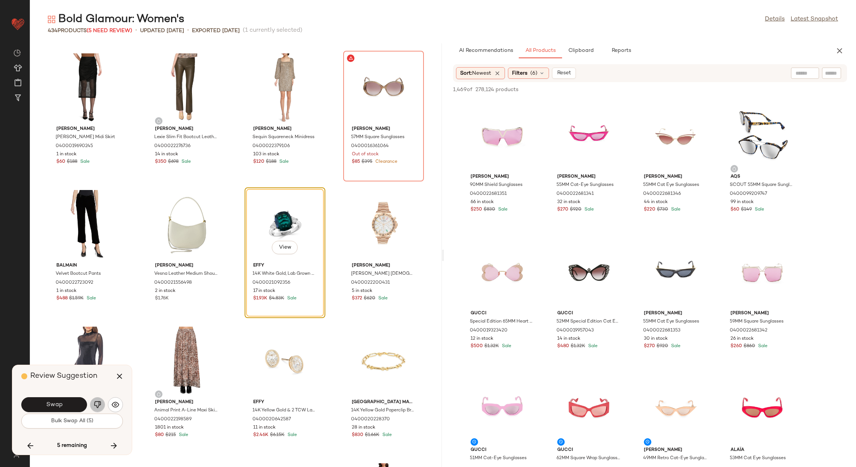
click at [94, 405] on img "button" at bounding box center [97, 404] width 7 height 7
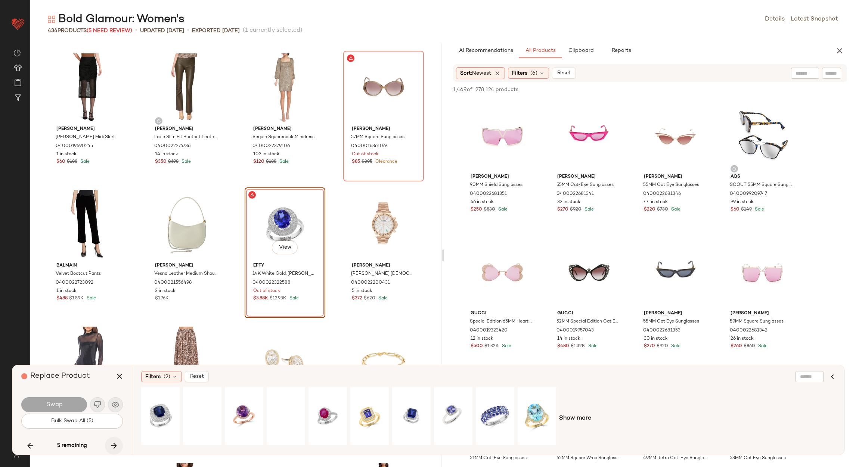
click at [109, 444] on button "button" at bounding box center [114, 446] width 18 height 18
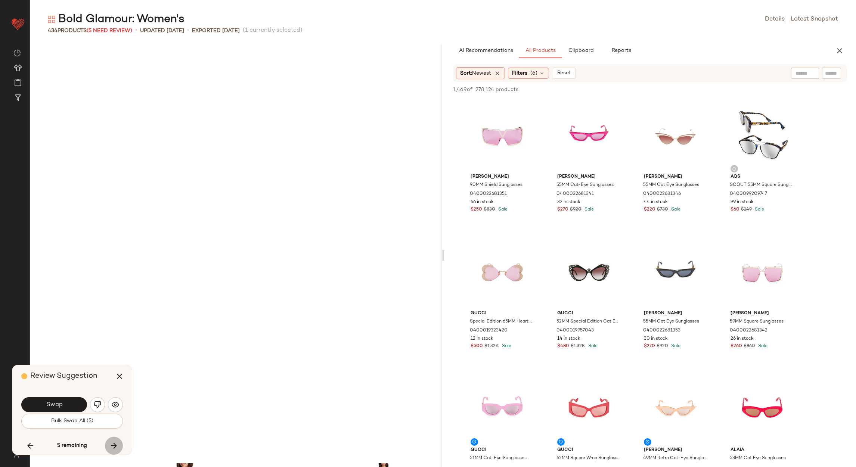
scroll to position [4100, 0]
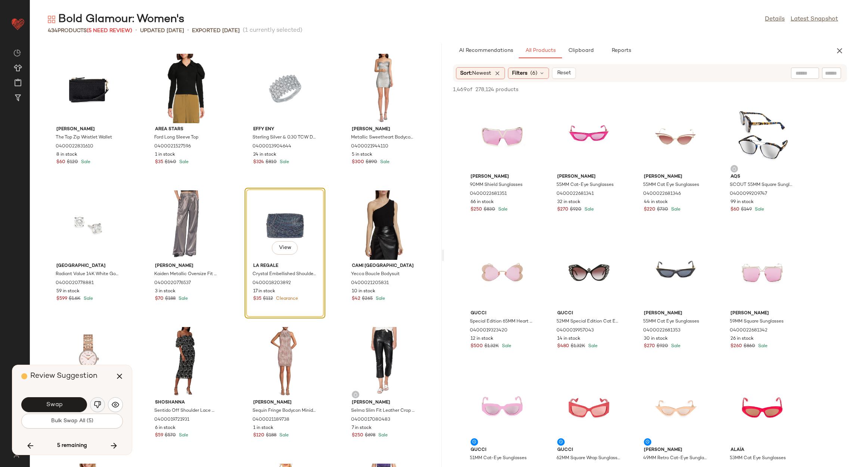
click at [97, 406] on img "button" at bounding box center [97, 404] width 7 height 7
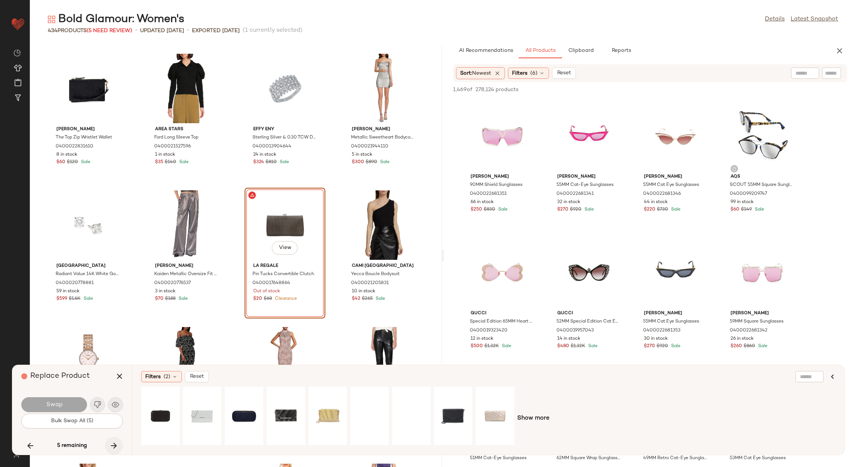
click at [109, 446] on icon "button" at bounding box center [113, 445] width 9 height 9
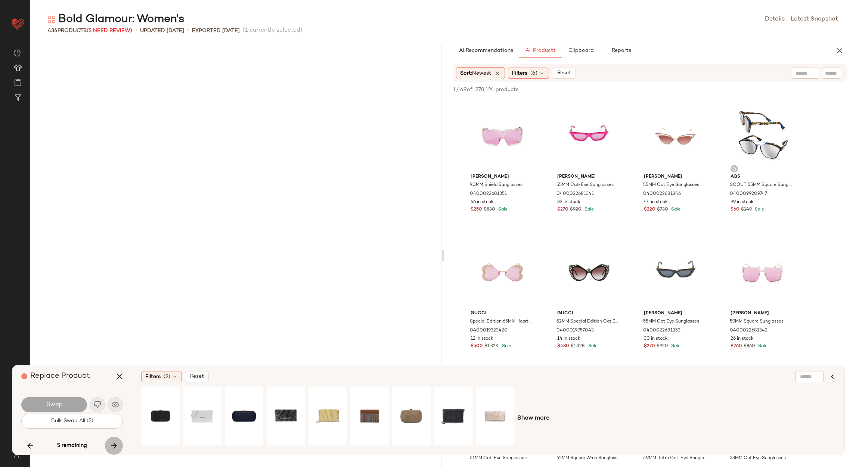
scroll to position [7789, 0]
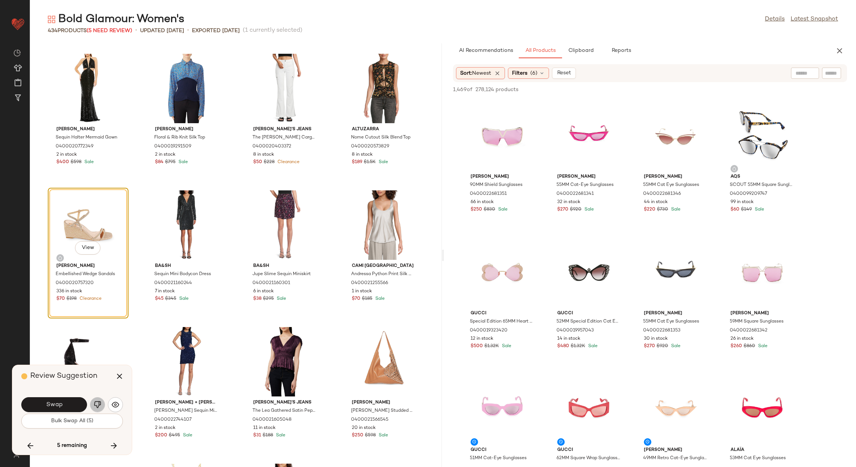
click at [95, 403] on img "button" at bounding box center [97, 404] width 7 height 7
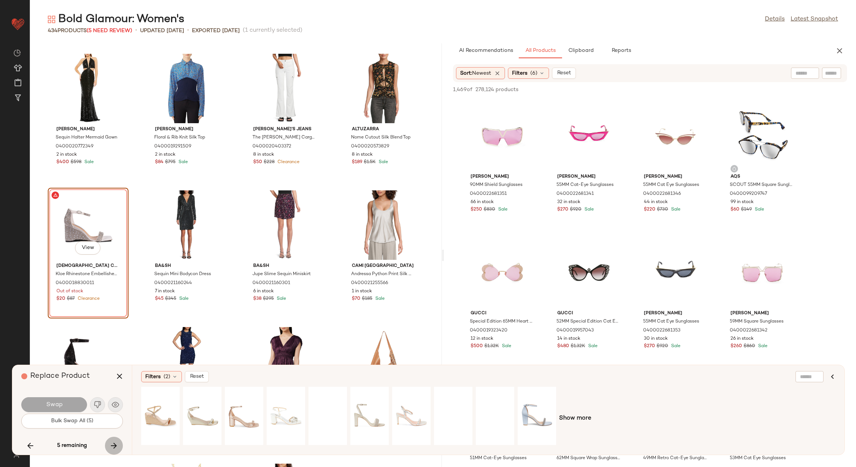
click at [116, 443] on icon "button" at bounding box center [113, 445] width 9 height 9
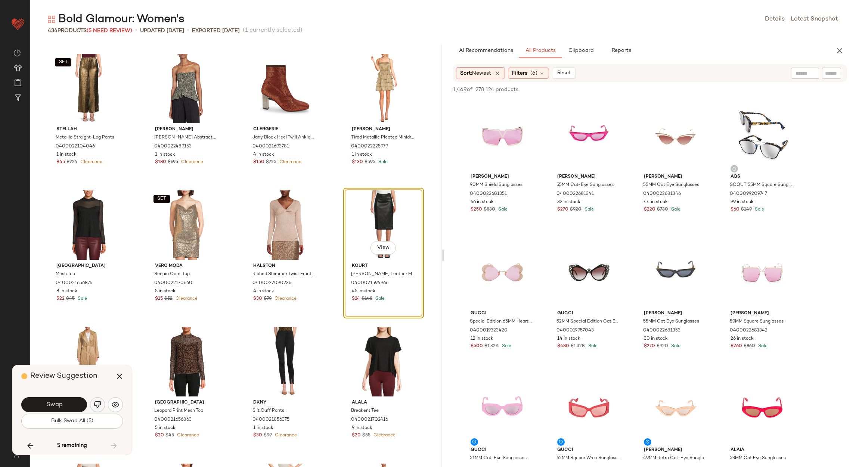
click at [99, 408] on img "button" at bounding box center [97, 404] width 7 height 7
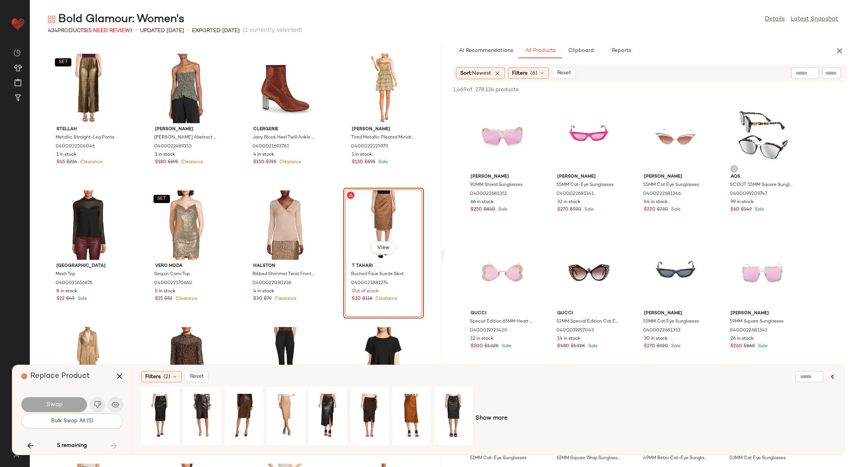
click at [117, 369] on button "button" at bounding box center [120, 376] width 18 height 18
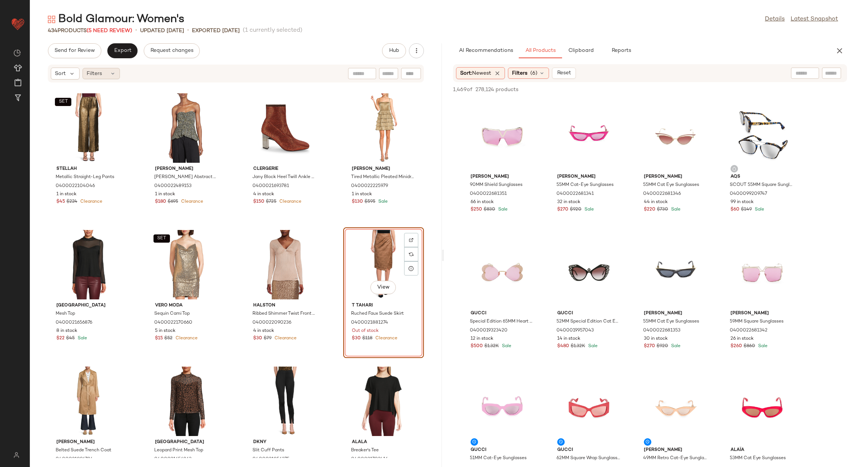
click at [99, 76] on span "Filters" at bounding box center [94, 74] width 15 height 8
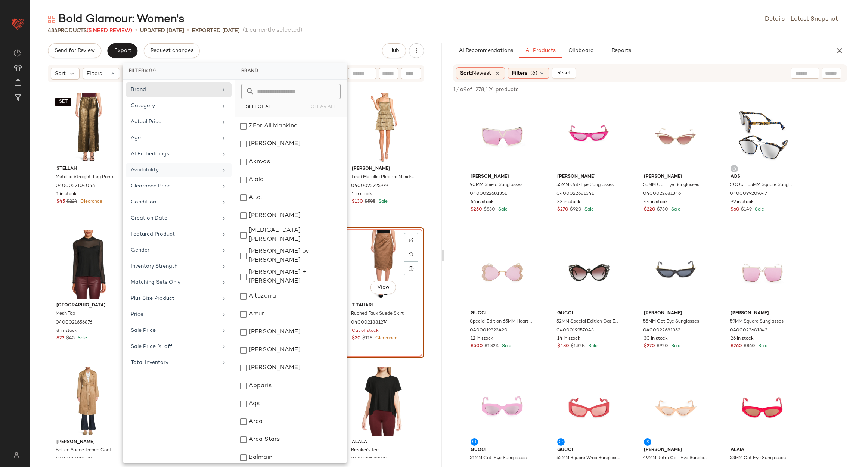
click at [172, 179] on div "Availability" at bounding box center [179, 186] width 106 height 15
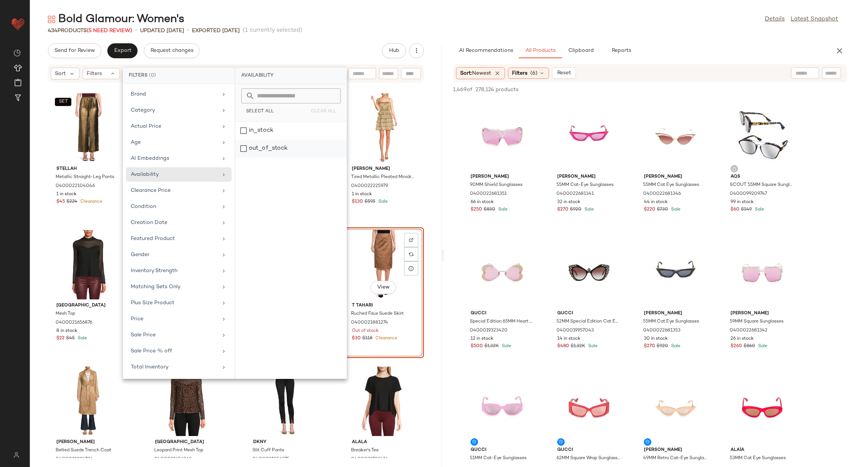
click at [303, 152] on div "out_of_stock" at bounding box center [290, 149] width 111 height 18
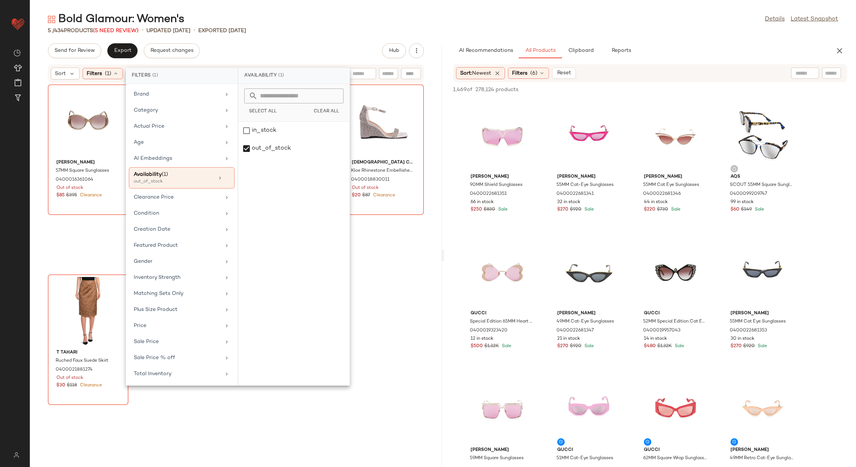
click at [304, 47] on div "Send for Review Export Request changes Hub" at bounding box center [236, 50] width 376 height 15
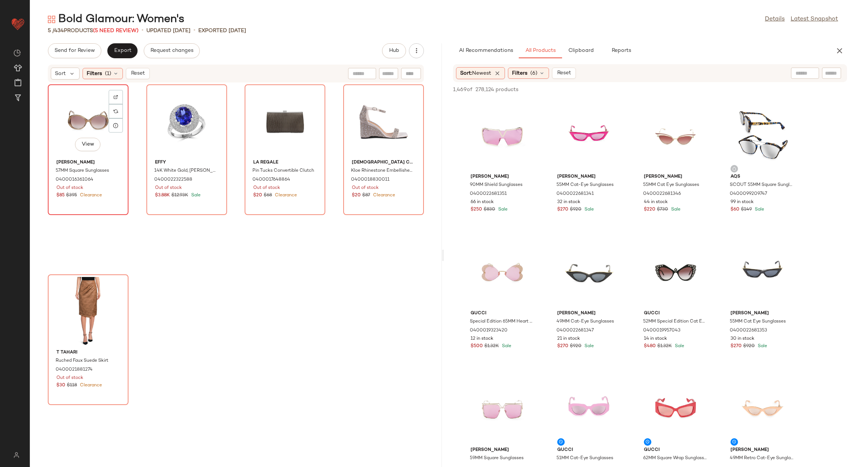
click at [93, 111] on div "View" at bounding box center [87, 121] width 75 height 69
click at [82, 291] on div "View" at bounding box center [87, 311] width 75 height 69
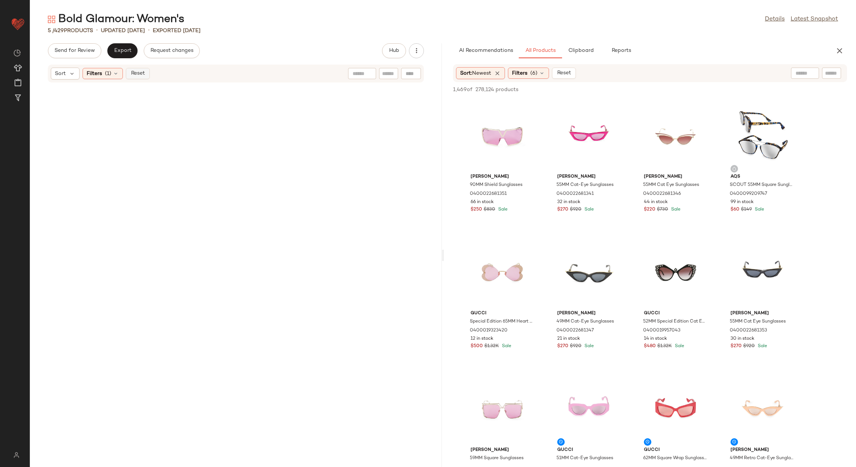
click at [140, 74] on span "Reset" at bounding box center [137, 74] width 14 height 6
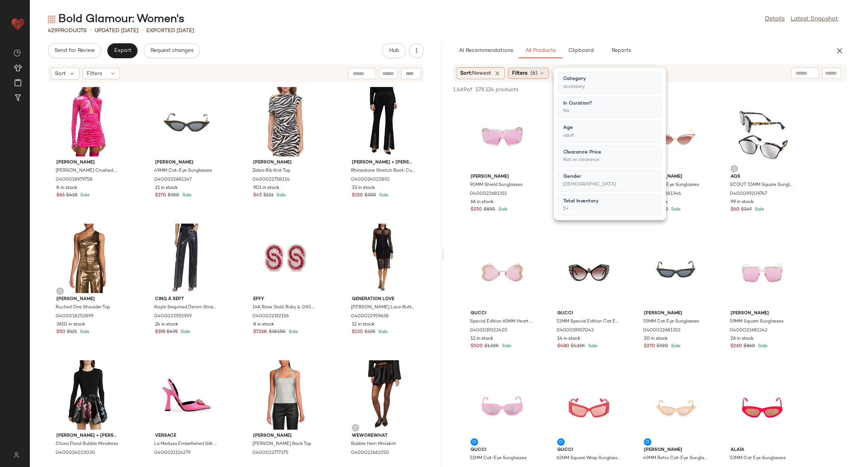
click at [518, 70] on span "Filters" at bounding box center [519, 73] width 15 height 8
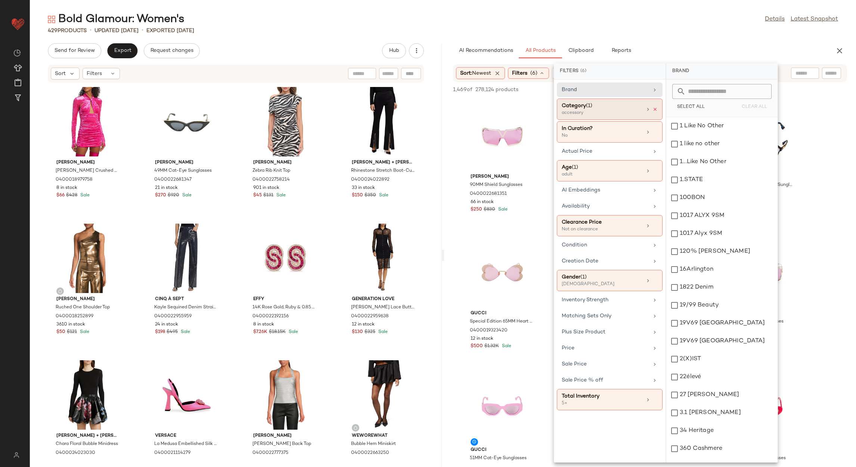
click at [658, 121] on div "Category (1) accessory" at bounding box center [610, 131] width 106 height 21
click at [656, 109] on icon at bounding box center [654, 109] width 5 height 5
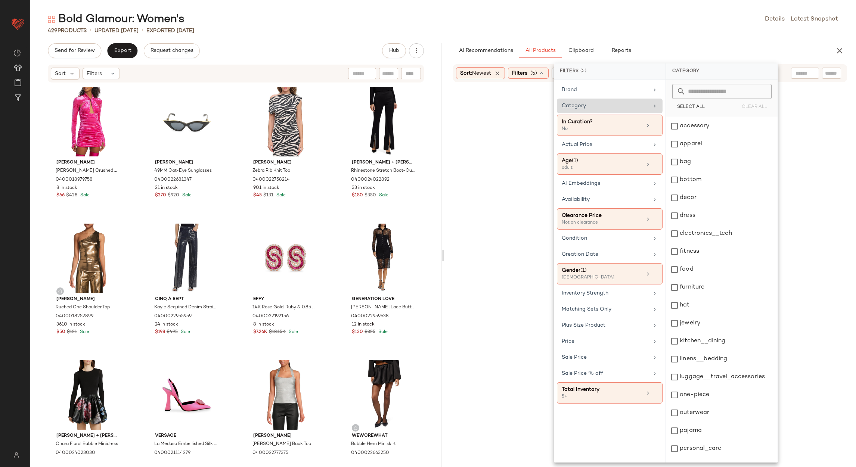
drag, startPoint x: 656, startPoint y: 109, endPoint x: 639, endPoint y: 107, distance: 16.6
click at [639, 107] on div "Category" at bounding box center [605, 106] width 87 height 8
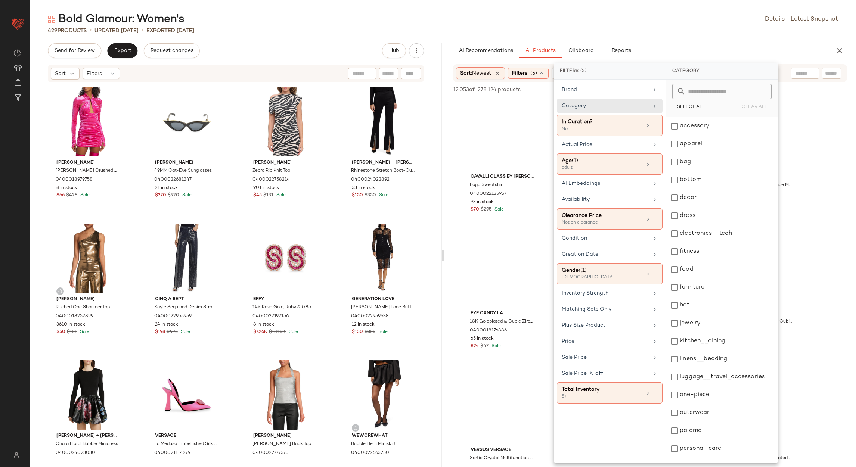
scroll to position [102, 0]
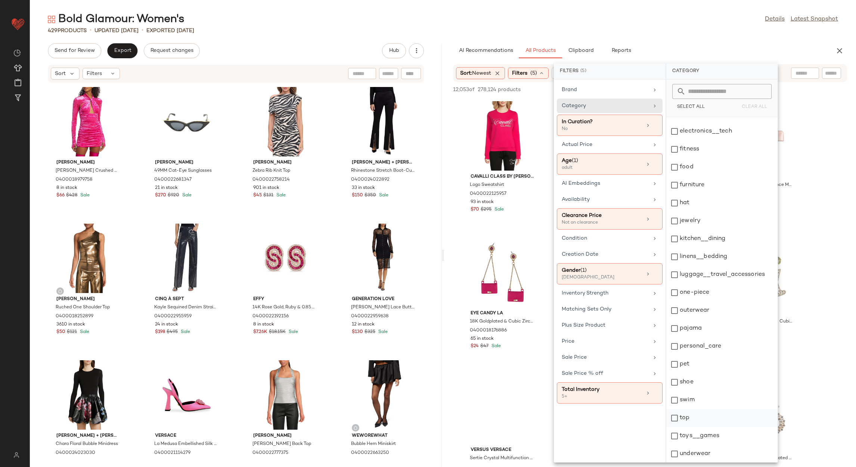
click at [696, 421] on div "top" at bounding box center [721, 418] width 111 height 18
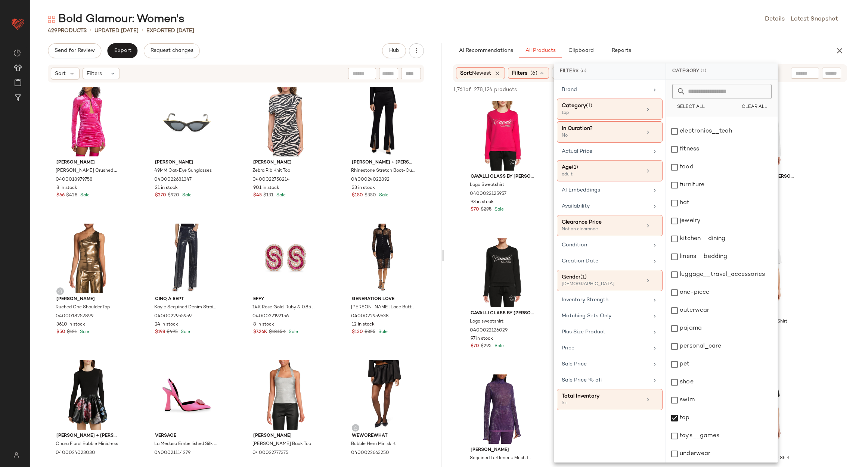
click at [577, 19] on div "Bold Glamour: Women's Details Latest Snapshot" at bounding box center [443, 19] width 826 height 15
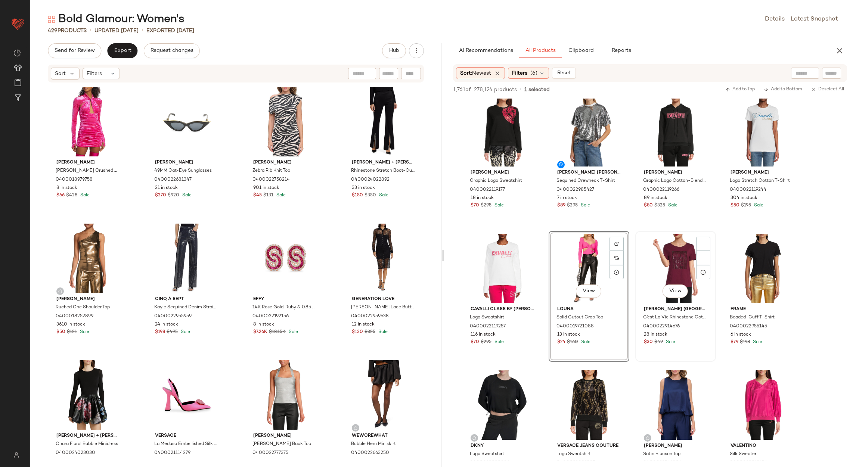
scroll to position [672, 0]
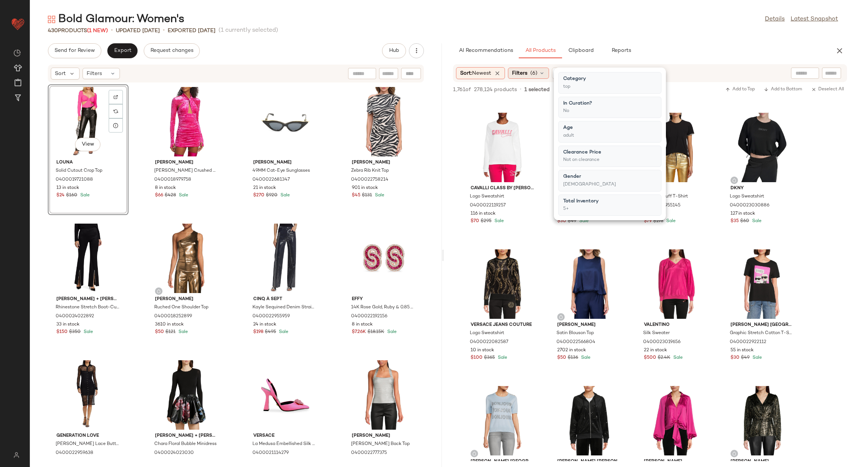
click at [530, 68] on div "Filters (6)" at bounding box center [528, 73] width 41 height 11
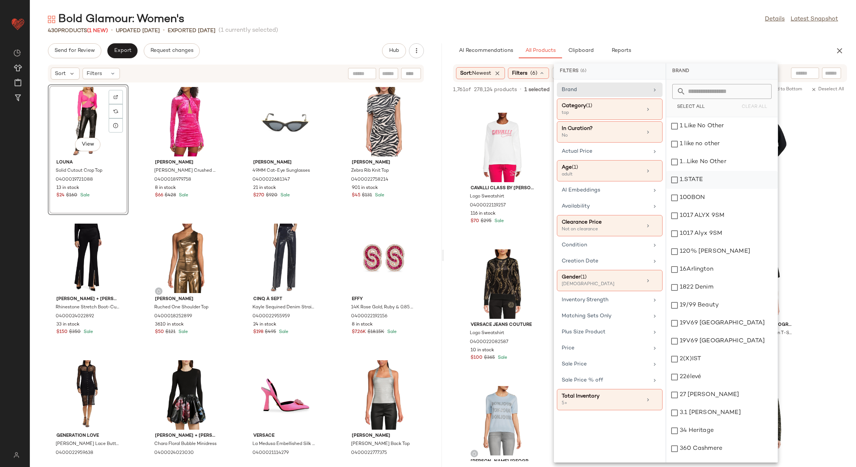
click at [653, 110] on icon at bounding box center [654, 109] width 5 height 5
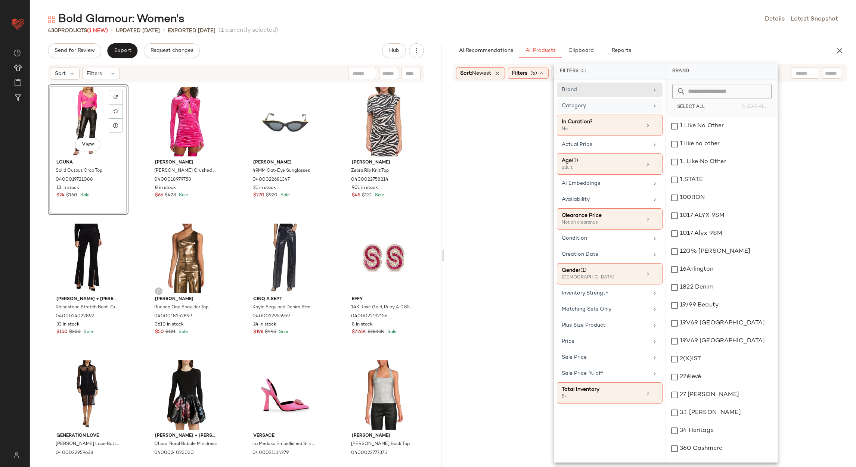
click at [643, 103] on div "Category" at bounding box center [605, 106] width 87 height 8
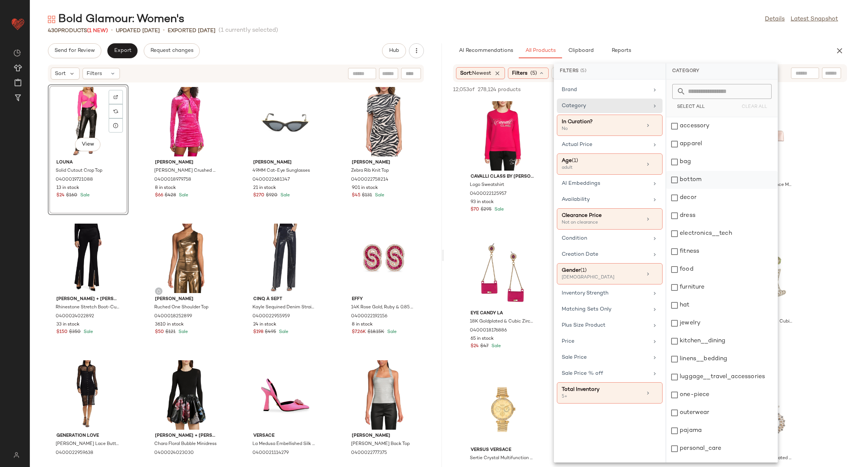
click at [707, 182] on div "bottom" at bounding box center [721, 180] width 111 height 18
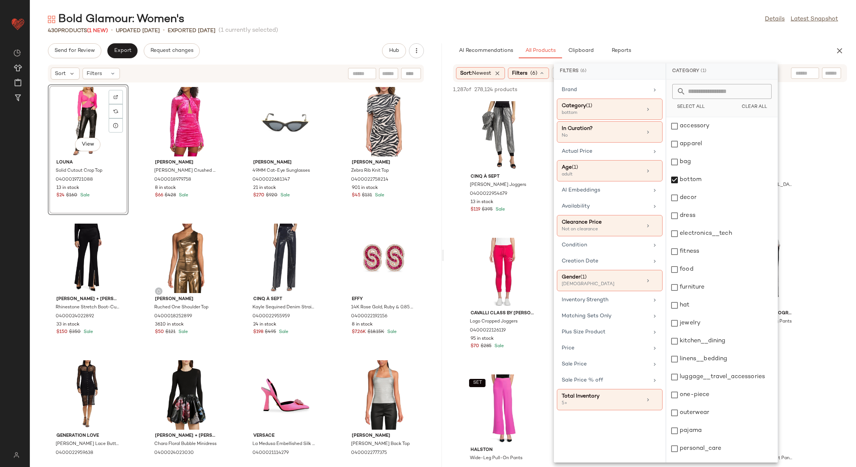
click at [665, 39] on div "Bold Glamour: Women's Details Latest Snapshot 430 Products (1 New) • updated Au…" at bounding box center [443, 239] width 826 height 455
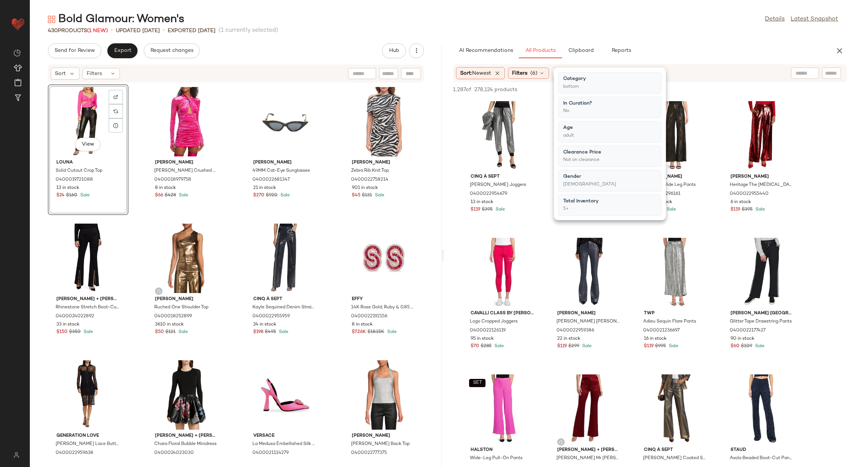
click at [706, 37] on div "Bold Glamour: Women's Details Latest Snapshot 430 Products (1 New) • updated Au…" at bounding box center [443, 239] width 826 height 455
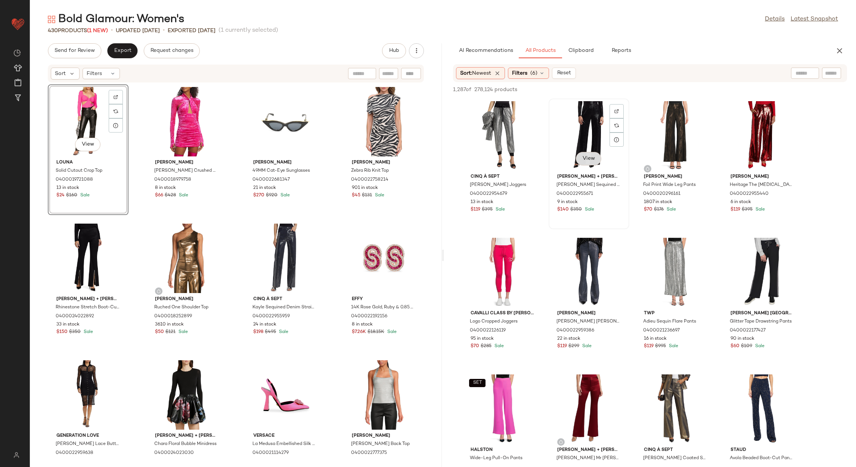
click at [583, 161] on button "View" at bounding box center [588, 158] width 25 height 13
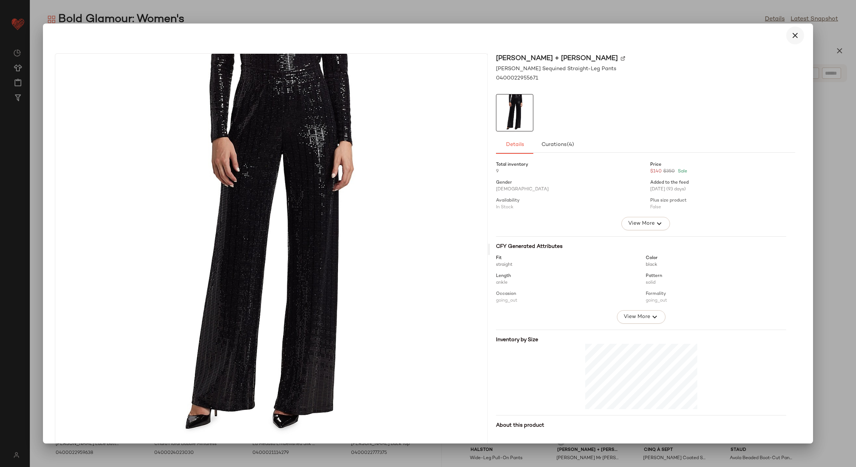
click at [792, 37] on icon "button" at bounding box center [794, 35] width 9 height 9
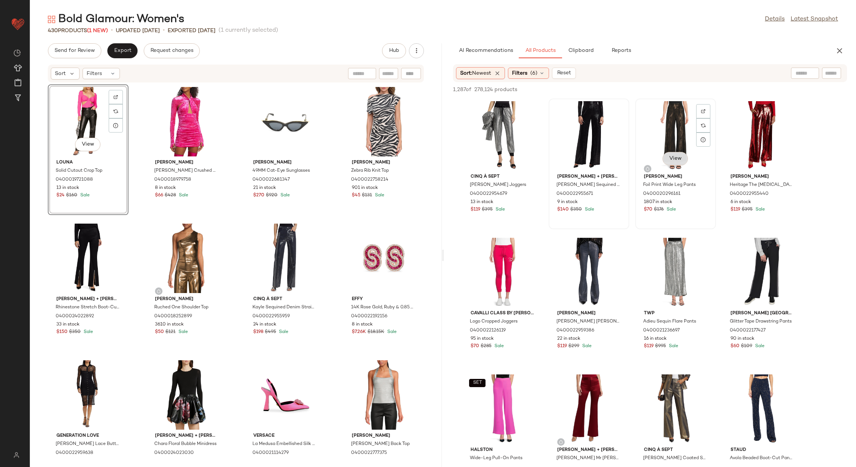
click at [686, 159] on button "View" at bounding box center [674, 158] width 25 height 13
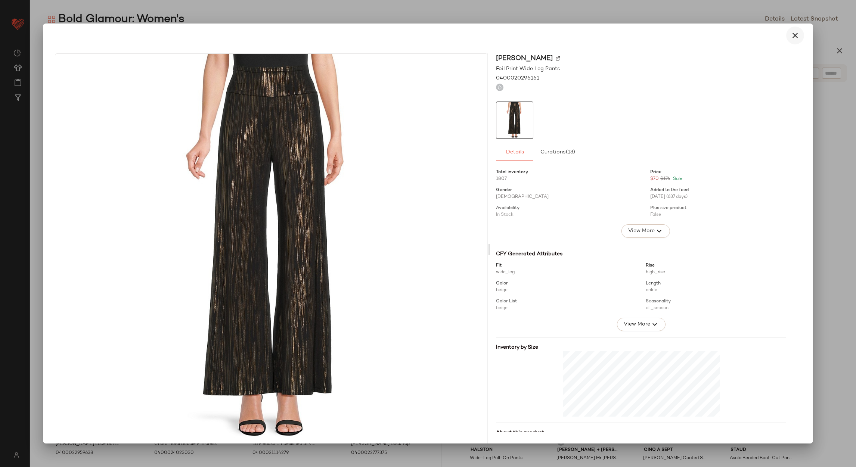
click at [790, 35] on icon "button" at bounding box center [794, 35] width 9 height 9
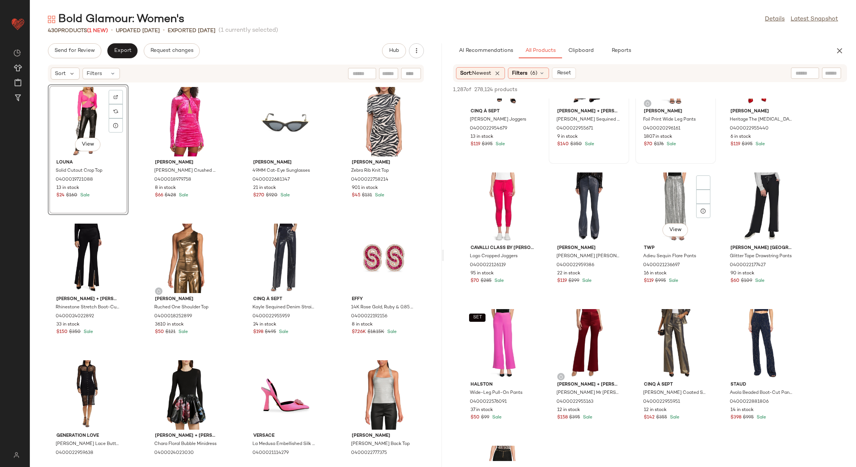
scroll to position [168, 0]
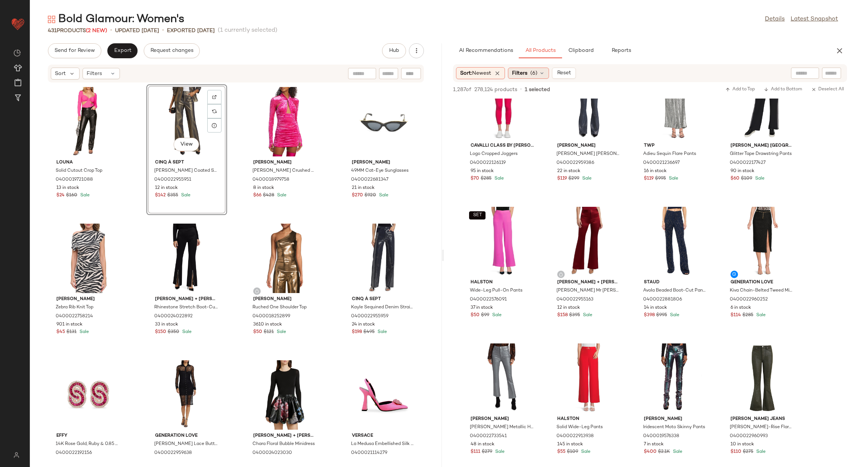
click at [515, 74] on span "Filters" at bounding box center [519, 73] width 15 height 8
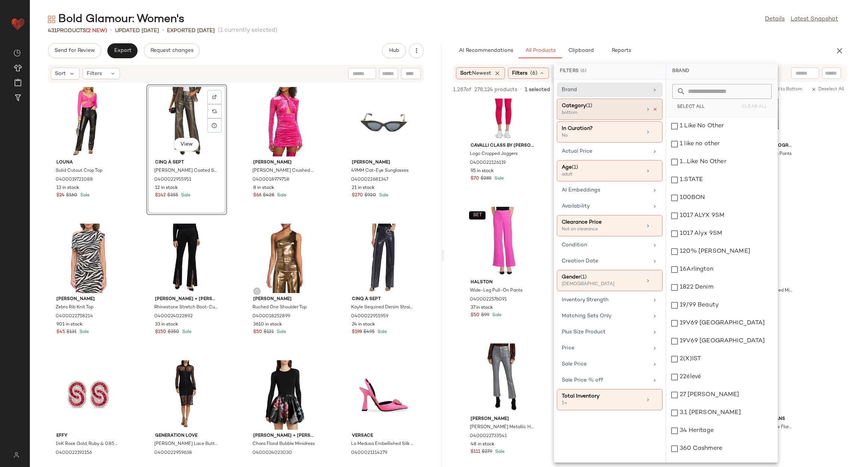
click at [654, 108] on icon at bounding box center [654, 109] width 5 height 5
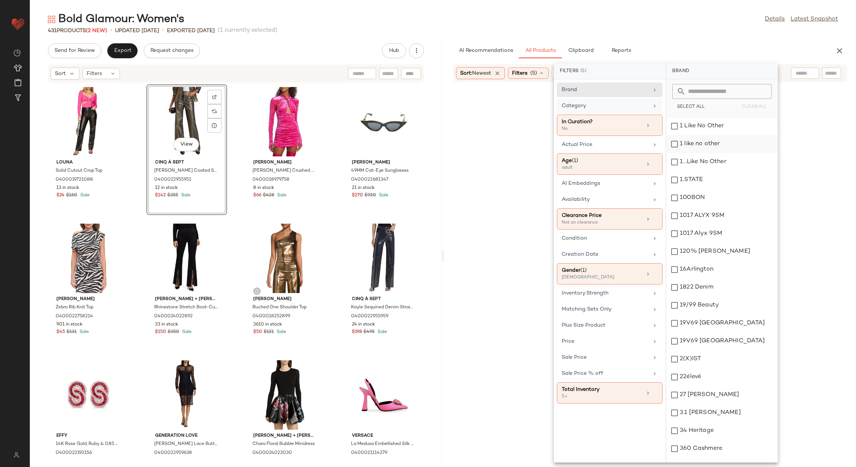
click at [646, 102] on div "Category" at bounding box center [605, 106] width 87 height 8
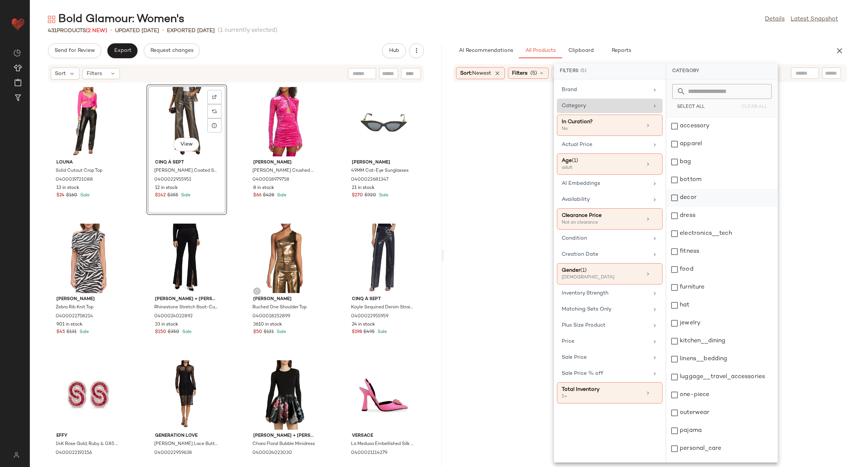
click at [720, 218] on div "dress" at bounding box center [721, 216] width 111 height 18
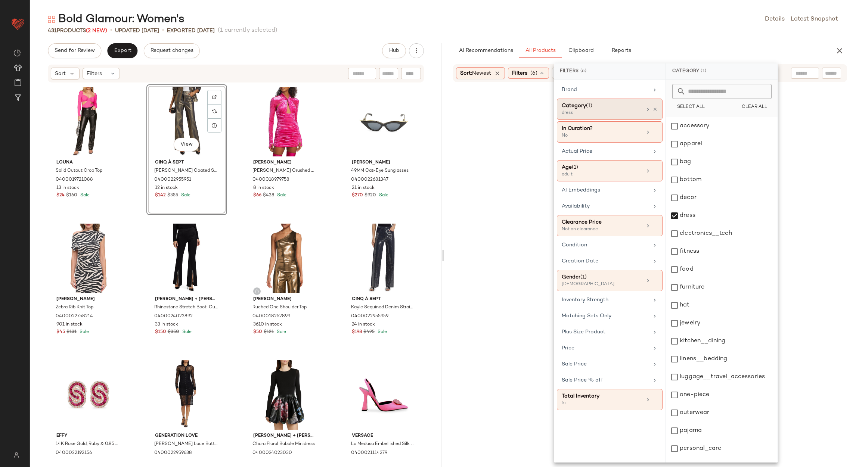
click at [680, 29] on div "431 Products (2 New) • updated Aug 21st • Exported Aug 19th (1 currently select…" at bounding box center [443, 30] width 826 height 7
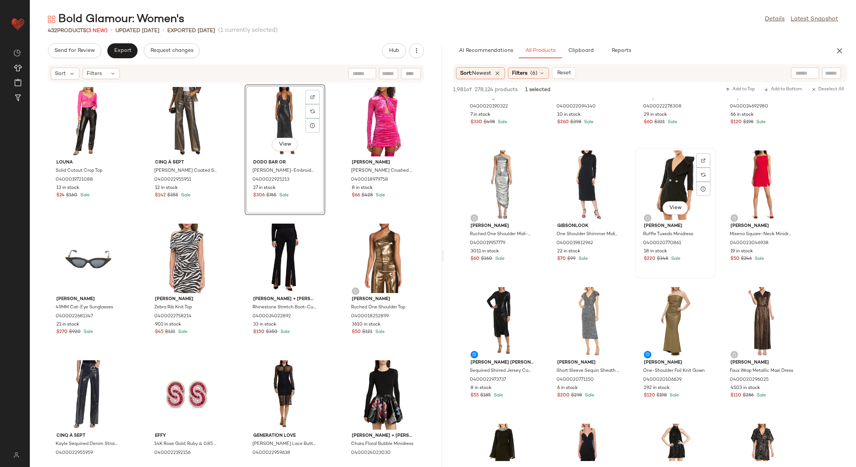
scroll to position [336, 0]
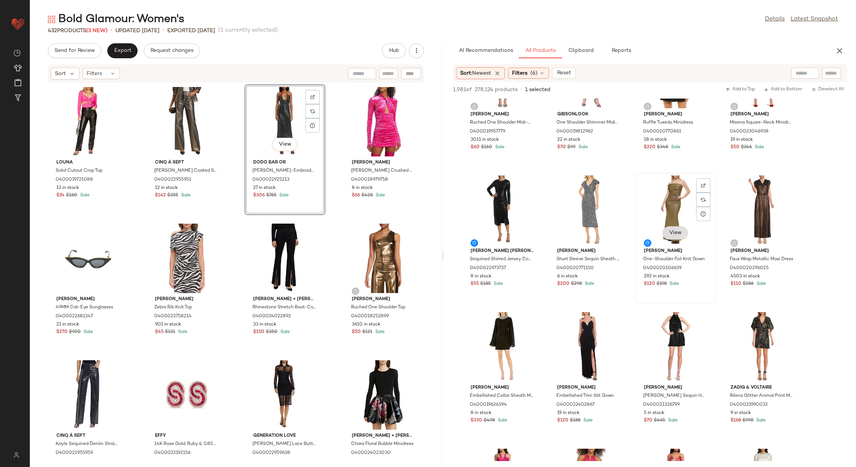
click at [678, 231] on span "View" at bounding box center [675, 233] width 13 height 6
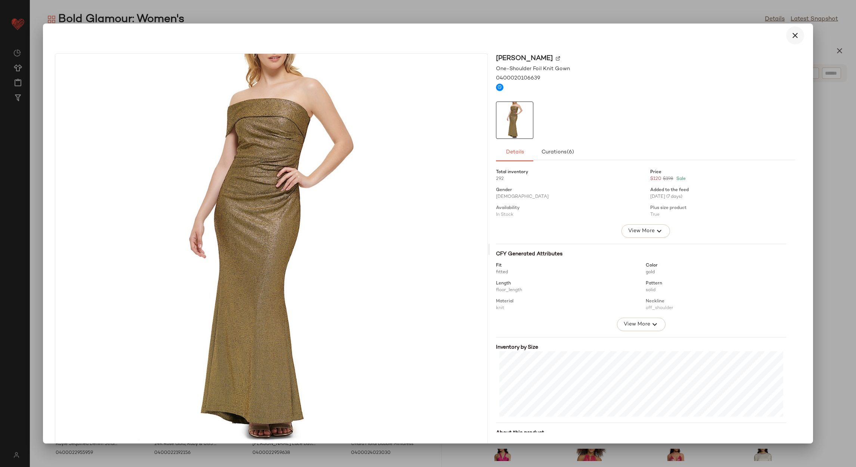
click at [790, 36] on icon "button" at bounding box center [794, 35] width 9 height 9
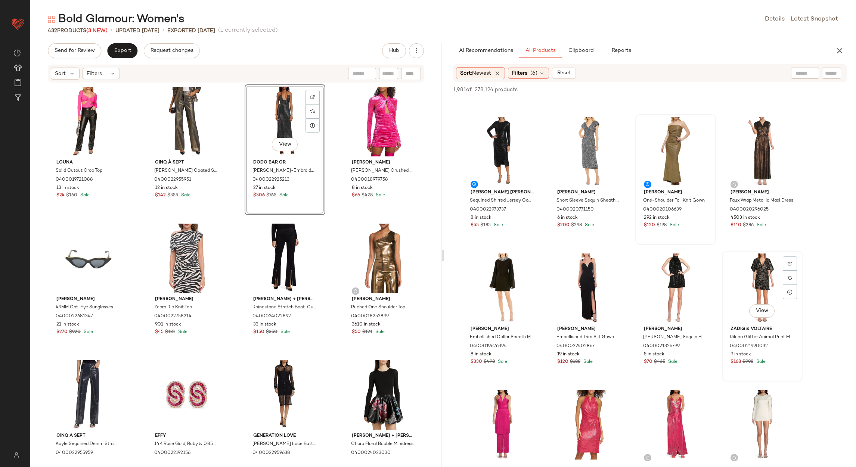
scroll to position [448, 0]
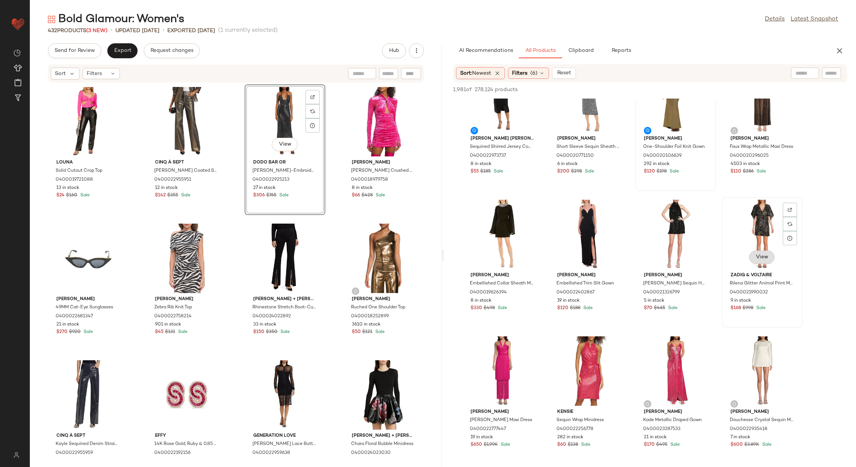
click at [767, 262] on button "View" at bounding box center [761, 257] width 25 height 13
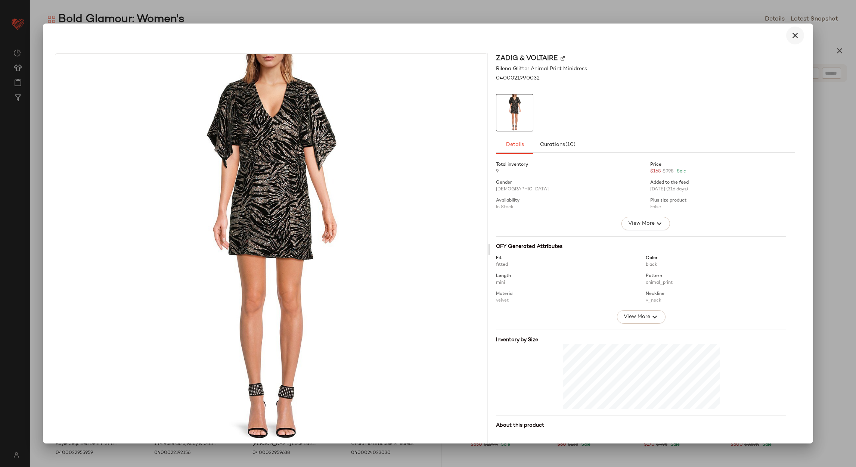
click at [792, 36] on icon "button" at bounding box center [794, 35] width 9 height 9
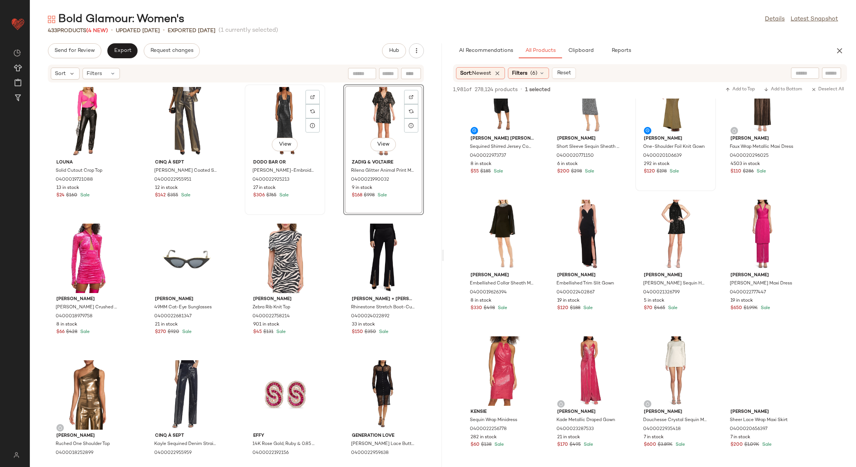
click at [284, 117] on div "View" at bounding box center [284, 121] width 75 height 69
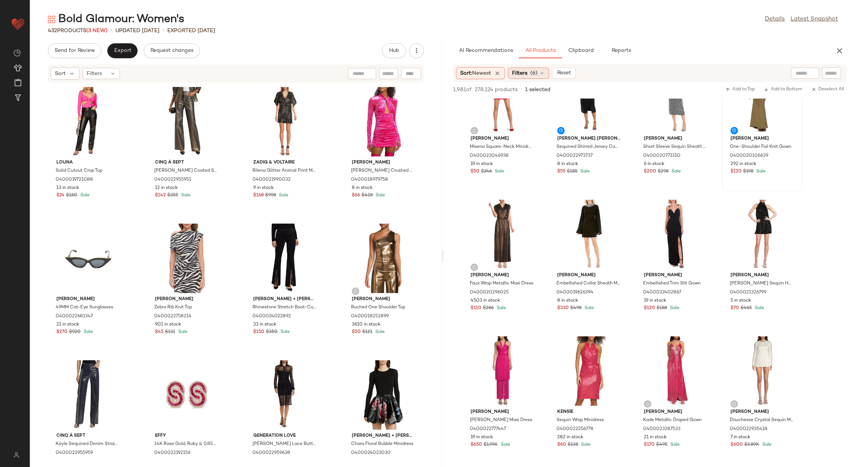
click at [525, 69] on span "Filters" at bounding box center [519, 73] width 15 height 8
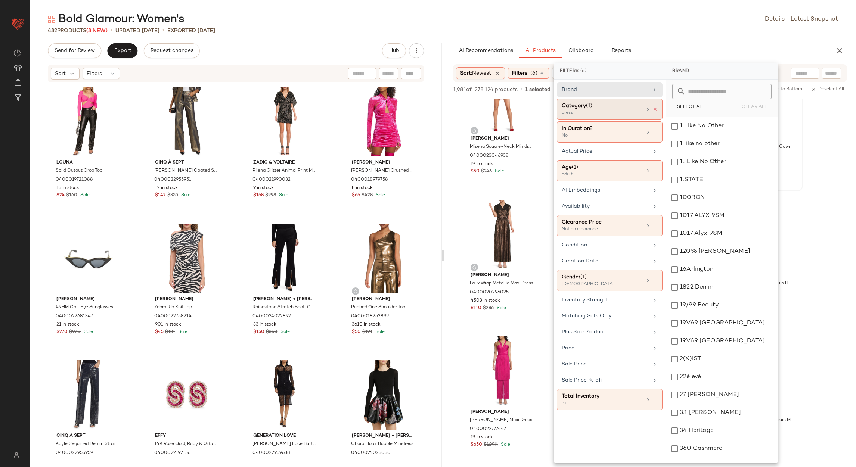
click at [655, 108] on icon at bounding box center [654, 109] width 5 height 5
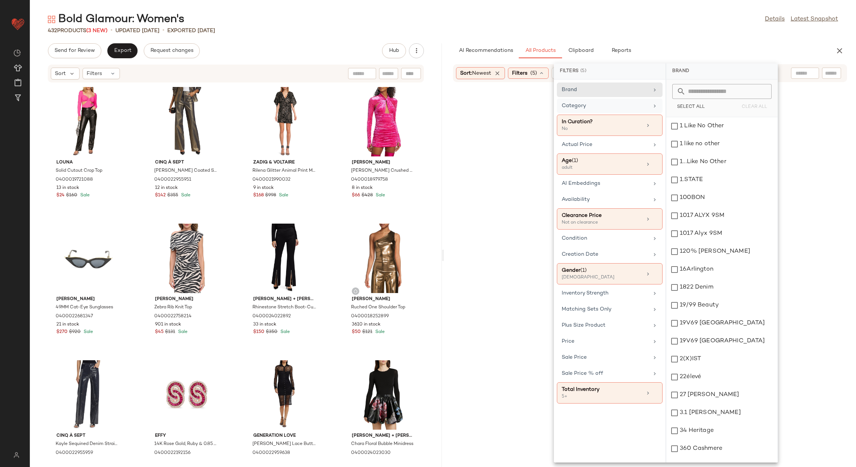
click at [652, 107] on icon at bounding box center [655, 106] width 6 height 6
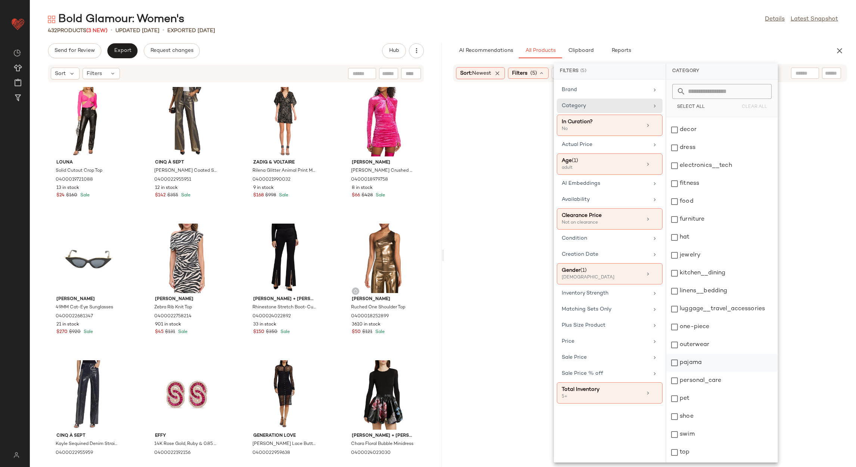
scroll to position [102, 0]
click at [702, 383] on div "shoe" at bounding box center [721, 382] width 111 height 18
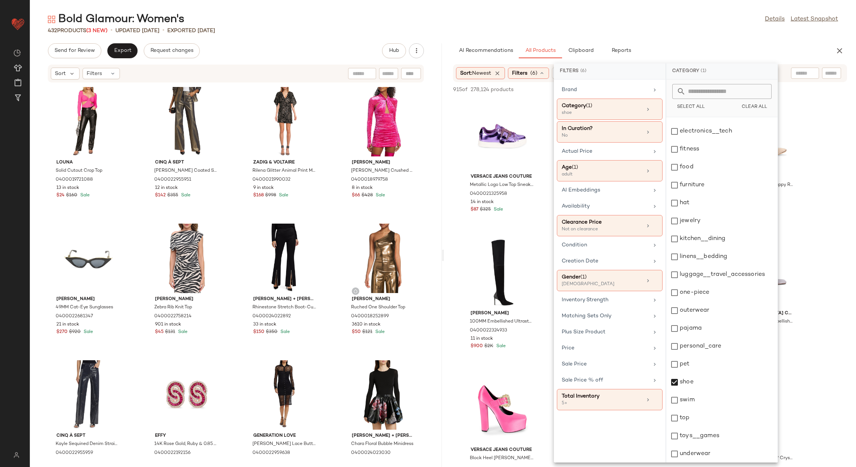
click at [677, 35] on div "Bold Glamour: Women's Details Latest Snapshot 432 Products (3 New) • updated Au…" at bounding box center [443, 239] width 826 height 455
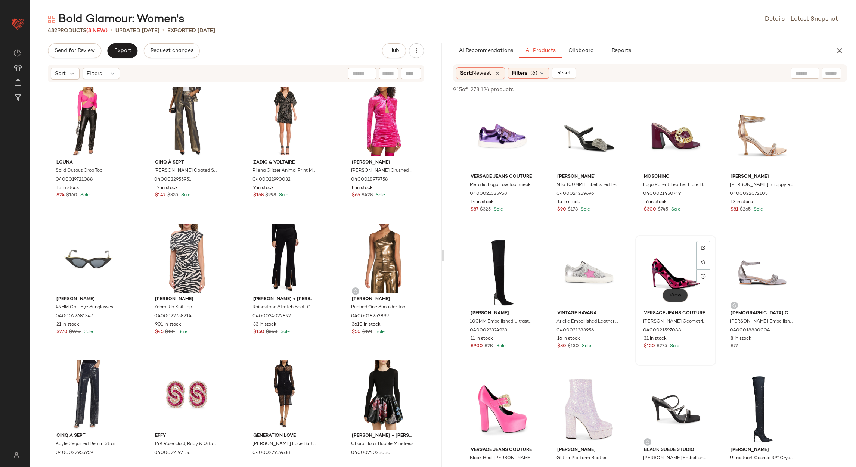
click at [680, 294] on span "View" at bounding box center [675, 295] width 13 height 6
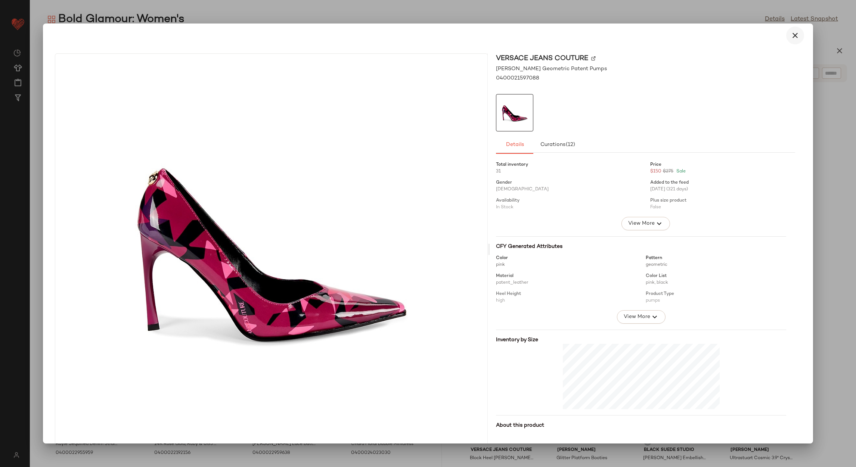
click at [792, 33] on icon "button" at bounding box center [794, 35] width 9 height 9
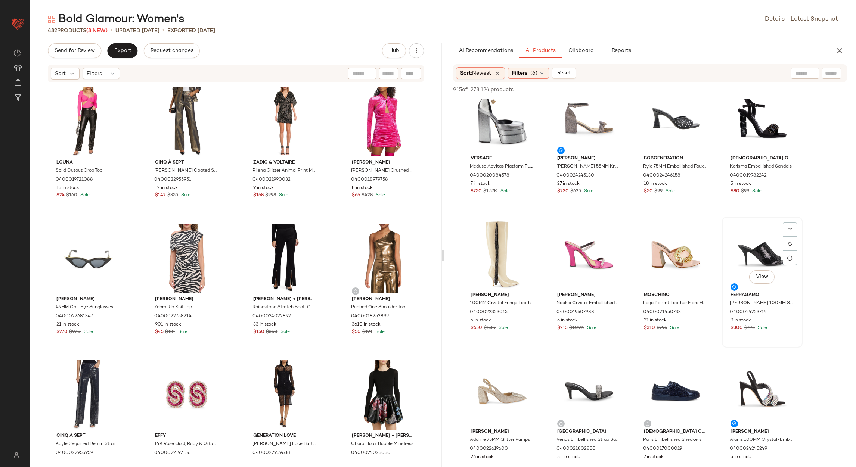
scroll to position [560, 0]
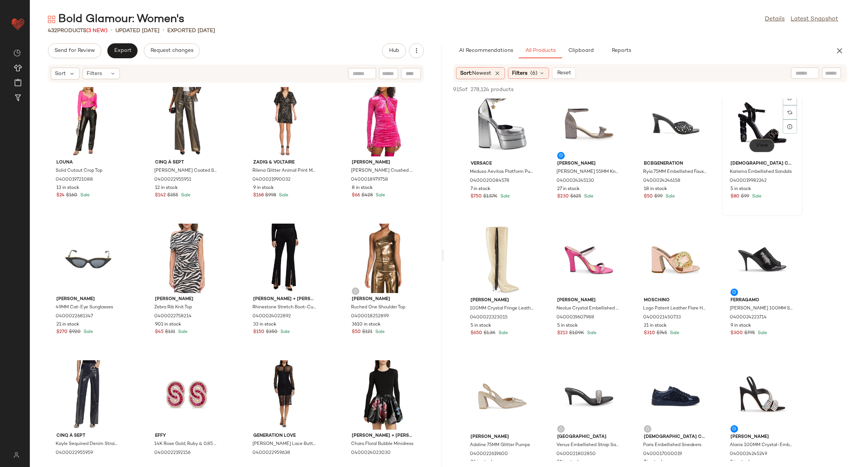
click at [763, 143] on span "View" at bounding box center [761, 146] width 13 height 6
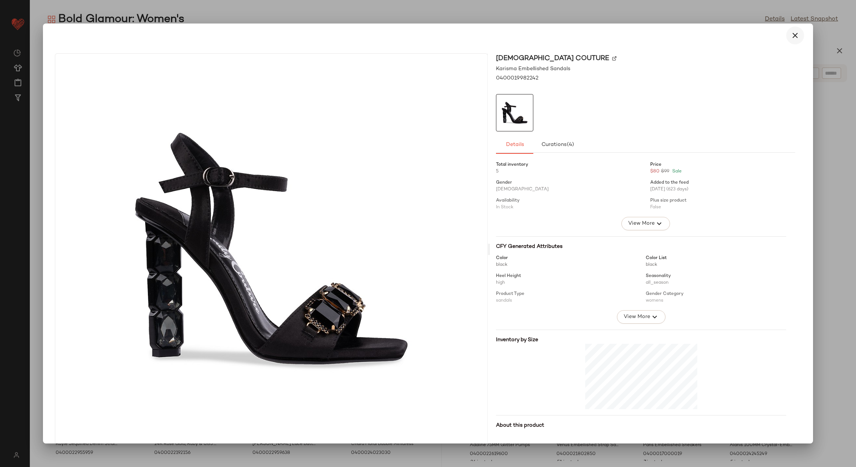
click at [794, 37] on icon "button" at bounding box center [794, 35] width 9 height 9
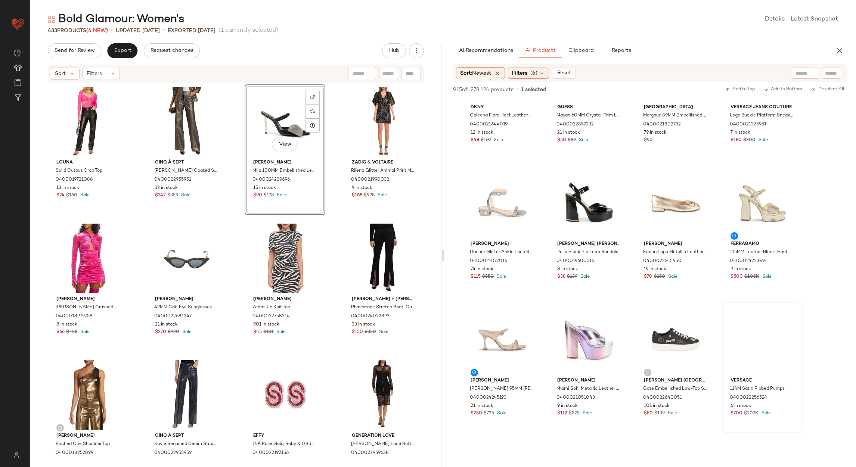
scroll to position [1792, 0]
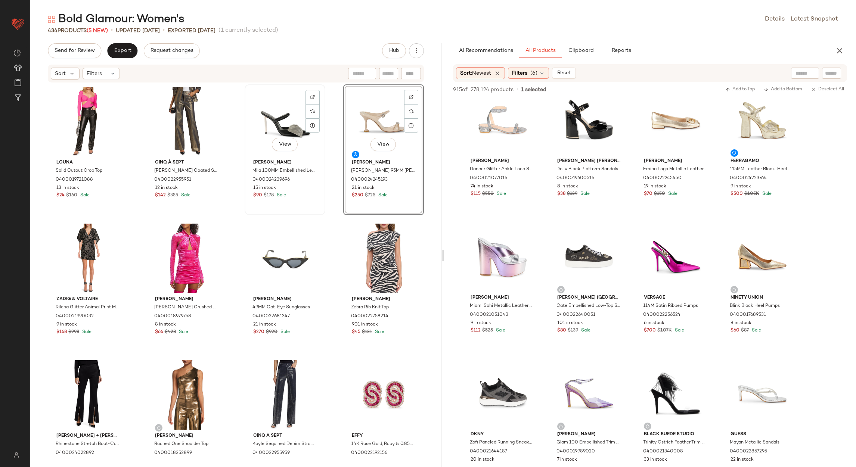
click at [278, 114] on div "View" at bounding box center [284, 121] width 75 height 69
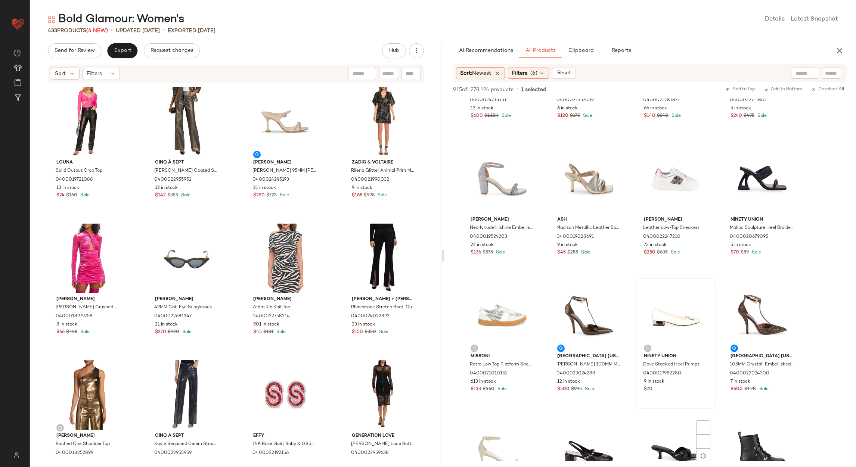
scroll to position [4088, 0]
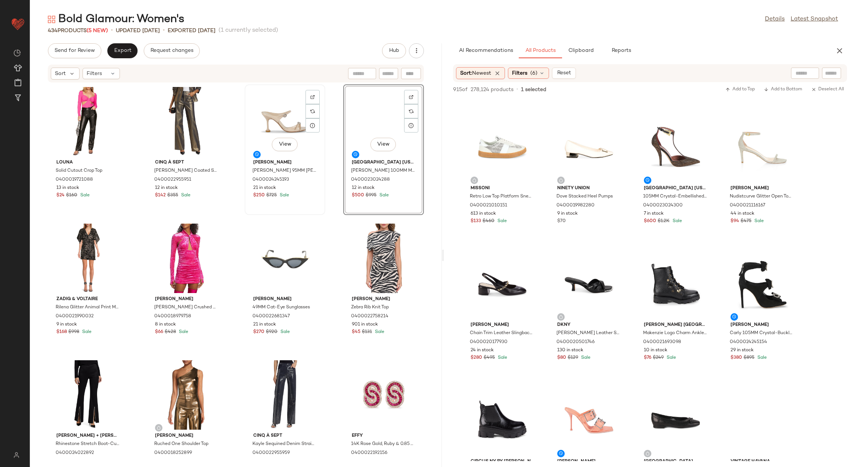
click at [272, 117] on div "View" at bounding box center [284, 121] width 75 height 69
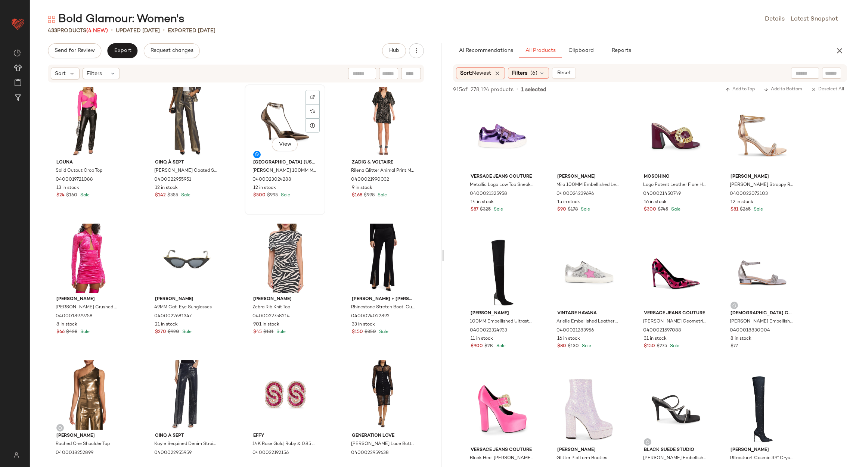
scroll to position [4088, 0]
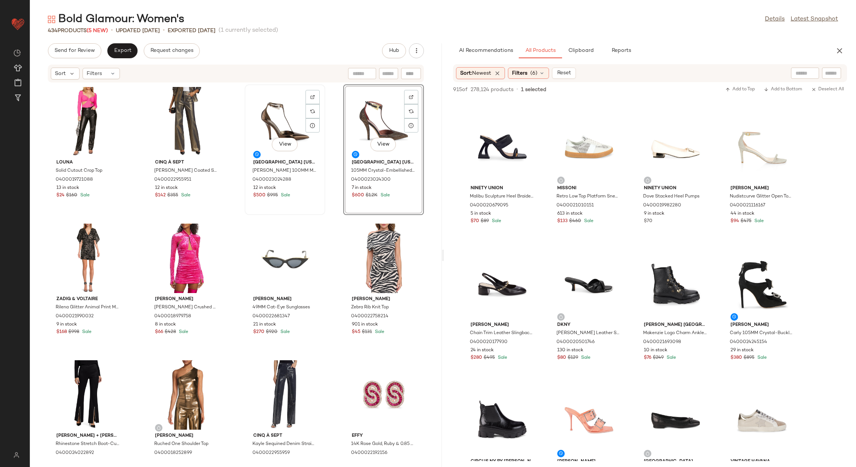
click at [279, 131] on div "View" at bounding box center [284, 121] width 75 height 69
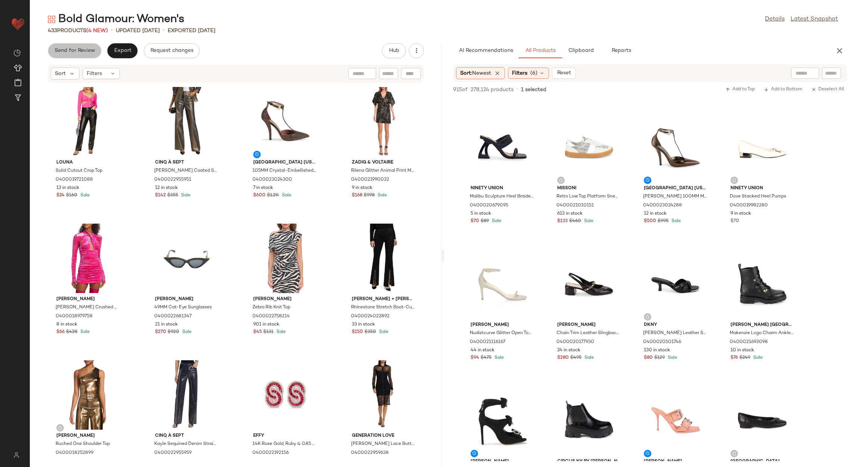
click at [70, 48] on span "Send for Review" at bounding box center [74, 51] width 41 height 6
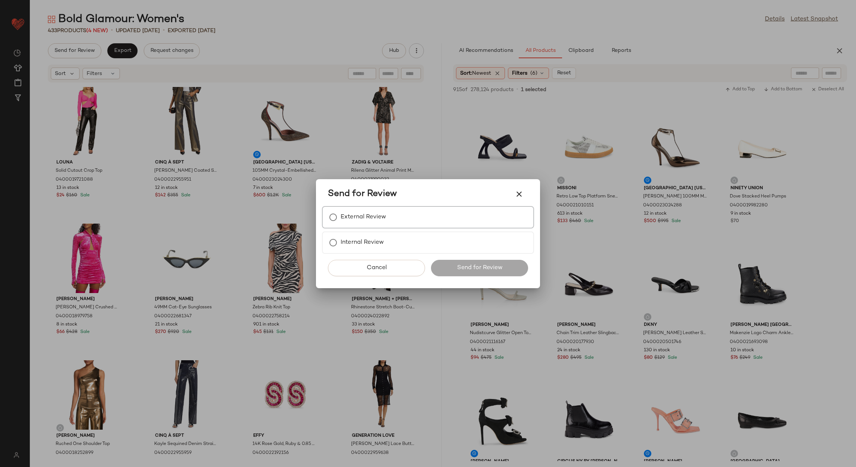
click at [380, 221] on label "External Review" at bounding box center [364, 217] width 46 height 15
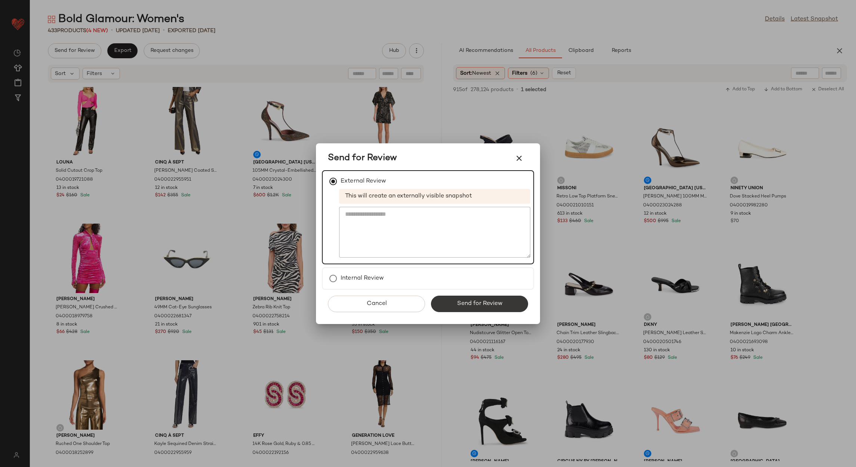
click at [469, 308] on button "Send for Review" at bounding box center [479, 304] width 97 height 16
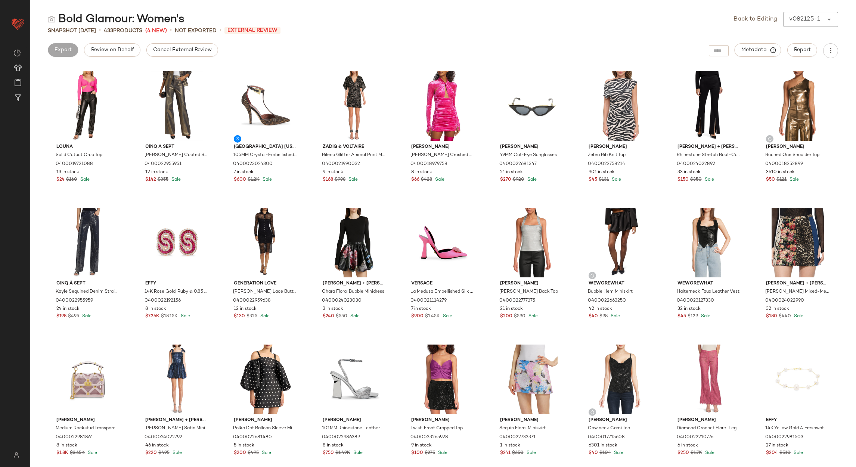
click at [160, 43] on button "Cancel External Review" at bounding box center [182, 49] width 72 height 13
click at [757, 18] on link "Back to Editing" at bounding box center [755, 19] width 44 height 9
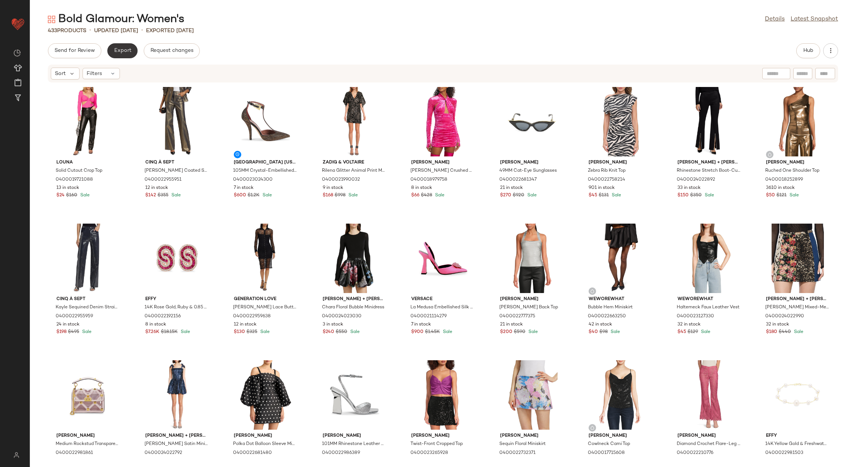
click at [125, 49] on span "Export" at bounding box center [123, 51] width 18 height 6
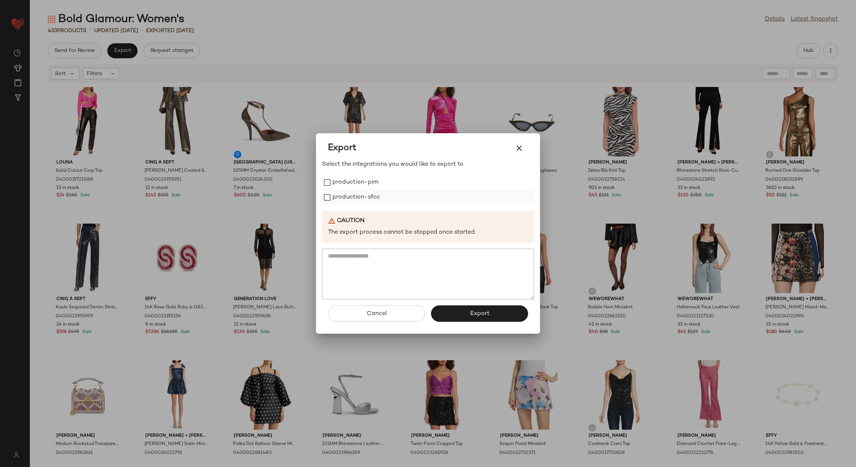
click at [369, 182] on label "production-pim" at bounding box center [355, 182] width 46 height 15
click at [332, 193] on label "production-sfcc" at bounding box center [355, 197] width 47 height 15
click at [460, 317] on button "Export" at bounding box center [479, 313] width 97 height 16
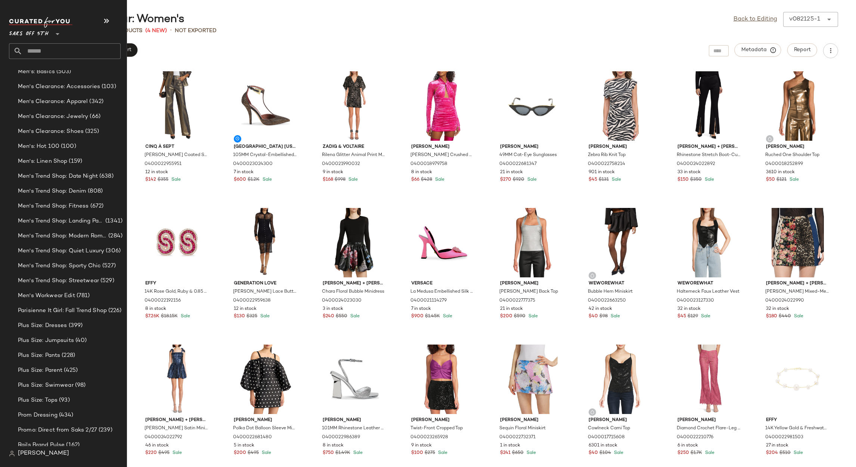
scroll to position [1104, 0]
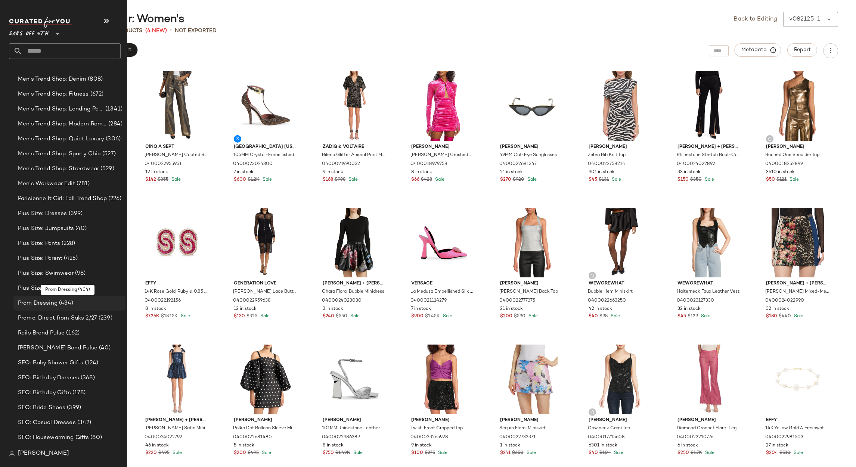
click at [42, 304] on span "Prom Dressing" at bounding box center [38, 303] width 40 height 9
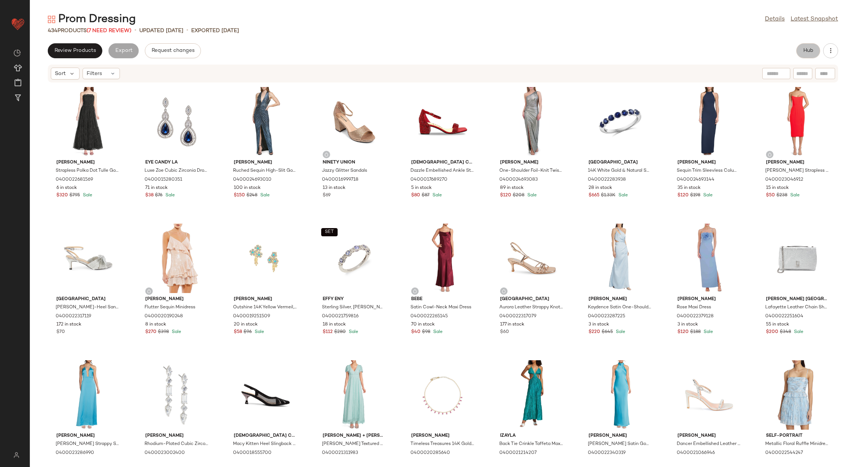
click at [806, 45] on button "Hub" at bounding box center [808, 50] width 24 height 15
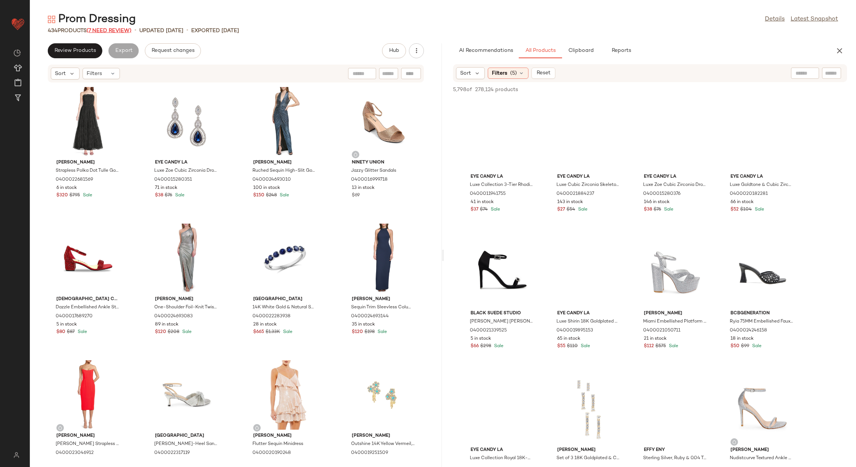
click at [111, 29] on span "(7 Need Review)" at bounding box center [109, 31] width 45 height 6
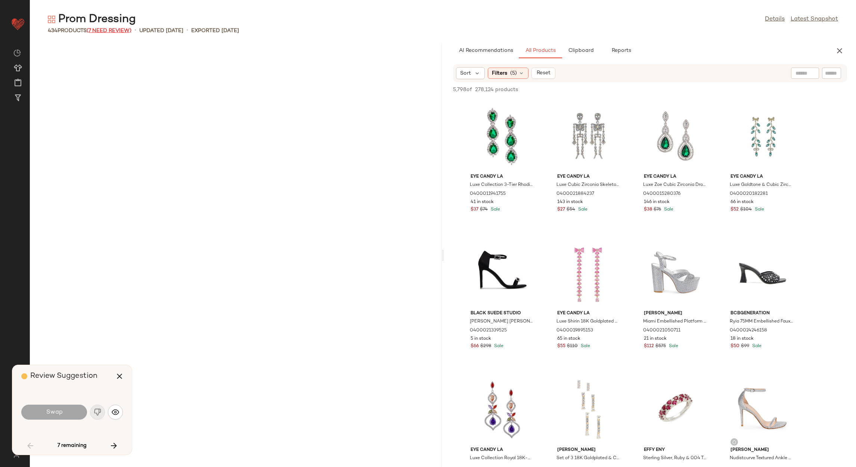
scroll to position [1640, 0]
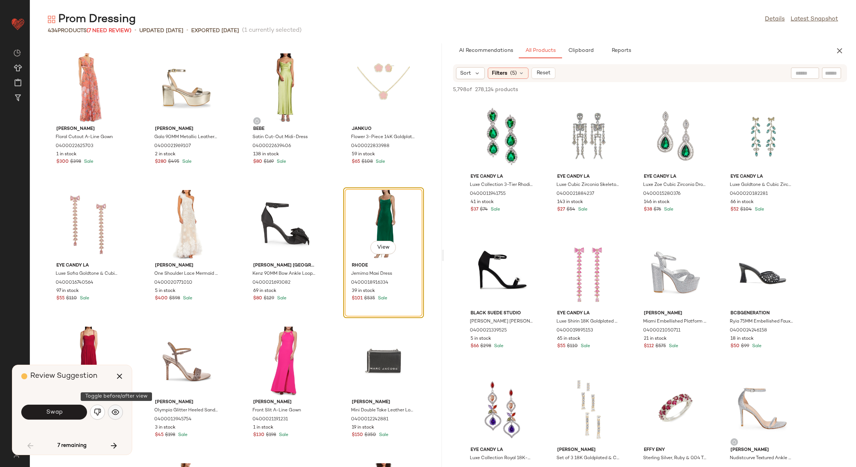
click at [111, 416] on button "button" at bounding box center [115, 412] width 15 height 15
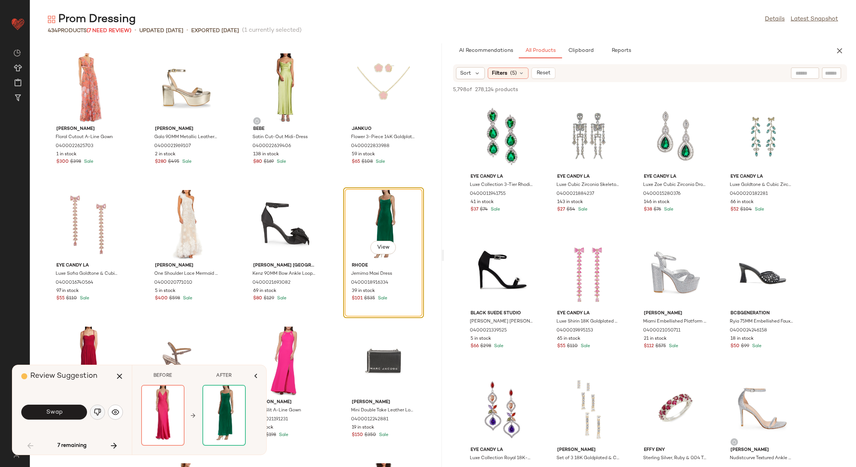
click at [99, 408] on img "button" at bounding box center [97, 411] width 7 height 7
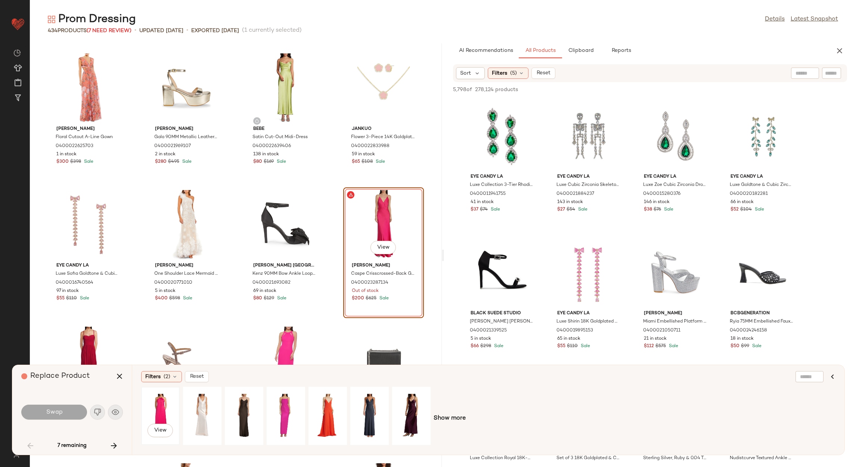
click at [161, 406] on div "View" at bounding box center [160, 415] width 33 height 53
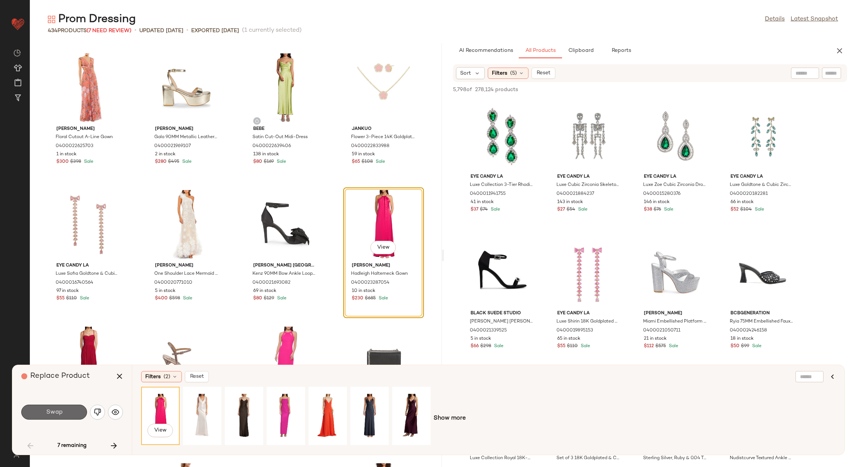
click at [75, 412] on button "Swap" at bounding box center [54, 412] width 66 height 15
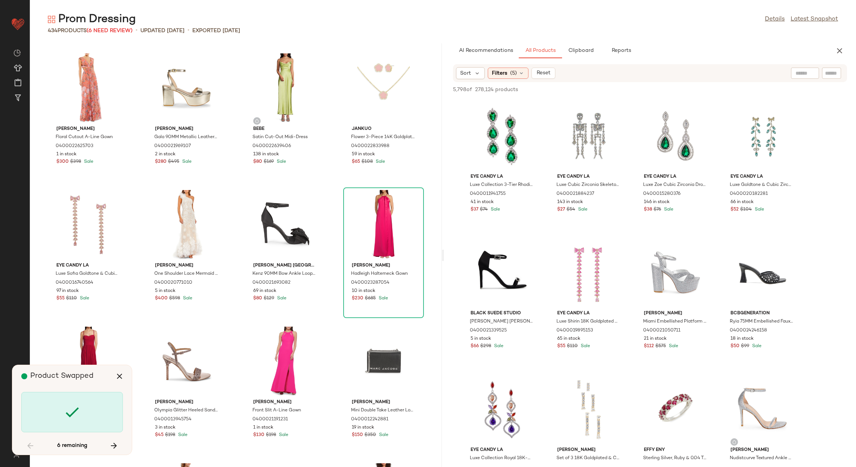
scroll to position [3006, 0]
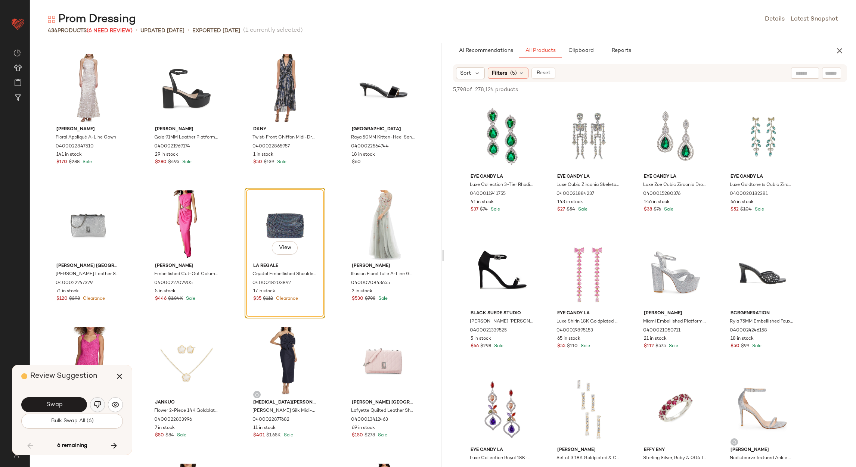
click at [95, 408] on img "button" at bounding box center [97, 404] width 7 height 7
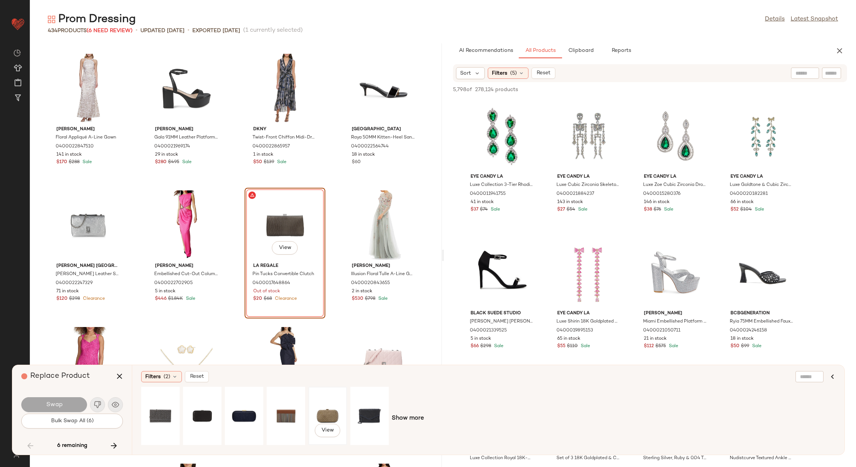
click at [330, 410] on div "View" at bounding box center [327, 415] width 33 height 53
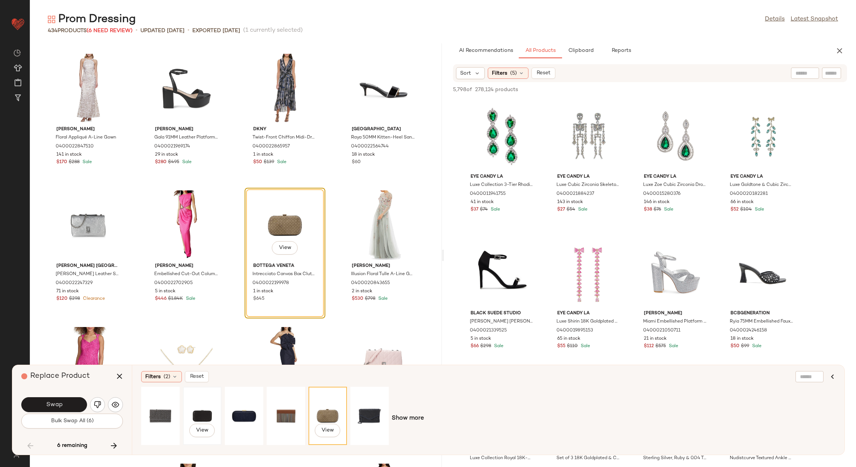
click at [194, 411] on div "View" at bounding box center [202, 415] width 33 height 53
click at [238, 416] on div "View" at bounding box center [243, 415] width 33 height 53
click at [164, 413] on div "View" at bounding box center [160, 415] width 33 height 53
click at [366, 417] on div "View" at bounding box center [369, 415] width 33 height 53
click at [68, 407] on button "Swap" at bounding box center [54, 404] width 66 height 15
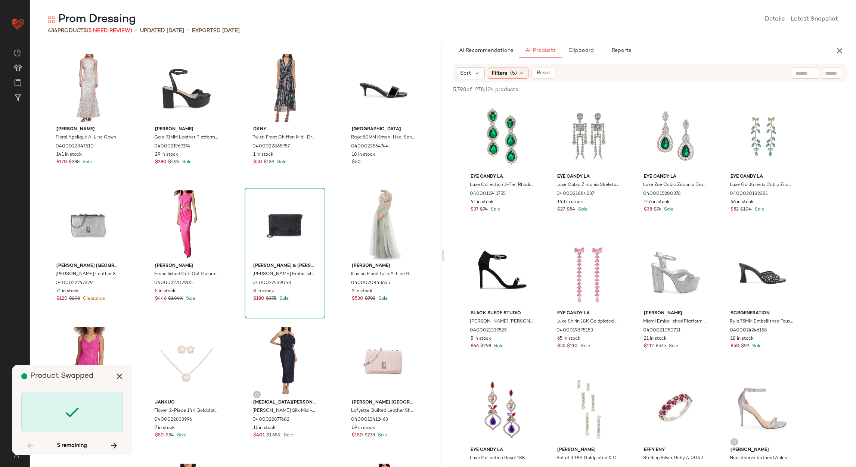
scroll to position [3690, 0]
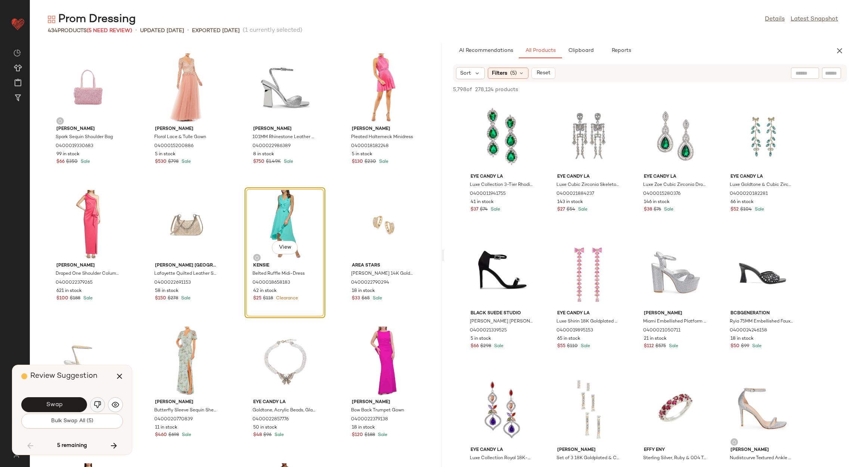
click at [96, 408] on img "button" at bounding box center [97, 404] width 7 height 7
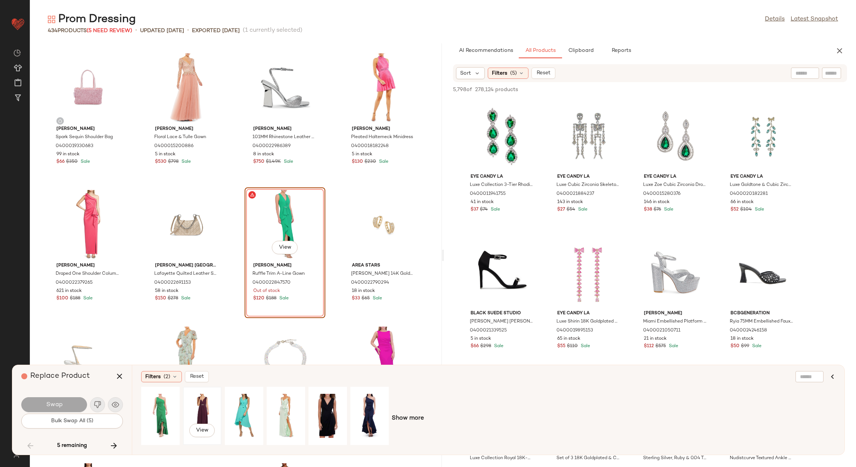
click at [217, 410] on div "View" at bounding box center [202, 415] width 33 height 53
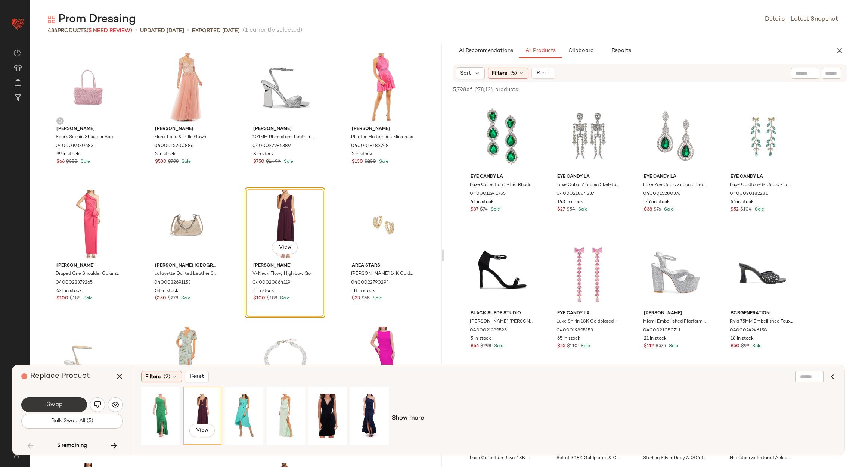
click at [64, 400] on button "Swap" at bounding box center [54, 404] width 66 height 15
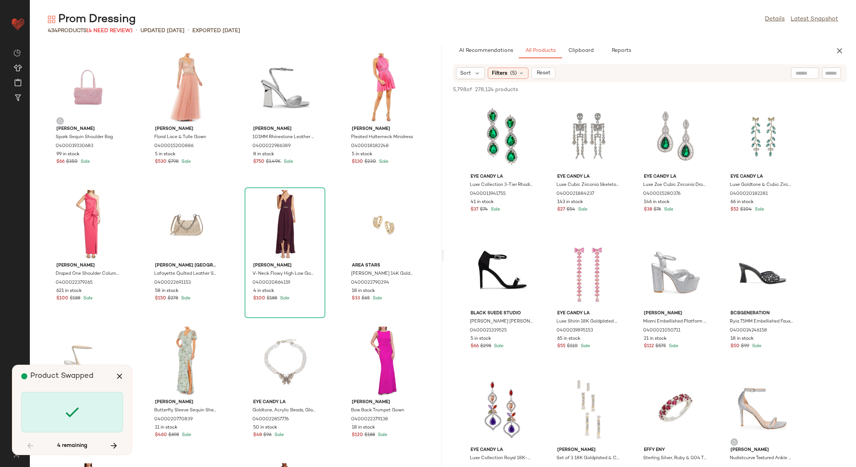
scroll to position [5466, 0]
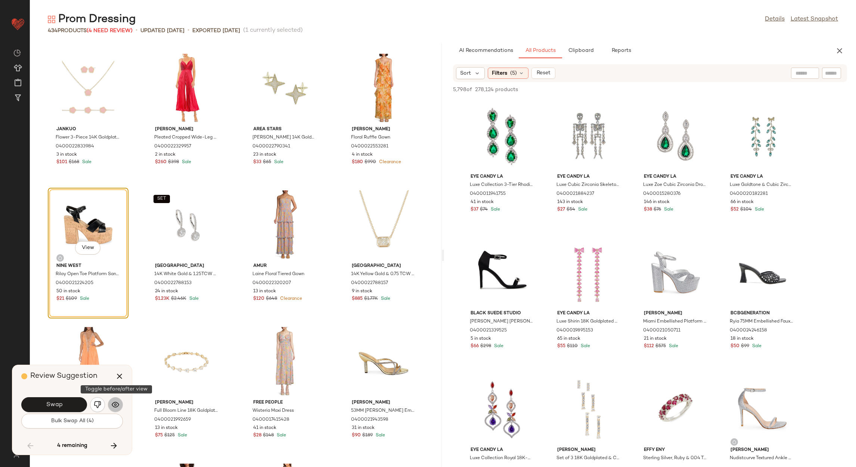
click at [113, 410] on button "button" at bounding box center [115, 404] width 15 height 15
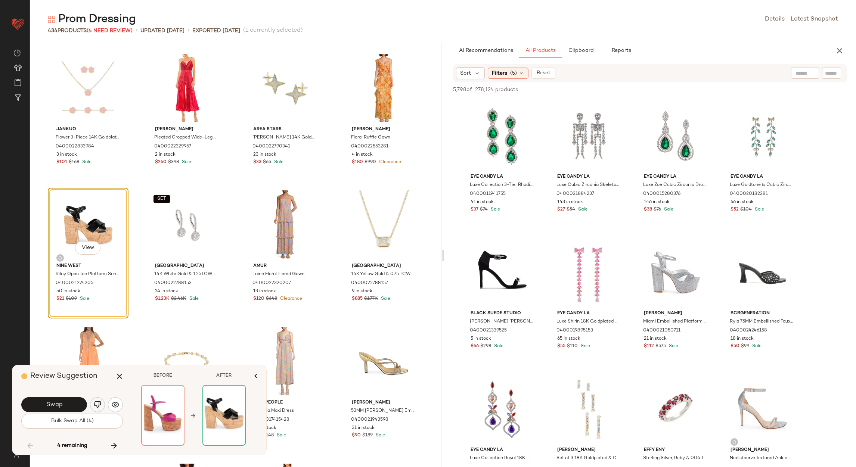
click at [102, 406] on button "button" at bounding box center [97, 404] width 15 height 15
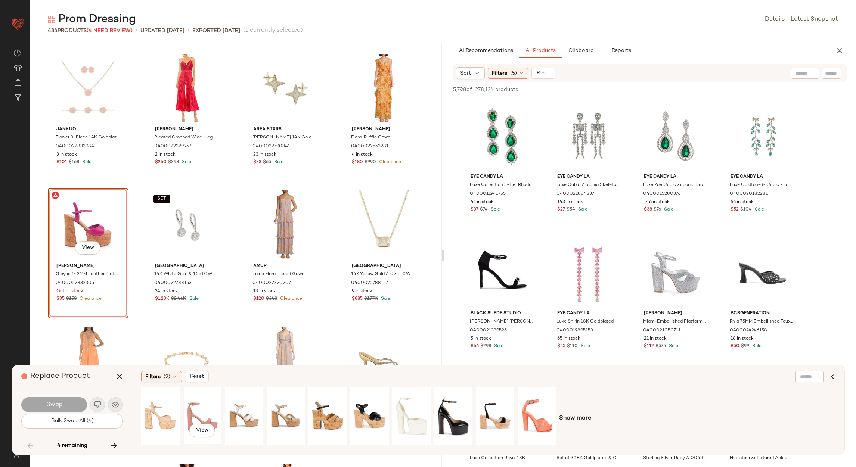
click at [203, 413] on div "View" at bounding box center [202, 415] width 33 height 53
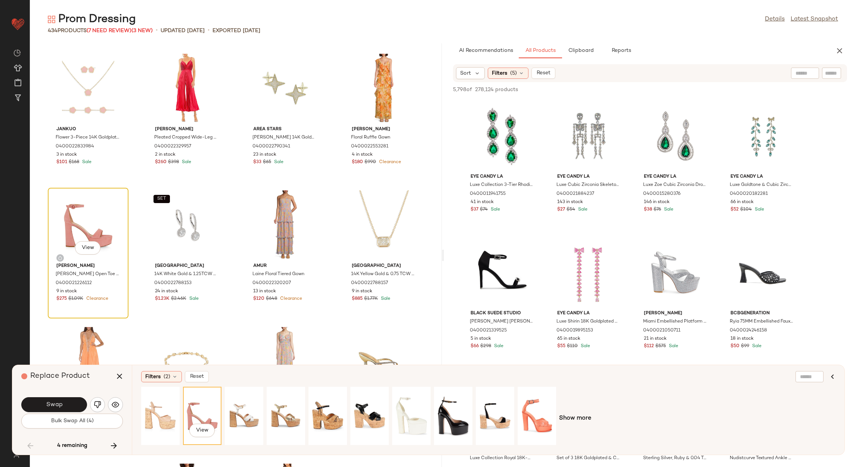
click at [84, 213] on div "View" at bounding box center [87, 224] width 75 height 69
click at [97, 401] on img "button" at bounding box center [97, 404] width 7 height 7
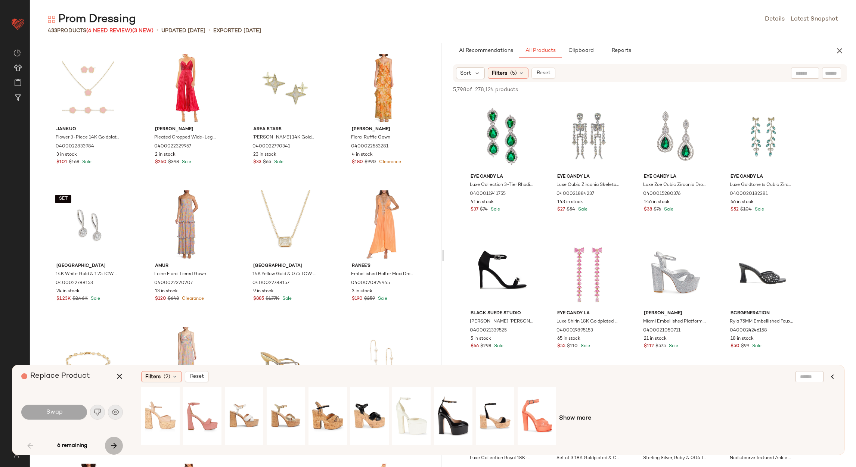
click at [116, 447] on icon "button" at bounding box center [113, 445] width 9 height 9
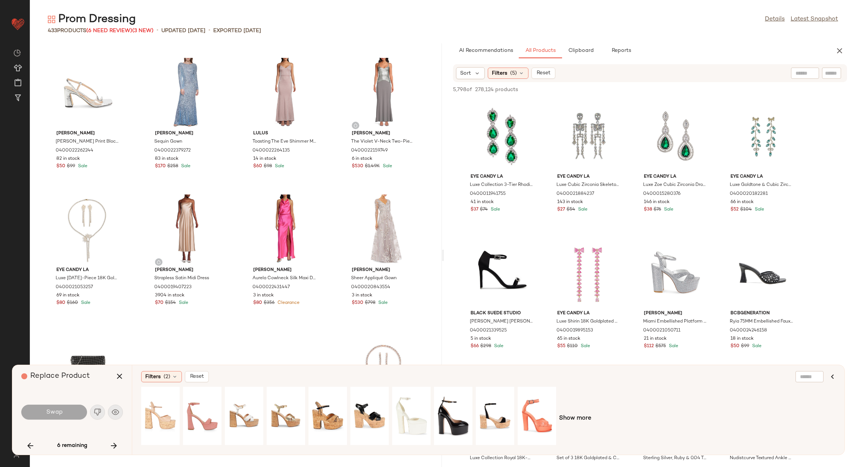
scroll to position [7539, 0]
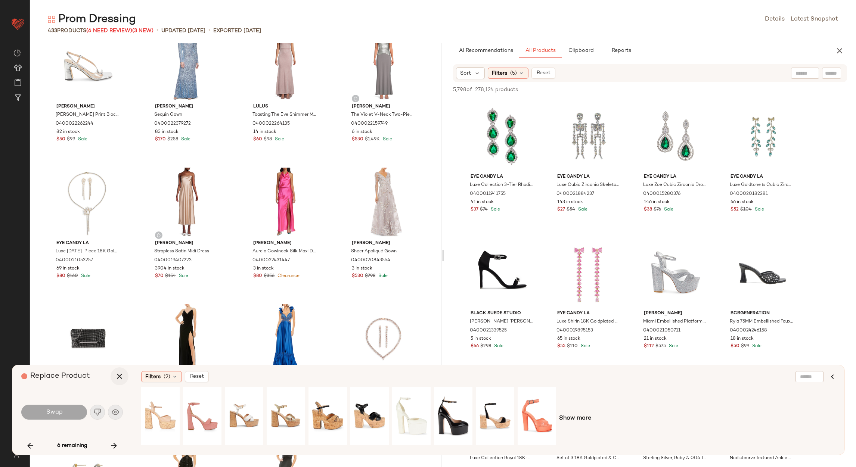
click at [117, 376] on icon "button" at bounding box center [119, 376] width 9 height 9
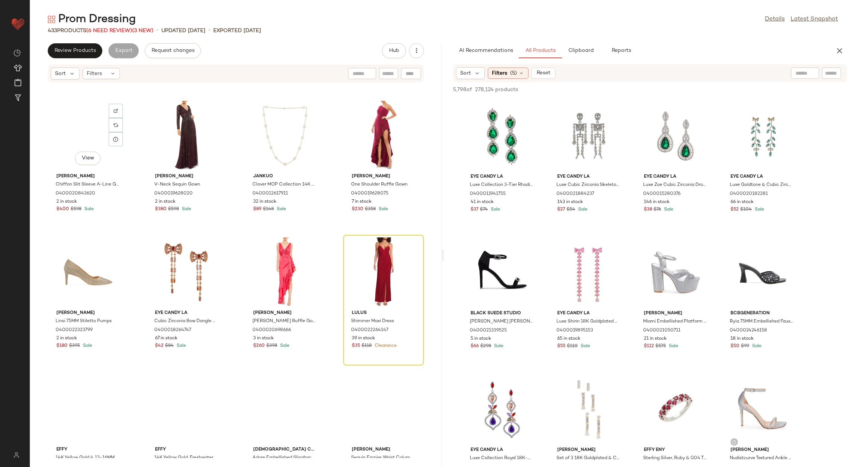
scroll to position [8211, 0]
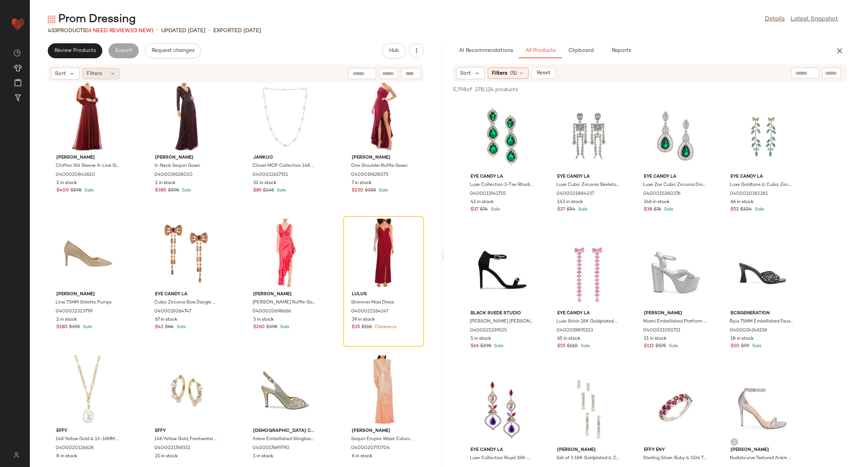
click at [100, 70] on span "Filters" at bounding box center [94, 74] width 15 height 8
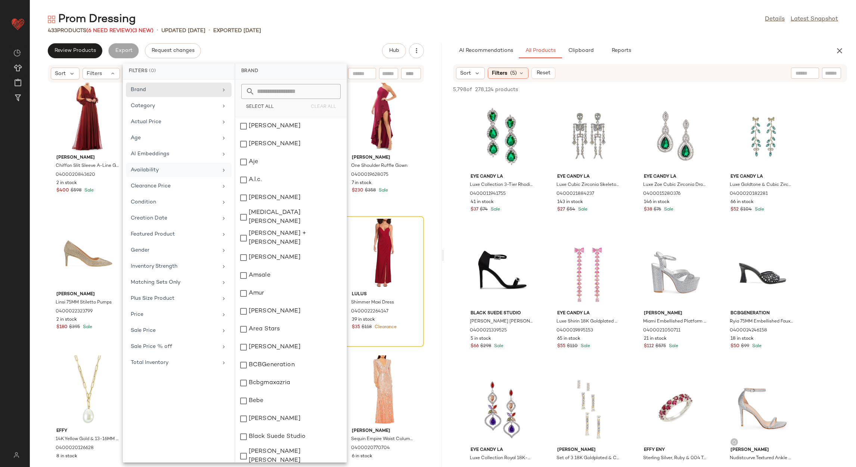
click at [193, 169] on div "Availability" at bounding box center [174, 170] width 87 height 8
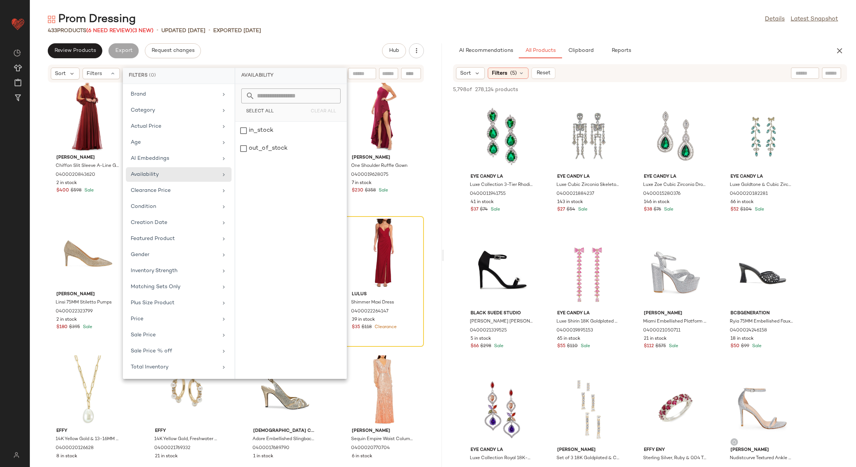
click at [288, 47] on div "Review Products Export Request changes Hub" at bounding box center [236, 50] width 376 height 15
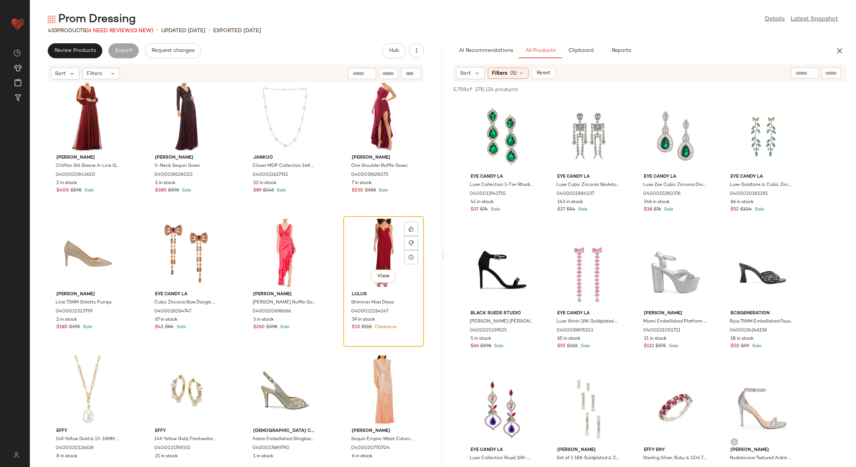
click at [368, 245] on div "View" at bounding box center [383, 253] width 75 height 69
click at [411, 231] on div at bounding box center [411, 229] width 14 height 14
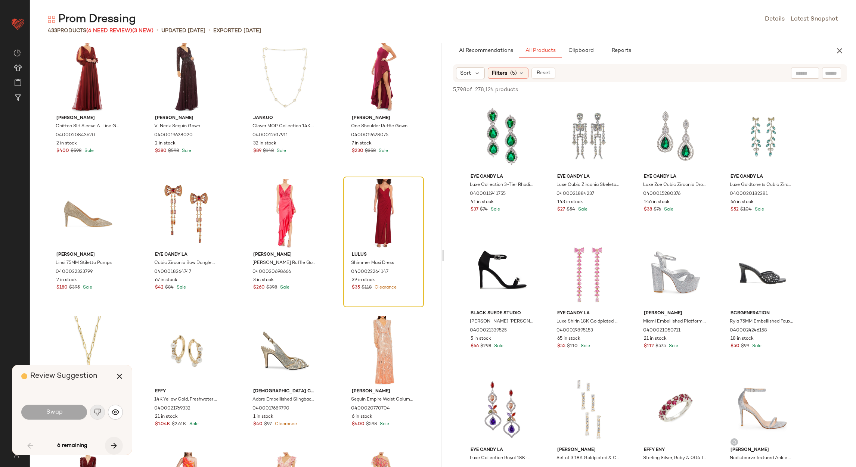
click at [119, 444] on button "button" at bounding box center [114, 446] width 18 height 18
click at [118, 377] on icon "button" at bounding box center [119, 376] width 9 height 9
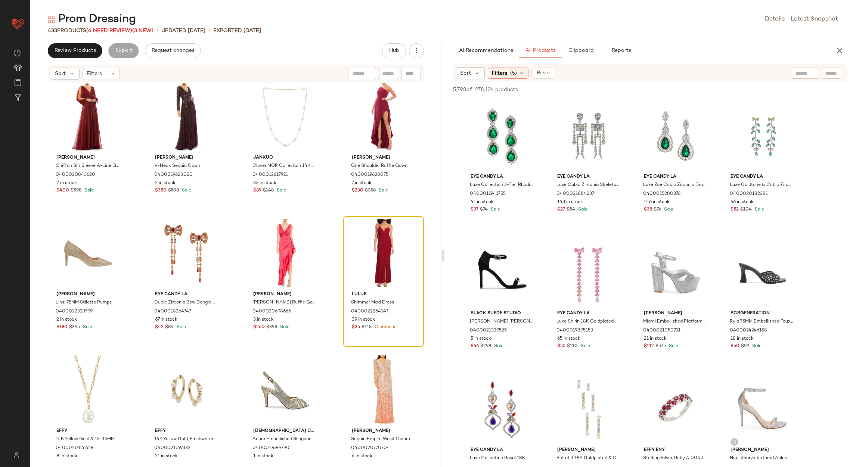
click at [111, 25] on div "Prom Dressing" at bounding box center [92, 19] width 88 height 15
click at [111, 29] on span "(6 Need Review)" at bounding box center [109, 31] width 46 height 6
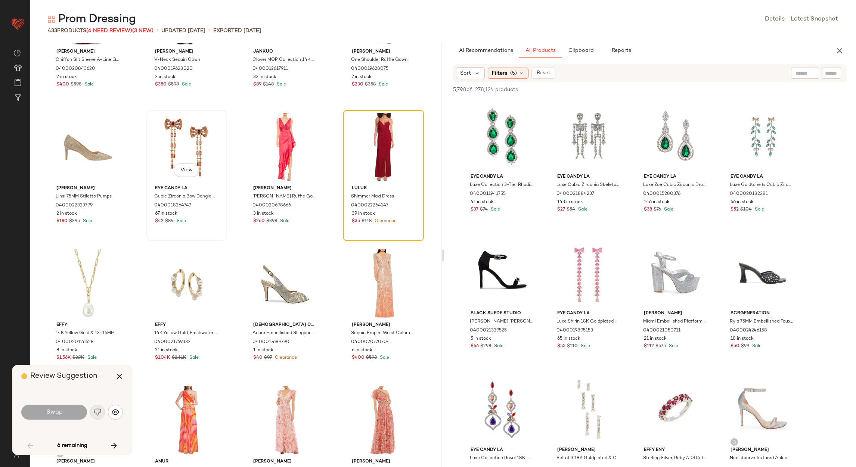
scroll to position [8379, 0]
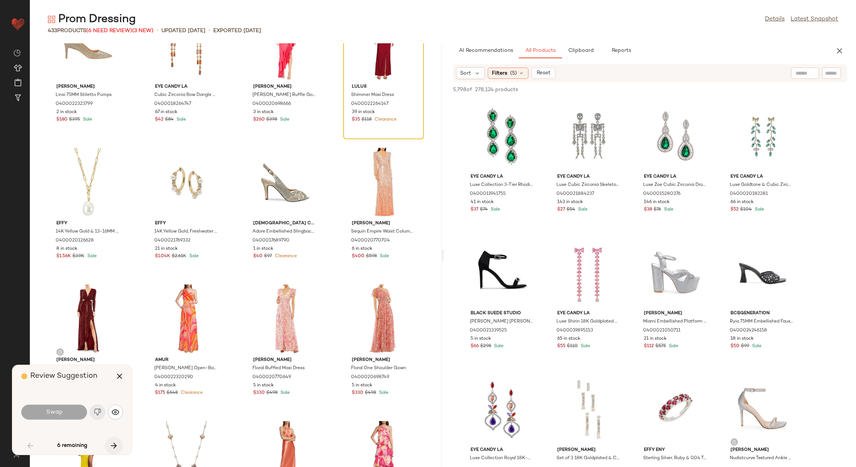
click at [113, 451] on button "button" at bounding box center [114, 446] width 18 height 18
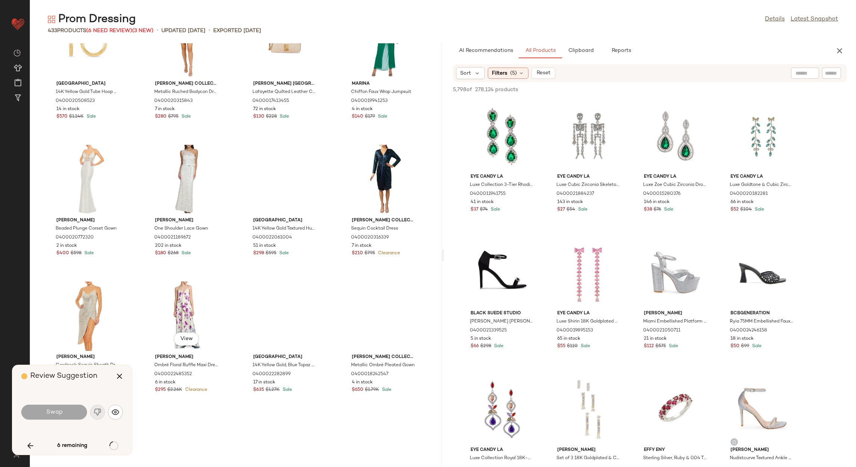
scroll to position [10843, 0]
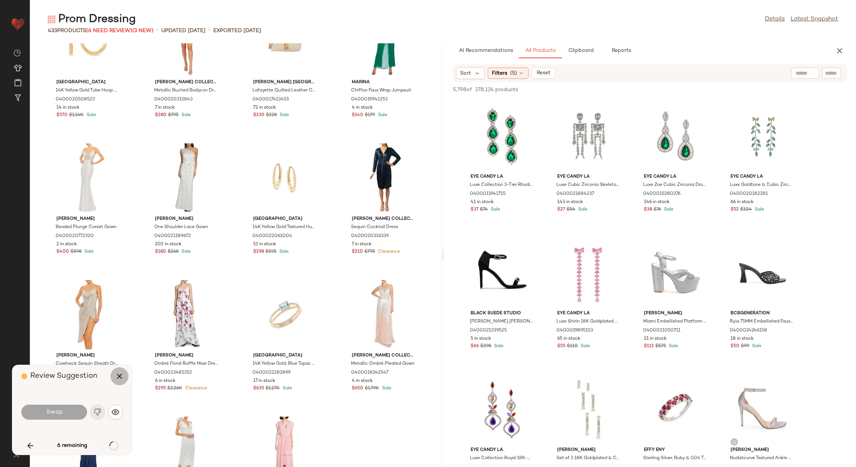
drag, startPoint x: 119, startPoint y: 379, endPoint x: 117, endPoint y: 375, distance: 4.2
click at [118, 378] on icon "button" at bounding box center [119, 376] width 9 height 9
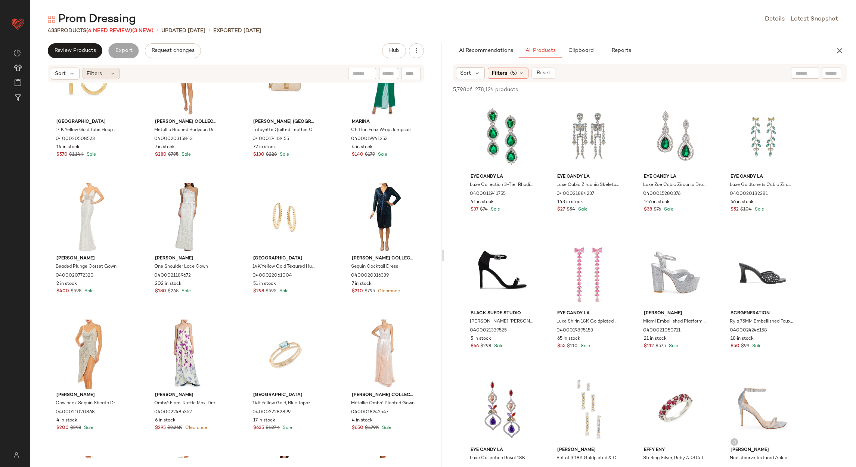
click at [105, 73] on div "Filters" at bounding box center [101, 73] width 37 height 11
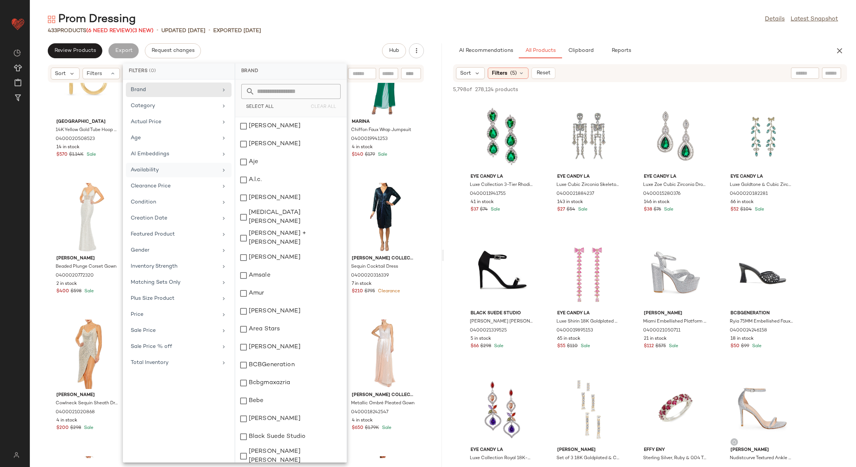
click at [189, 174] on div "Availability" at bounding box center [174, 170] width 87 height 8
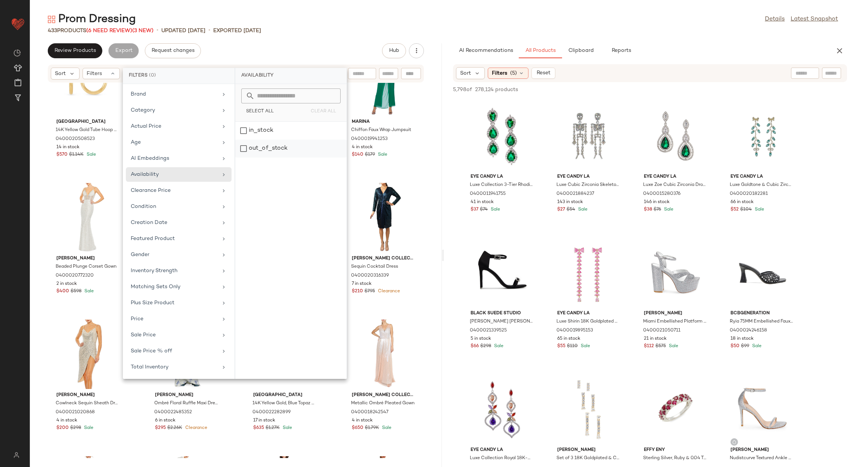
click at [258, 149] on div "out_of_stock" at bounding box center [290, 149] width 111 height 18
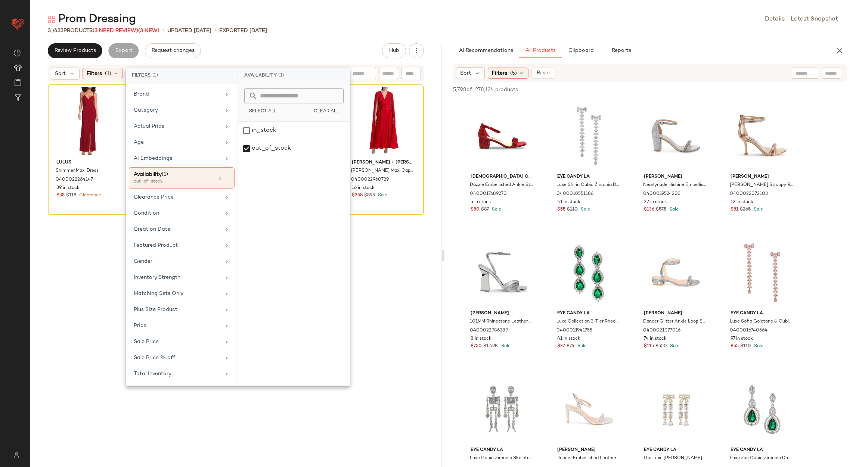
click at [343, 250] on div "Lulus Shimmer Maxi Dress 0400022264147 39 in stock $35 $118 Clearance" at bounding box center [383, 271] width 81 height 374
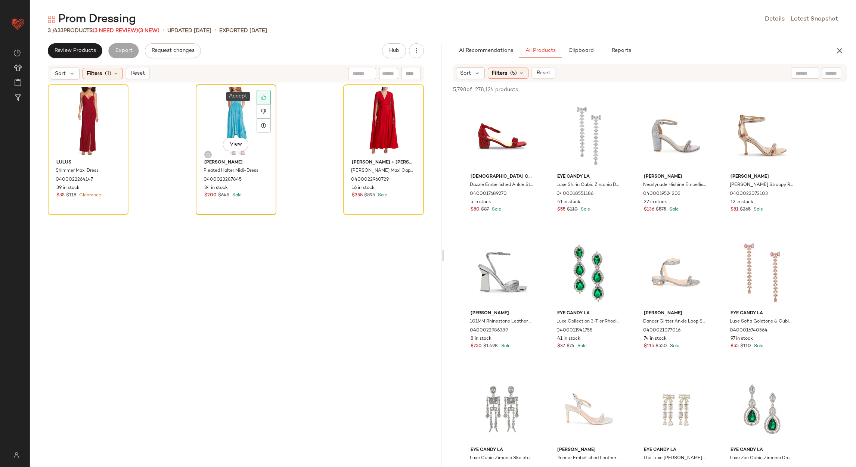
click at [262, 97] on icon at bounding box center [263, 96] width 5 height 5
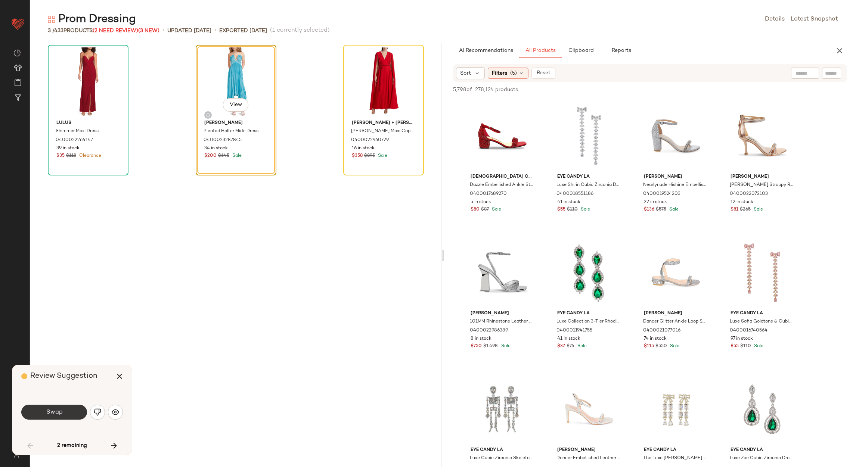
click at [69, 410] on button "Swap" at bounding box center [54, 412] width 66 height 15
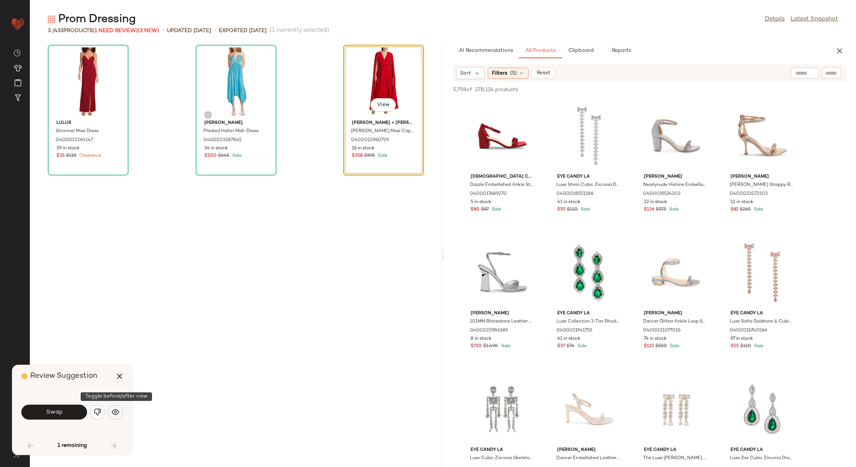
click at [110, 410] on button "button" at bounding box center [115, 412] width 15 height 15
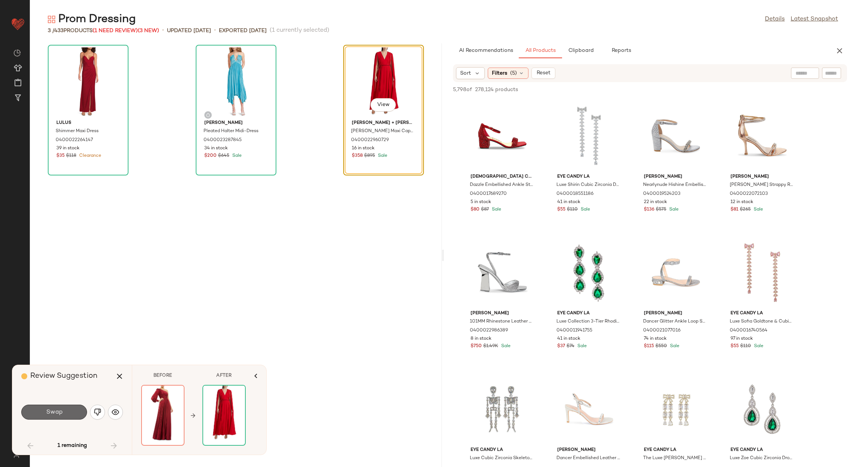
click at [55, 415] on span "Swap" at bounding box center [54, 412] width 17 height 7
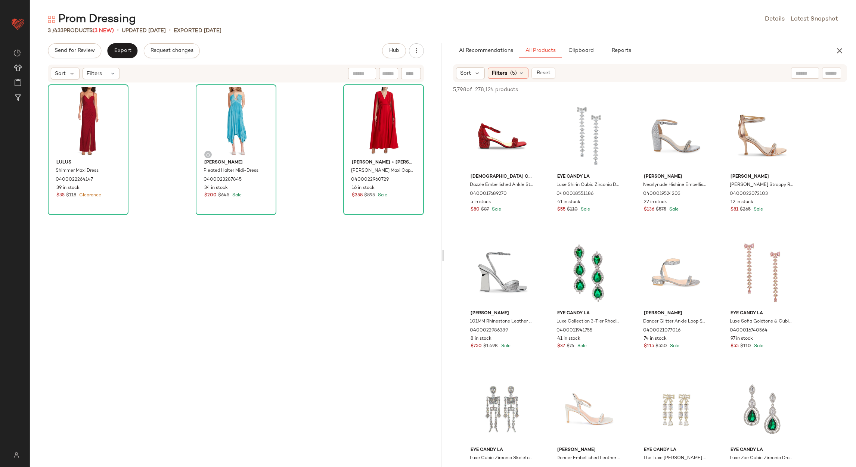
drag, startPoint x: 99, startPoint y: 69, endPoint x: 154, endPoint y: 128, distance: 80.6
click at [99, 70] on span "Filters" at bounding box center [94, 74] width 15 height 8
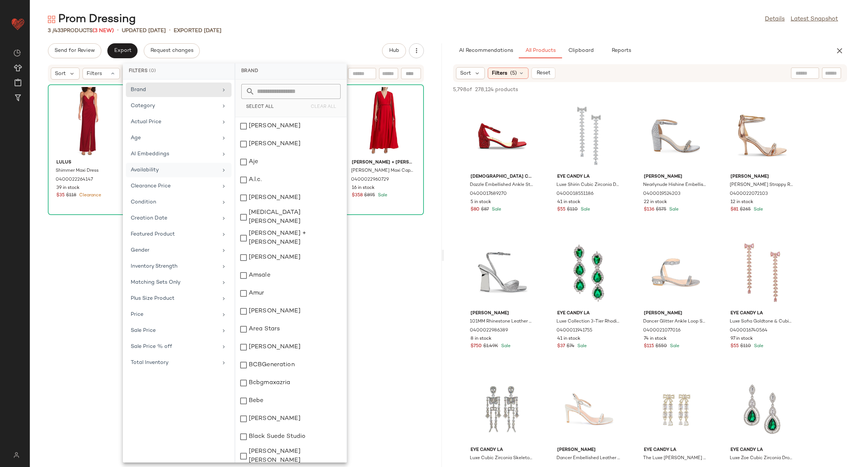
click at [212, 173] on div "Availability" at bounding box center [174, 170] width 87 height 8
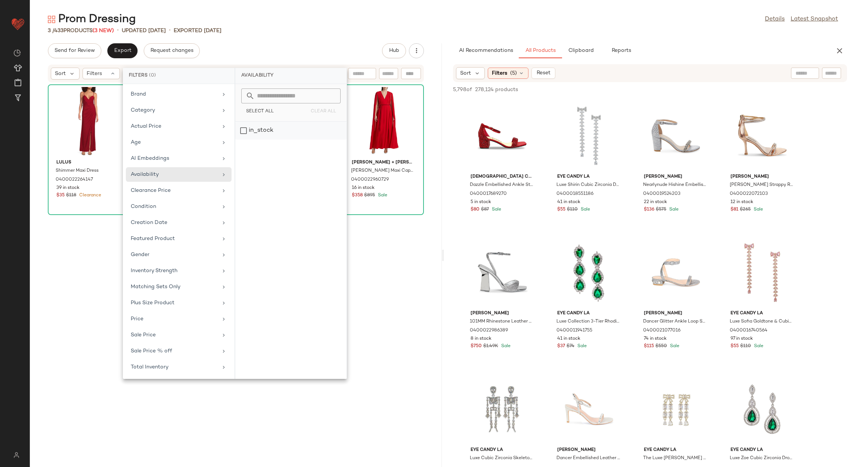
click at [260, 130] on div "in_stock" at bounding box center [290, 131] width 111 height 18
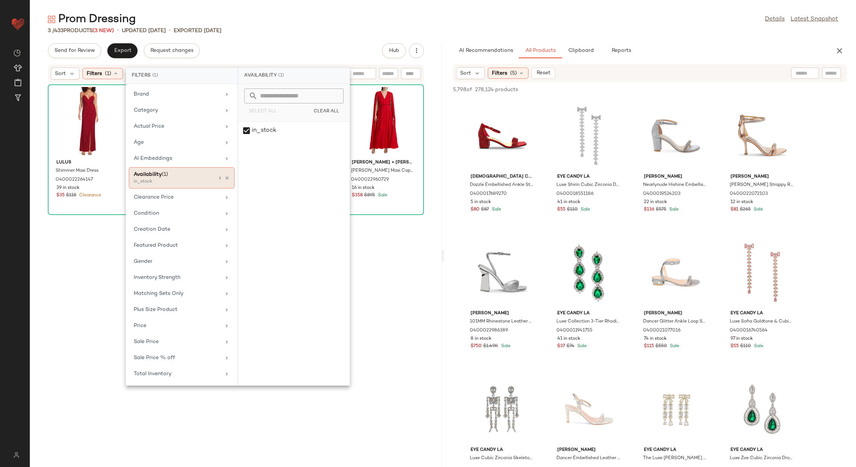
click at [227, 178] on icon at bounding box center [226, 177] width 5 height 5
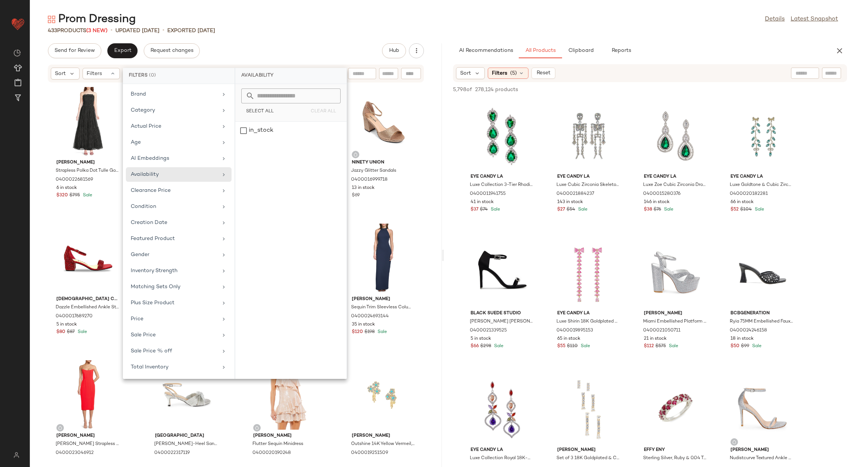
click at [267, 44] on div "Send for Review Export Request changes Hub" at bounding box center [236, 50] width 376 height 15
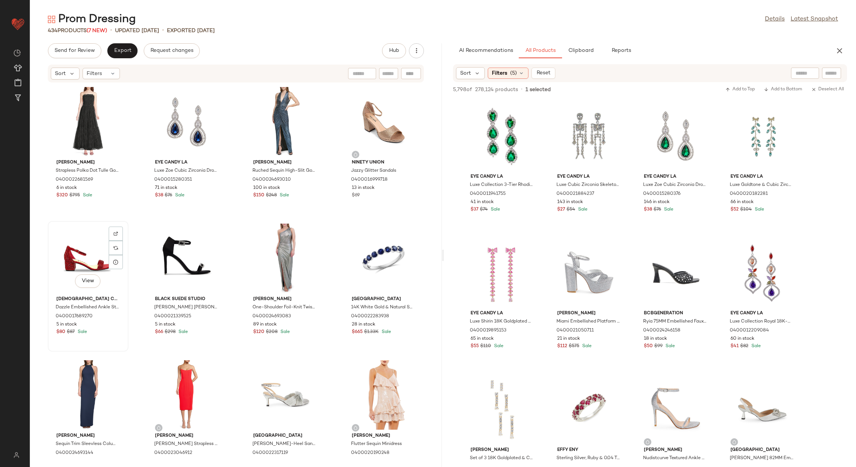
click at [71, 264] on div "View" at bounding box center [87, 258] width 75 height 69
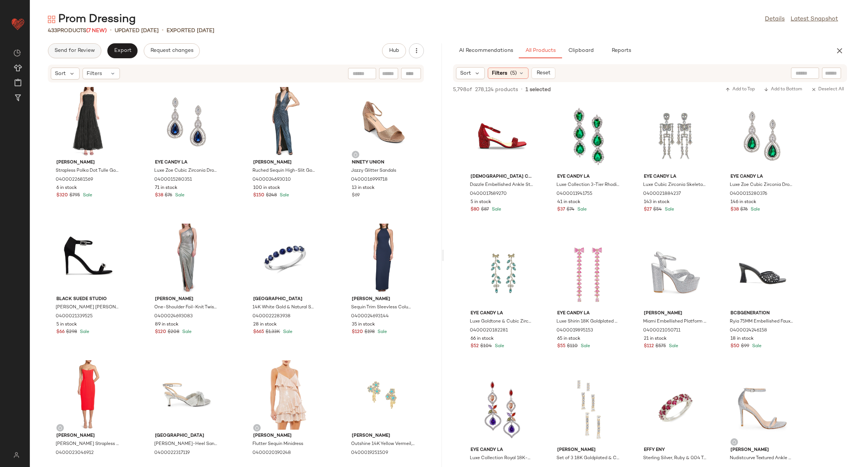
click at [83, 55] on button "Send for Review" at bounding box center [74, 50] width 53 height 15
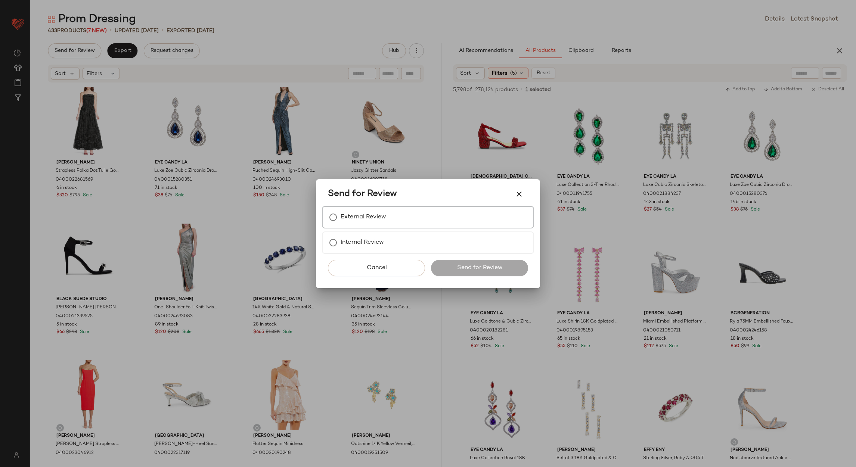
click at [339, 228] on div "External Review" at bounding box center [428, 217] width 212 height 22
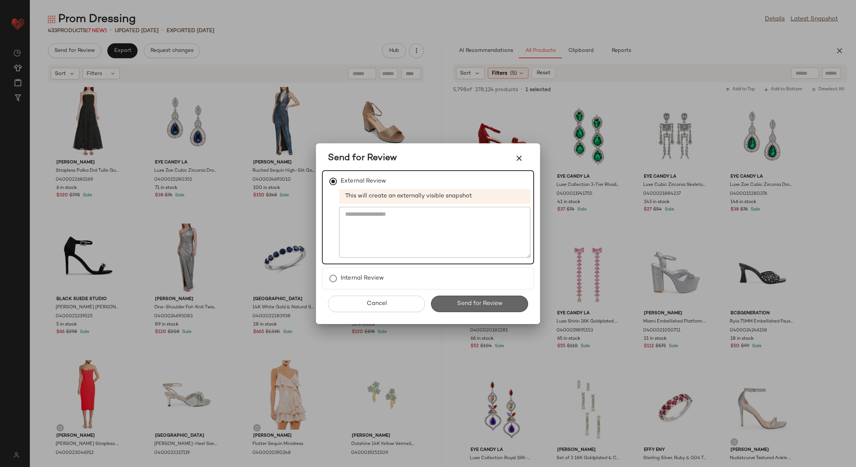
click at [482, 307] on button "Send for Review" at bounding box center [479, 304] width 97 height 16
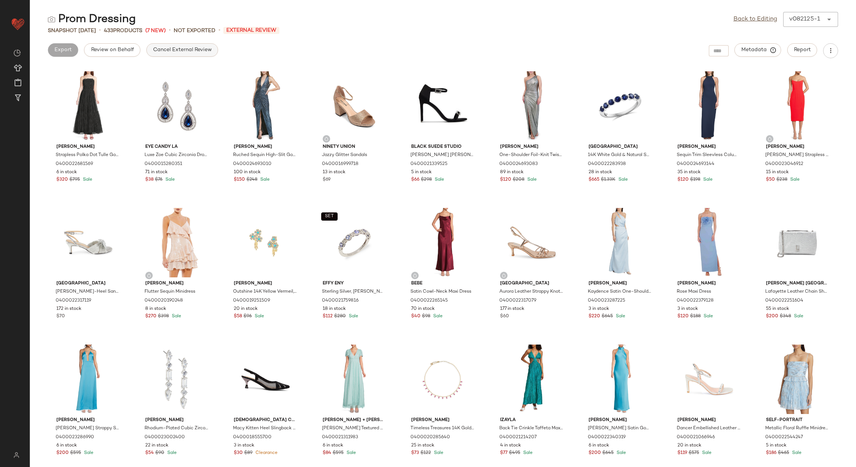
click at [183, 47] on span "Cancel External Review" at bounding box center [182, 50] width 59 height 6
click at [758, 22] on link "Back to Editing" at bounding box center [755, 19] width 44 height 9
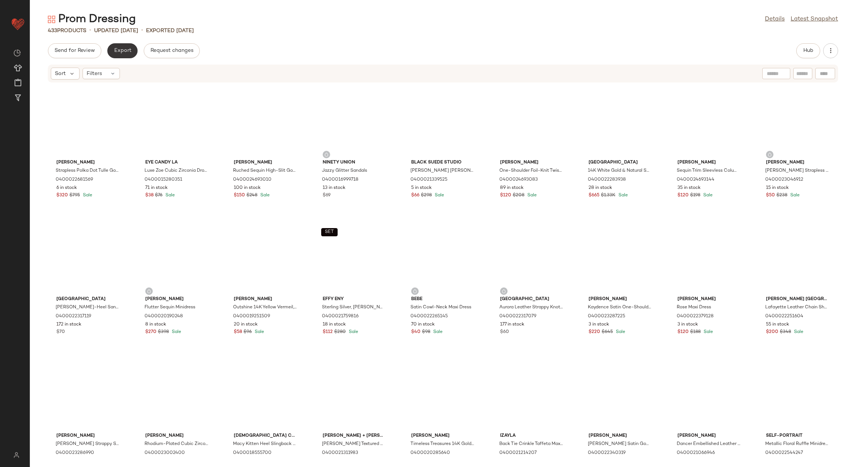
click at [130, 53] on span "Export" at bounding box center [123, 51] width 18 height 6
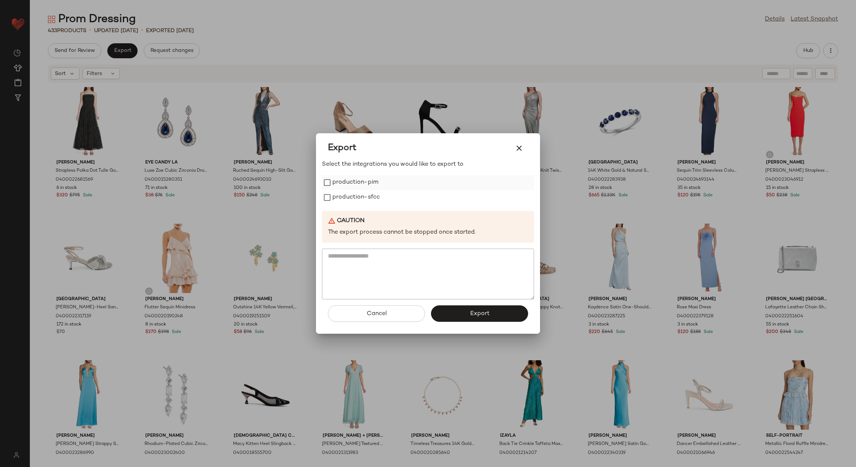
drag, startPoint x: 364, startPoint y: 177, endPoint x: 366, endPoint y: 184, distance: 6.9
click at [364, 179] on label "production-pim" at bounding box center [355, 182] width 46 height 15
click at [360, 201] on label "production-sfcc" at bounding box center [355, 197] width 47 height 15
click at [463, 309] on button "Export" at bounding box center [479, 313] width 97 height 16
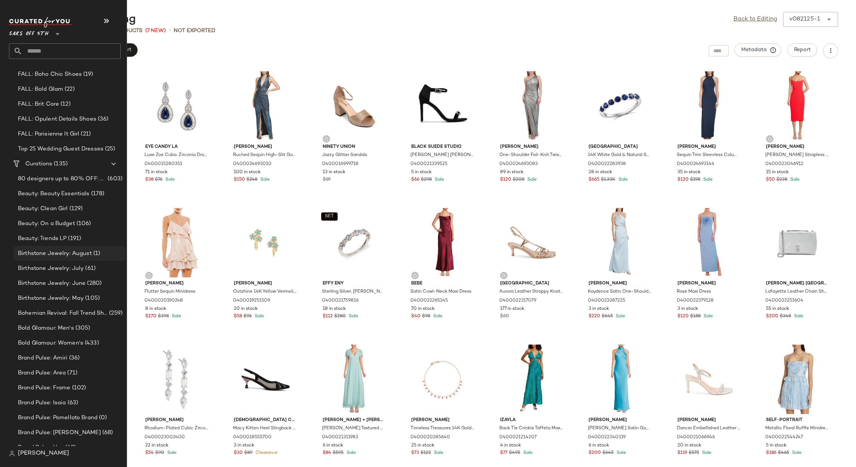
scroll to position [224, 0]
click at [92, 419] on span "(490)" at bounding box center [95, 421] width 16 height 9
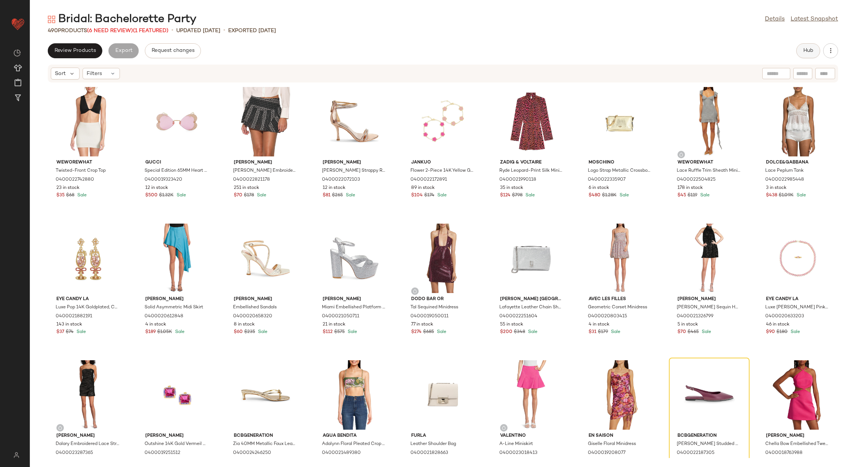
click at [813, 52] on span "Hub" at bounding box center [808, 51] width 10 height 6
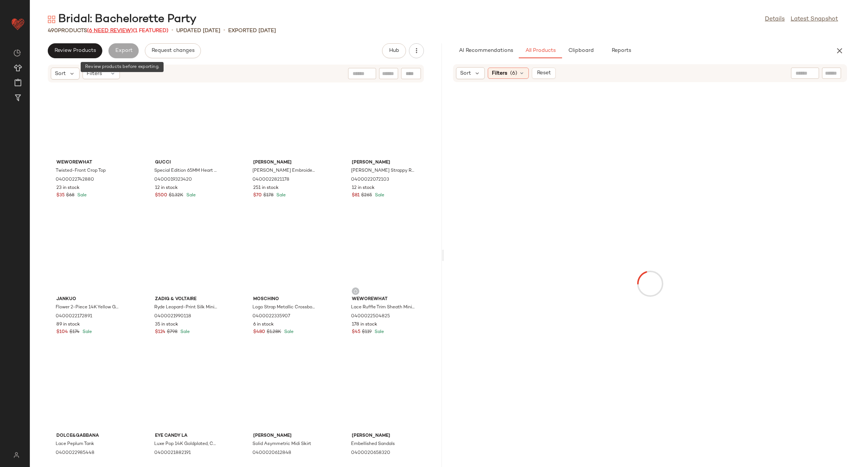
click at [113, 29] on span "(6 Need Review)" at bounding box center [110, 31] width 46 height 6
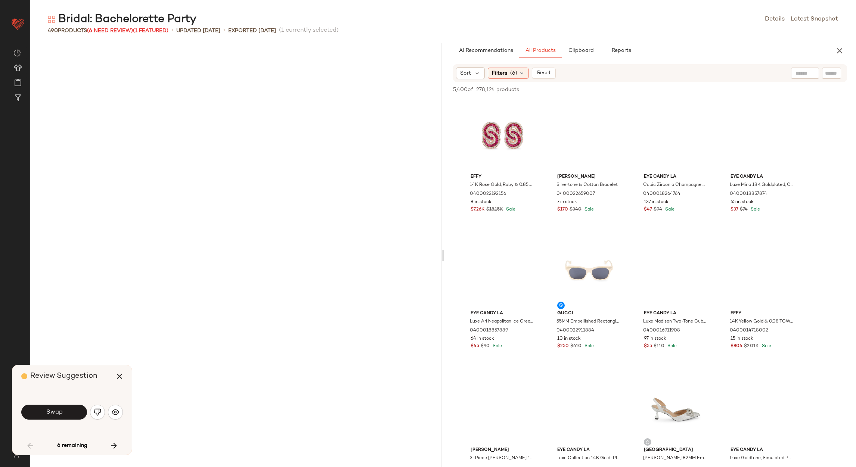
scroll to position [689, 0]
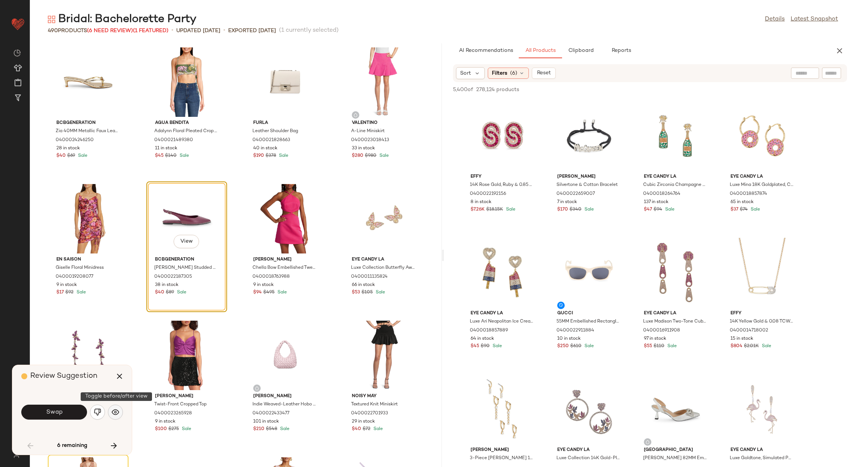
click at [118, 414] on img "button" at bounding box center [115, 411] width 7 height 7
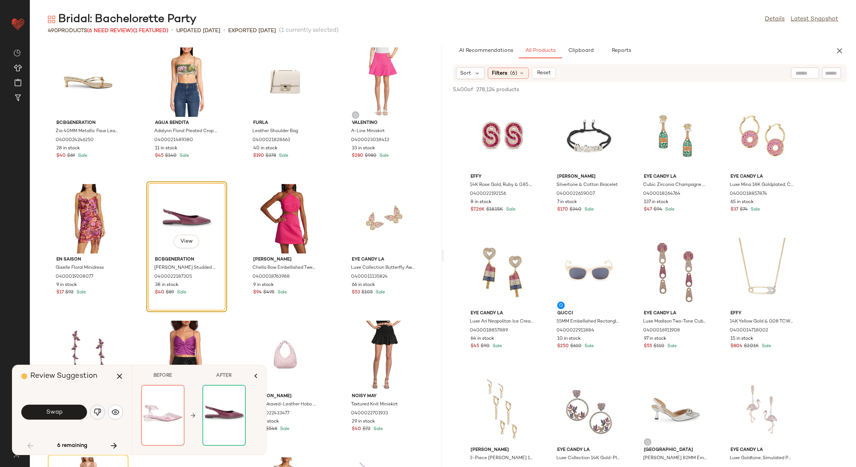
click at [94, 415] on img "button" at bounding box center [97, 411] width 7 height 7
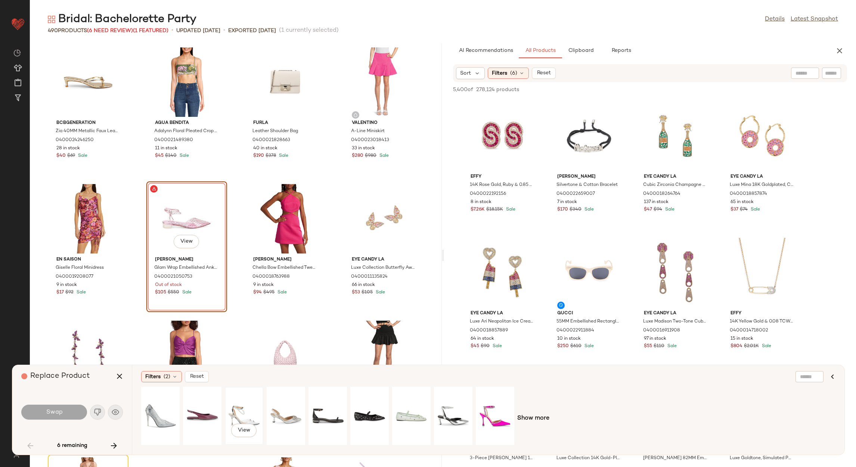
drag, startPoint x: 250, startPoint y: 419, endPoint x: 261, endPoint y: 417, distance: 11.0
click at [254, 419] on div "View" at bounding box center [243, 415] width 33 height 53
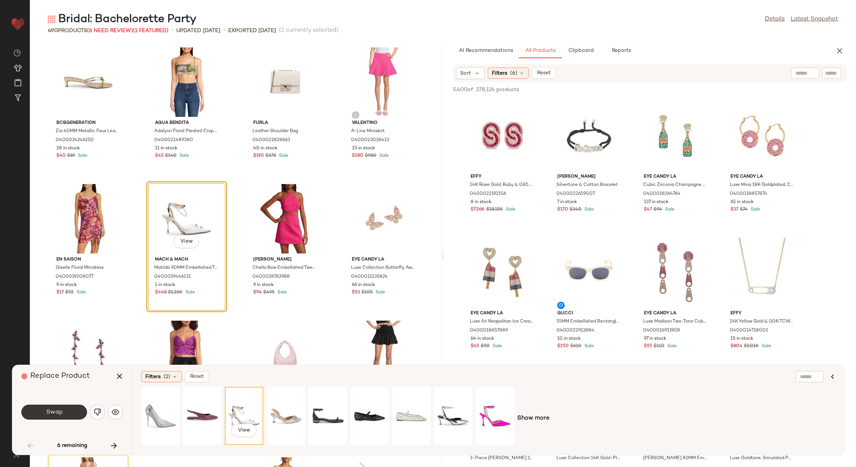
click at [80, 407] on button "Swap" at bounding box center [54, 412] width 66 height 15
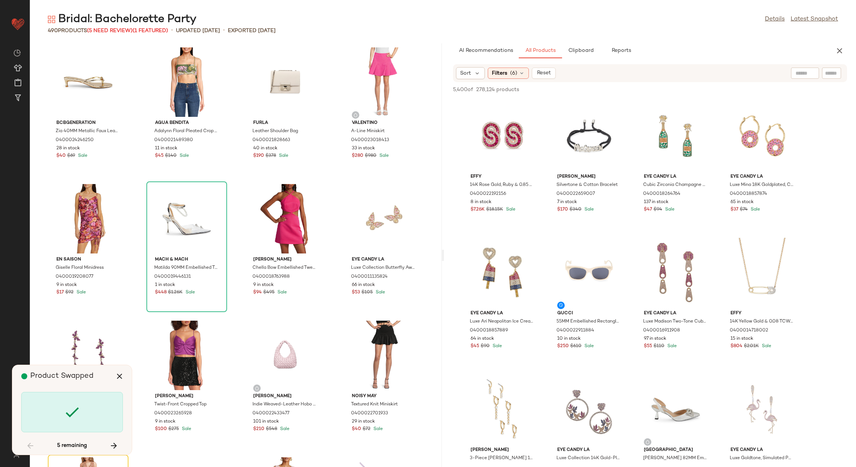
scroll to position [956, 0]
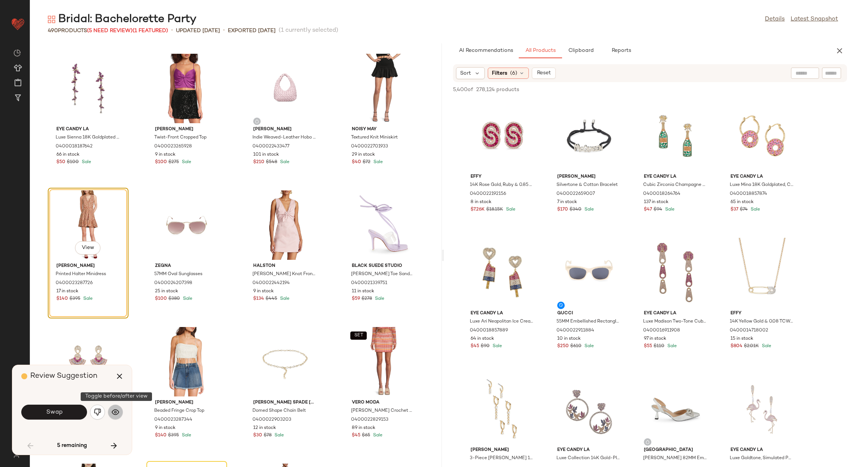
click at [112, 408] on img "button" at bounding box center [115, 411] width 7 height 7
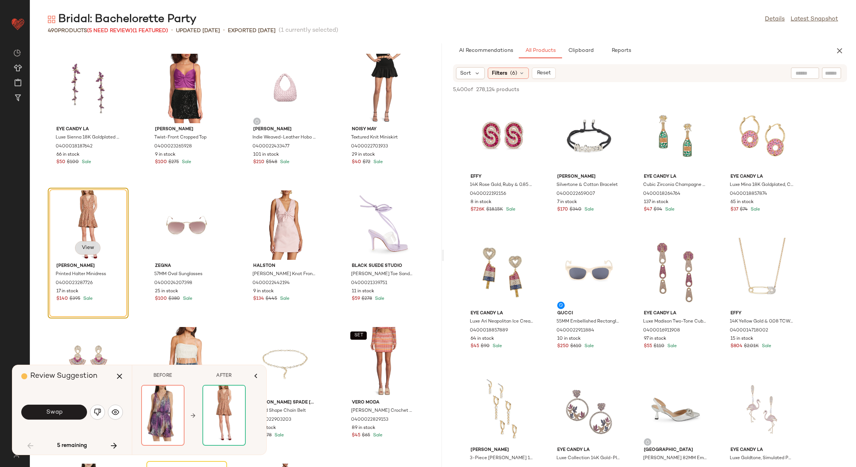
click at [89, 243] on button "View" at bounding box center [87, 247] width 25 height 13
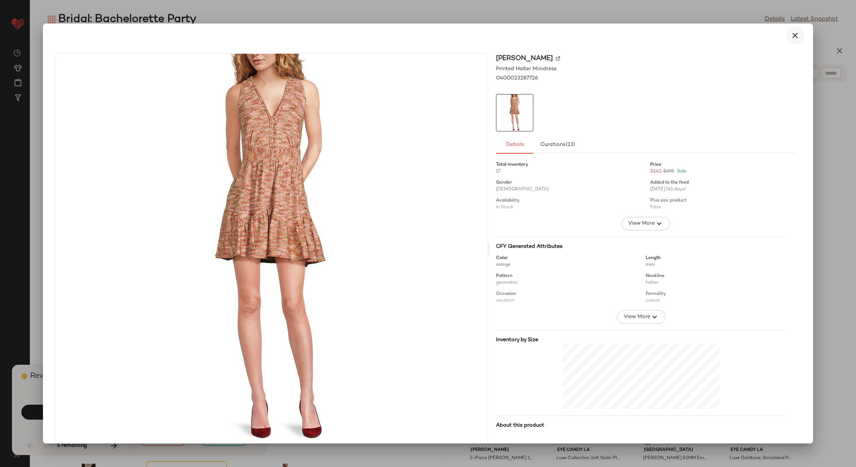
drag, startPoint x: 787, startPoint y: 35, endPoint x: 758, endPoint y: 54, distance: 35.1
click at [790, 35] on icon "button" at bounding box center [794, 35] width 9 height 9
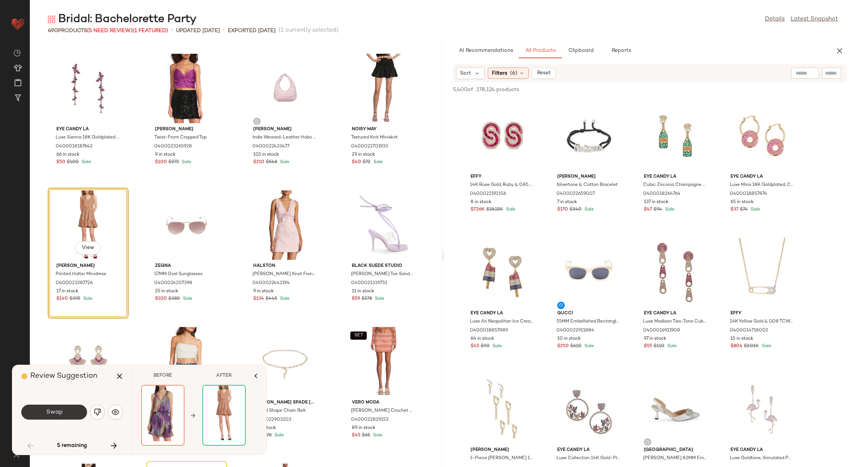
click at [77, 413] on button "Swap" at bounding box center [54, 412] width 66 height 15
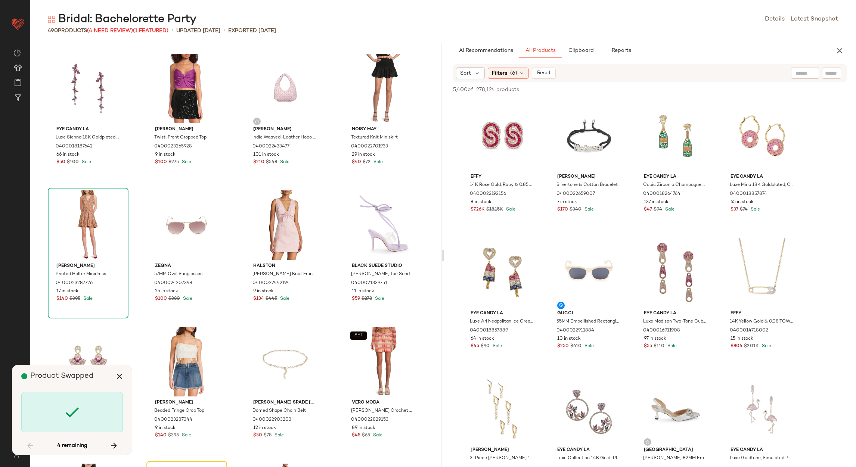
scroll to position [1230, 0]
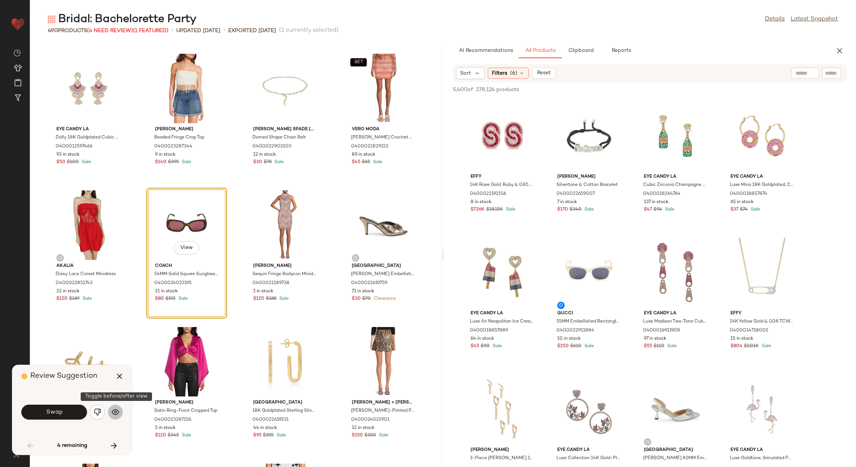
click at [112, 412] on img "button" at bounding box center [115, 411] width 7 height 7
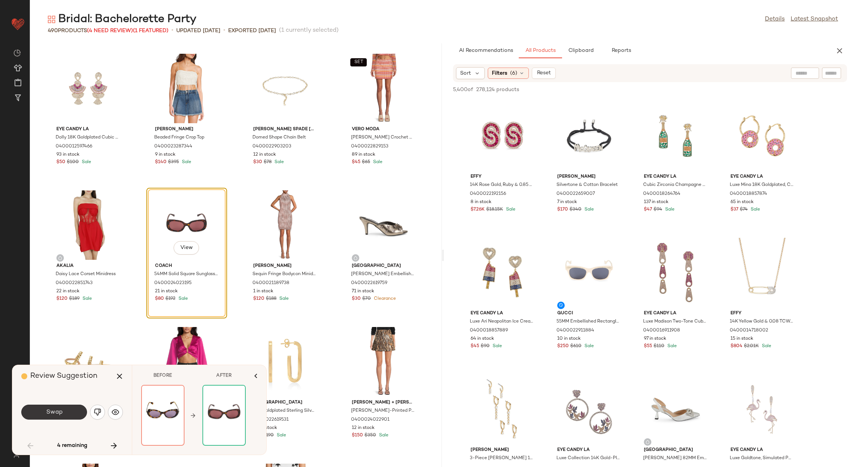
click at [66, 414] on button "Swap" at bounding box center [54, 412] width 66 height 15
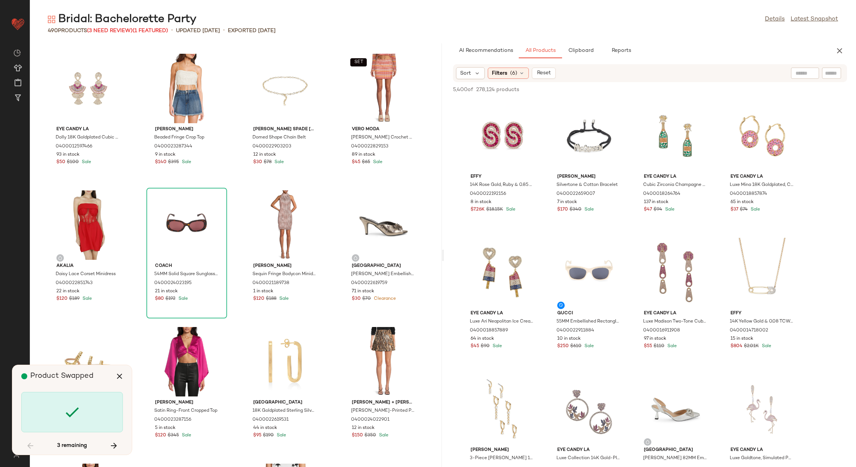
scroll to position [10933, 0]
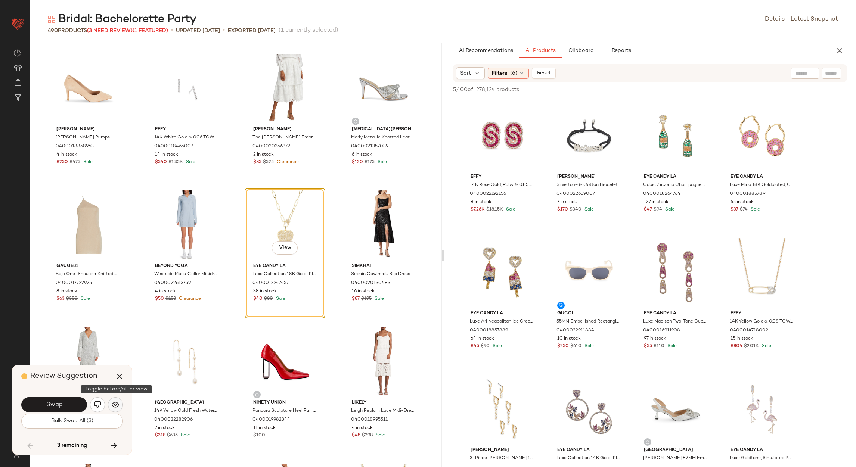
click at [114, 404] on img "button" at bounding box center [115, 404] width 7 height 7
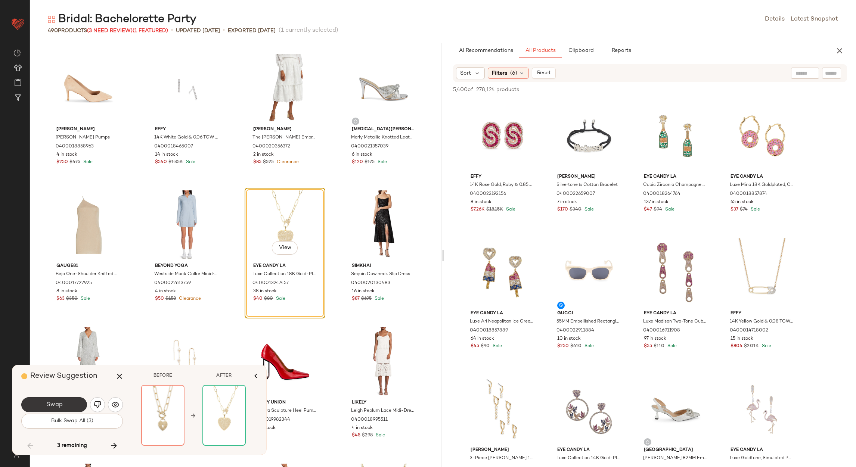
click at [71, 408] on button "Swap" at bounding box center [54, 404] width 66 height 15
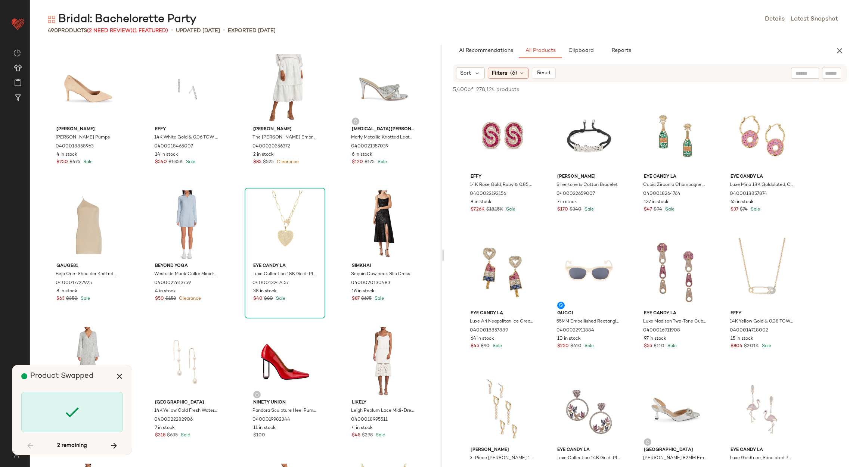
scroll to position [14896, 0]
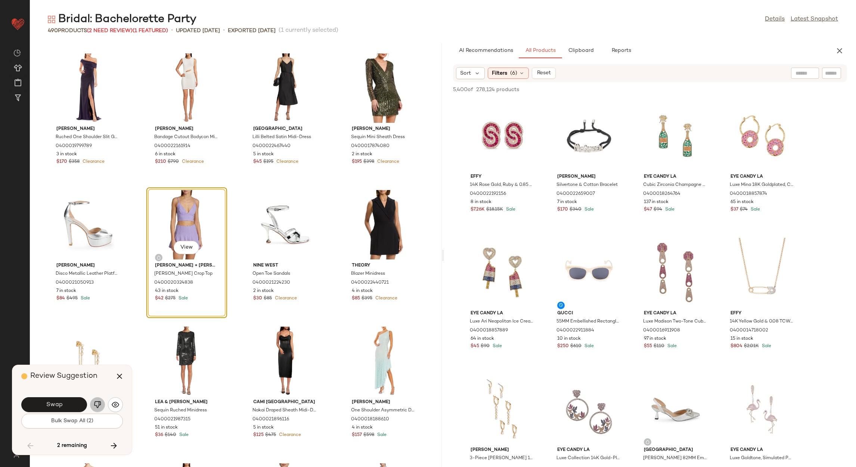
click at [97, 407] on img "button" at bounding box center [97, 404] width 7 height 7
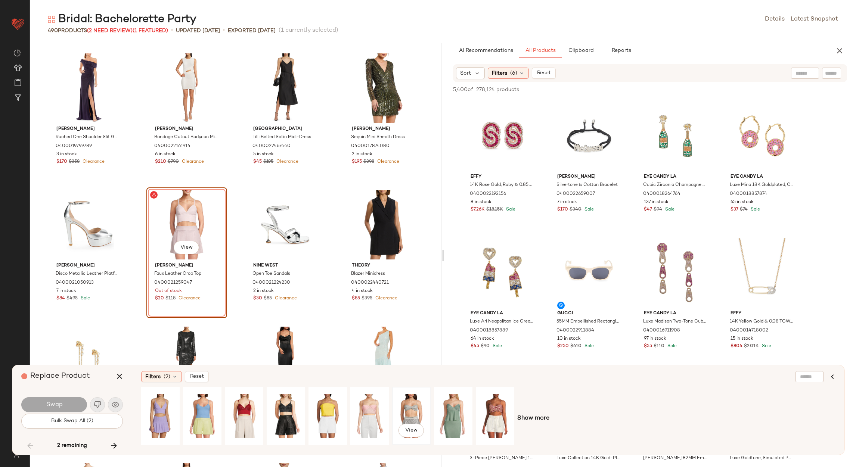
click at [406, 420] on div "View" at bounding box center [411, 415] width 33 height 53
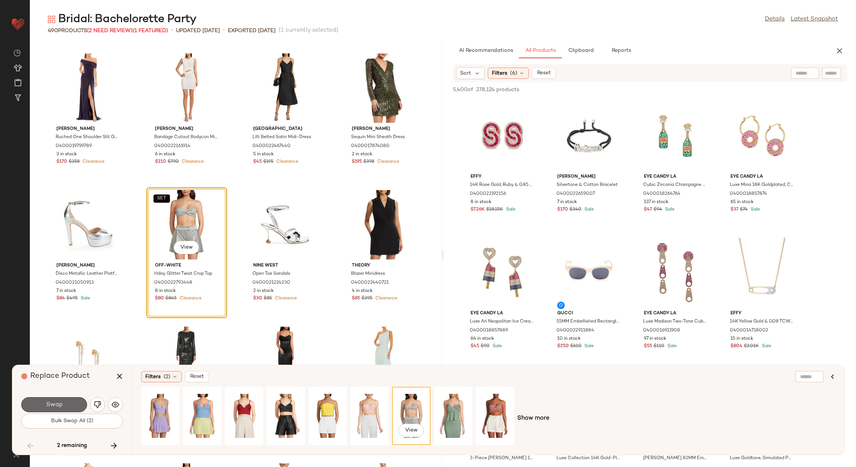
click at [75, 401] on button "Swap" at bounding box center [54, 404] width 66 height 15
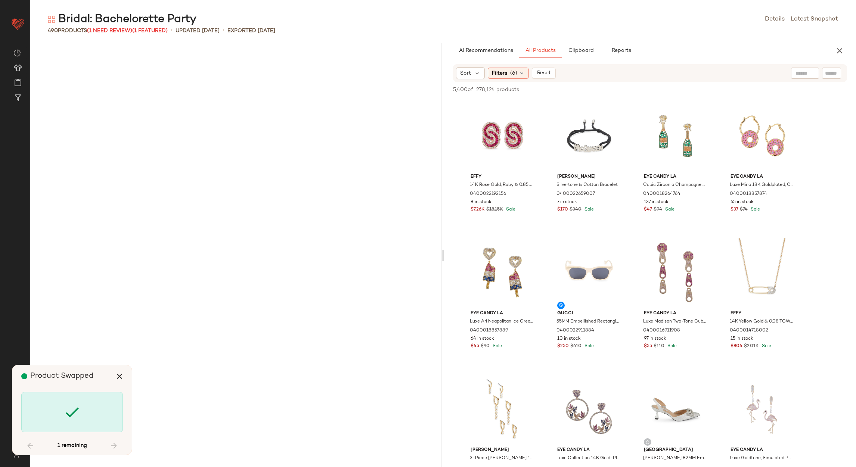
scroll to position [16263, 0]
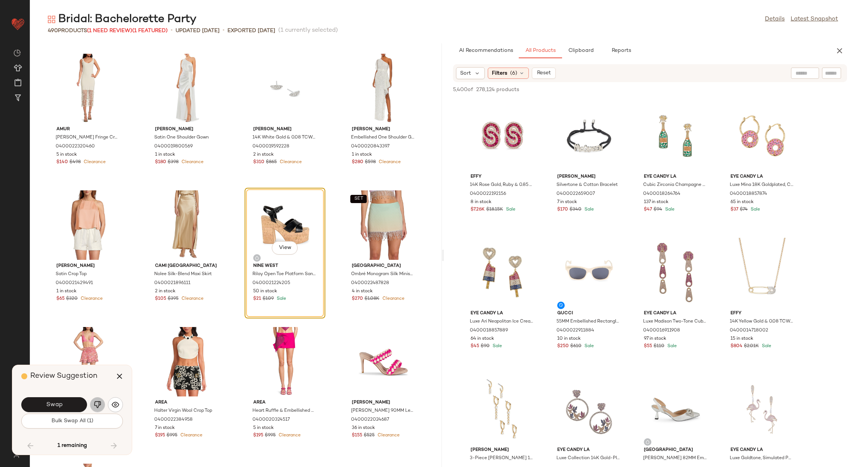
click at [101, 407] on button "button" at bounding box center [97, 404] width 15 height 15
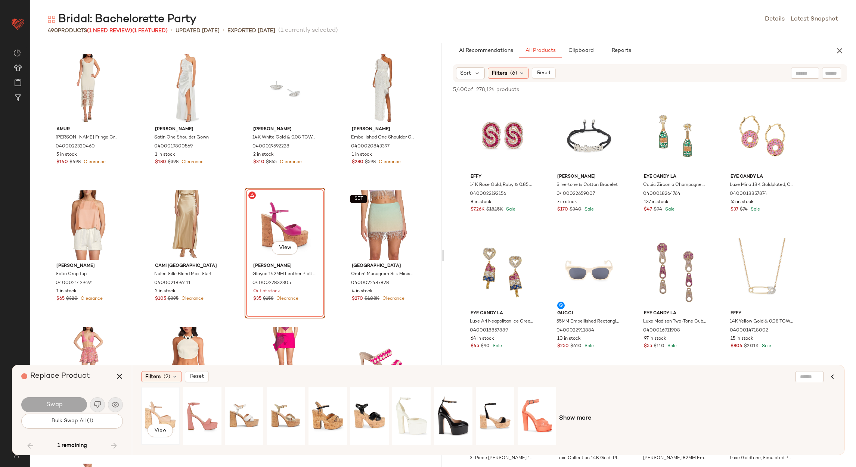
click at [176, 417] on div "View" at bounding box center [160, 415] width 33 height 53
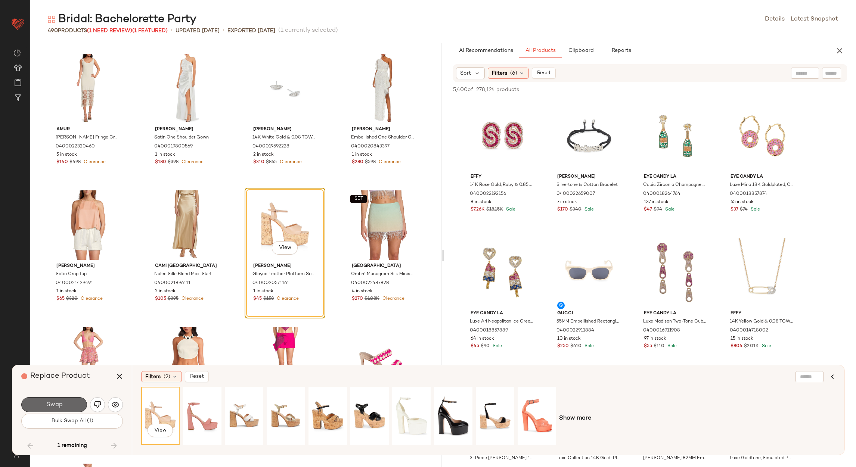
click at [68, 403] on button "Swap" at bounding box center [54, 404] width 66 height 15
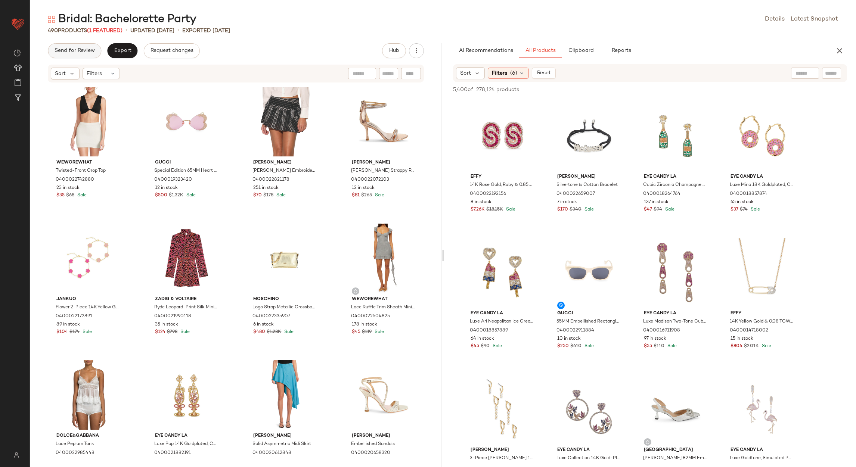
click at [66, 52] on span "Send for Review" at bounding box center [74, 51] width 41 height 6
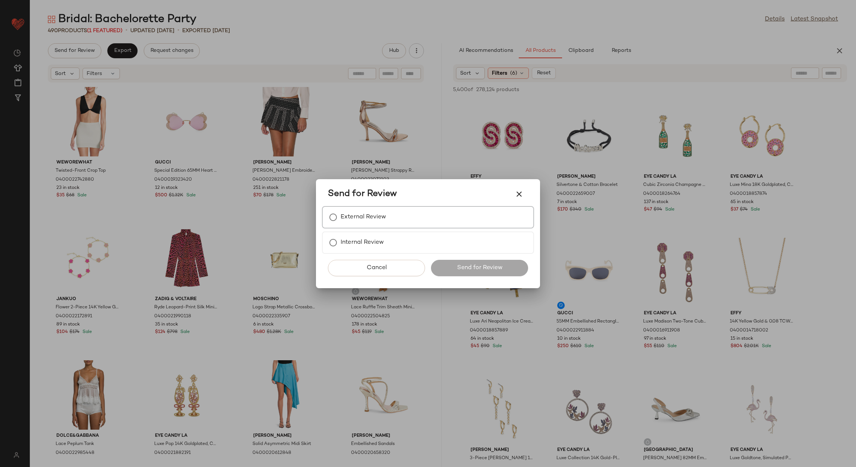
click at [355, 219] on label "External Review" at bounding box center [364, 217] width 46 height 15
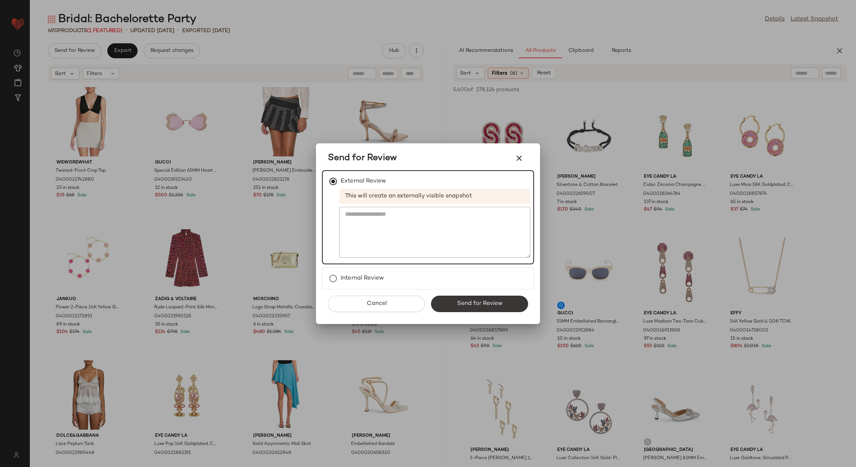
click at [469, 310] on button "Send for Review" at bounding box center [479, 304] width 97 height 16
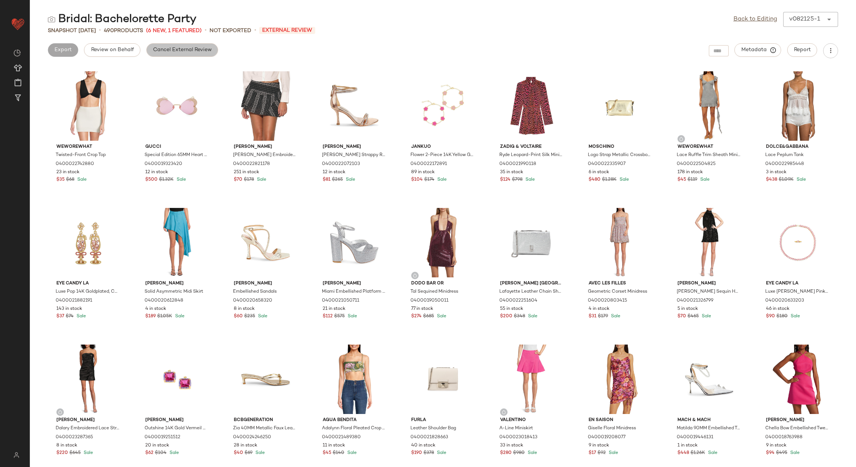
click at [178, 53] on button "Cancel External Review" at bounding box center [182, 49] width 72 height 13
drag, startPoint x: 760, startPoint y: 19, endPoint x: 744, endPoint y: 28, distance: 18.0
click at [760, 19] on link "Back to Editing" at bounding box center [755, 19] width 44 height 9
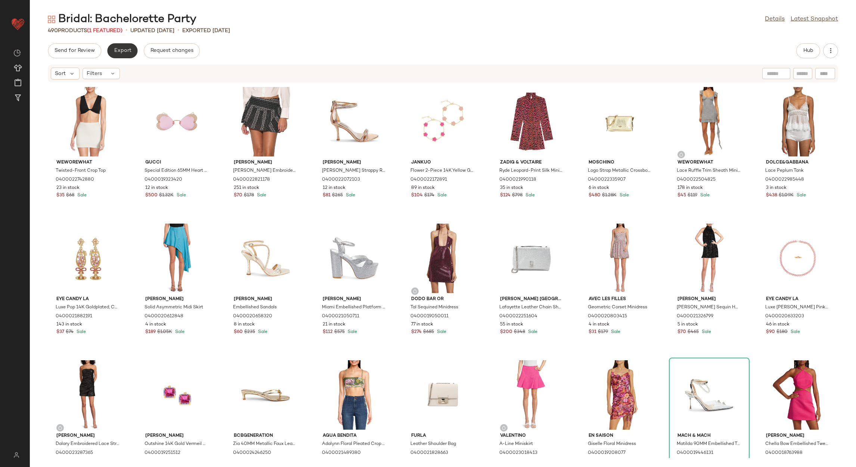
click at [124, 51] on span "Export" at bounding box center [123, 51] width 18 height 6
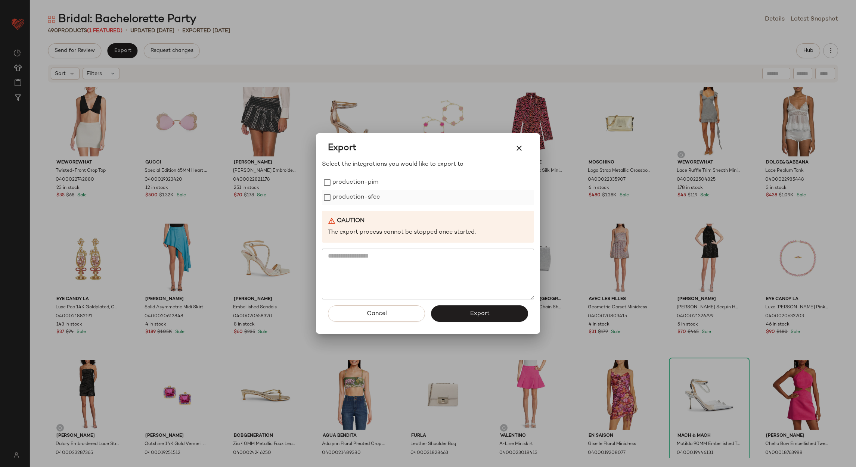
click at [344, 191] on label "production-sfcc" at bounding box center [355, 197] width 47 height 15
click at [341, 178] on label "production-pim" at bounding box center [355, 182] width 46 height 15
click at [463, 323] on div "Cancel Export" at bounding box center [428, 316] width 212 height 34
click at [463, 318] on button "Export" at bounding box center [479, 313] width 97 height 16
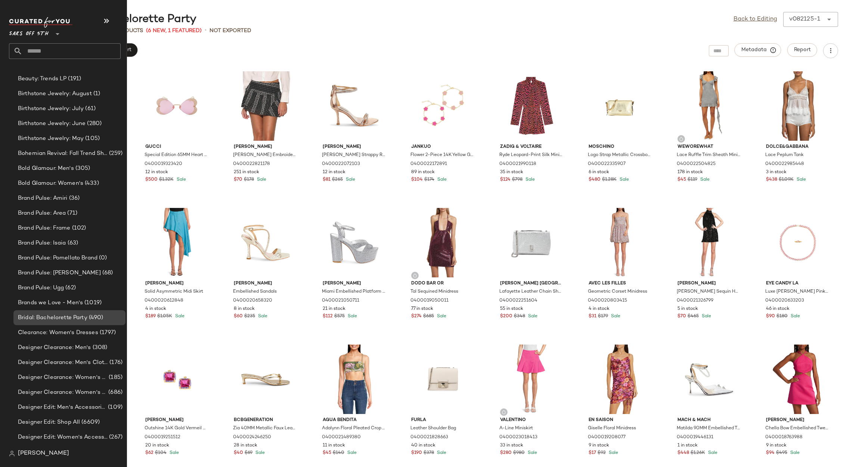
scroll to position [103, 0]
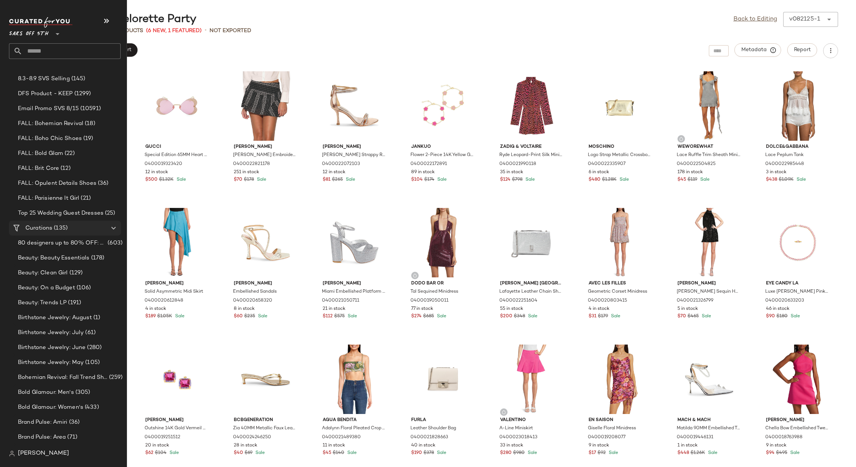
click at [52, 229] on span "(135)" at bounding box center [59, 228] width 15 height 9
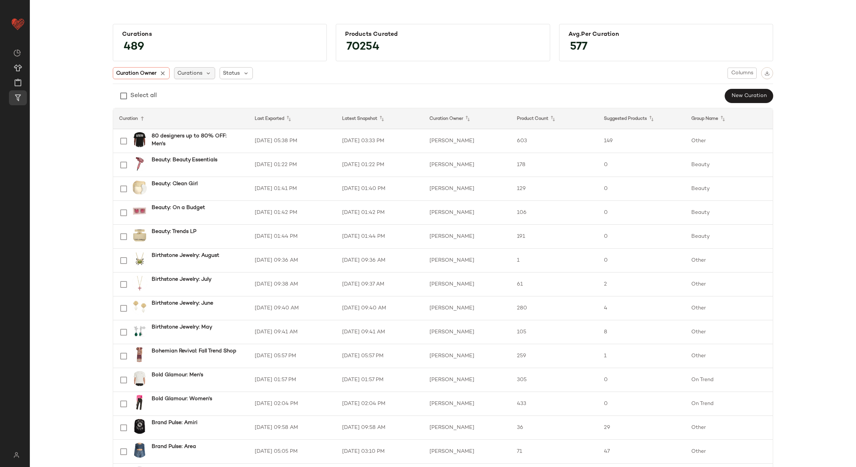
click at [183, 70] on span "Curations" at bounding box center [189, 73] width 25 height 8
click at [202, 91] on input "text" at bounding box center [223, 93] width 93 height 11
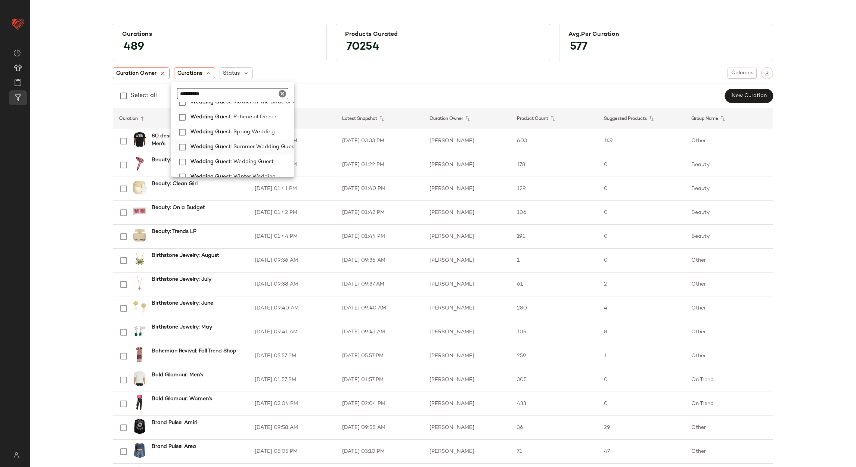
scroll to position [145, 0]
type input "**********"
drag, startPoint x: 248, startPoint y: 166, endPoint x: 245, endPoint y: 154, distance: 12.9
click at [247, 164] on span "est: Winter Wedding" at bounding box center [249, 169] width 53 height 15
click at [245, 147] on span "est: Wedding Guest" at bounding box center [248, 154] width 51 height 15
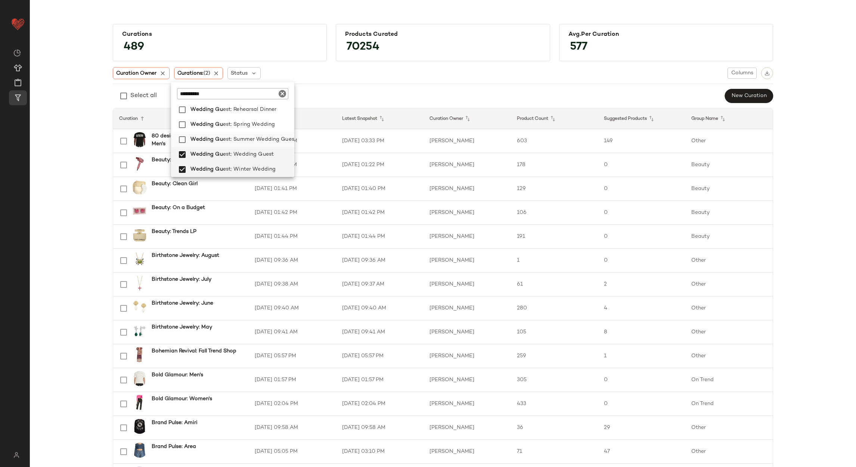
click at [248, 132] on span "est: Summer Wedding Guest" at bounding box center [260, 139] width 74 height 15
click at [252, 120] on span "est: Spring Wedding" at bounding box center [249, 124] width 52 height 15
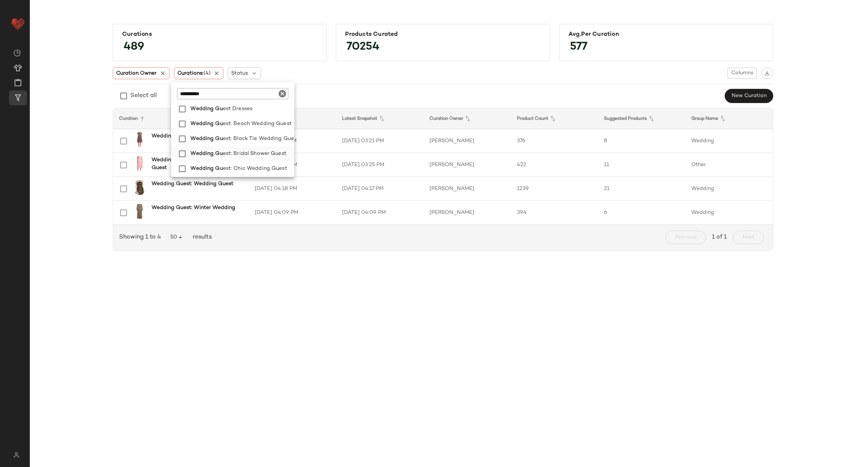
scroll to position [88, 0]
click at [241, 143] on span "est: Mother of the Bride or Groom" at bounding box center [267, 142] width 88 height 15
click at [241, 155] on span "est: Rehearsal Dinner" at bounding box center [252, 157] width 54 height 15
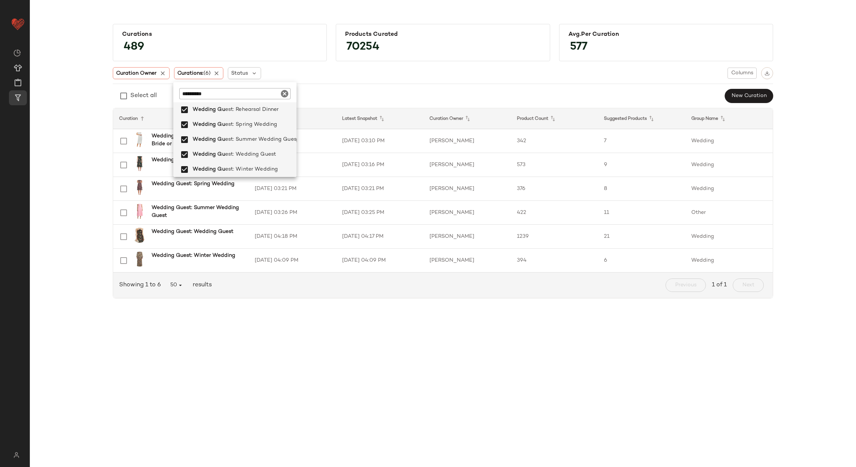
click at [411, 379] on div "Curations 489 Products Curated 70254 Avg.per Curation 577 Curation Owner Curati…" at bounding box center [443, 239] width 826 height 455
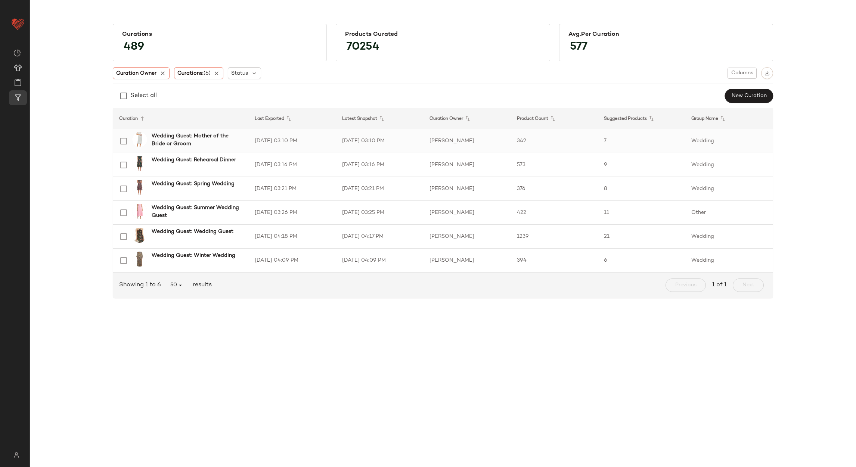
click at [322, 137] on td "8/19/25, 03:10 PM" at bounding box center [292, 141] width 87 height 24
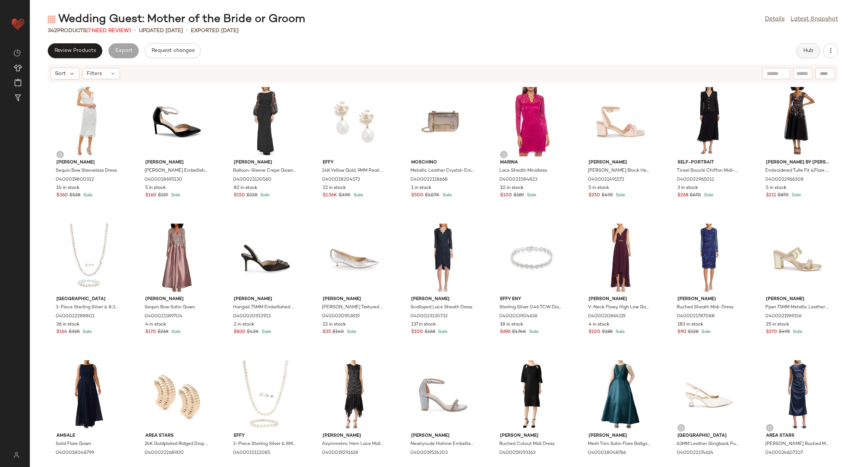
click at [799, 52] on button "Hub" at bounding box center [808, 50] width 24 height 15
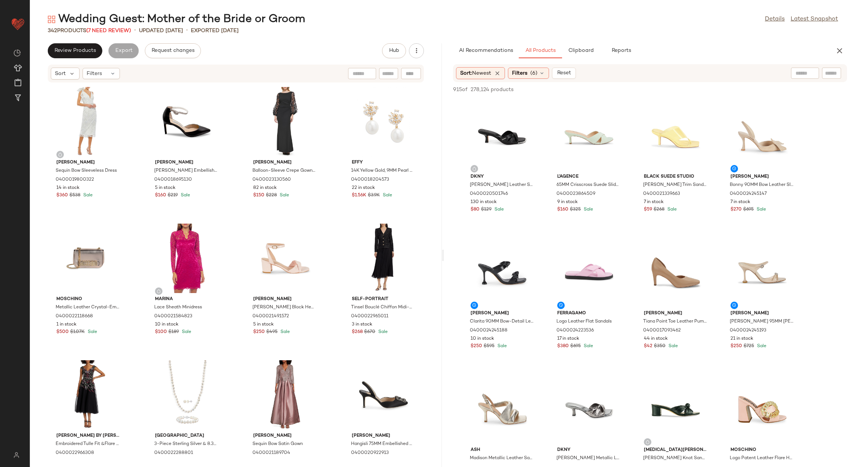
click at [329, 217] on div "Mac Duggal Sequin Bow Sleeveless Dress 0400019800322 14 in stock $360 $538 Sale…" at bounding box center [236, 270] width 412 height 375
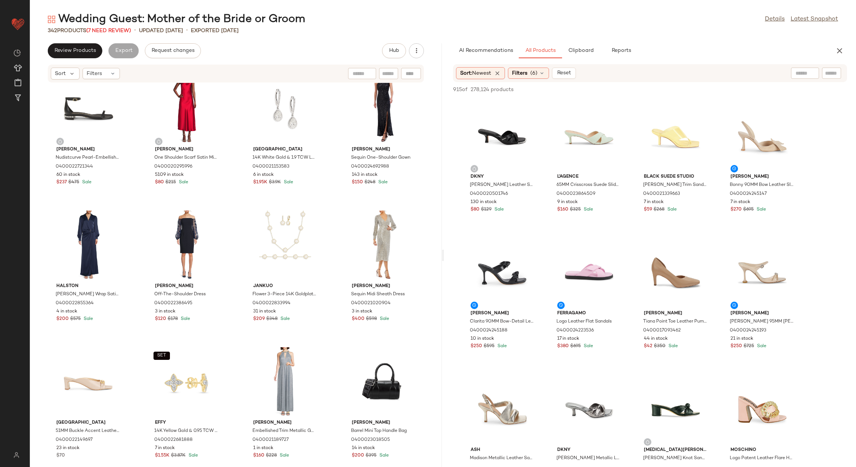
scroll to position [4542, 0]
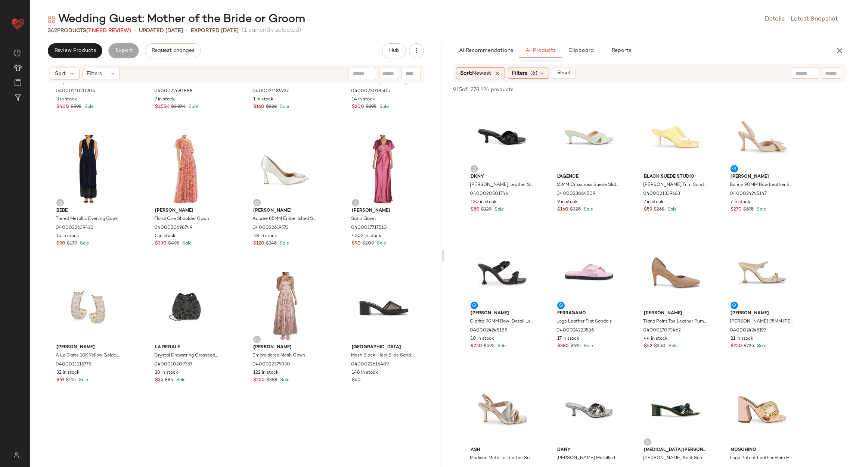
scroll to position [4878, 0]
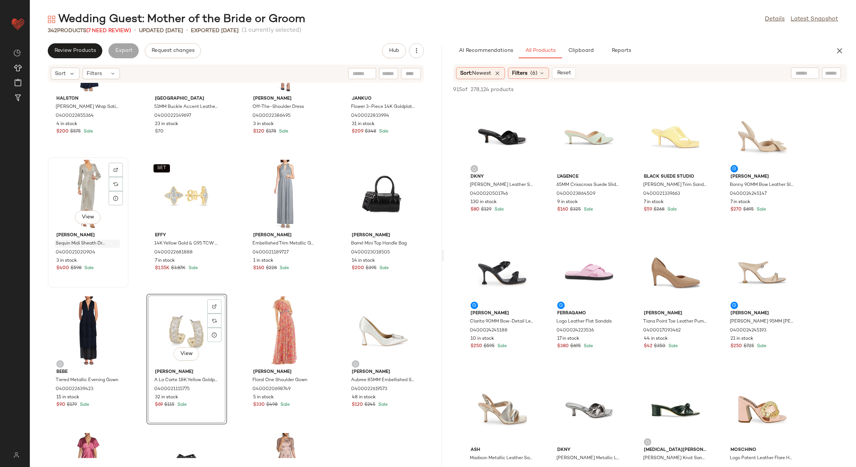
scroll to position [4710, 0]
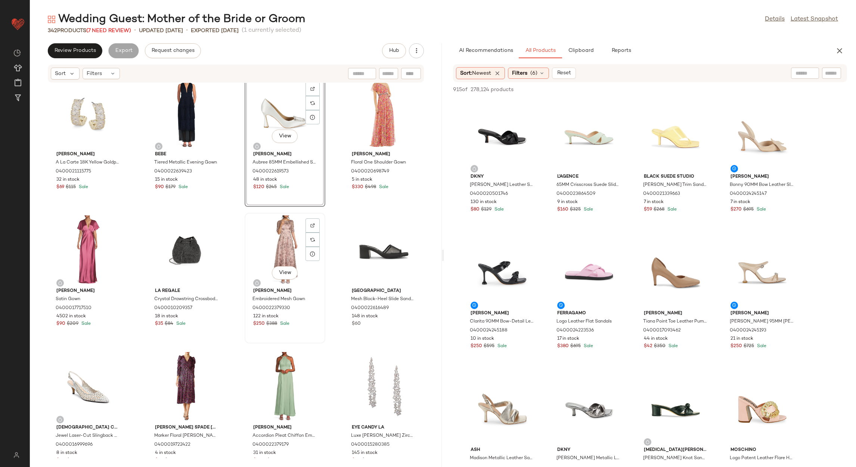
scroll to position [4934, 0]
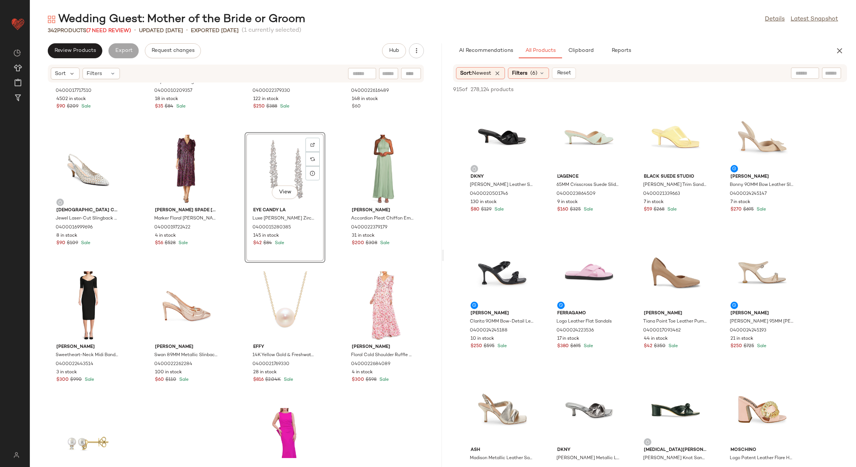
scroll to position [5158, 0]
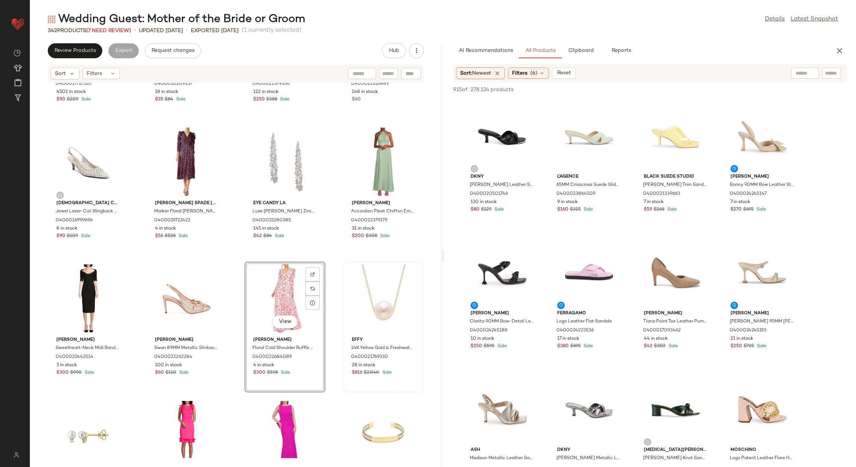
scroll to position [5270, 0]
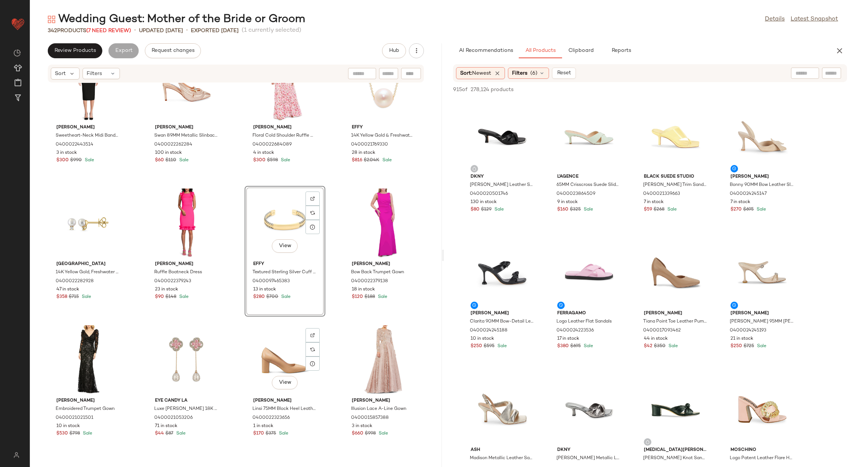
scroll to position [5383, 0]
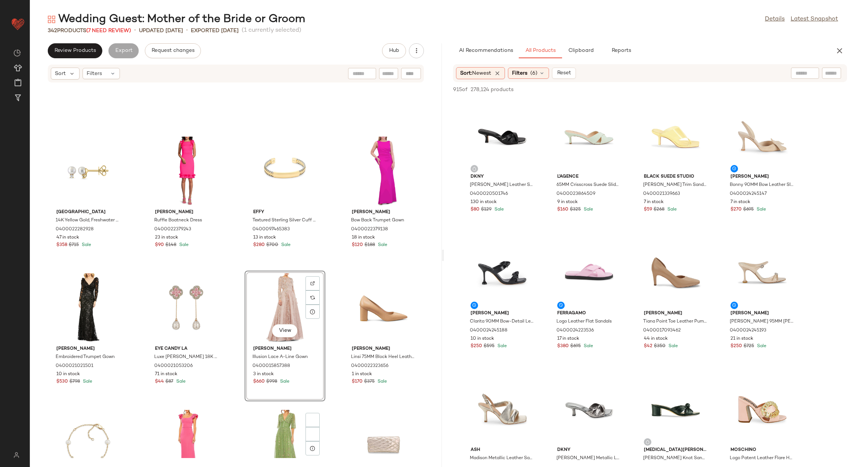
scroll to position [5495, 0]
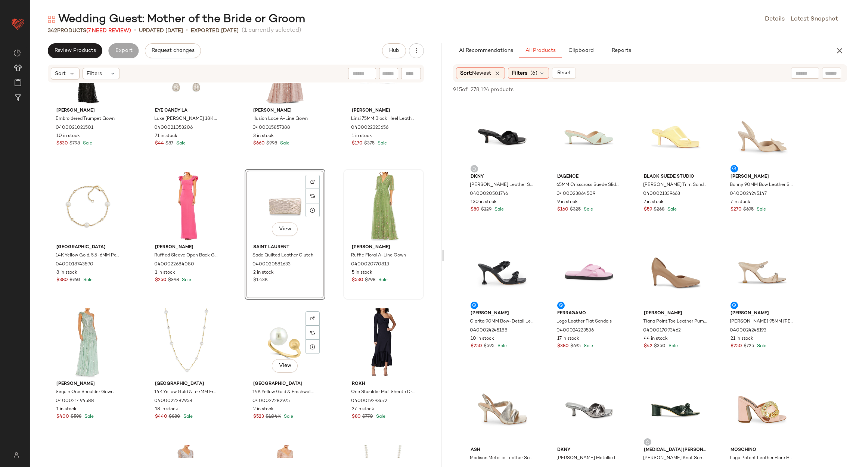
scroll to position [5663, 0]
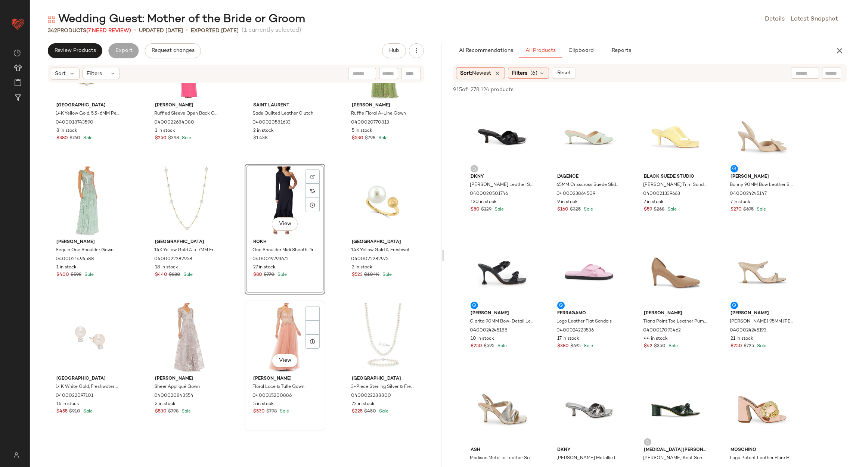
scroll to position [5887, 0]
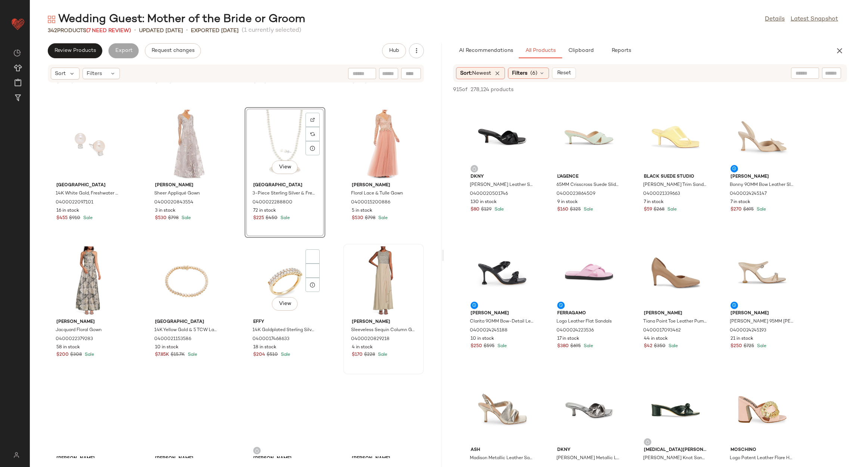
scroll to position [5999, 0]
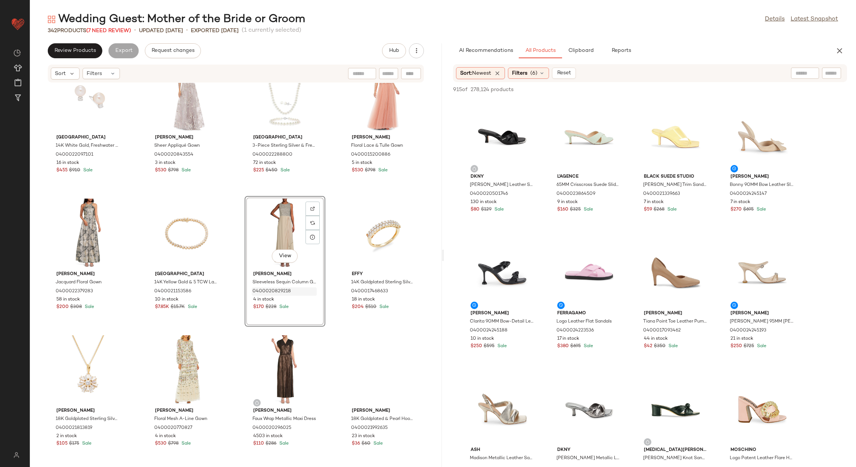
scroll to position [6111, 0]
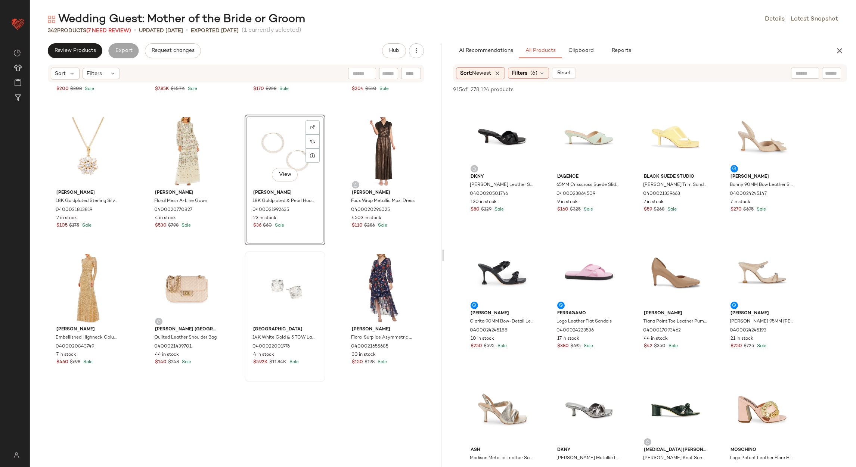
scroll to position [6279, 0]
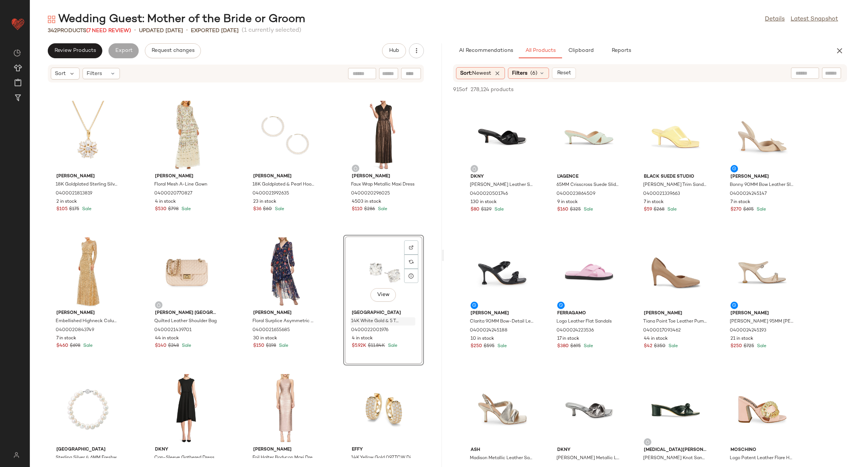
scroll to position [6391, 0]
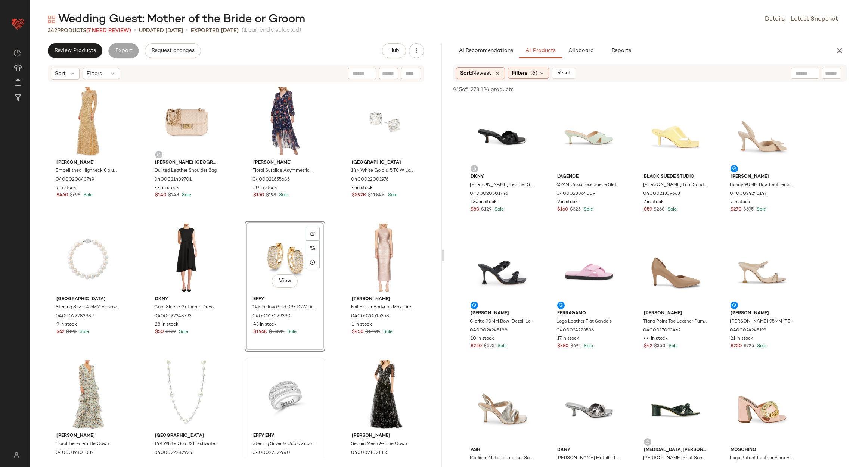
scroll to position [6503, 0]
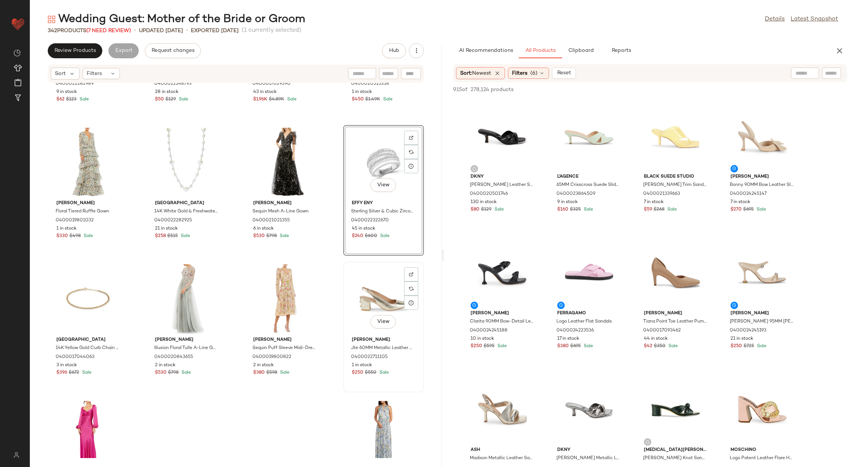
scroll to position [6671, 0]
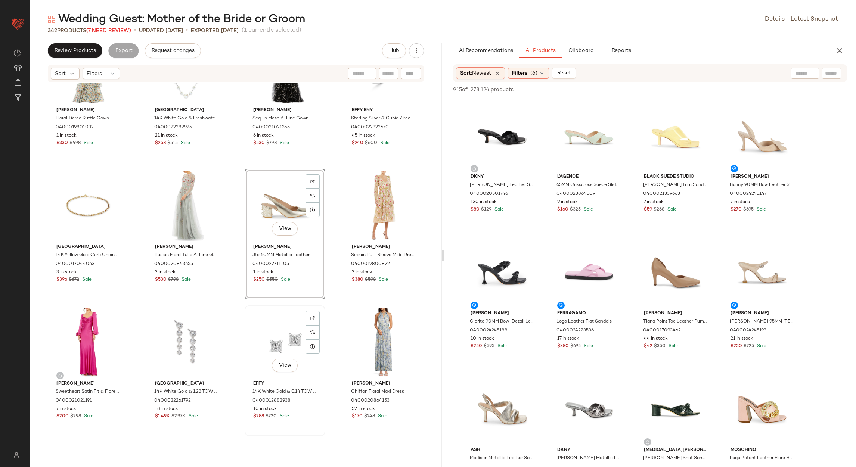
scroll to position [6839, 0]
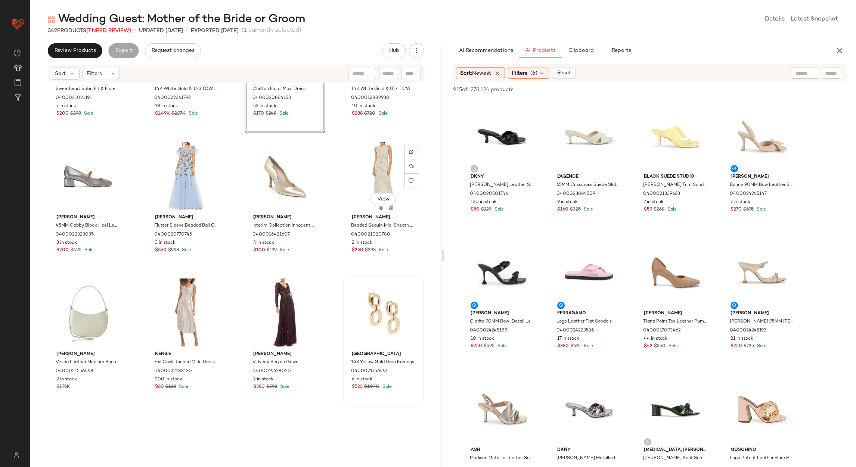
scroll to position [7063, 0]
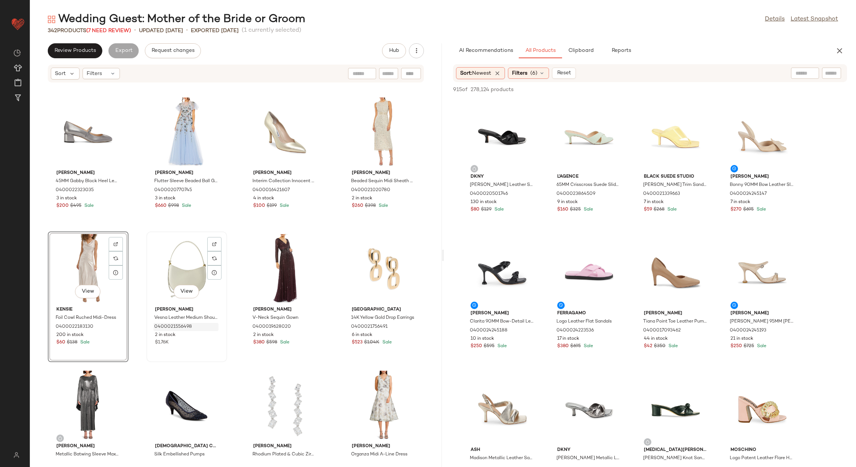
scroll to position [7175, 0]
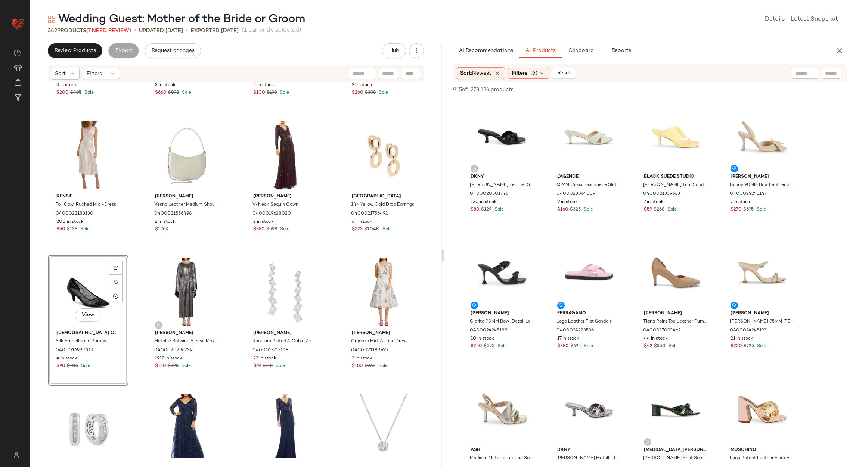
scroll to position [7287, 0]
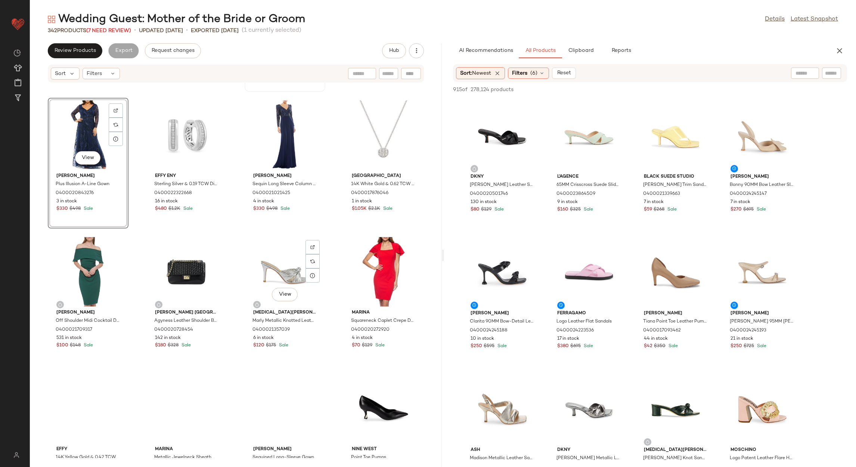
scroll to position [7511, 0]
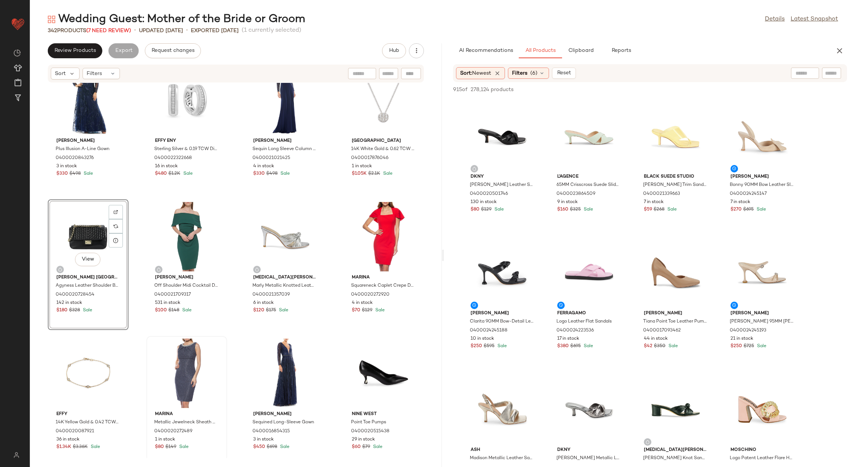
scroll to position [7623, 0]
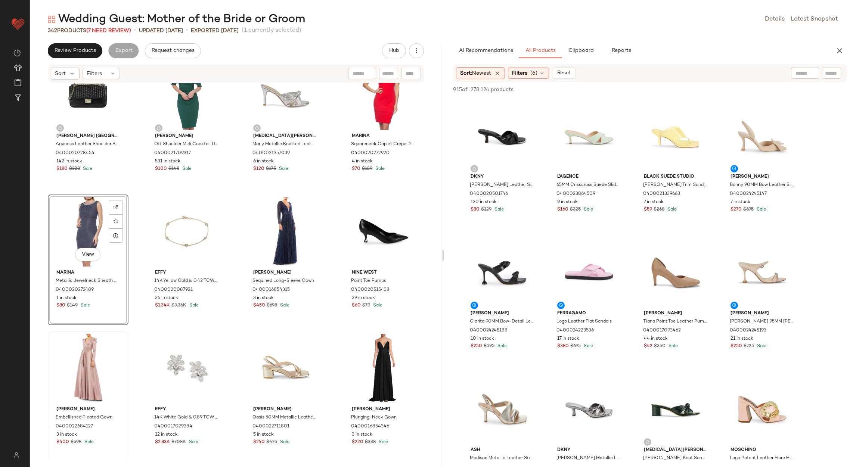
scroll to position [7735, 0]
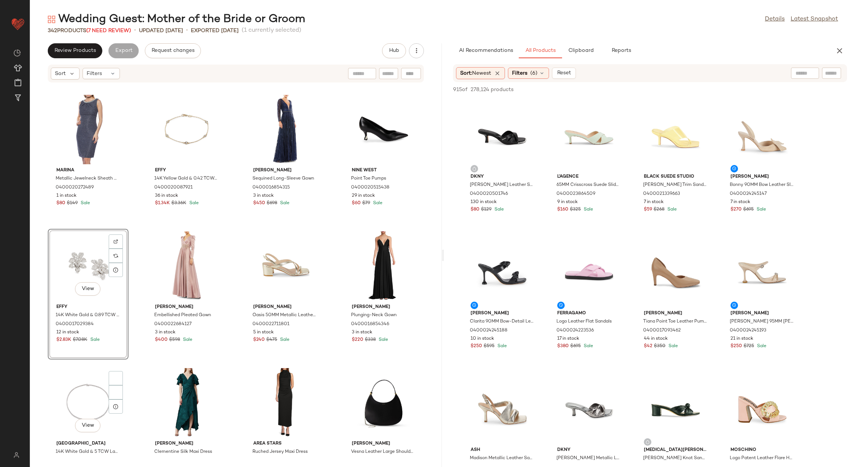
scroll to position [7847, 0]
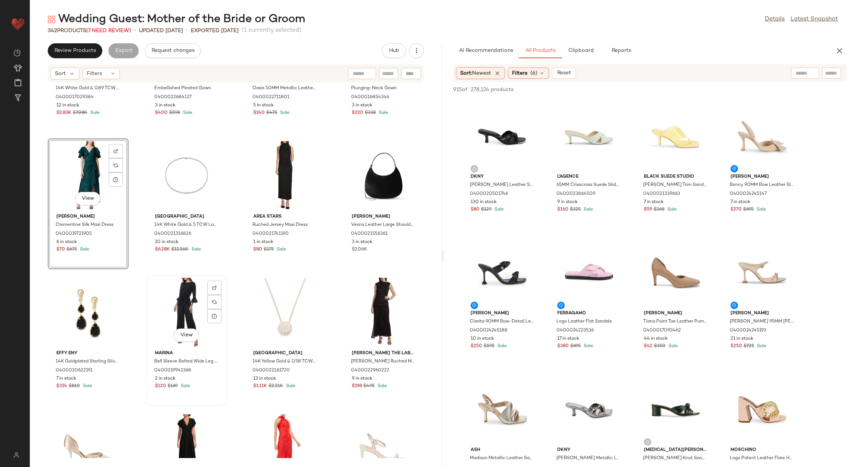
scroll to position [8071, 0]
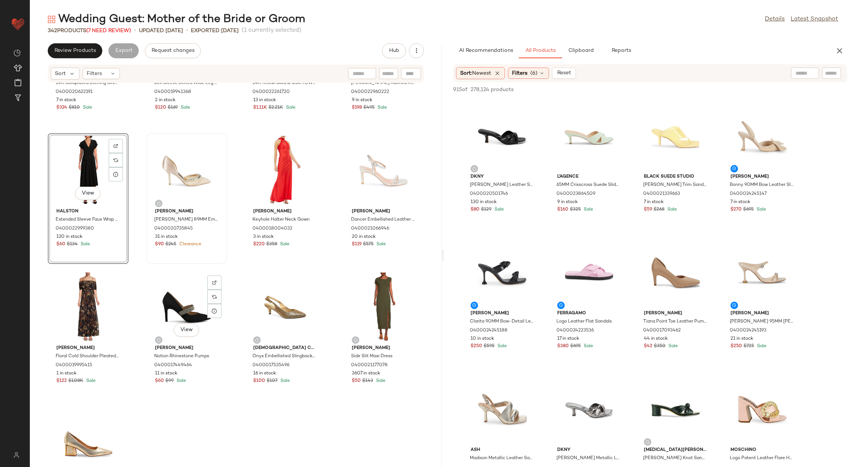
scroll to position [8295, 0]
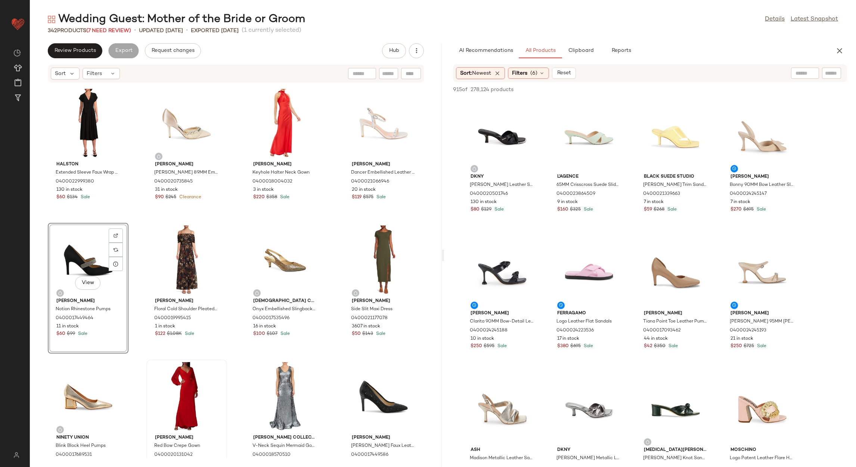
scroll to position [8463, 0]
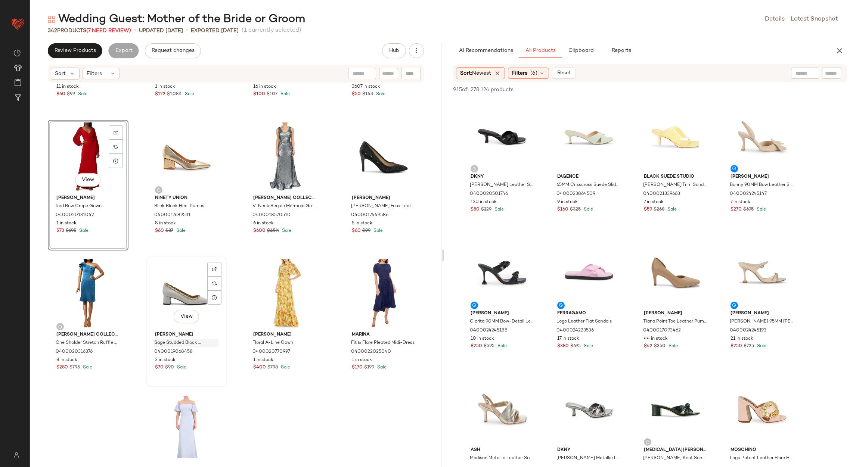
scroll to position [8631, 0]
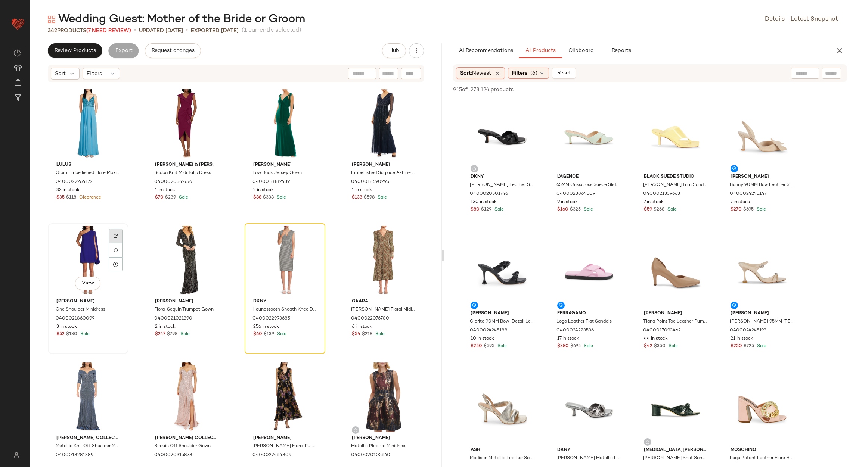
scroll to position [9135, 0]
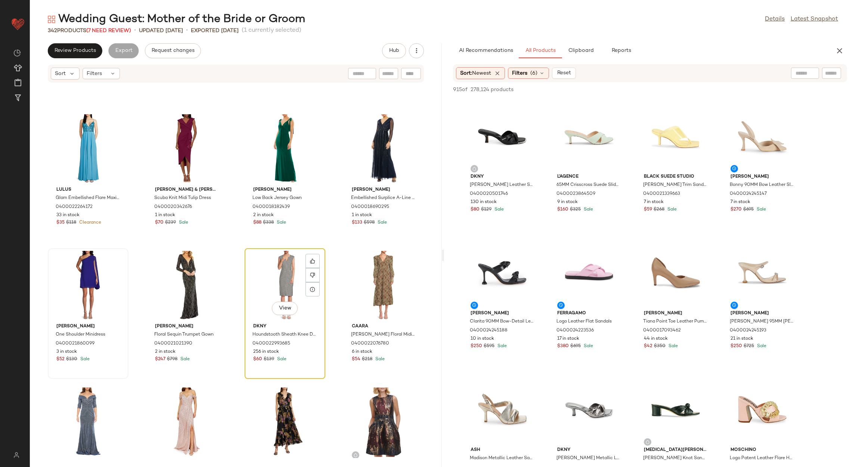
click at [289, 281] on div "View" at bounding box center [284, 285] width 75 height 69
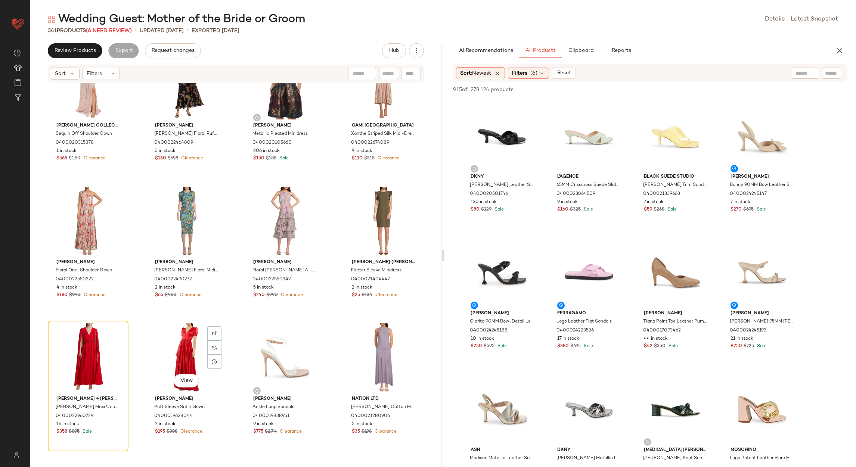
scroll to position [9527, 0]
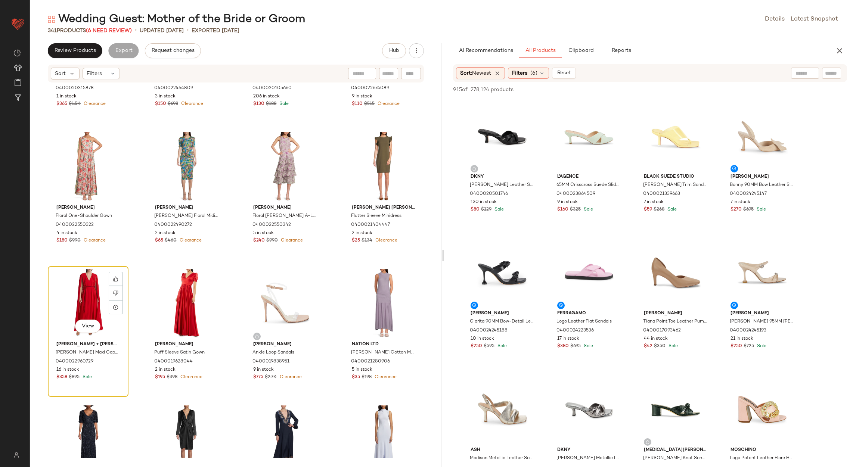
click at [97, 289] on div "View" at bounding box center [87, 303] width 75 height 69
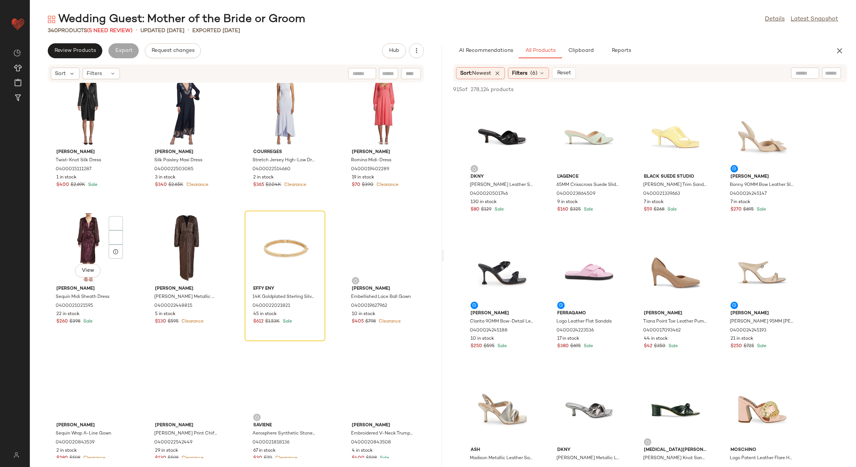
scroll to position [9863, 0]
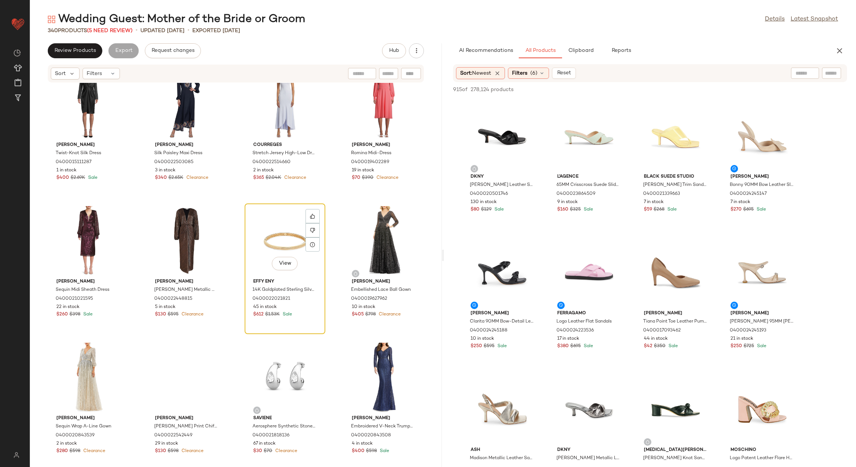
click at [273, 246] on div "View" at bounding box center [284, 240] width 75 height 69
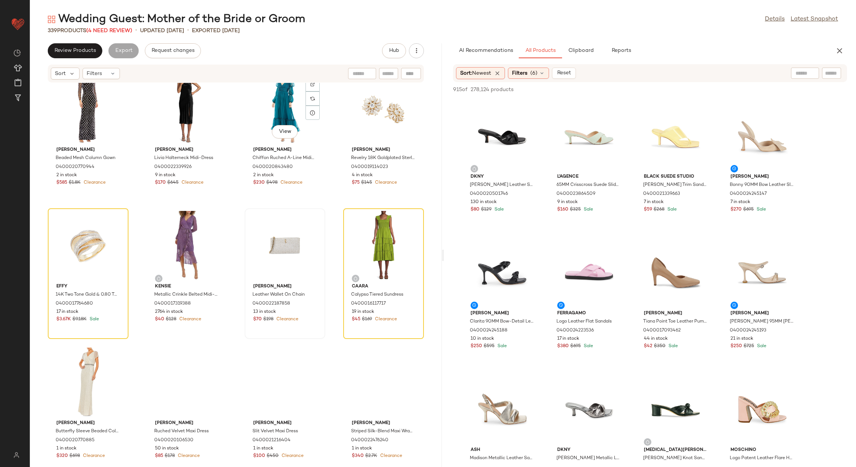
scroll to position [11095, 0]
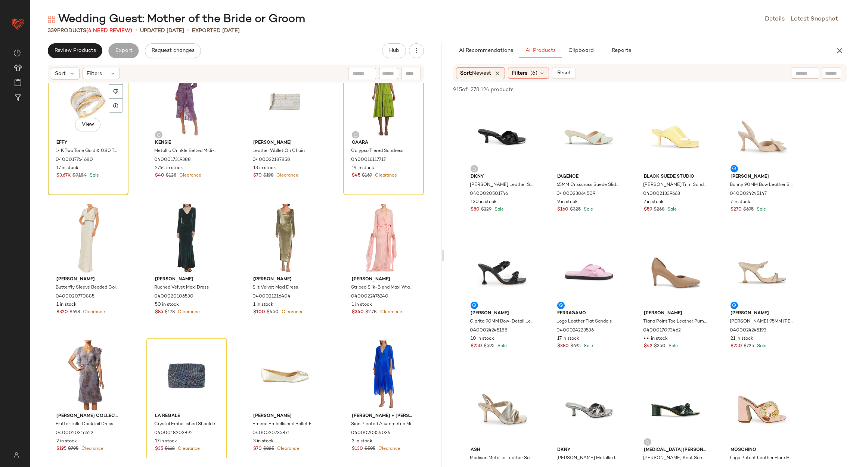
click at [76, 108] on div "View" at bounding box center [87, 101] width 75 height 69
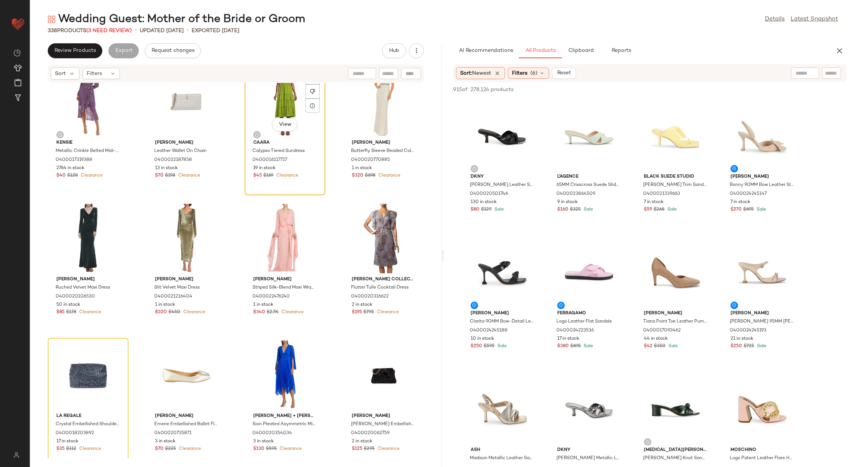
click at [287, 99] on div "View" at bounding box center [284, 101] width 75 height 69
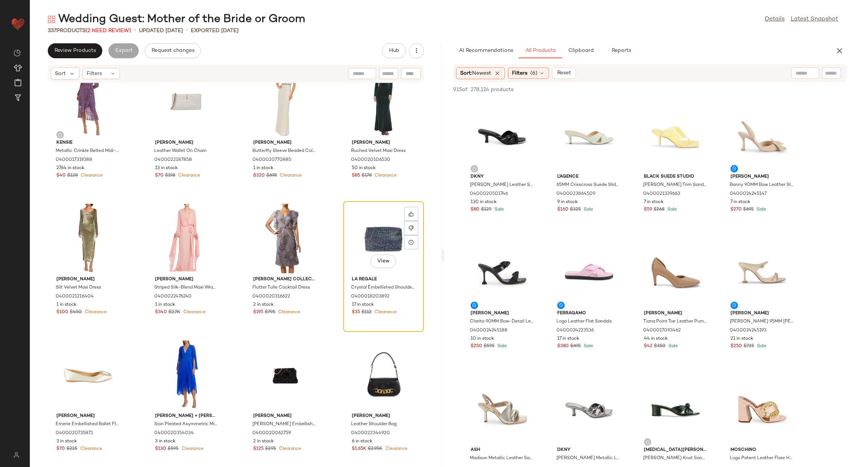
click at [373, 236] on div "View" at bounding box center [383, 238] width 75 height 69
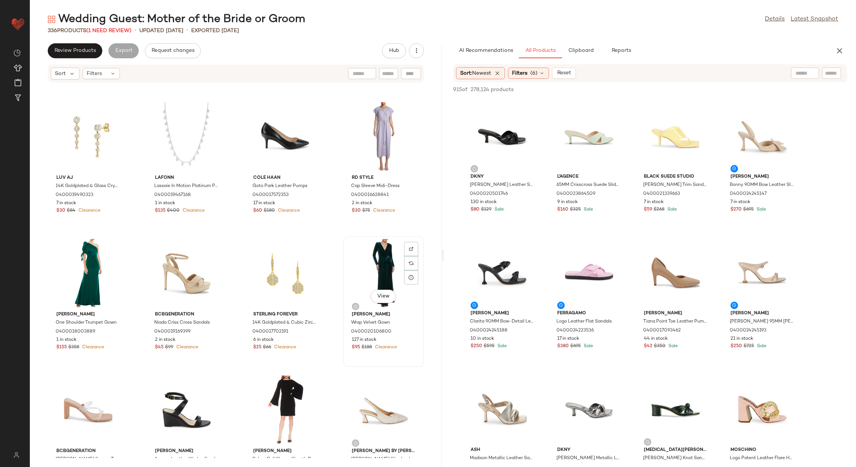
scroll to position [10433, 0]
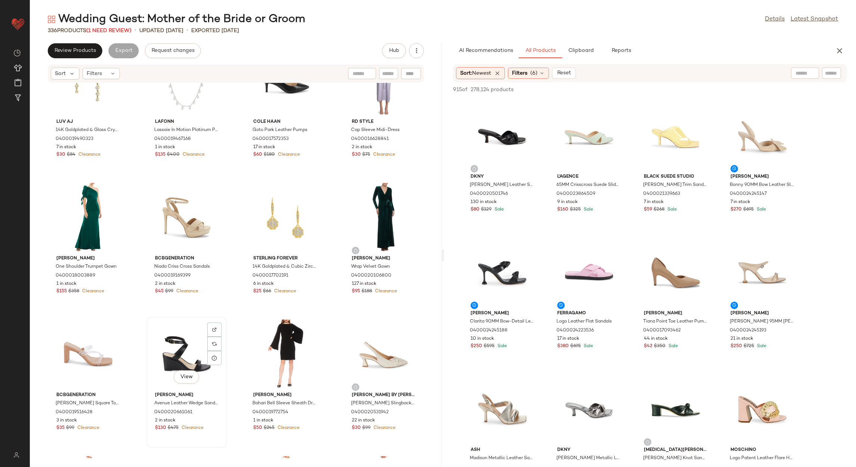
click at [189, 354] on div "View" at bounding box center [186, 354] width 75 height 69
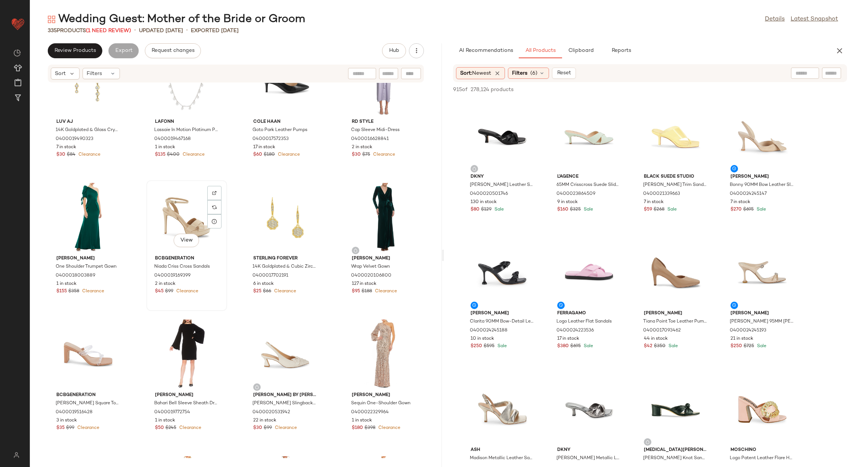
click at [162, 220] on div "View" at bounding box center [186, 217] width 75 height 69
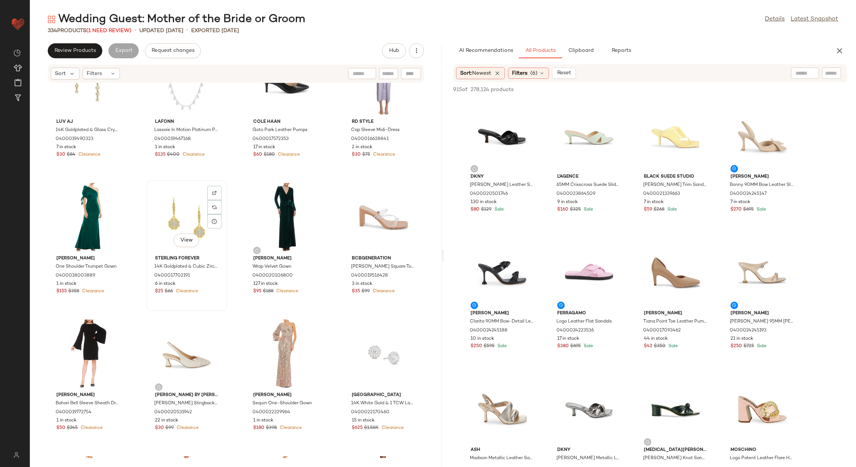
scroll to position [10265, 0]
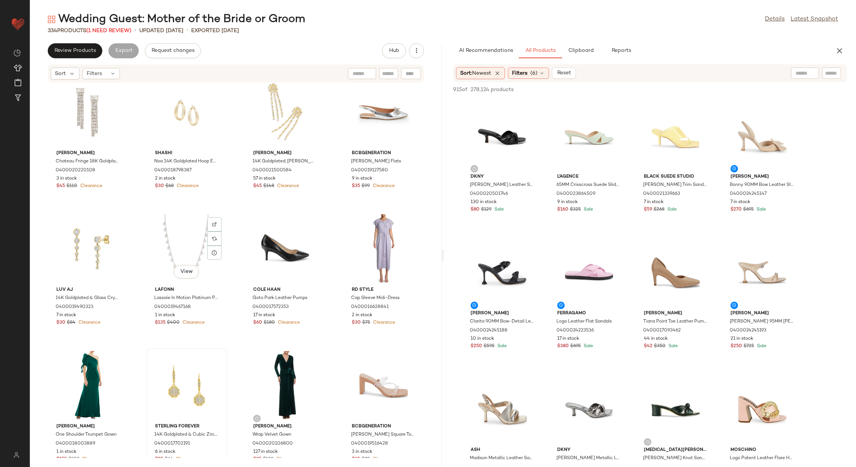
click at [163, 219] on div "View" at bounding box center [186, 248] width 75 height 69
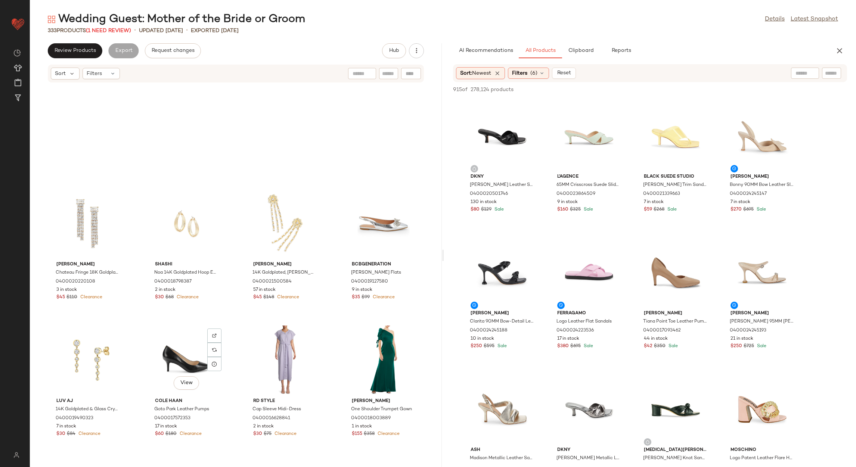
scroll to position [10153, 0]
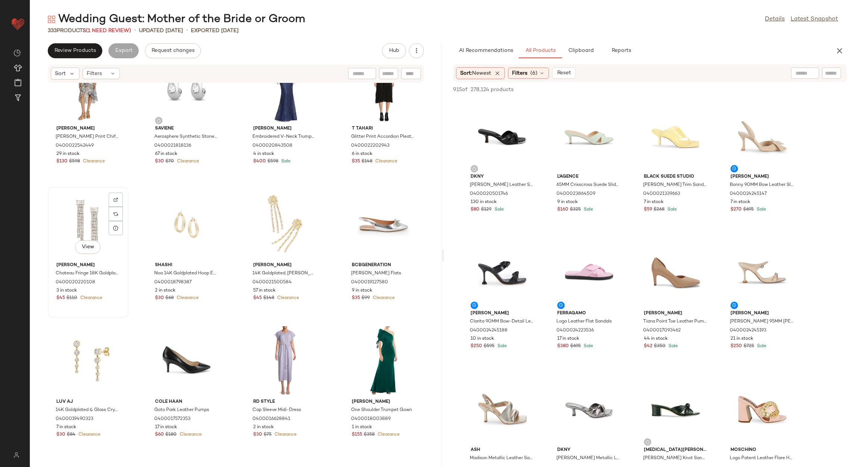
click at [95, 217] on div "View" at bounding box center [87, 224] width 75 height 69
click at [371, 229] on div "View" at bounding box center [383, 224] width 75 height 69
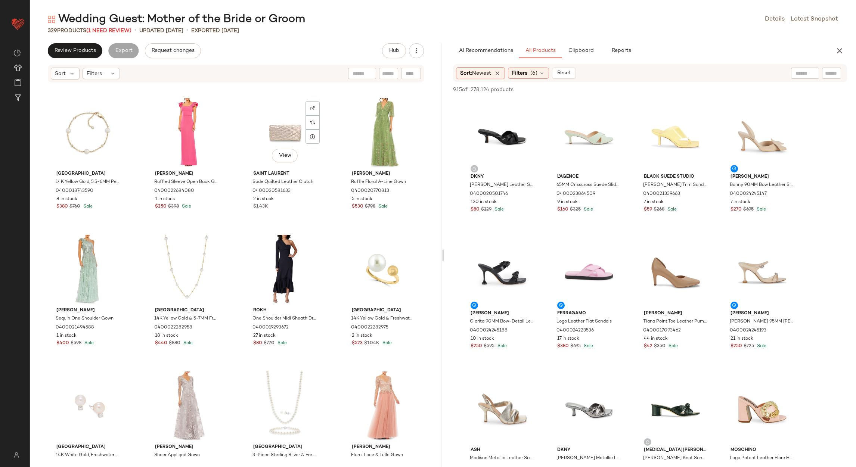
scroll to position [5672, 0]
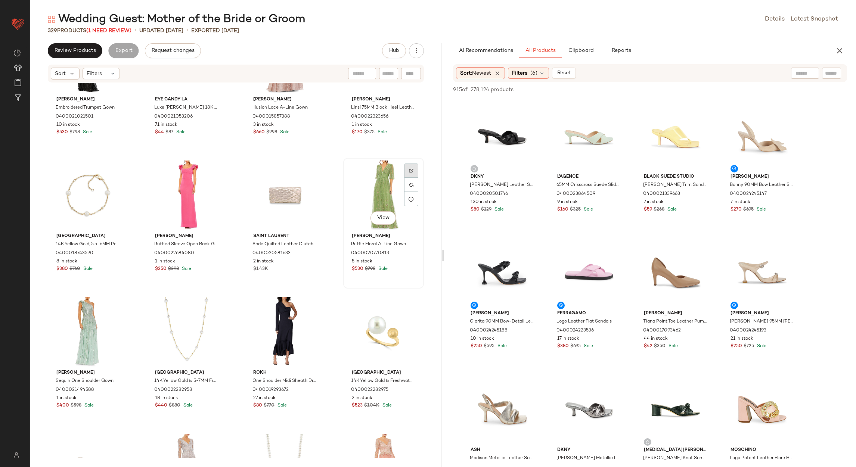
click at [410, 178] on div at bounding box center [411, 185] width 14 height 14
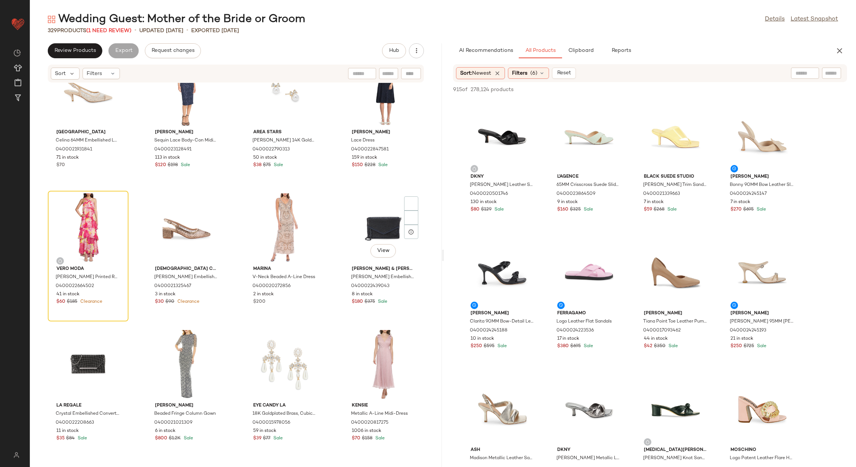
scroll to position [1294, 0]
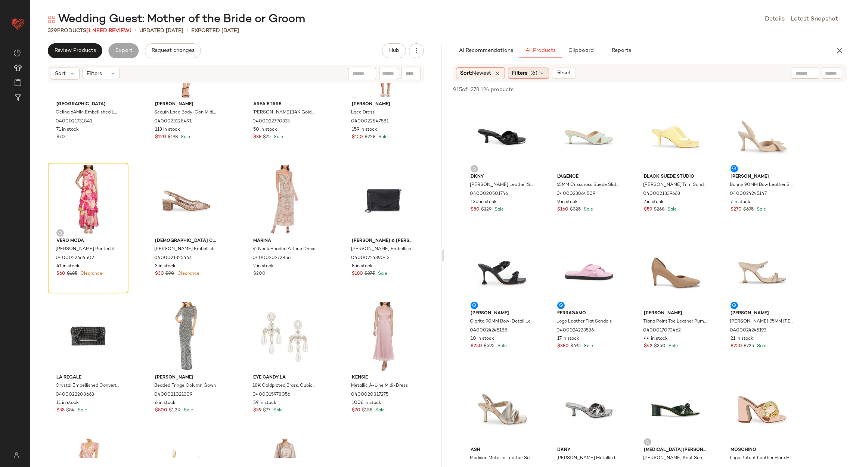
click at [534, 68] on div "Filters (6)" at bounding box center [528, 73] width 41 height 11
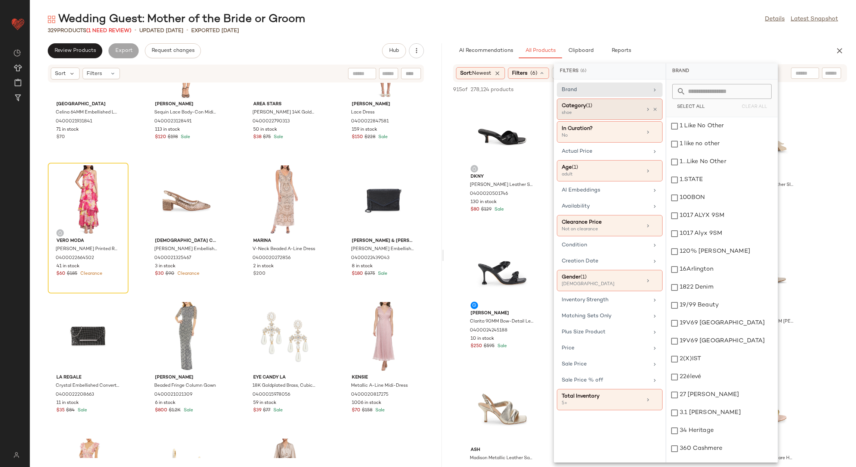
click at [658, 121] on div "Category (1) shoe" at bounding box center [610, 131] width 106 height 21
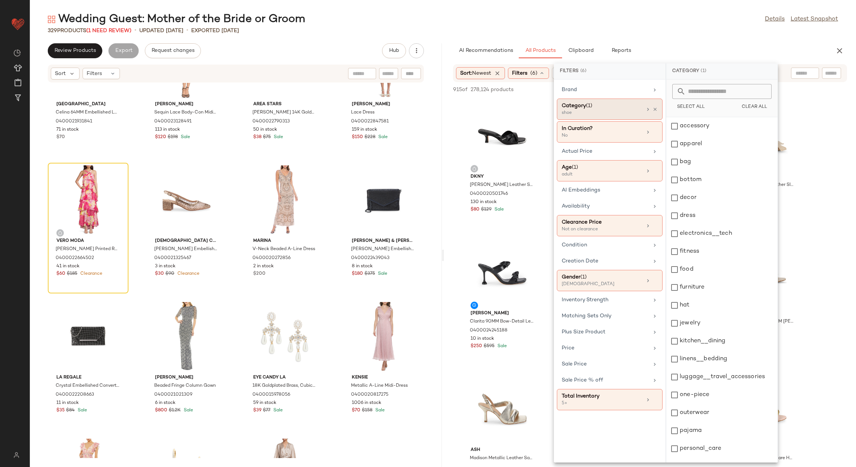
click at [640, 107] on div "Category (1)" at bounding box center [602, 106] width 80 height 8
click at [696, 218] on div "dress" at bounding box center [721, 216] width 111 height 18
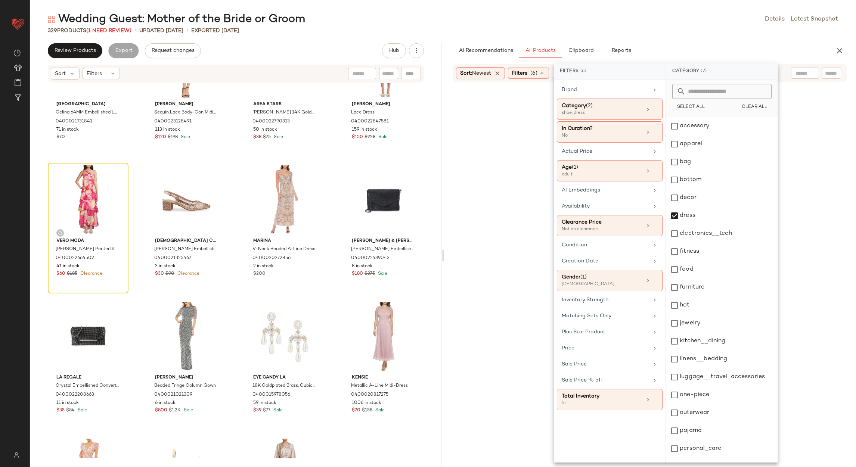
click at [670, 40] on div "Wedding Guest: Mother of the Bride or Groom Details Latest Snapshot 329 Product…" at bounding box center [443, 239] width 826 height 455
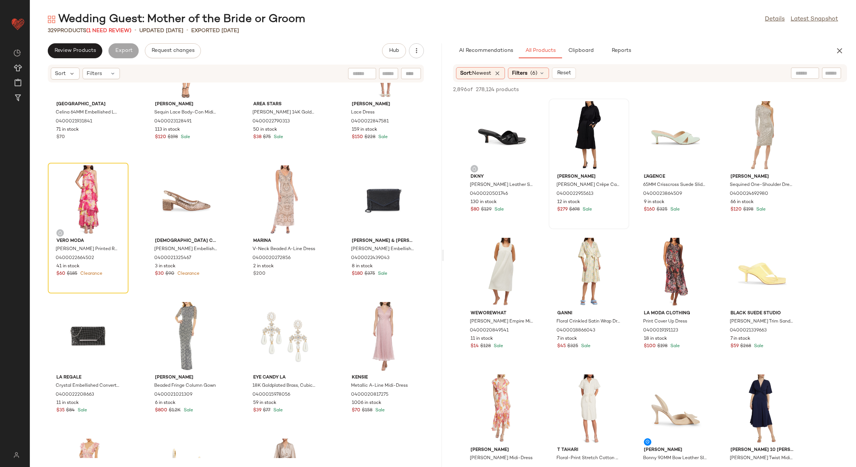
click at [537, 72] on span "(6)" at bounding box center [533, 73] width 7 height 8
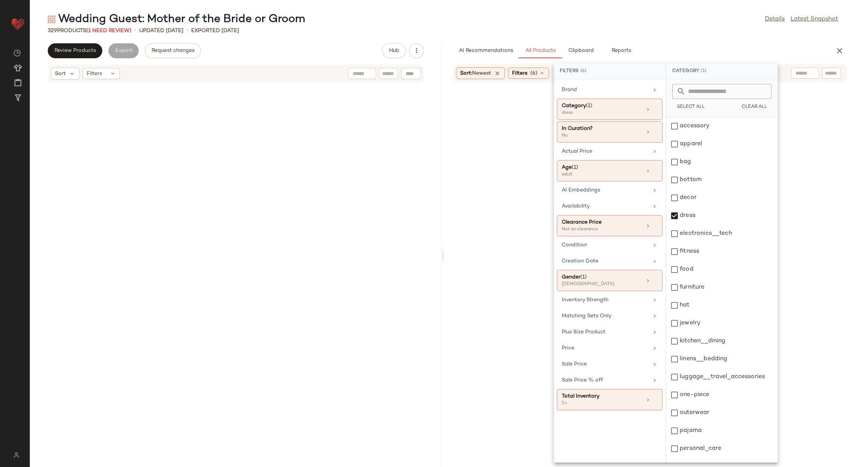
scroll to position [102, 0]
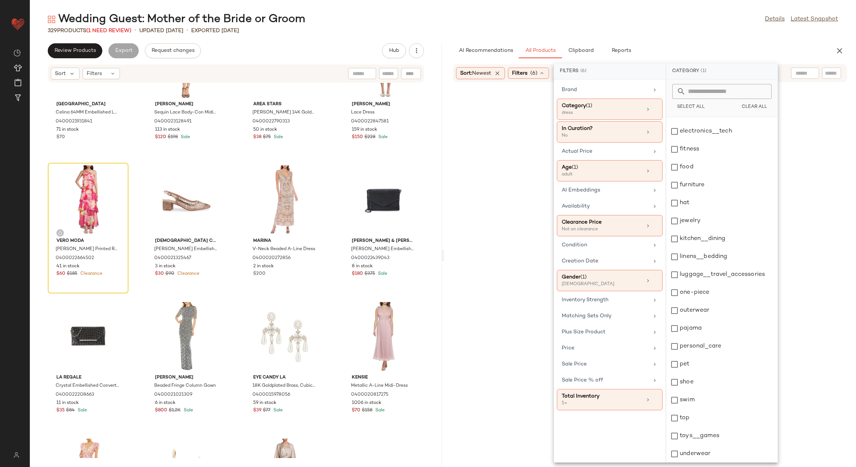
click at [682, 20] on div "Wedding Guest: Mother of the Bride or Groom Details Latest Snapshot" at bounding box center [443, 19] width 826 height 15
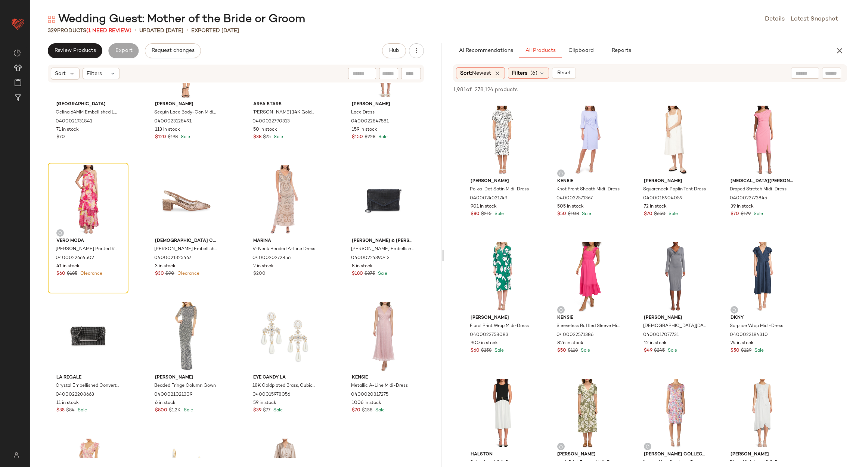
scroll to position [504, 0]
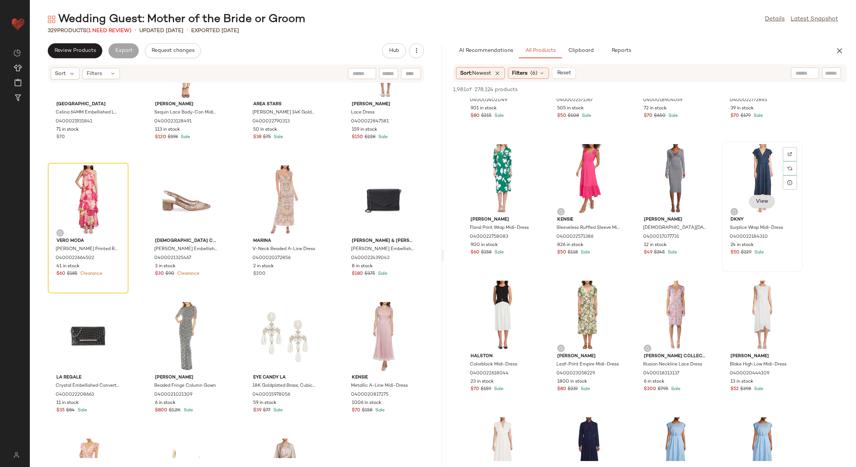
click at [757, 199] on span "View" at bounding box center [761, 202] width 13 height 6
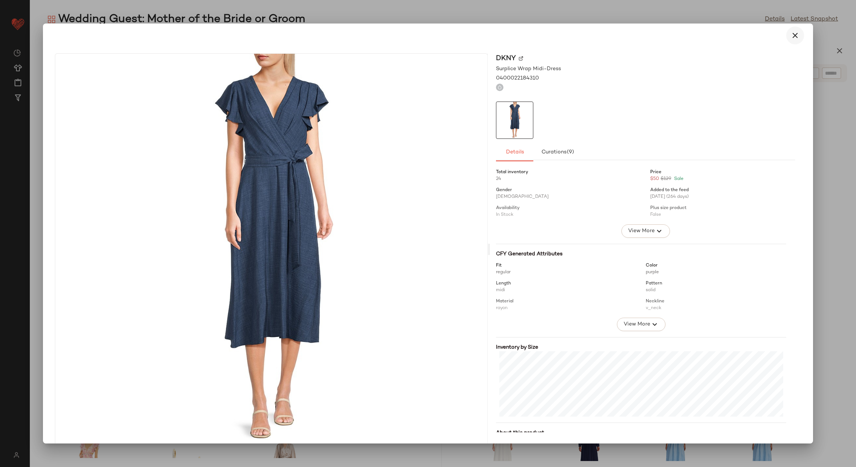
click at [790, 35] on icon "button" at bounding box center [794, 35] width 9 height 9
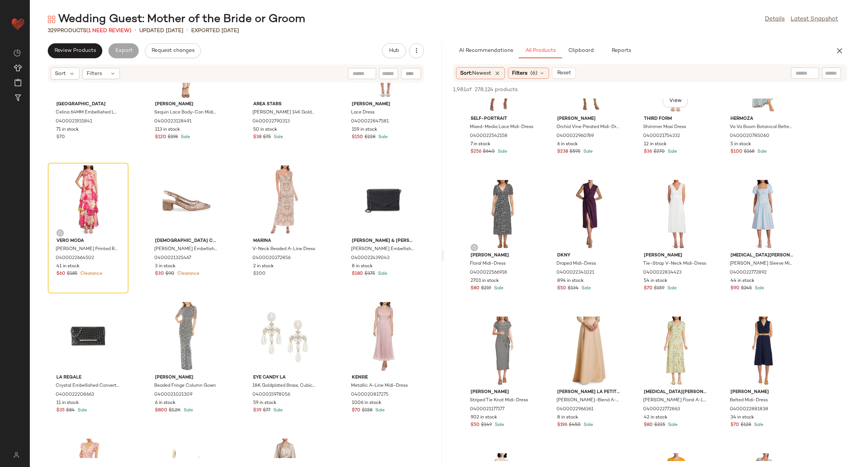
scroll to position [1176, 0]
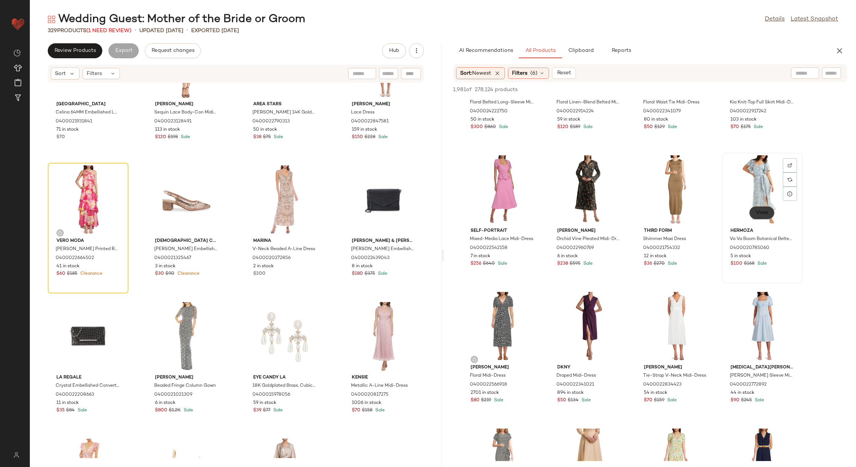
click at [770, 211] on button "View" at bounding box center [761, 212] width 25 height 13
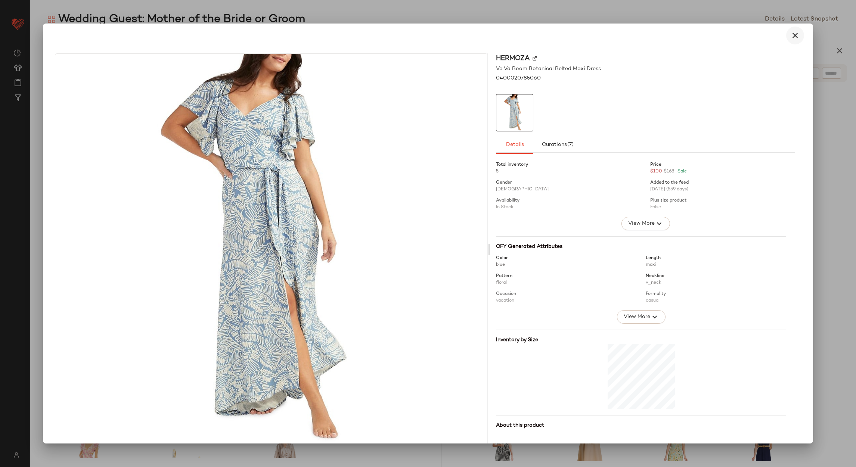
click at [794, 37] on icon "button" at bounding box center [794, 35] width 9 height 9
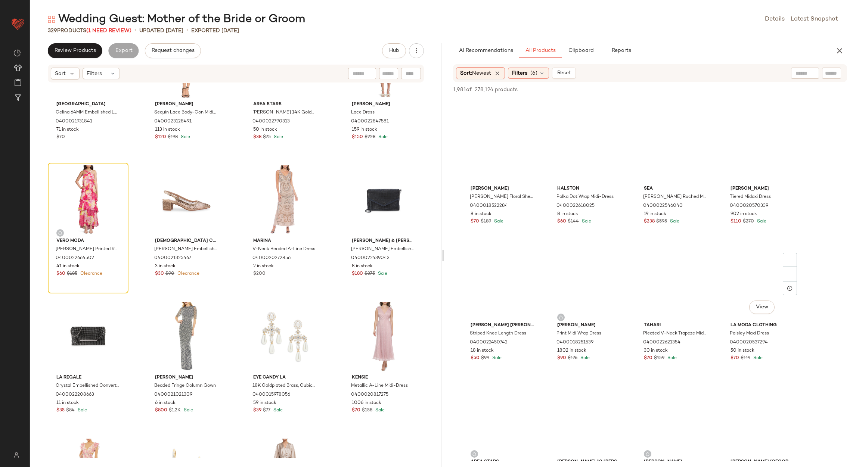
scroll to position [6889, 0]
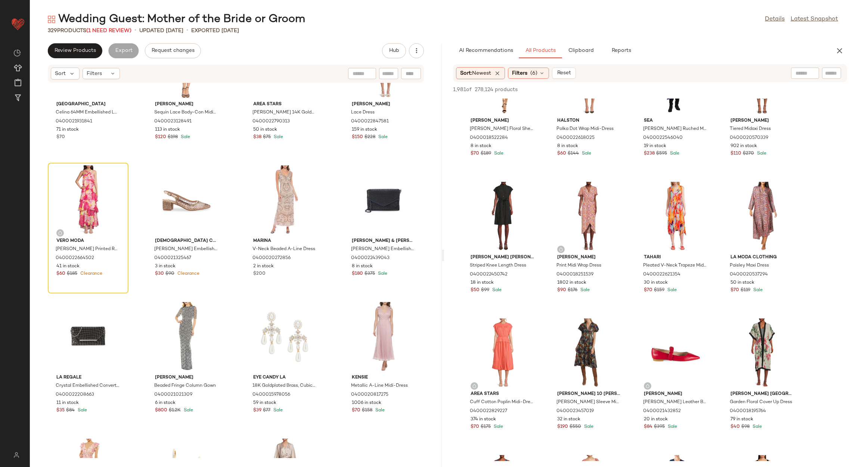
click at [796, 73] on input "text" at bounding box center [804, 73] width 19 height 8
type input "**********"
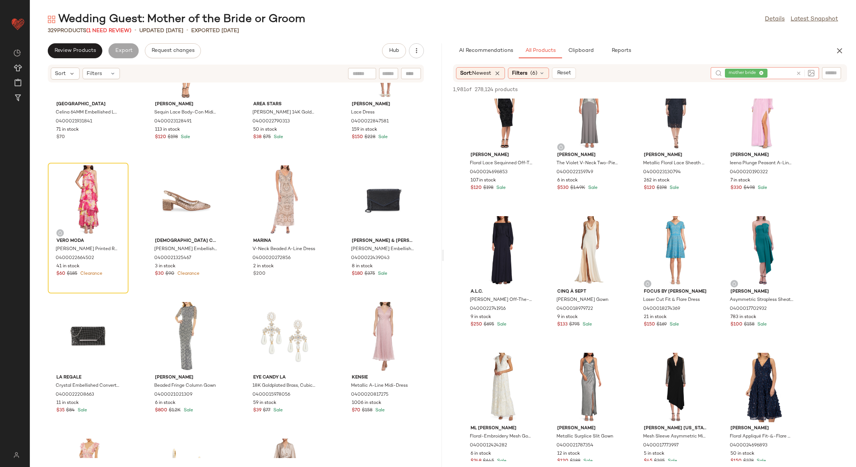
scroll to position [1680, 0]
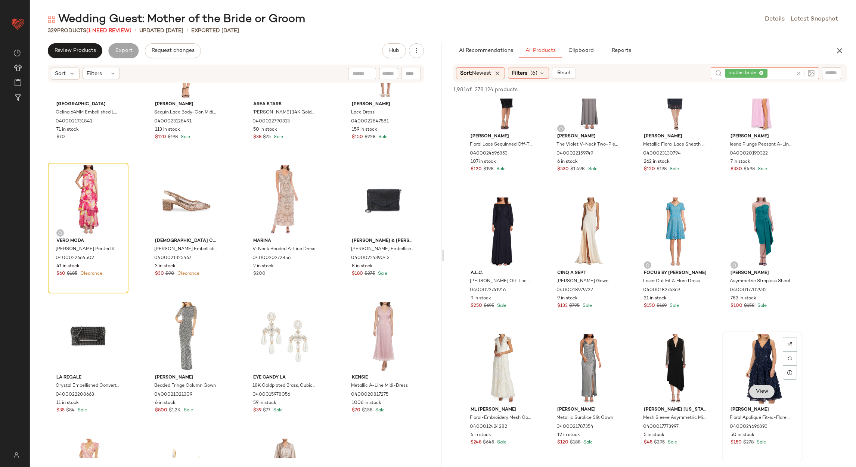
click at [768, 393] on span "View" at bounding box center [761, 392] width 13 height 6
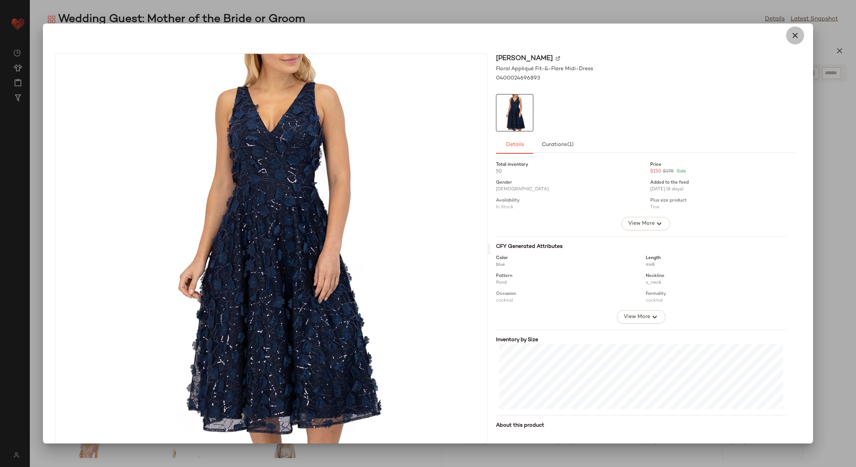
click at [792, 36] on icon "button" at bounding box center [794, 35] width 9 height 9
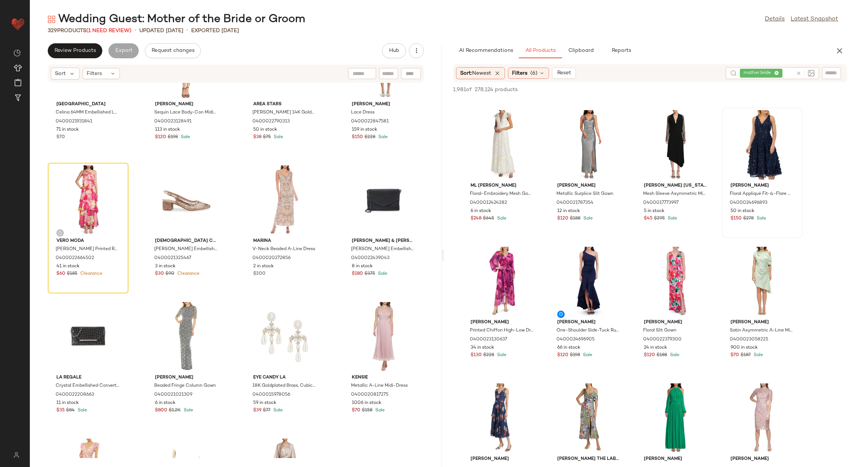
scroll to position [2016, 0]
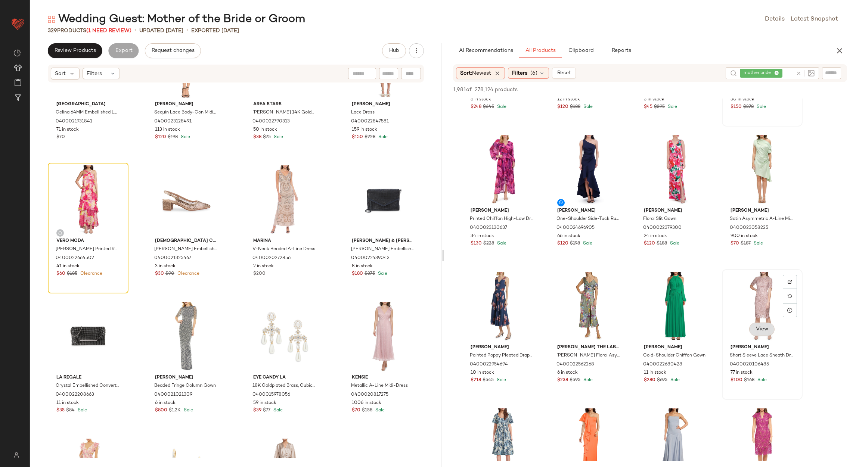
click at [770, 329] on button "View" at bounding box center [761, 329] width 25 height 13
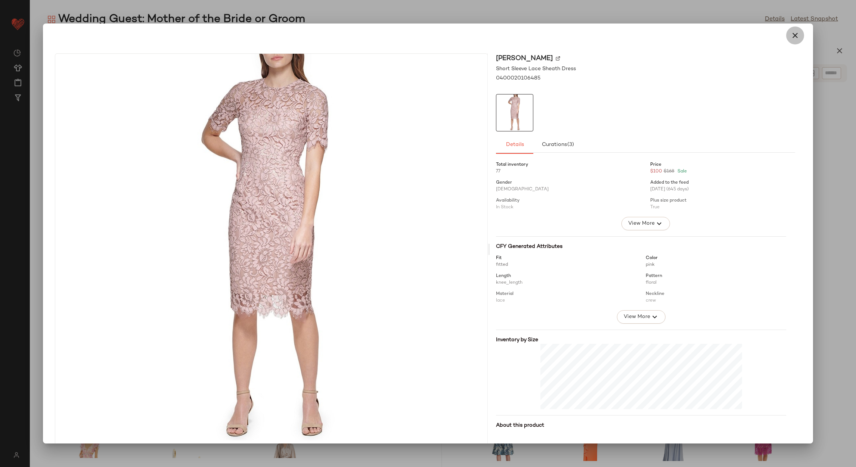
click at [790, 38] on icon "button" at bounding box center [794, 35] width 9 height 9
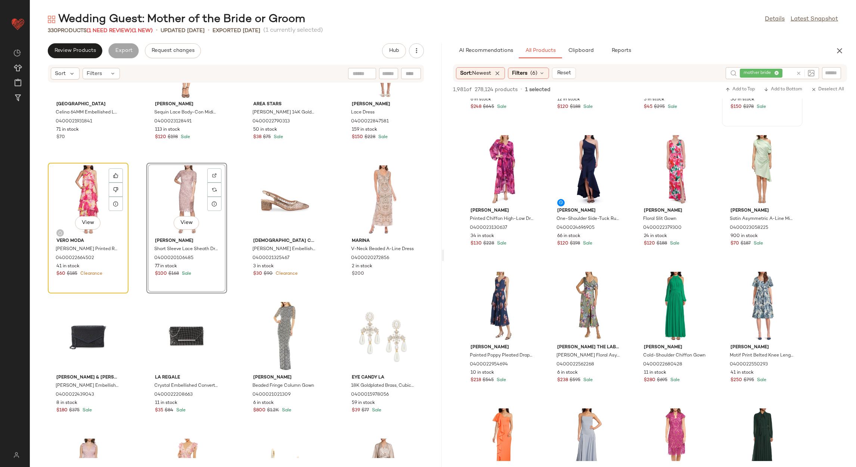
click at [83, 195] on div "View" at bounding box center [87, 199] width 75 height 69
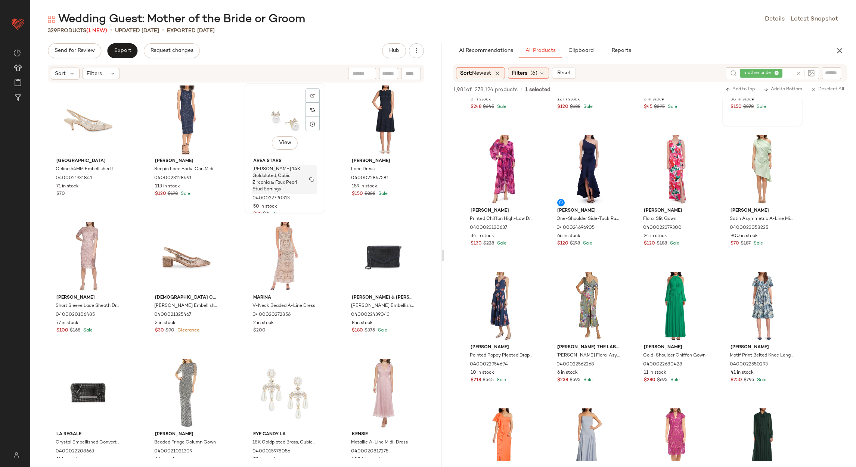
scroll to position [1238, 0]
click at [541, 73] on icon at bounding box center [542, 73] width 6 height 6
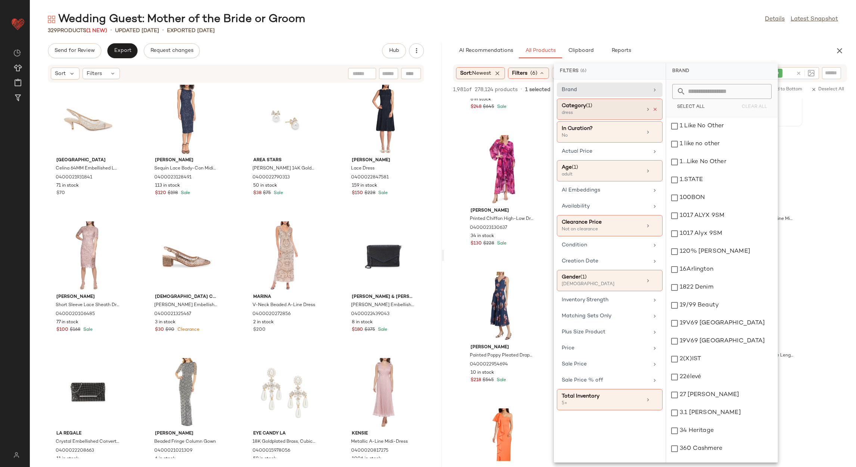
click at [657, 110] on icon at bounding box center [654, 109] width 5 height 5
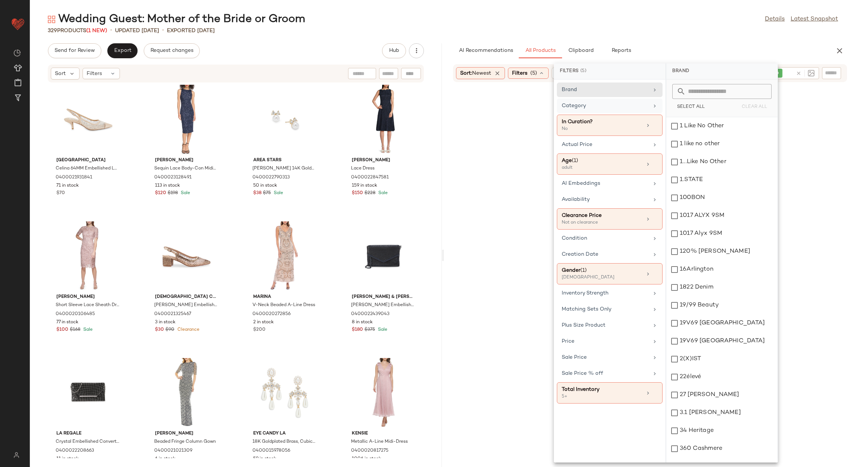
click at [631, 106] on div "Category" at bounding box center [605, 106] width 87 height 8
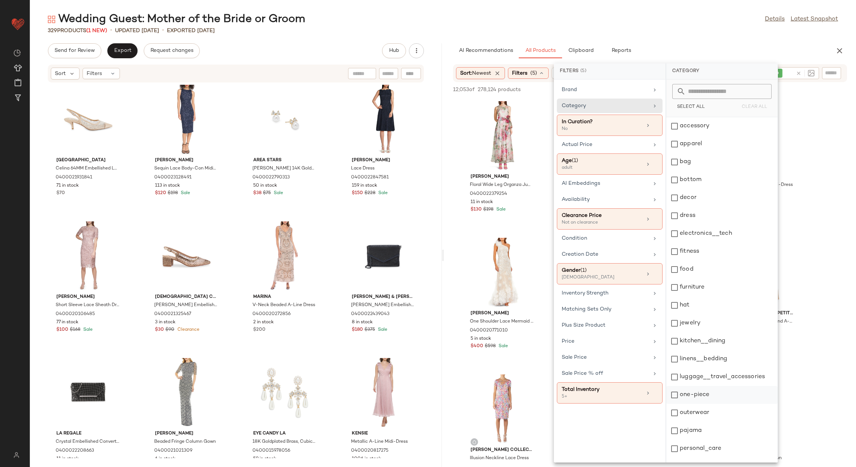
scroll to position [102, 0]
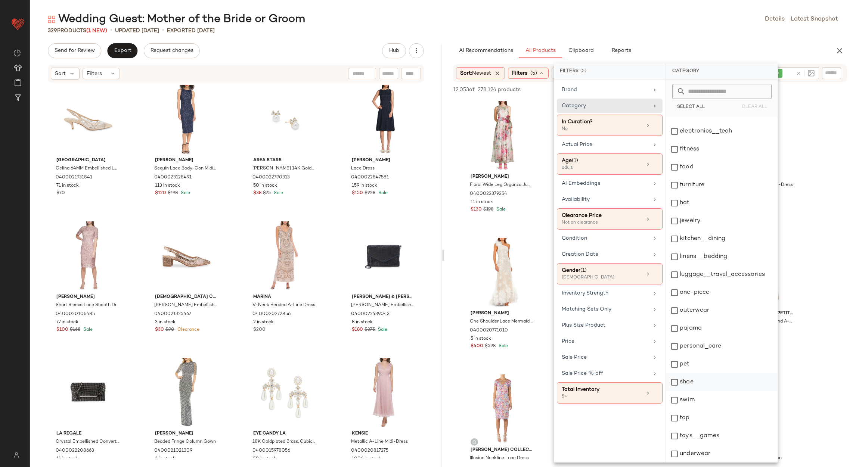
click at [695, 385] on div "shoe" at bounding box center [721, 382] width 111 height 18
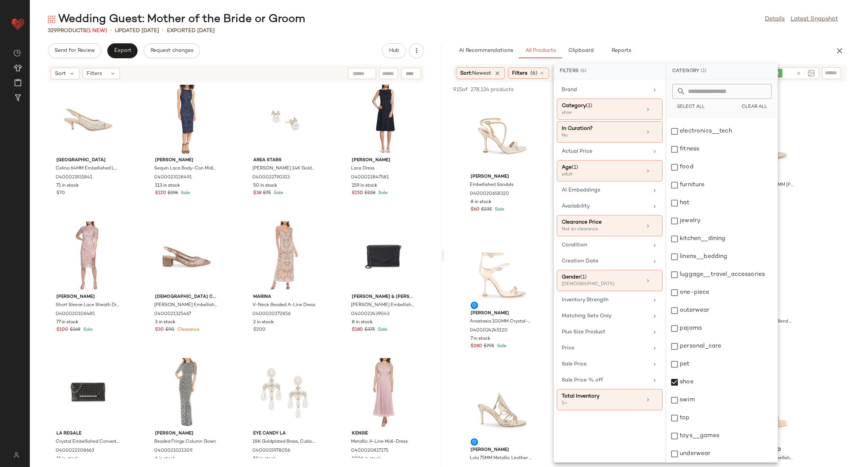
click at [681, 38] on div "Wedding Guest: Mother of the Bride or Groom Details Latest Snapshot 329 Product…" at bounding box center [443, 239] width 826 height 455
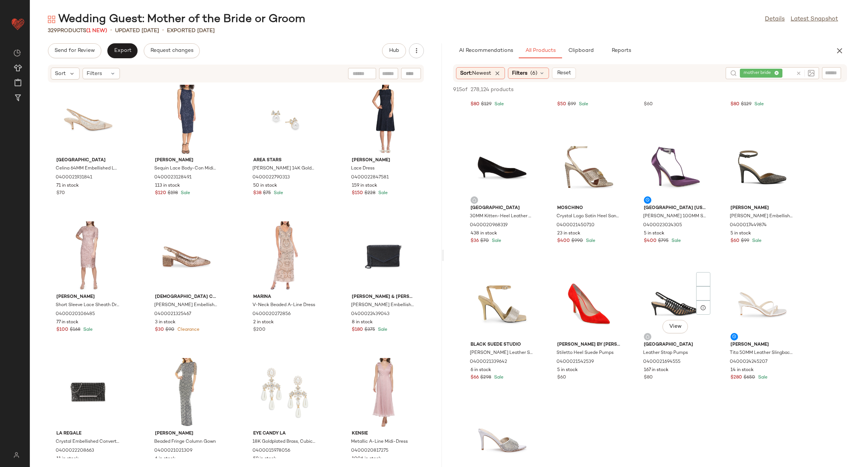
scroll to position [1792, 0]
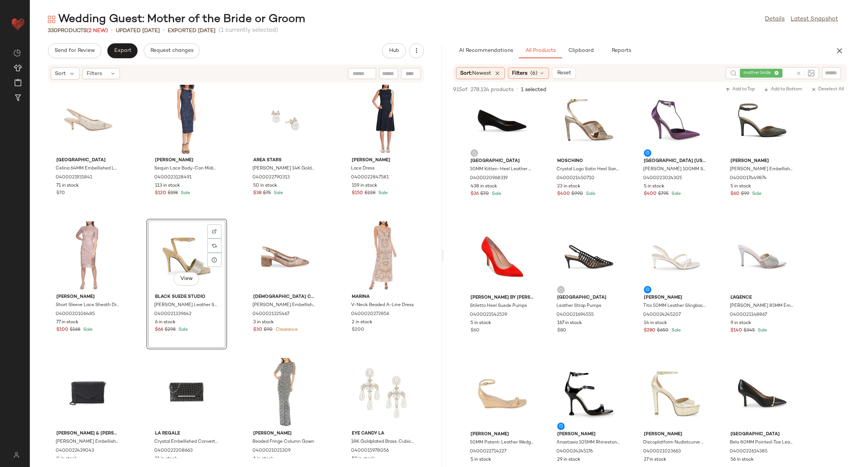
click at [164, 262] on div "View" at bounding box center [186, 255] width 75 height 69
click at [271, 251] on div "View" at bounding box center [284, 255] width 75 height 69
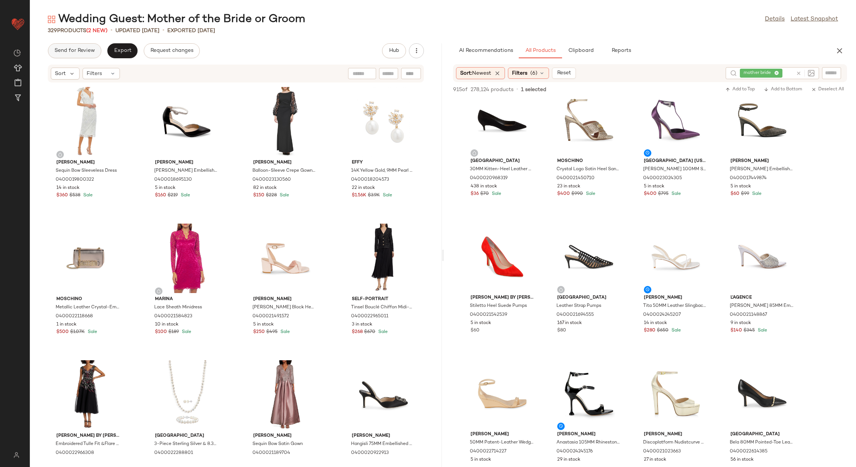
click at [77, 50] on span "Send for Review" at bounding box center [74, 51] width 41 height 6
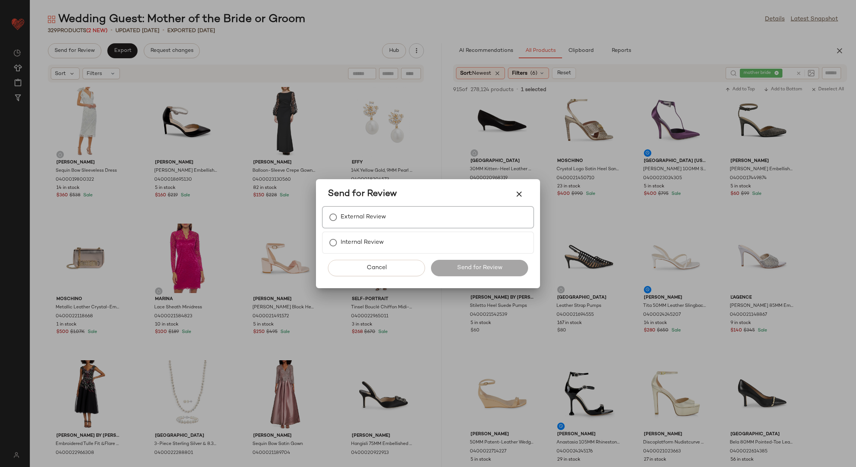
click at [370, 216] on label "External Review" at bounding box center [364, 217] width 46 height 15
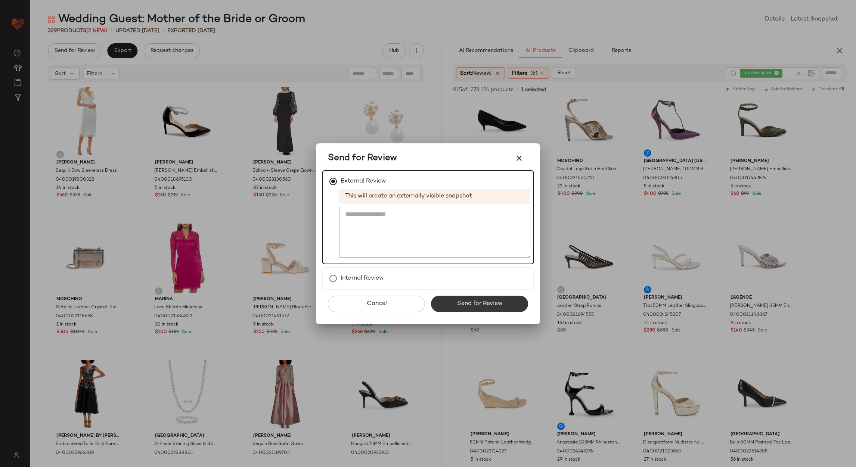
click at [456, 296] on button "Send for Review" at bounding box center [479, 304] width 97 height 16
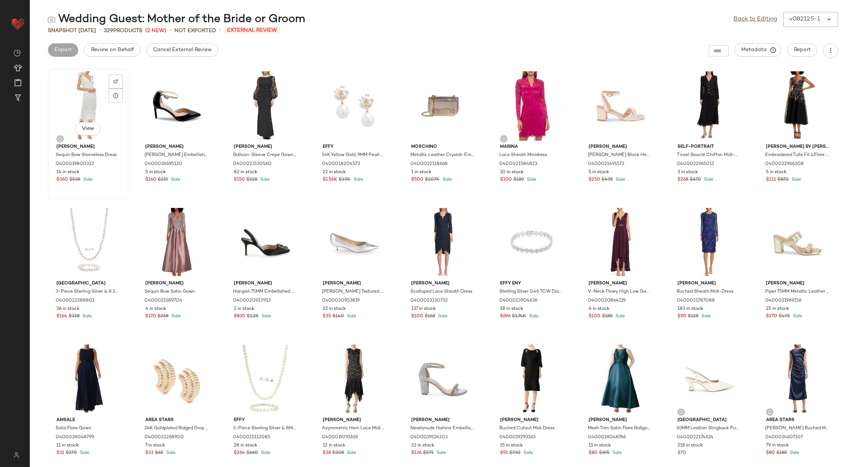
click at [89, 110] on div "View" at bounding box center [87, 105] width 75 height 69
click at [94, 129] on button "View" at bounding box center [87, 128] width 25 height 13
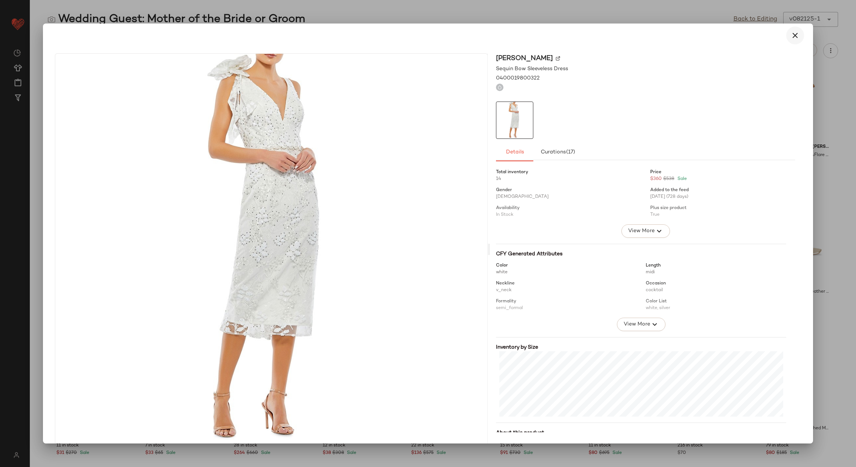
click at [790, 33] on icon "button" at bounding box center [794, 35] width 9 height 9
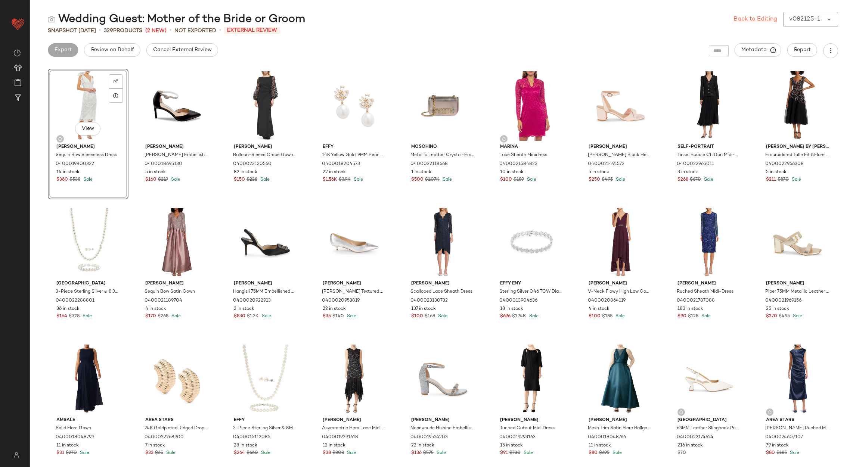
click at [760, 20] on link "Back to Editing" at bounding box center [755, 19] width 44 height 9
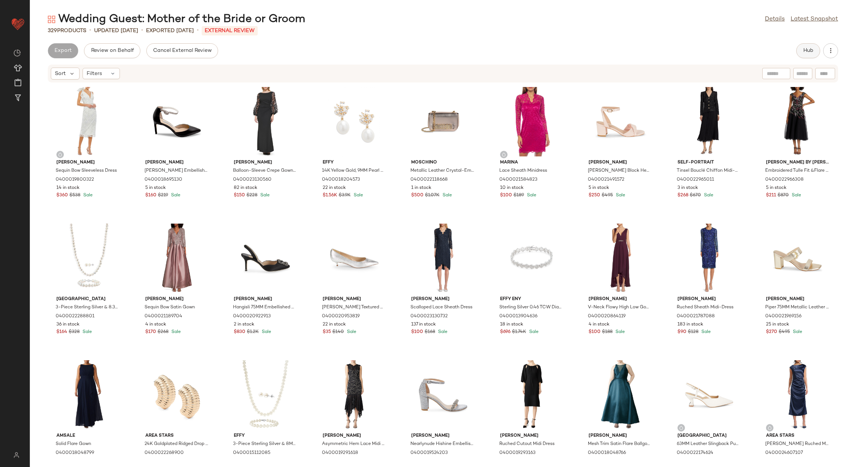
click at [798, 55] on button "Hub" at bounding box center [808, 50] width 24 height 15
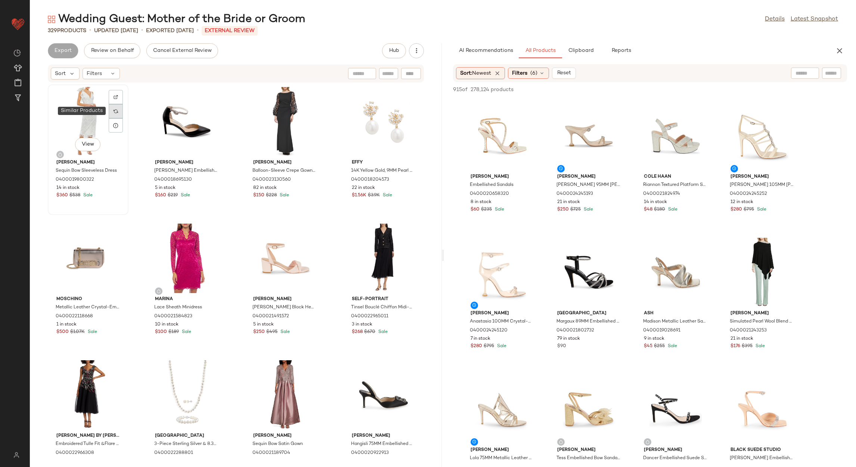
click at [116, 112] on img at bounding box center [116, 111] width 4 height 4
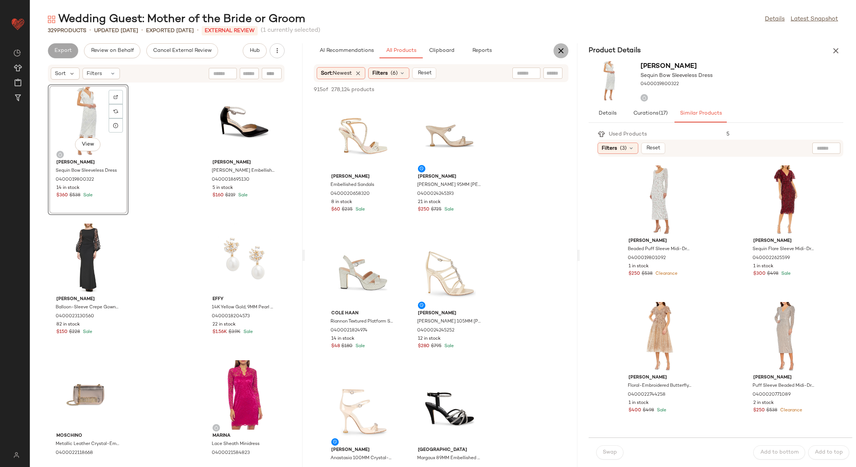
click at [560, 49] on icon "button" at bounding box center [560, 50] width 9 height 9
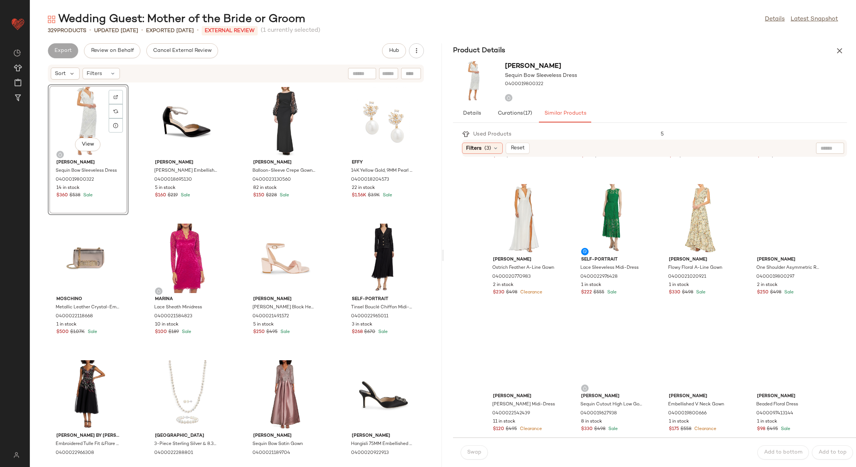
scroll to position [392, 0]
click at [694, 107] on span "View" at bounding box center [700, 104] width 13 height 6
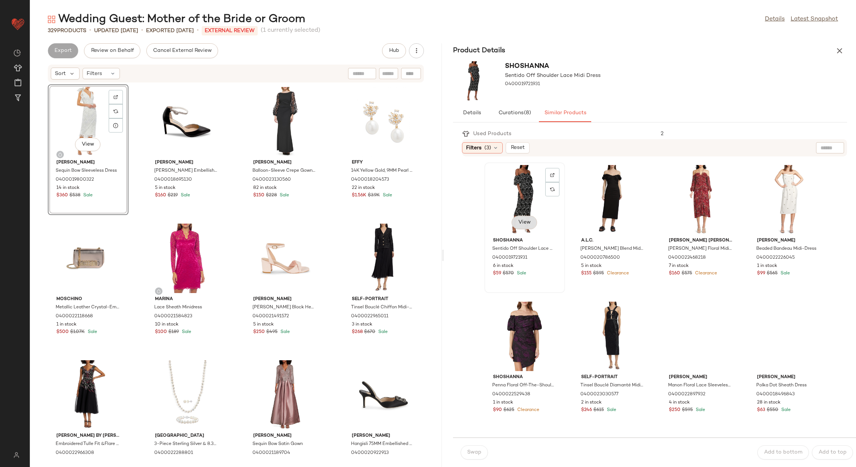
click at [518, 224] on span "View" at bounding box center [524, 223] width 13 height 6
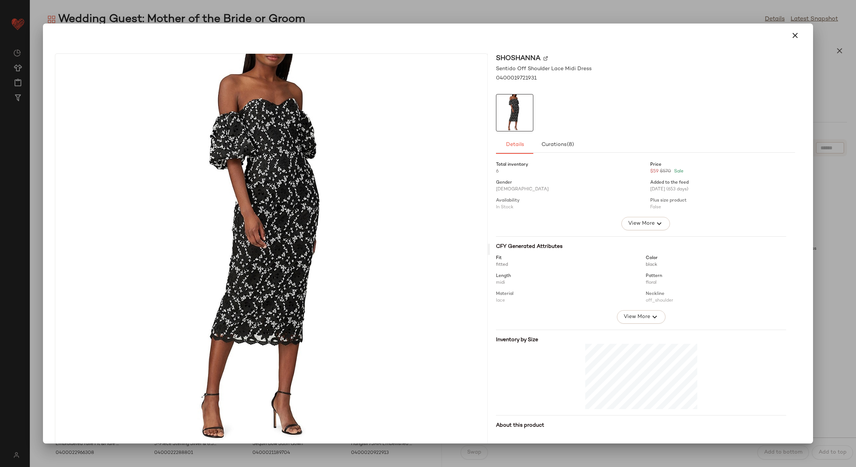
click at [543, 59] on img at bounding box center [545, 58] width 4 height 4
click at [793, 33] on icon "button" at bounding box center [794, 35] width 9 height 9
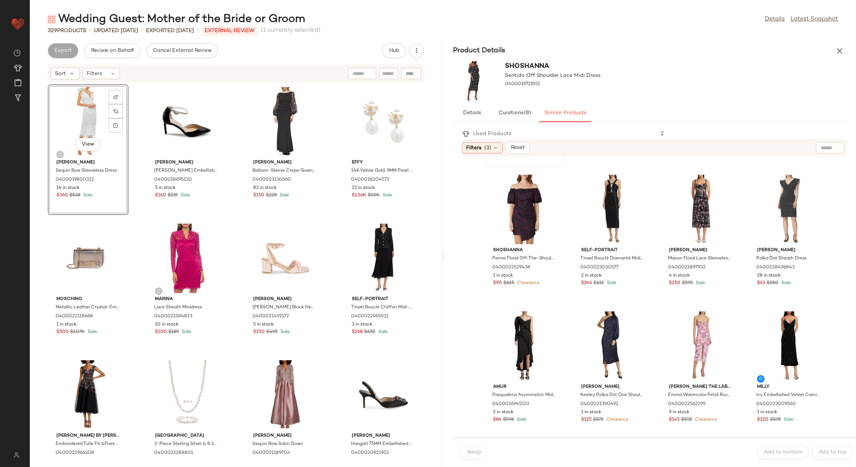
scroll to position [0, 0]
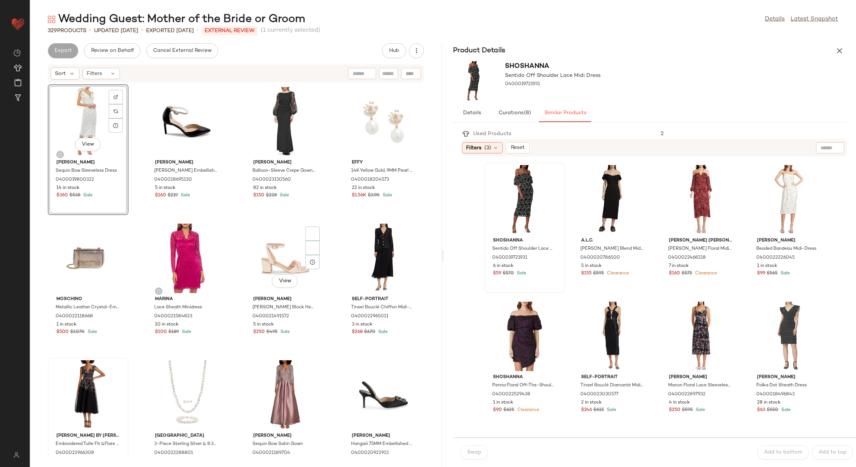
click at [86, 386] on div at bounding box center [87, 394] width 75 height 69
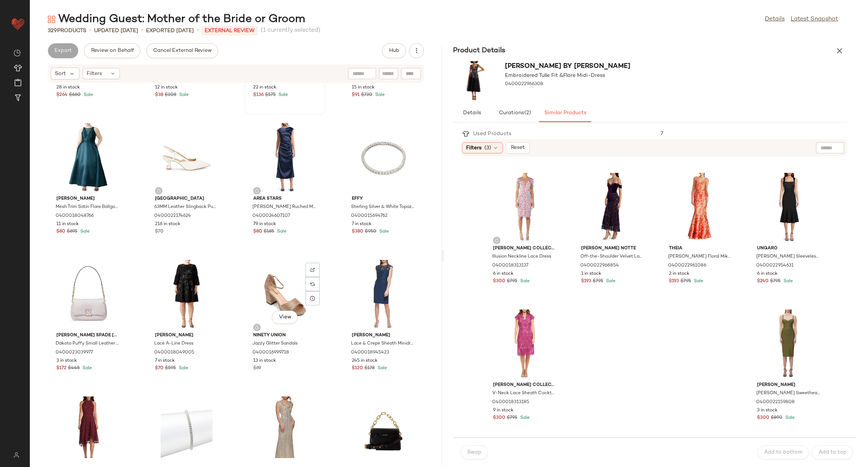
scroll to position [790, 0]
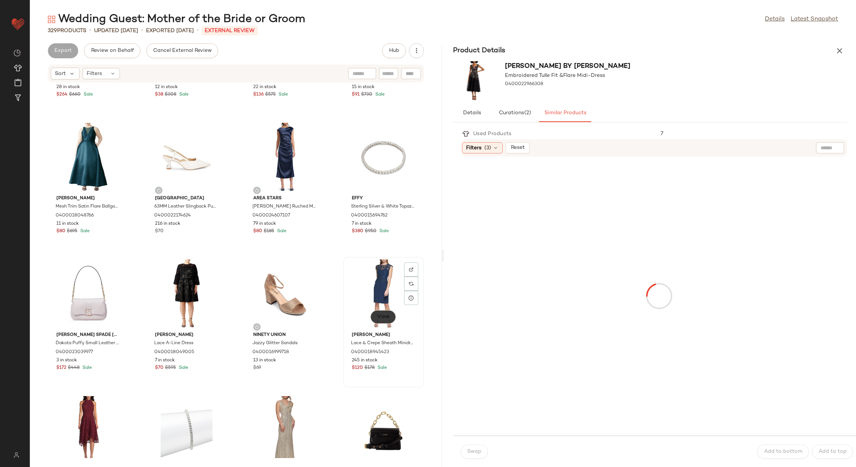
click at [377, 316] on span "View" at bounding box center [383, 317] width 13 height 6
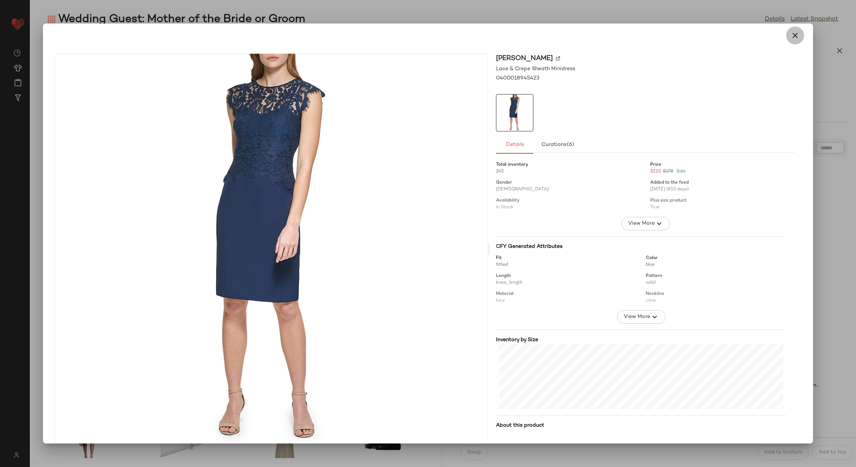
click at [790, 33] on icon "button" at bounding box center [794, 35] width 9 height 9
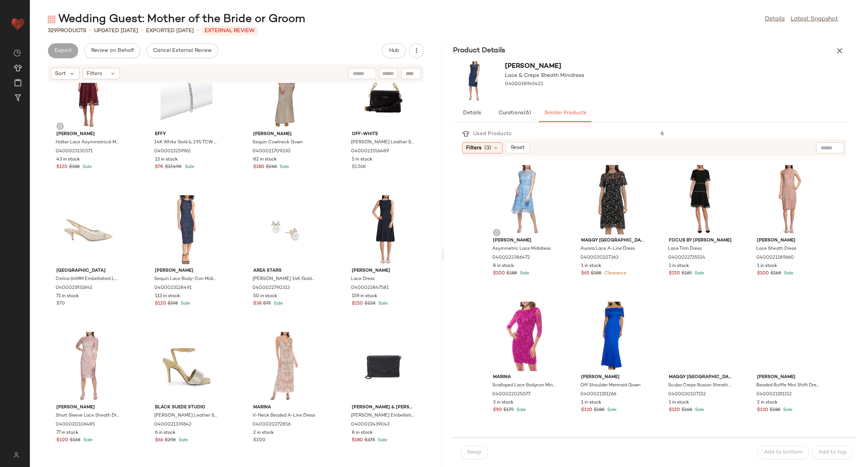
scroll to position [1126, 0]
click at [377, 260] on button "View" at bounding box center [382, 254] width 25 height 13
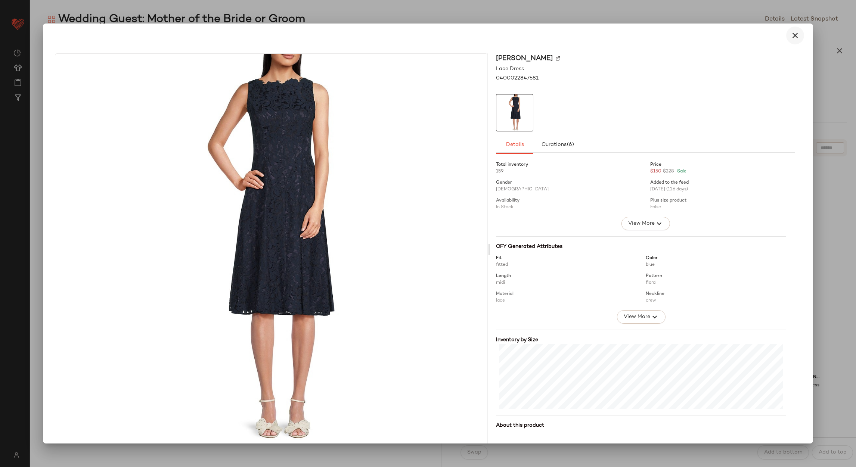
click at [793, 38] on icon "button" at bounding box center [794, 35] width 9 height 9
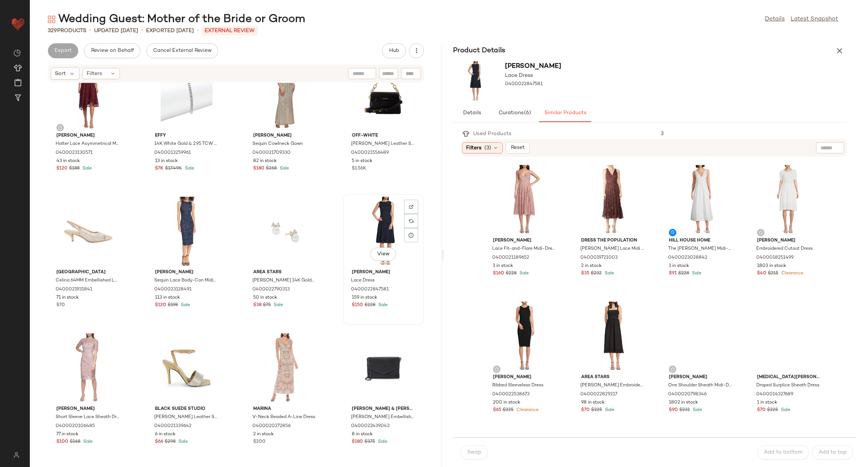
click at [373, 208] on div "View" at bounding box center [383, 231] width 75 height 69
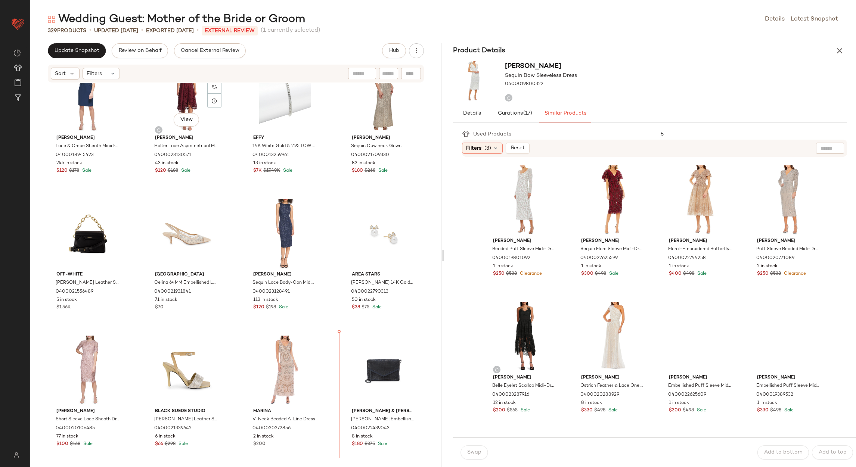
scroll to position [1134, 0]
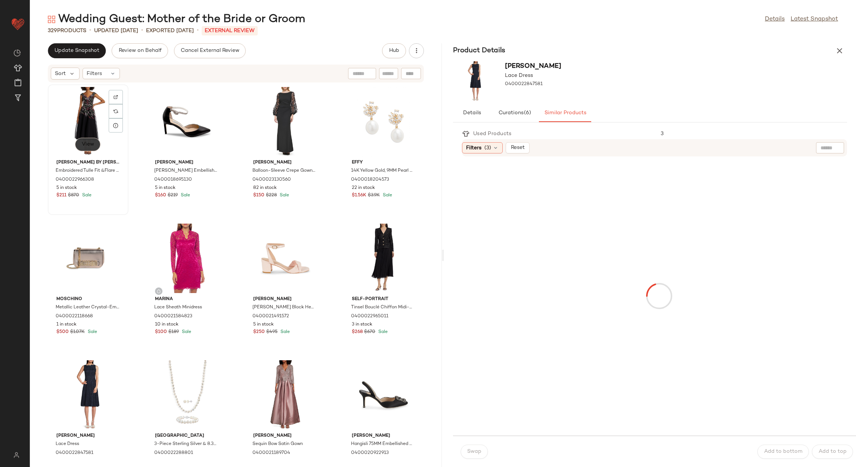
click at [84, 142] on span "View" at bounding box center [87, 145] width 13 height 6
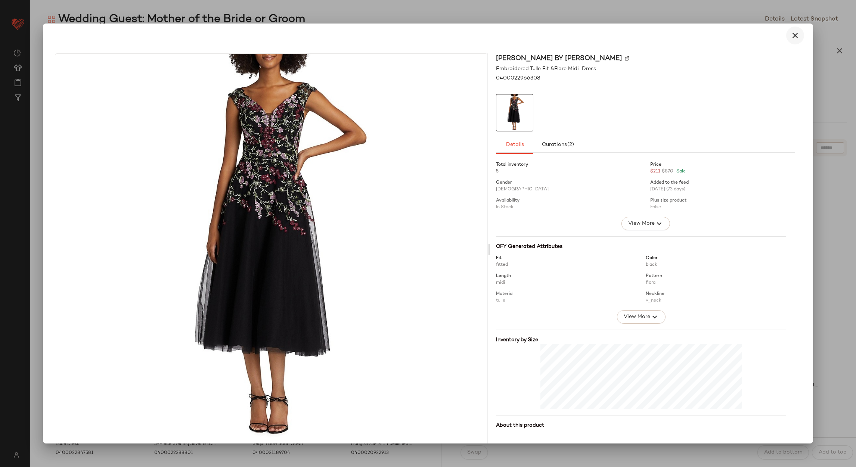
click at [786, 34] on button "button" at bounding box center [795, 36] width 18 height 18
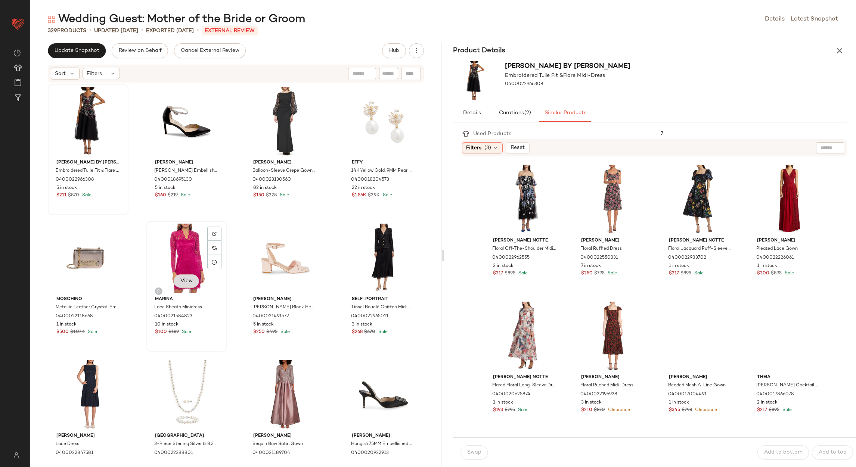
click at [180, 283] on span "View" at bounding box center [186, 281] width 13 height 6
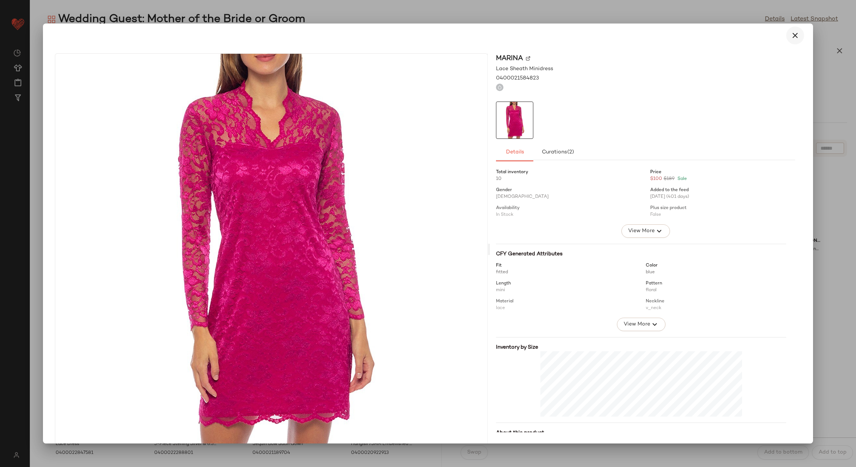
click at [793, 41] on button "button" at bounding box center [795, 36] width 18 height 18
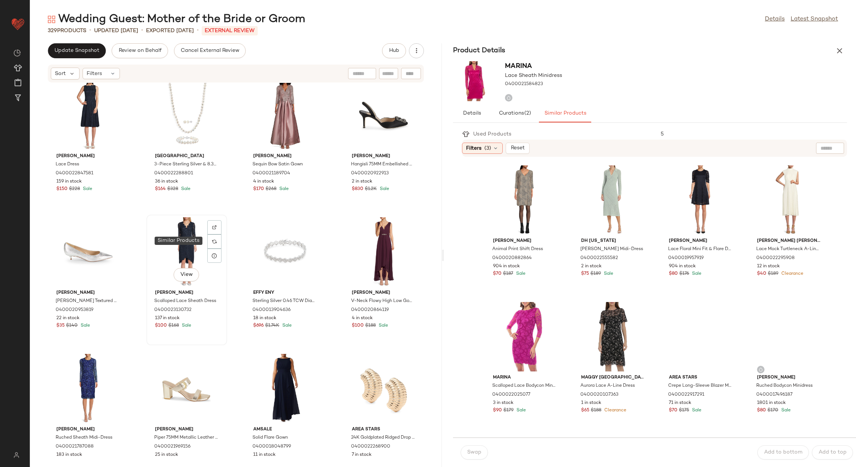
scroll to position [286, 0]
click at [84, 51] on span "Update Snapshot" at bounding box center [76, 51] width 45 height 6
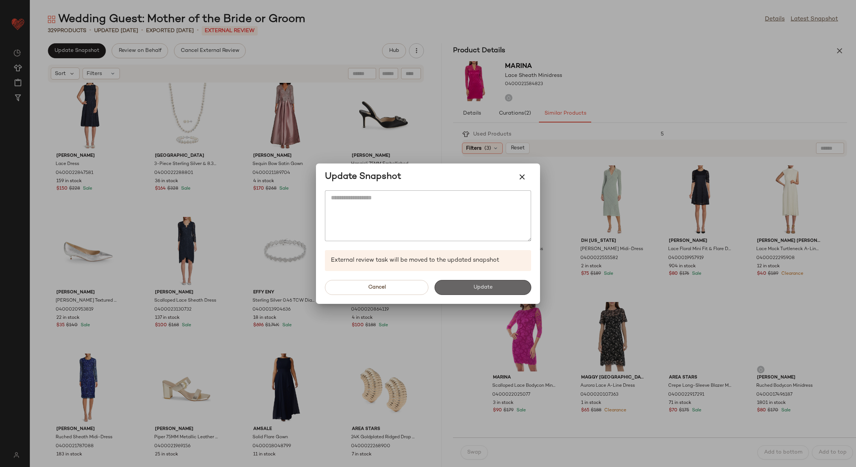
click at [469, 284] on button "Update" at bounding box center [482, 287] width 97 height 15
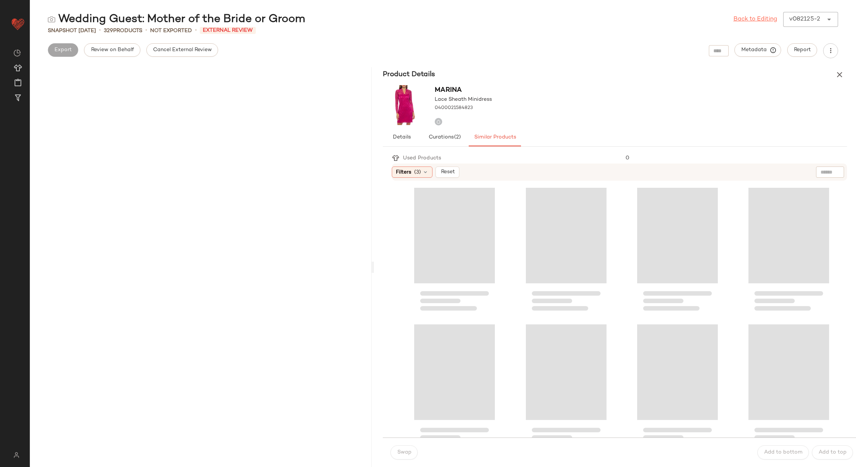
scroll to position [1640, 0]
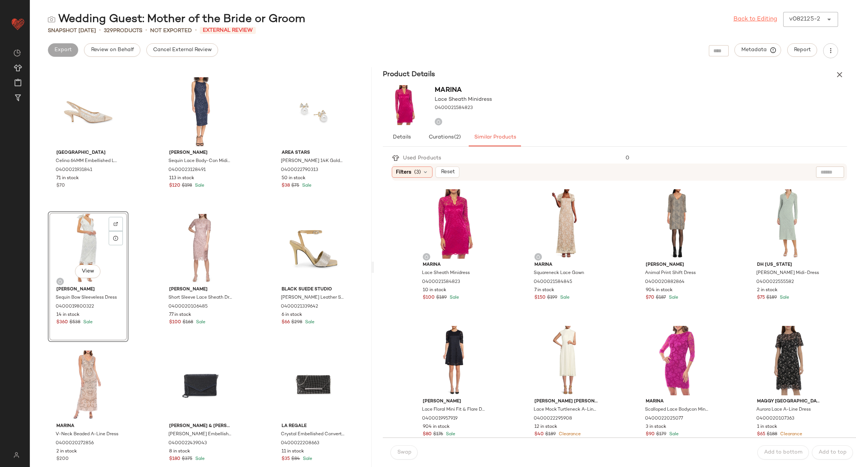
click at [743, 19] on link "Back to Editing" at bounding box center [755, 19] width 44 height 9
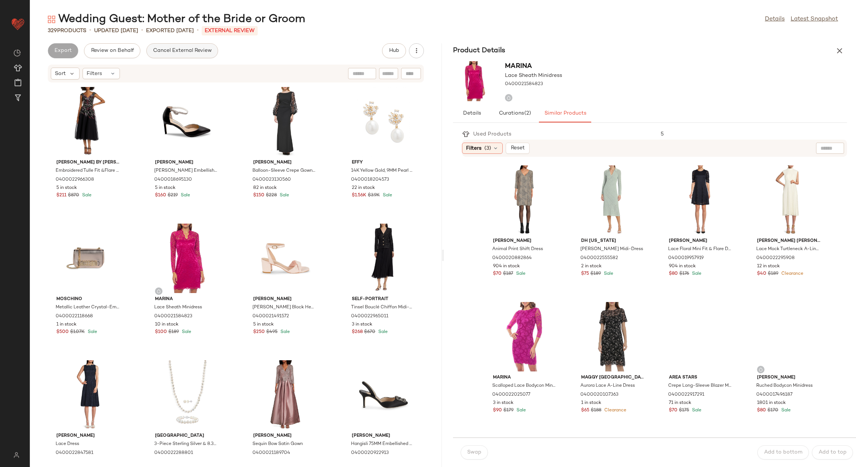
click at [153, 53] on span "Cancel External Review" at bounding box center [182, 51] width 59 height 6
click at [129, 50] on span "Export" at bounding box center [123, 51] width 18 height 6
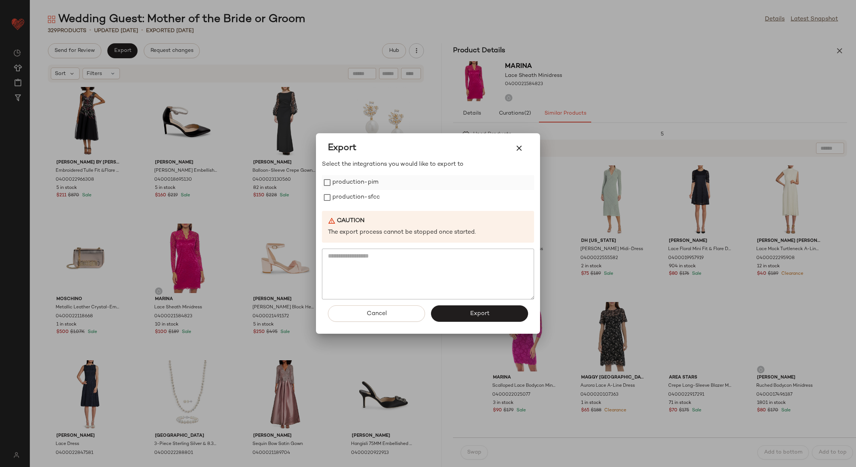
click at [351, 183] on label "production-pim" at bounding box center [355, 182] width 46 height 15
click at [351, 190] on label "production-sfcc" at bounding box center [355, 197] width 47 height 15
click at [464, 311] on button "Export" at bounding box center [479, 313] width 97 height 16
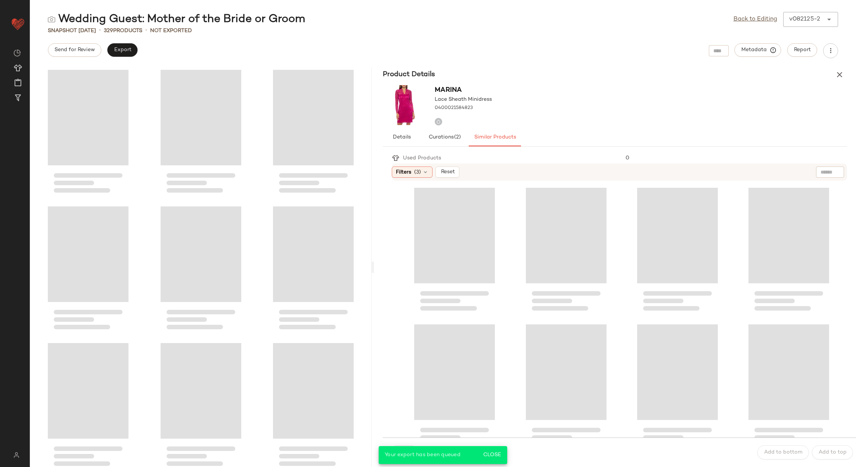
scroll to position [1640, 0]
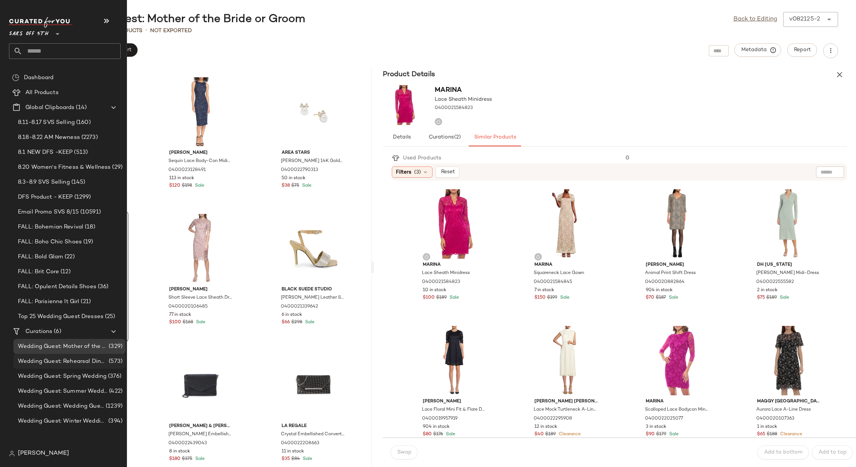
click at [66, 362] on span "Wedding Guest: Rehearsal Dinner" at bounding box center [62, 361] width 89 height 9
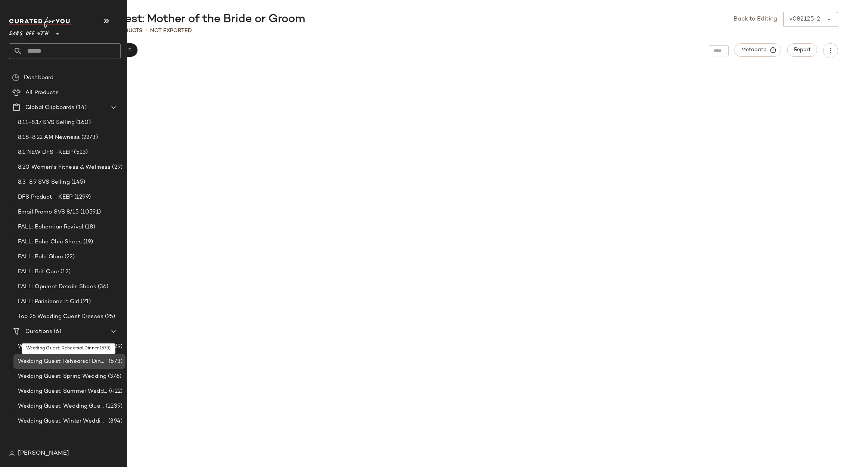
scroll to position [546, 0]
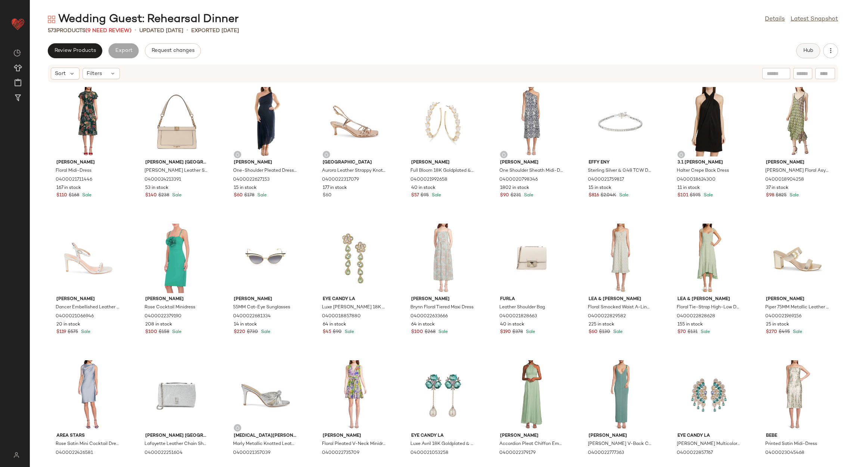
click at [803, 53] on span "Hub" at bounding box center [808, 51] width 10 height 6
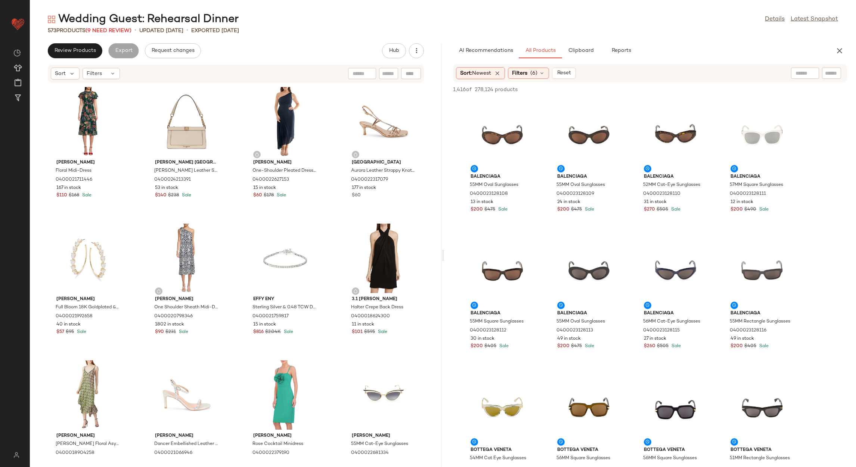
click at [97, 35] on div "Wedding Guest: Rehearsal Dinner Details Latest Snapshot 573 Products (9 Need Re…" at bounding box center [443, 239] width 826 height 455
click at [97, 26] on div "Wedding Guest: Rehearsal Dinner" at bounding box center [143, 19] width 191 height 15
click at [98, 29] on span "(9 Need Review)" at bounding box center [109, 31] width 46 height 6
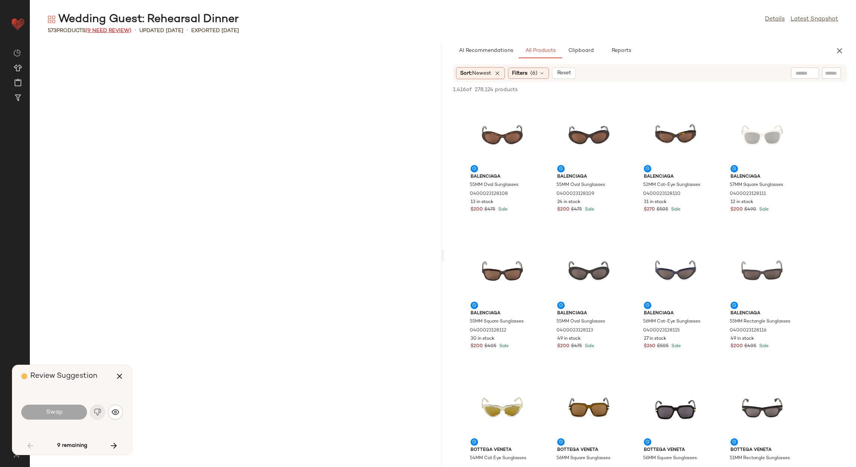
scroll to position [2050, 0]
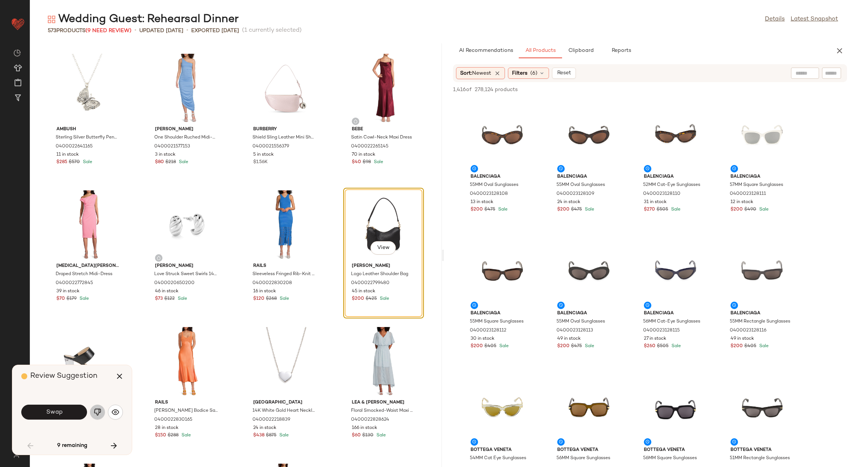
click at [90, 411] on button "button" at bounding box center [97, 412] width 15 height 15
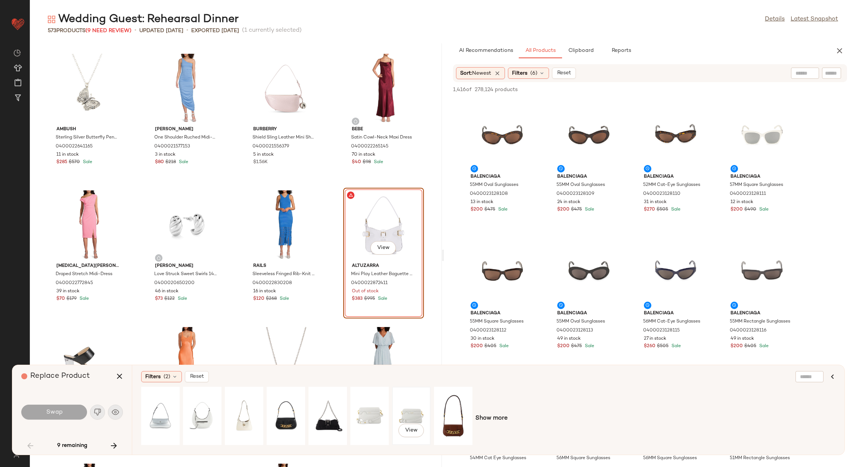
click at [417, 410] on div "View" at bounding box center [411, 415] width 33 height 53
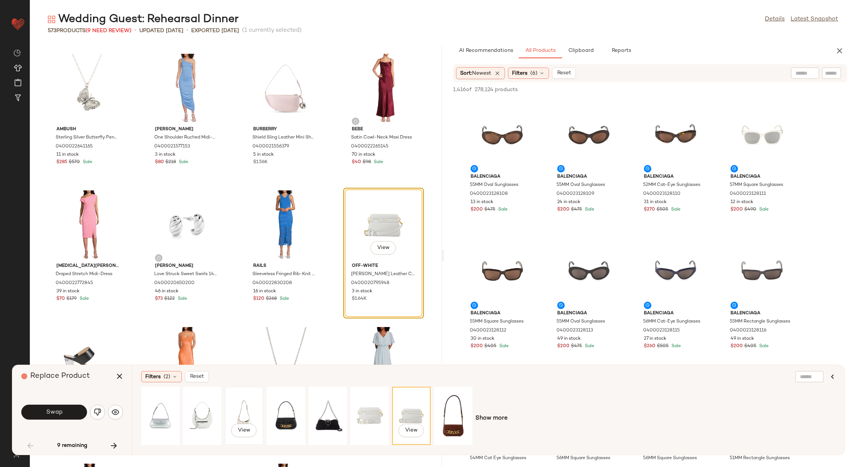
click at [245, 411] on div "View" at bounding box center [243, 415] width 33 height 53
click at [161, 409] on div "View" at bounding box center [160, 415] width 33 height 53
click at [406, 409] on div "View" at bounding box center [411, 415] width 33 height 53
click at [363, 404] on div "View" at bounding box center [369, 415] width 33 height 53
click at [401, 407] on div "View" at bounding box center [411, 415] width 33 height 53
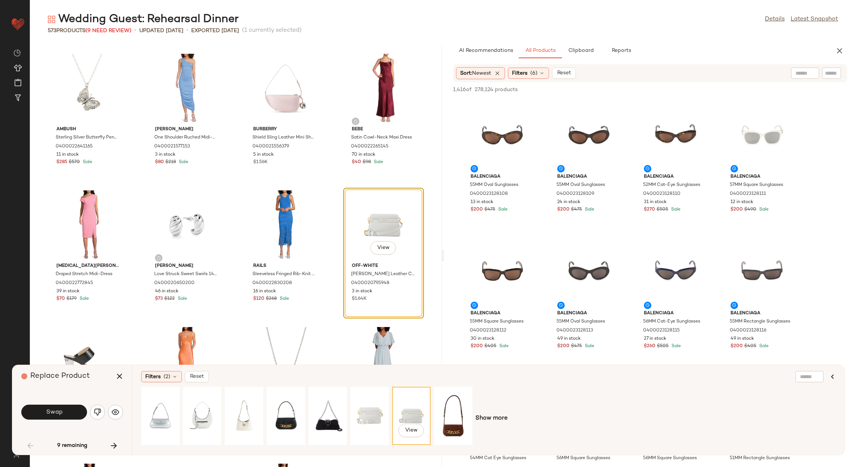
click at [409, 413] on div "View" at bounding box center [411, 415] width 33 height 53
click at [483, 421] on span "Show more" at bounding box center [491, 418] width 32 height 9
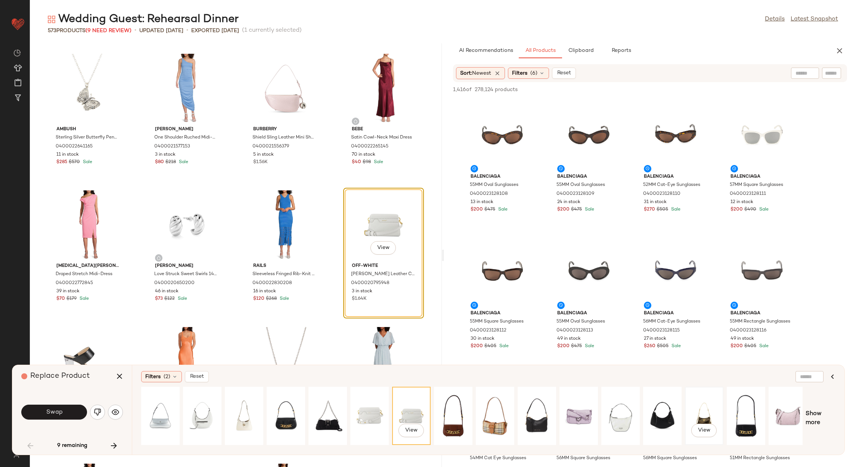
click at [712, 419] on div "View" at bounding box center [703, 415] width 33 height 53
click at [379, 251] on button "View" at bounding box center [382, 247] width 25 height 13
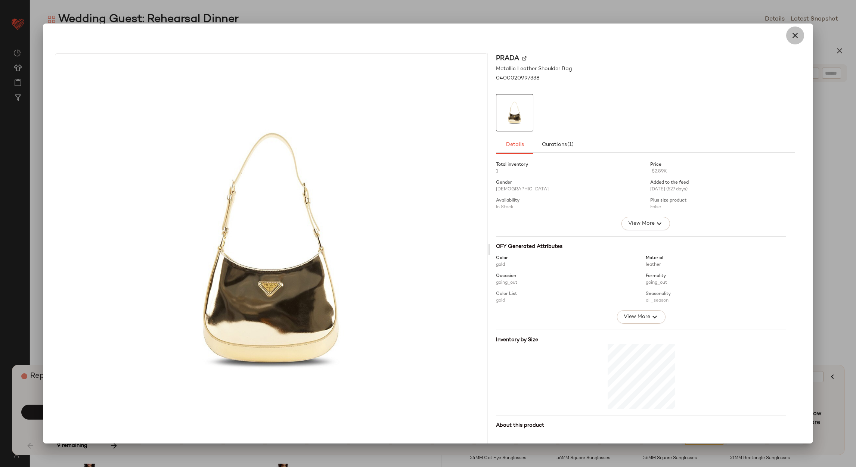
click at [790, 40] on icon "button" at bounding box center [794, 35] width 9 height 9
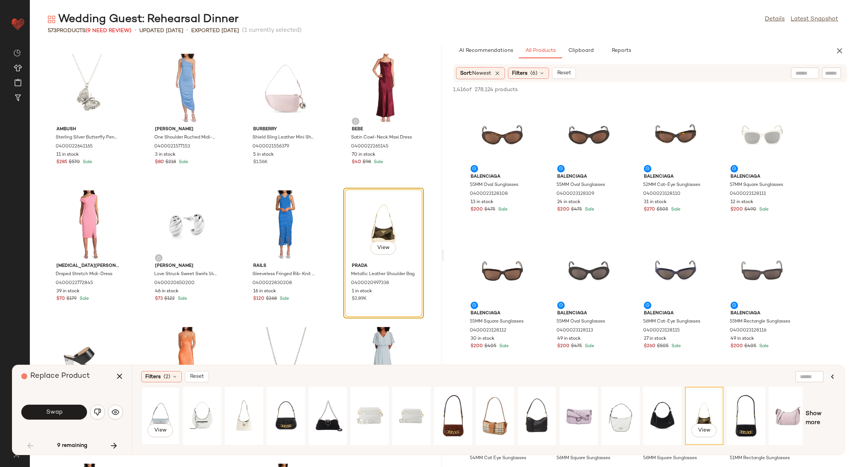
click at [153, 412] on div "View" at bounding box center [160, 415] width 33 height 53
click at [239, 408] on div "View" at bounding box center [243, 415] width 33 height 53
click at [404, 408] on div "View" at bounding box center [411, 415] width 33 height 53
click at [817, 419] on span "Show more" at bounding box center [820, 419] width 30 height 18
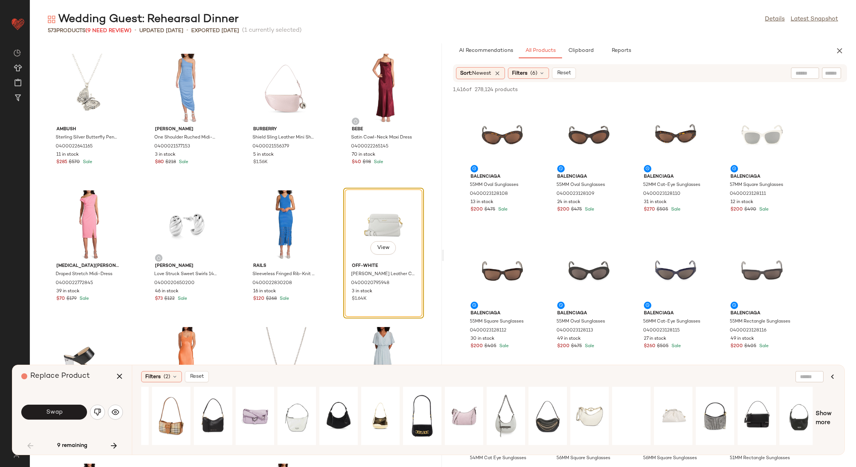
scroll to position [0, 335]
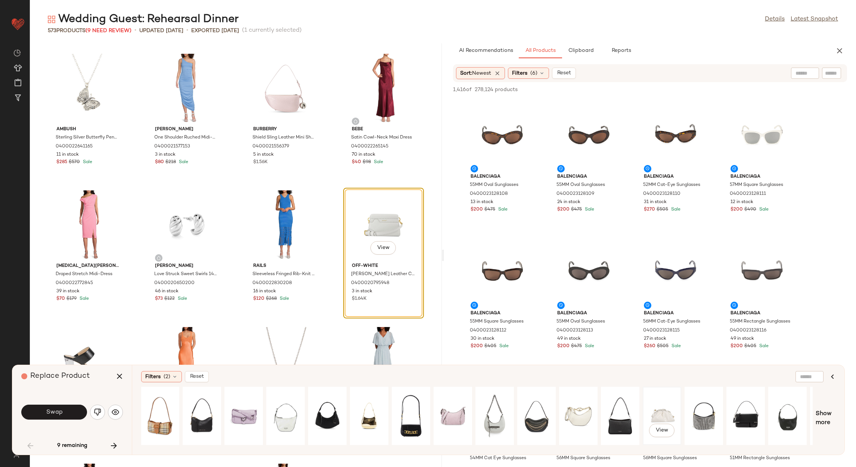
click at [652, 410] on div "View" at bounding box center [661, 415] width 33 height 53
click at [74, 405] on button "Swap" at bounding box center [54, 412] width 66 height 15
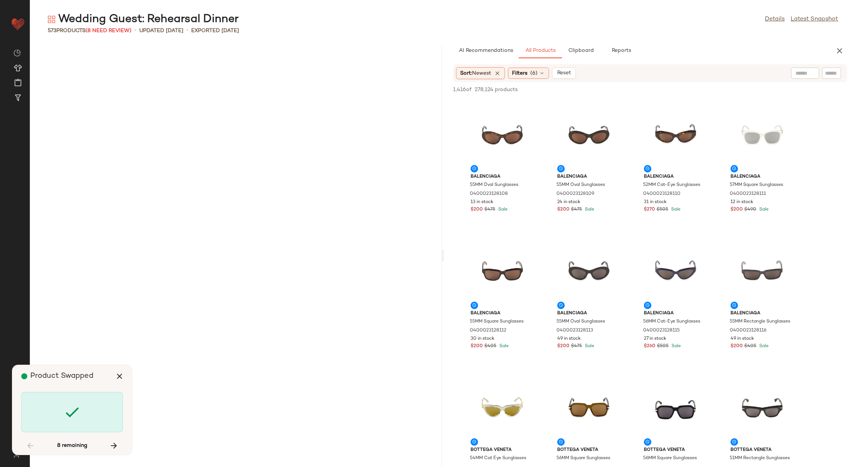
scroll to position [6560, 0]
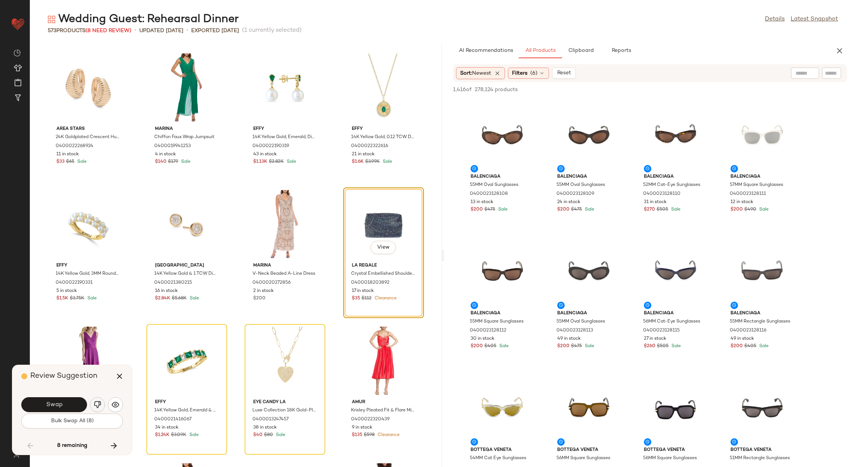
click at [101, 406] on button "button" at bounding box center [97, 404] width 15 height 15
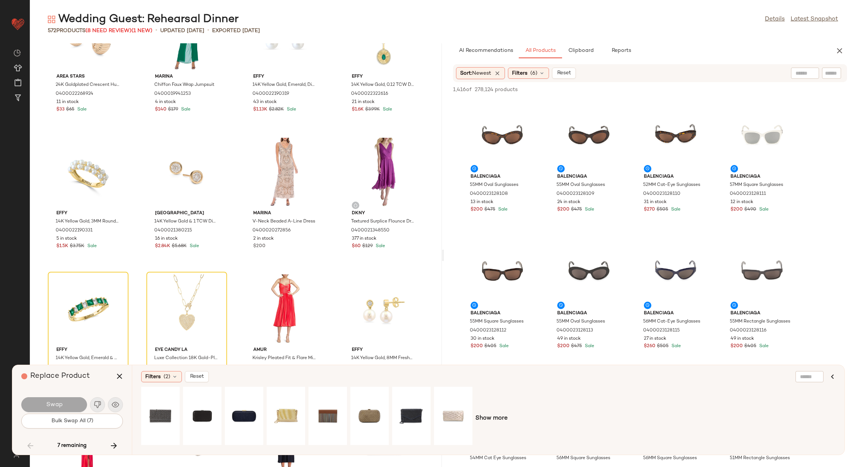
scroll to position [6672, 0]
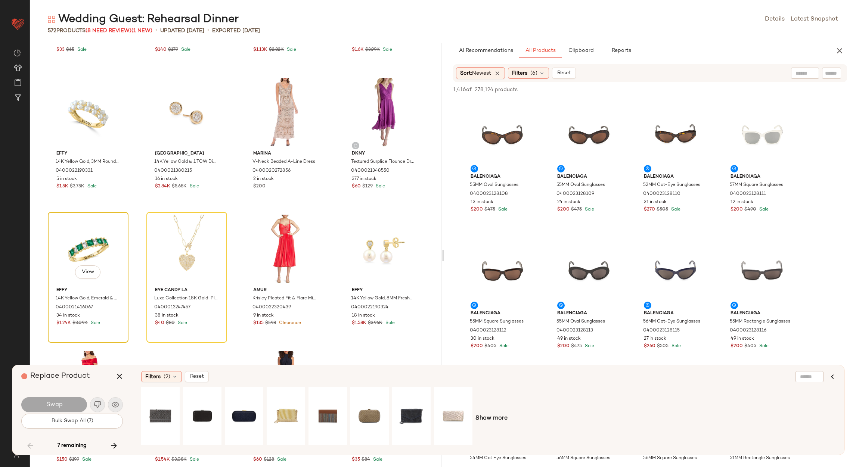
click at [100, 247] on div "View" at bounding box center [87, 249] width 75 height 69
click at [111, 443] on icon "button" at bounding box center [113, 445] width 9 height 9
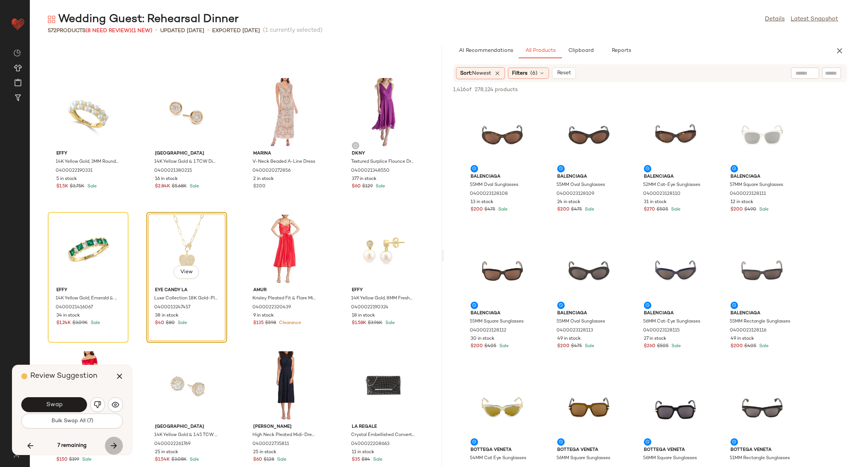
scroll to position [6696, 0]
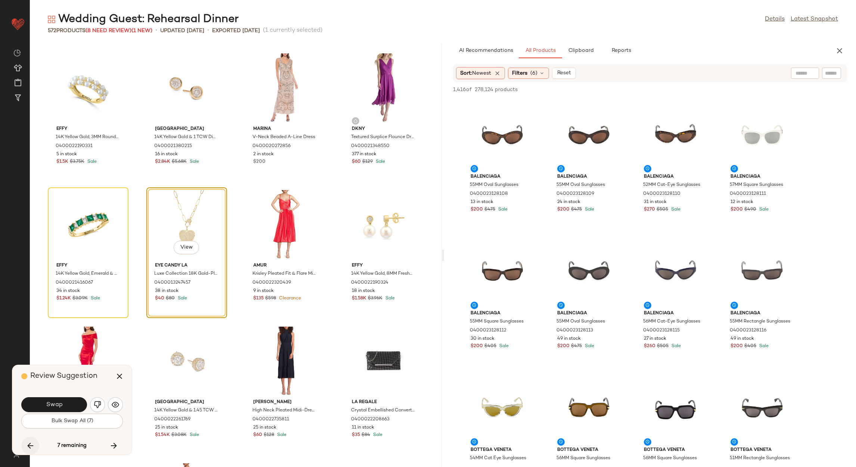
click at [32, 444] on icon "button" at bounding box center [30, 445] width 9 height 9
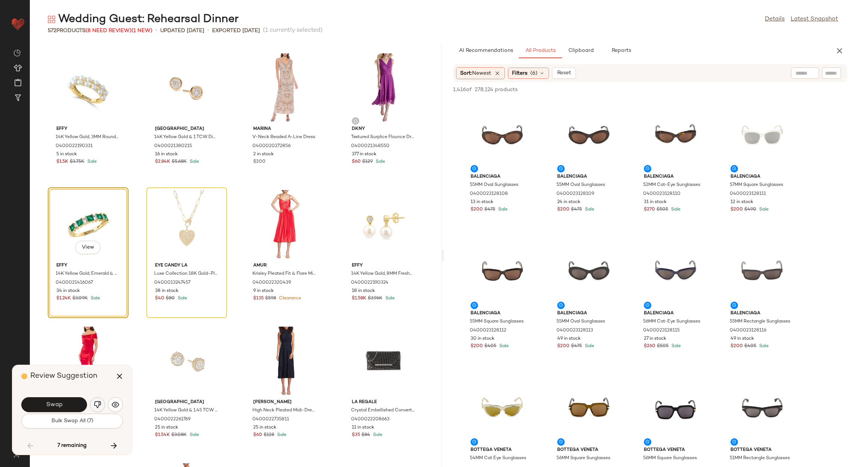
click at [92, 401] on button "button" at bounding box center [97, 404] width 15 height 15
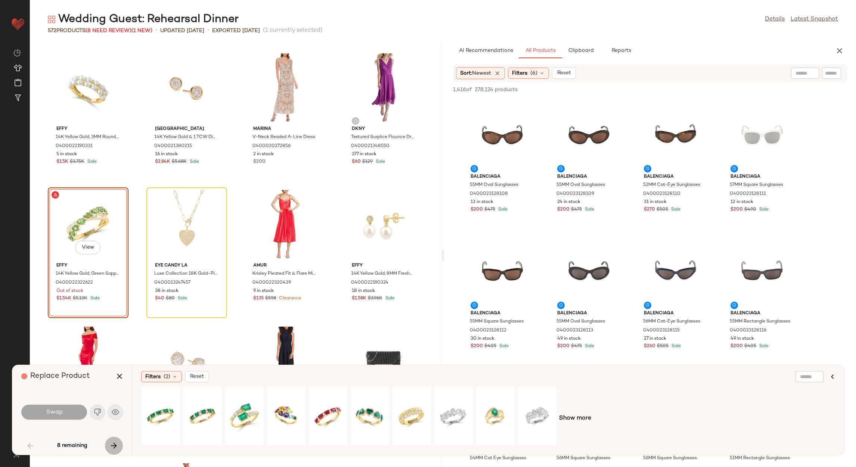
click at [117, 445] on icon "button" at bounding box center [113, 445] width 9 height 9
click at [164, 219] on div "View" at bounding box center [186, 224] width 75 height 69
click at [90, 228] on div "View" at bounding box center [87, 224] width 75 height 69
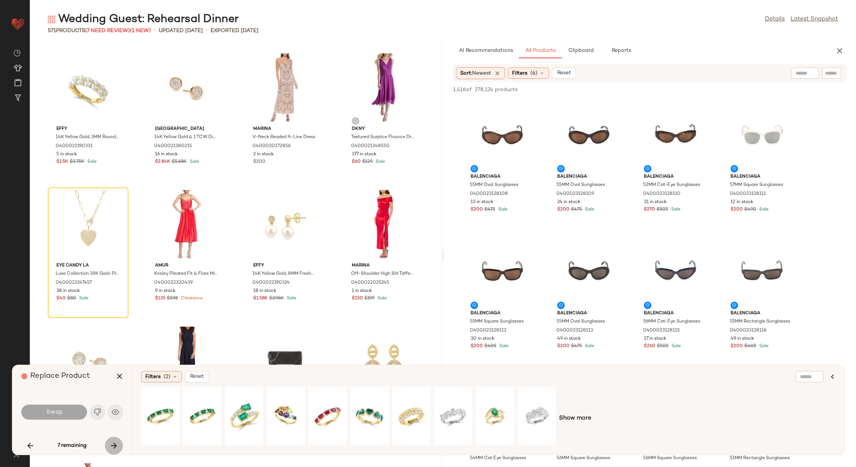
click at [116, 447] on icon "button" at bounding box center [113, 445] width 9 height 9
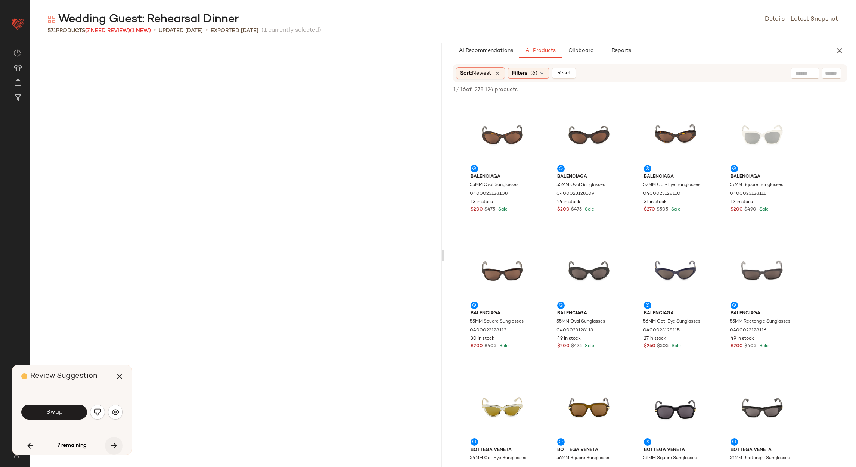
scroll to position [7243, 0]
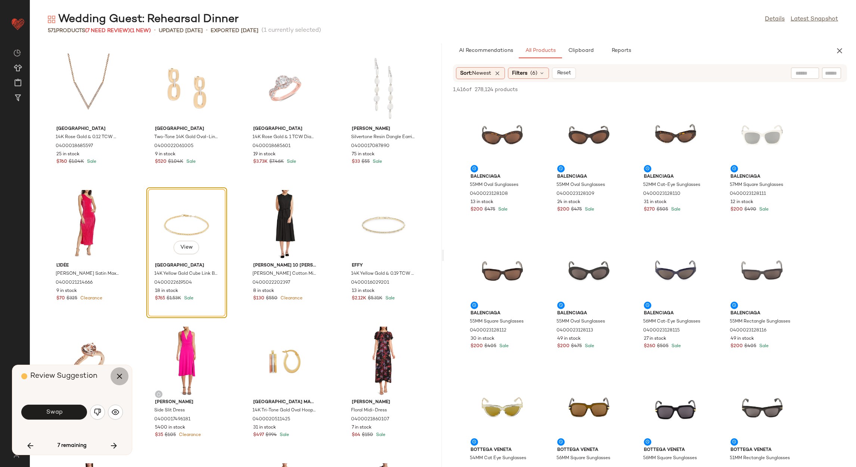
click at [119, 372] on icon "button" at bounding box center [119, 376] width 9 height 9
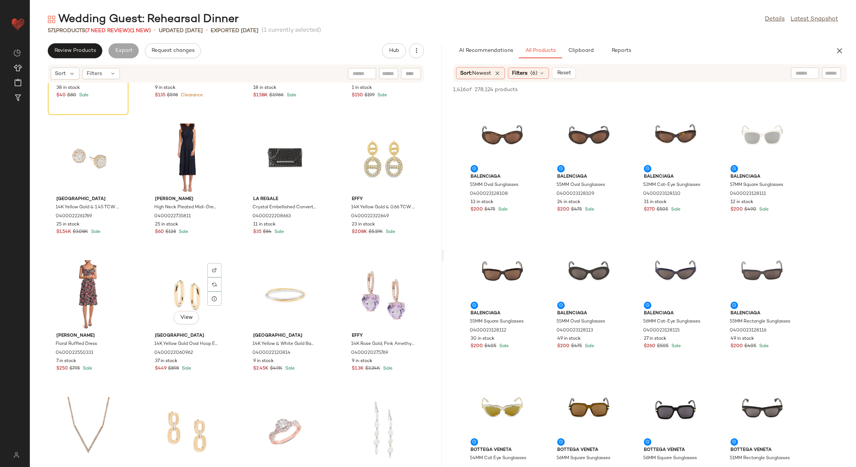
scroll to position [7019, 0]
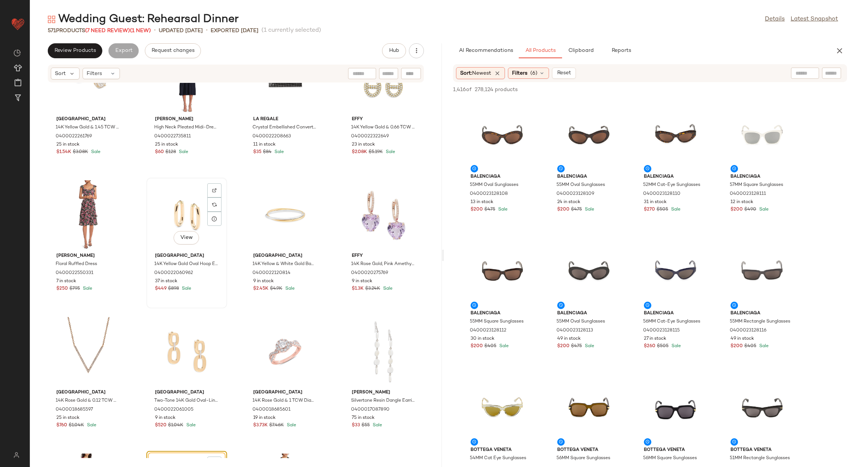
click at [172, 227] on div "View" at bounding box center [186, 214] width 75 height 69
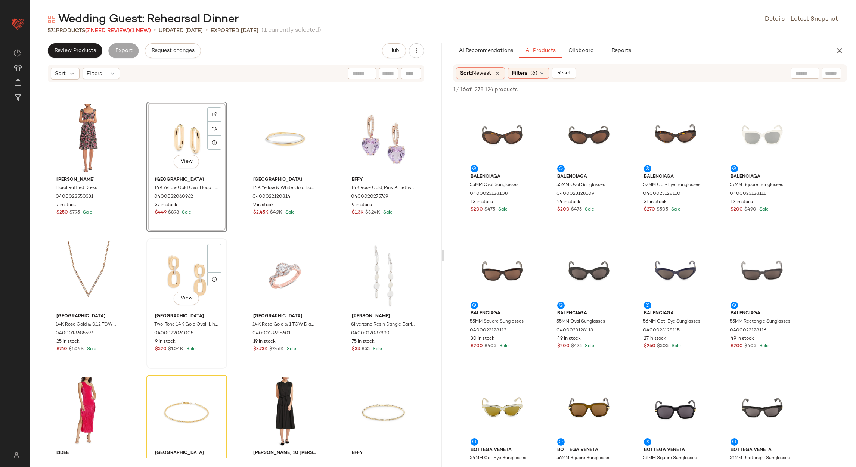
scroll to position [7187, 0]
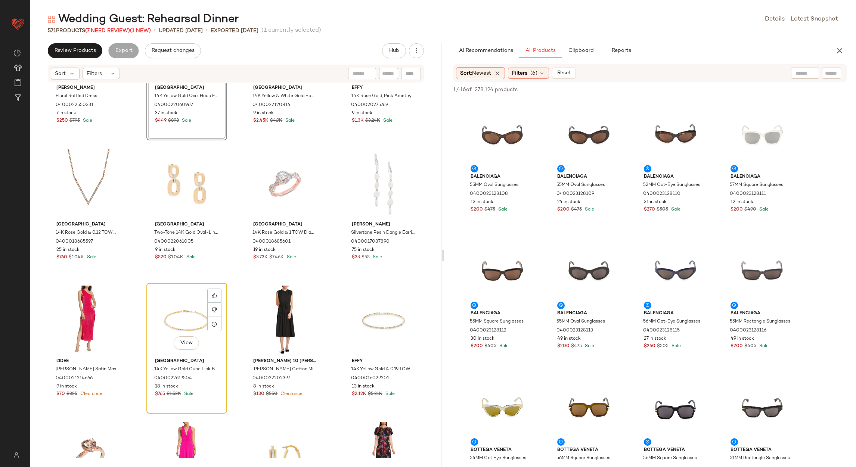
click at [188, 316] on div "View" at bounding box center [186, 320] width 75 height 69
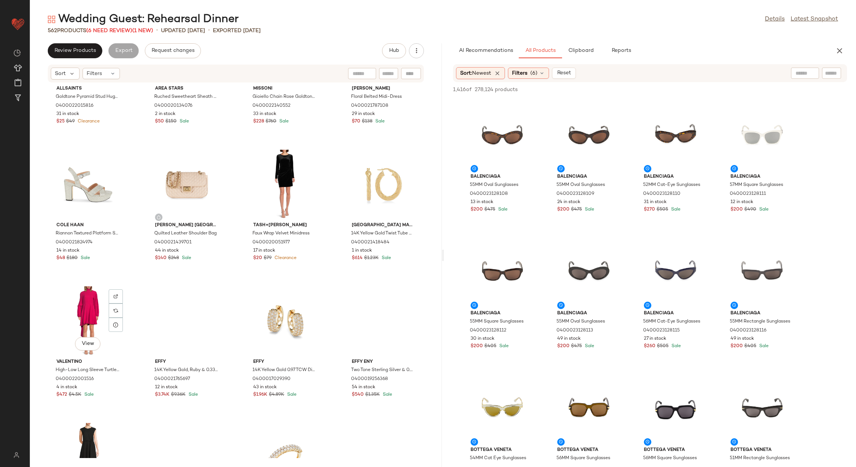
scroll to position [7635, 0]
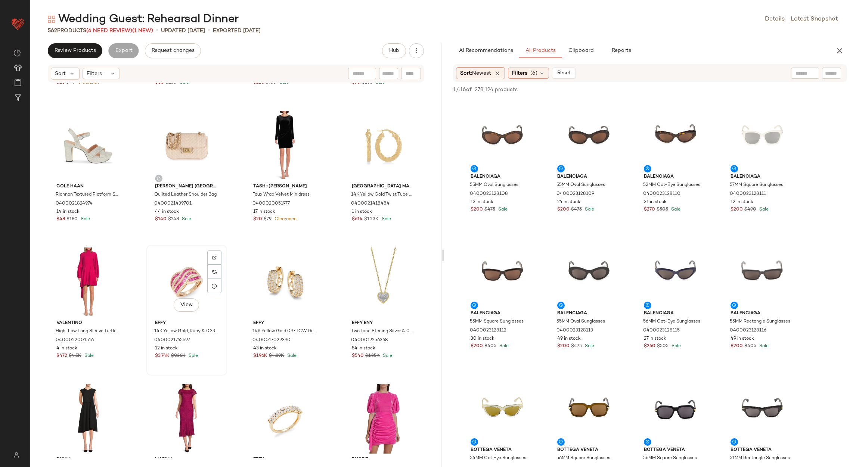
click at [177, 289] on div "View" at bounding box center [186, 282] width 75 height 69
click at [367, 275] on div "View" at bounding box center [383, 282] width 75 height 69
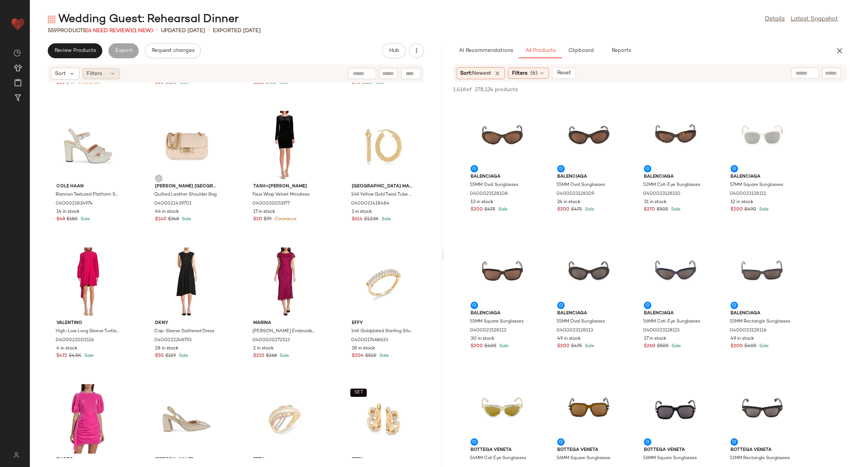
click at [104, 69] on div "Filters" at bounding box center [101, 73] width 37 height 11
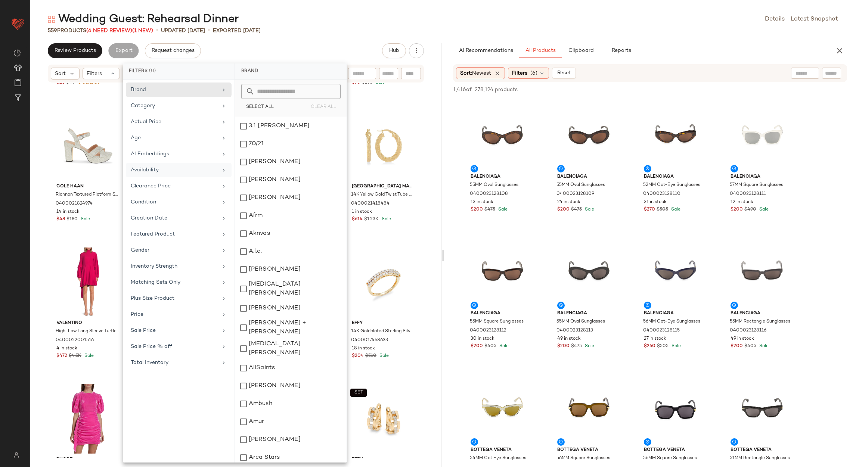
click at [168, 172] on div "Availability" at bounding box center [174, 170] width 87 height 8
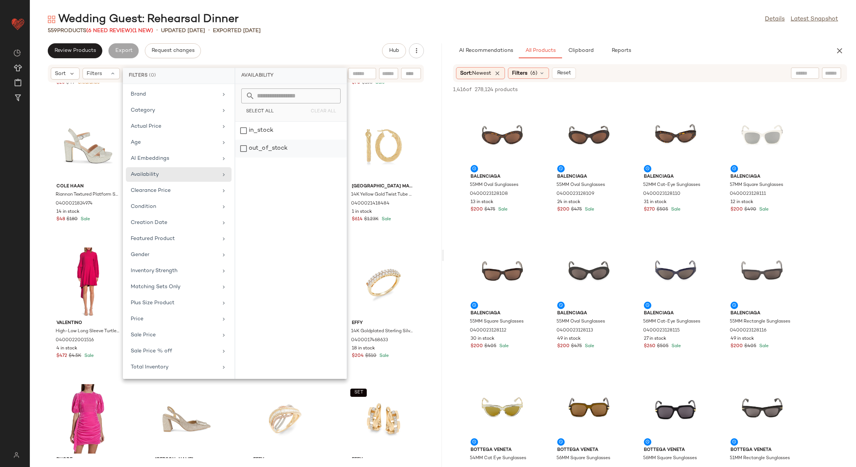
click at [264, 152] on div "out_of_stock" at bounding box center [290, 149] width 111 height 18
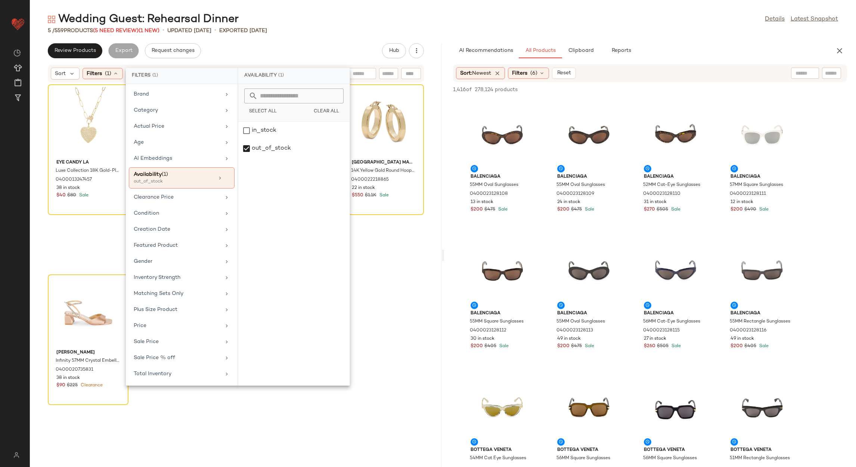
click at [308, 45] on div "Review Products Export Request changes Hub" at bounding box center [236, 50] width 376 height 15
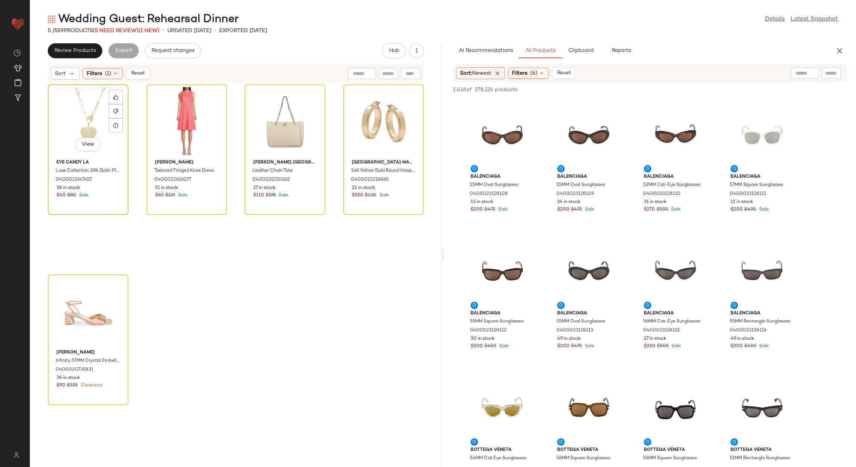
click at [88, 112] on div "View" at bounding box center [87, 121] width 75 height 69
click at [73, 298] on div "View" at bounding box center [87, 311] width 75 height 69
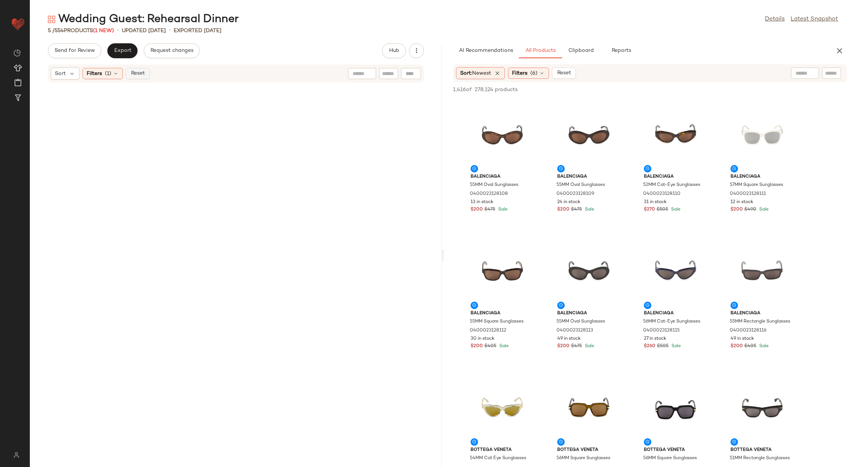
click at [144, 69] on button "Reset" at bounding box center [138, 73] width 24 height 11
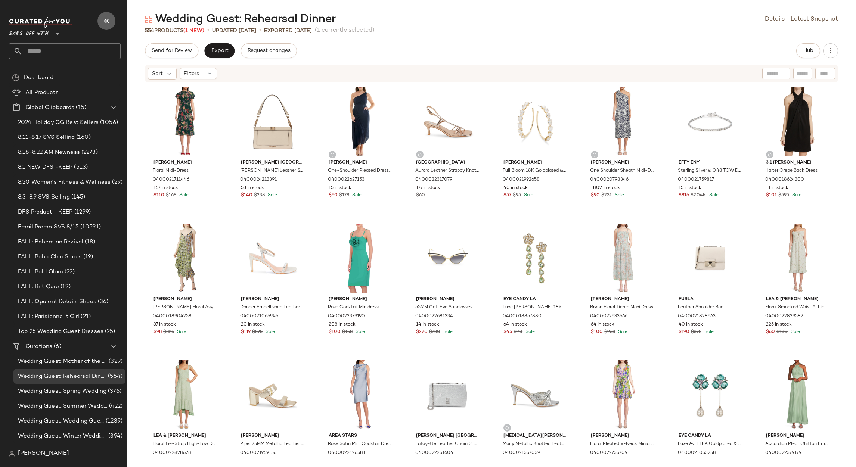
click at [99, 16] on button "button" at bounding box center [106, 21] width 18 height 18
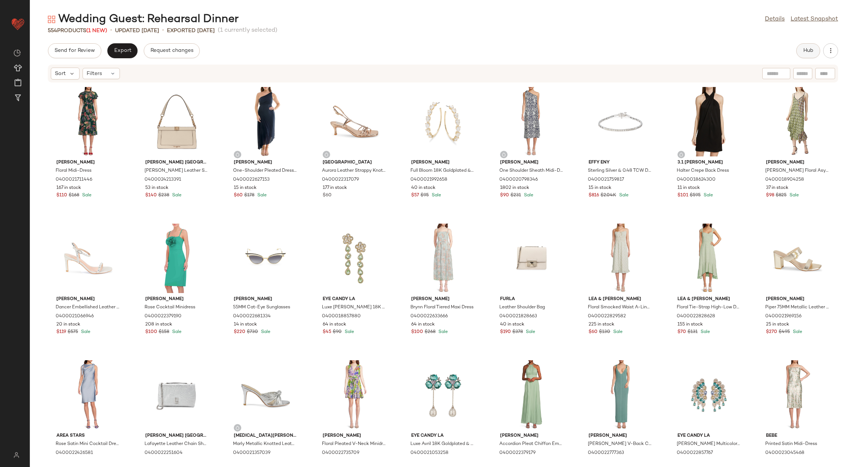
click at [808, 46] on button "Hub" at bounding box center [808, 50] width 24 height 15
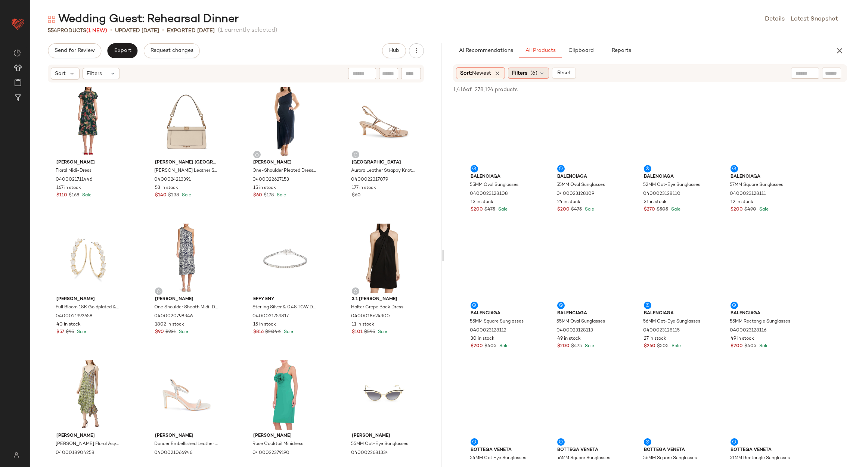
click at [532, 76] on span "(6)" at bounding box center [533, 73] width 7 height 8
